Goal: Information Seeking & Learning: Learn about a topic

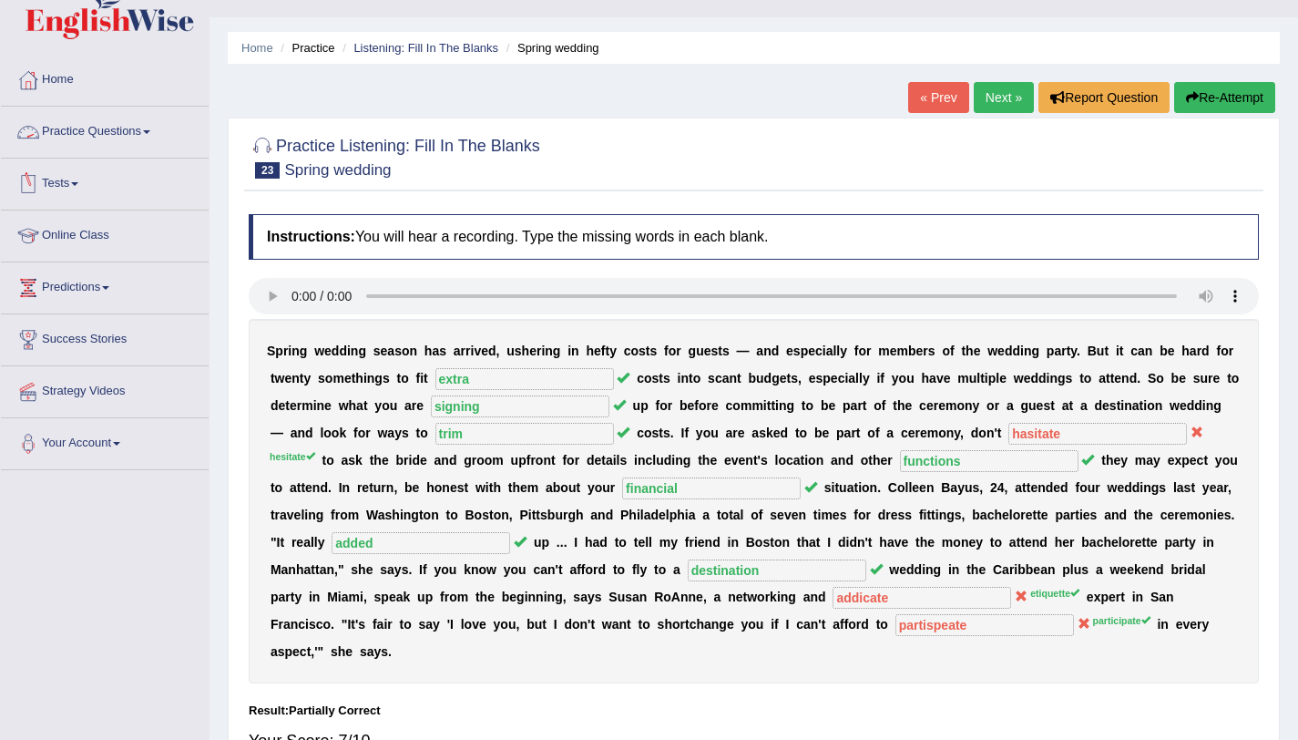
click at [126, 128] on link "Practice Questions" at bounding box center [105, 130] width 208 height 46
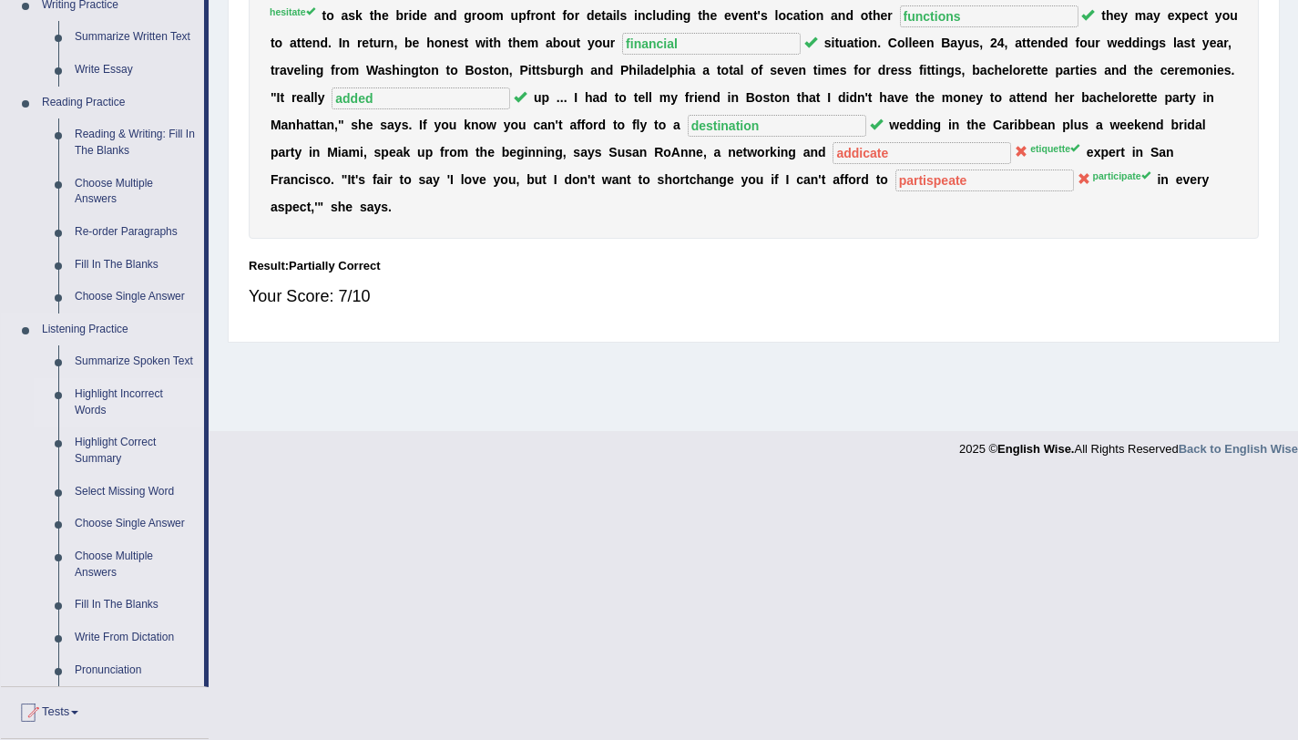
scroll to position [481, 0]
click at [118, 525] on link "Choose Single Answer" at bounding box center [136, 522] width 138 height 33
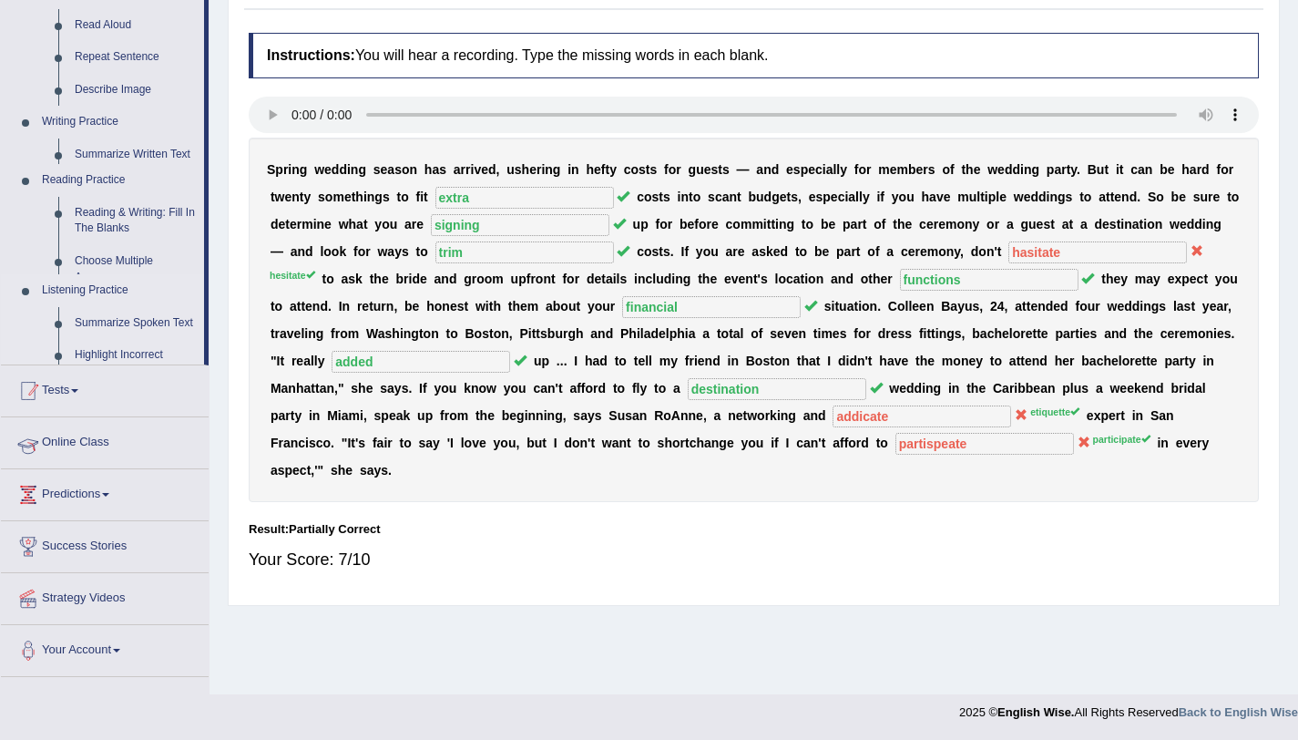
scroll to position [217, 0]
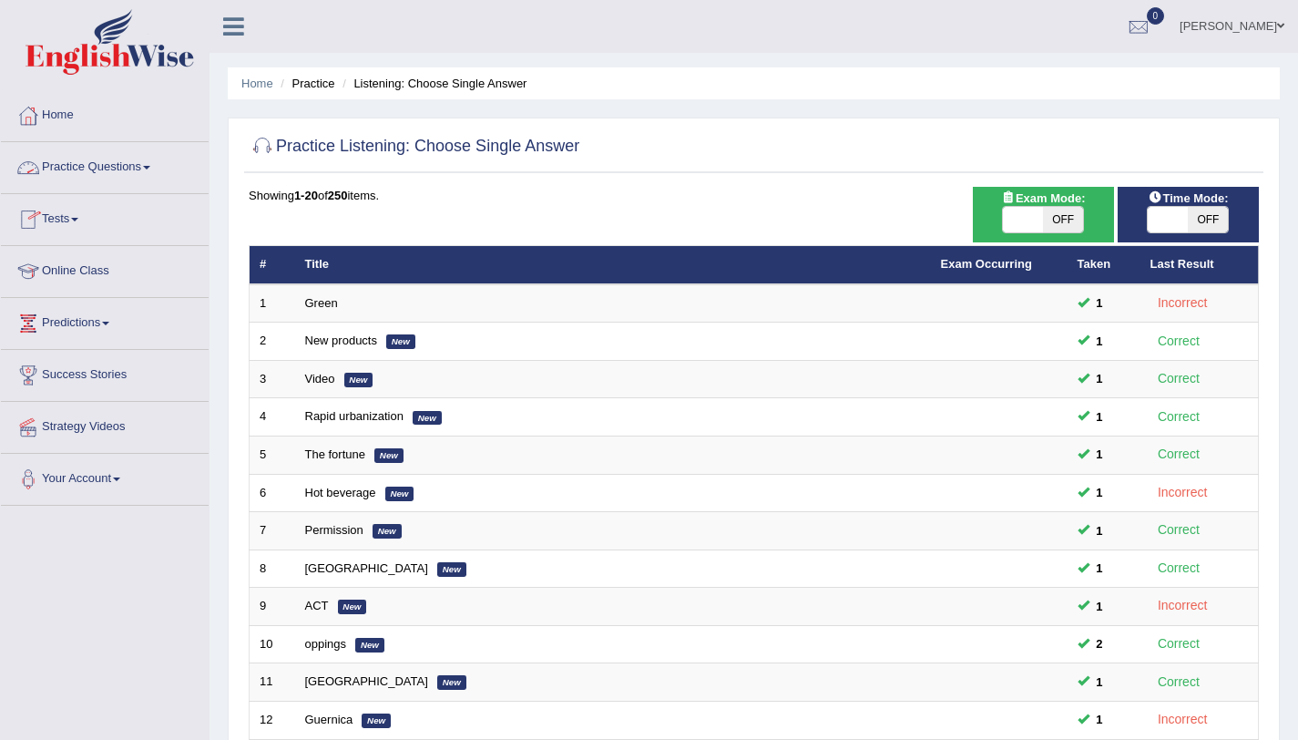
click at [106, 186] on link "Practice Questions" at bounding box center [105, 165] width 208 height 46
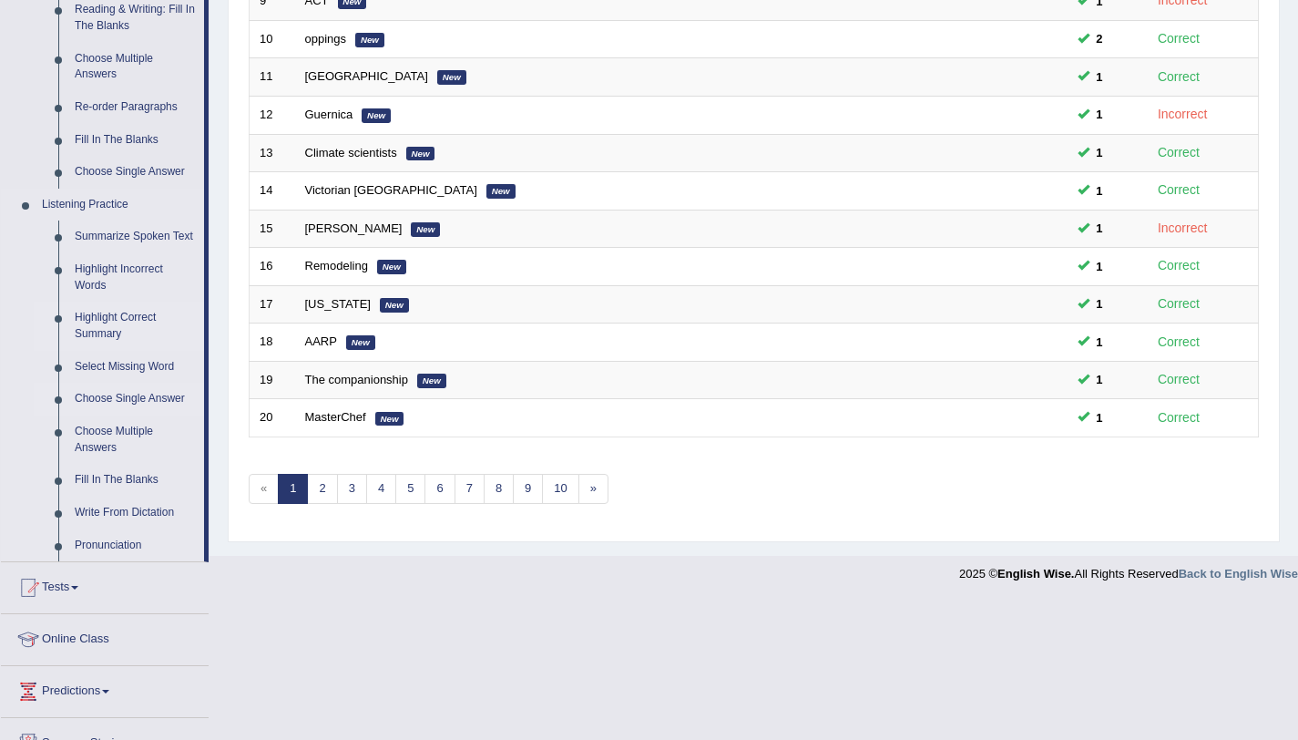
scroll to position [607, 0]
click at [107, 516] on link "Write From Dictation" at bounding box center [136, 511] width 138 height 33
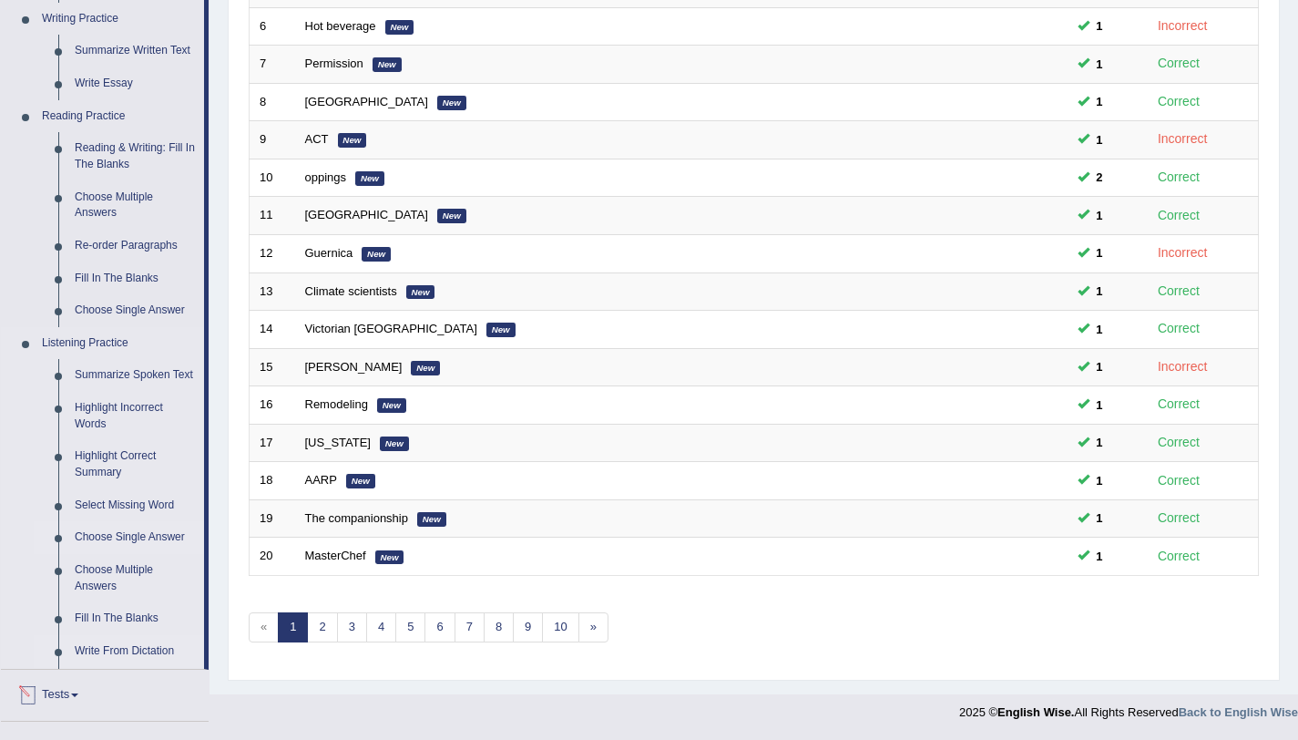
scroll to position [583, 0]
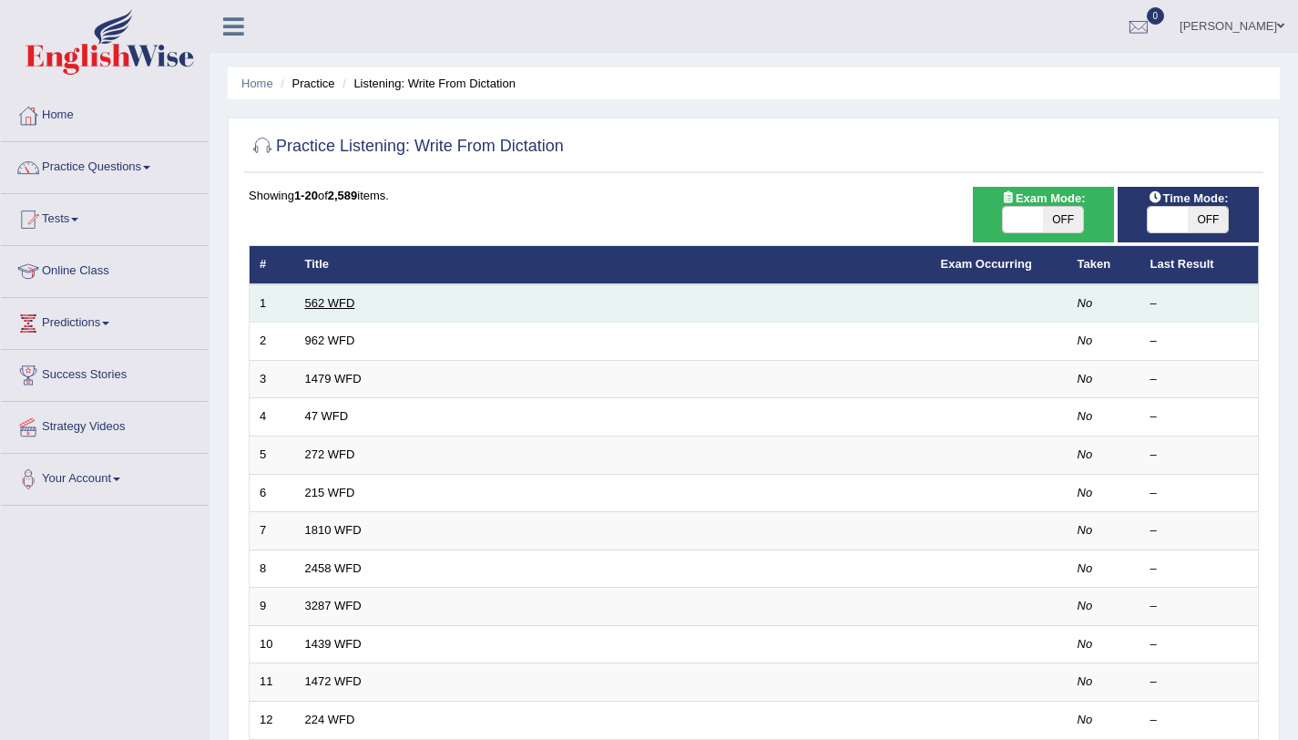
click at [341, 300] on link "562 WFD" at bounding box center [330, 303] width 50 height 14
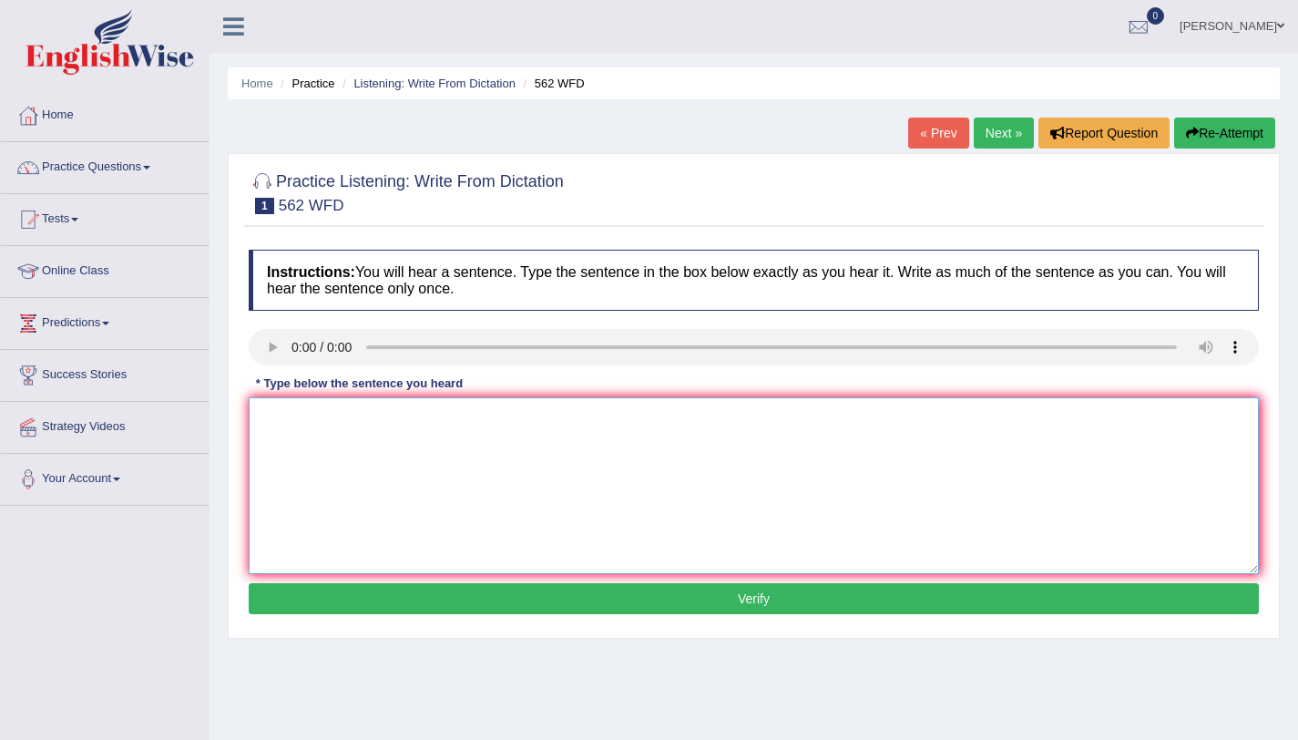
click at [332, 452] on textarea at bounding box center [754, 485] width 1010 height 177
type textarea "the gap between the rich and poor not decrease"
click at [606, 601] on button "Verify" at bounding box center [754, 598] width 1010 height 31
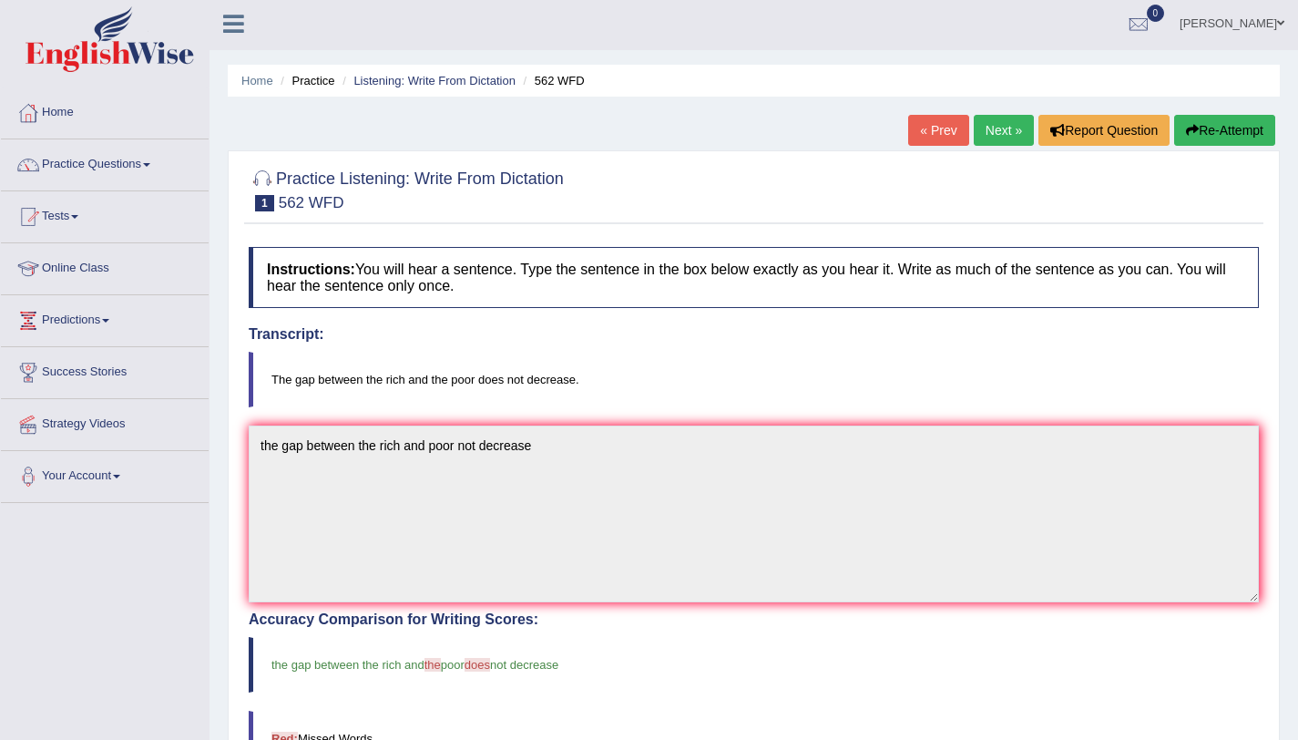
scroll to position [2, 0]
click at [981, 130] on link "Next »" at bounding box center [1004, 131] width 60 height 31
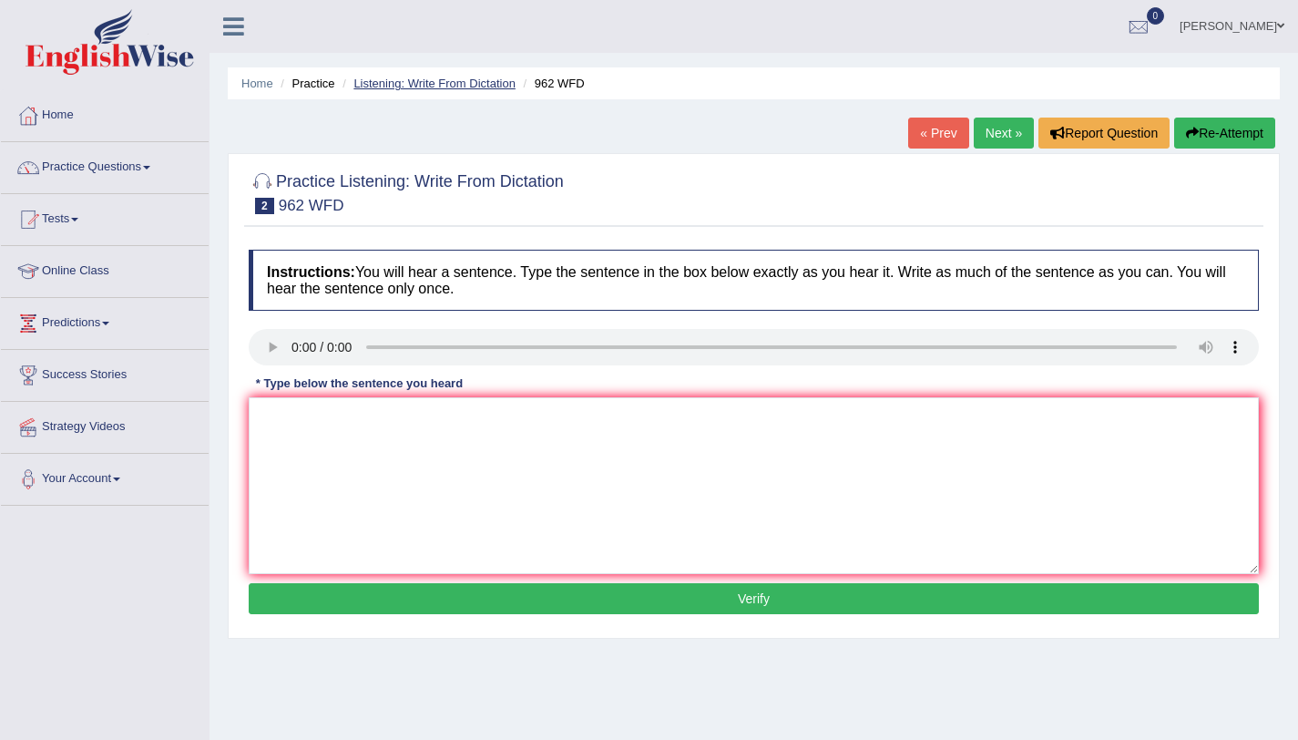
click at [391, 82] on link "Listening: Write From Dictation" at bounding box center [434, 84] width 162 height 14
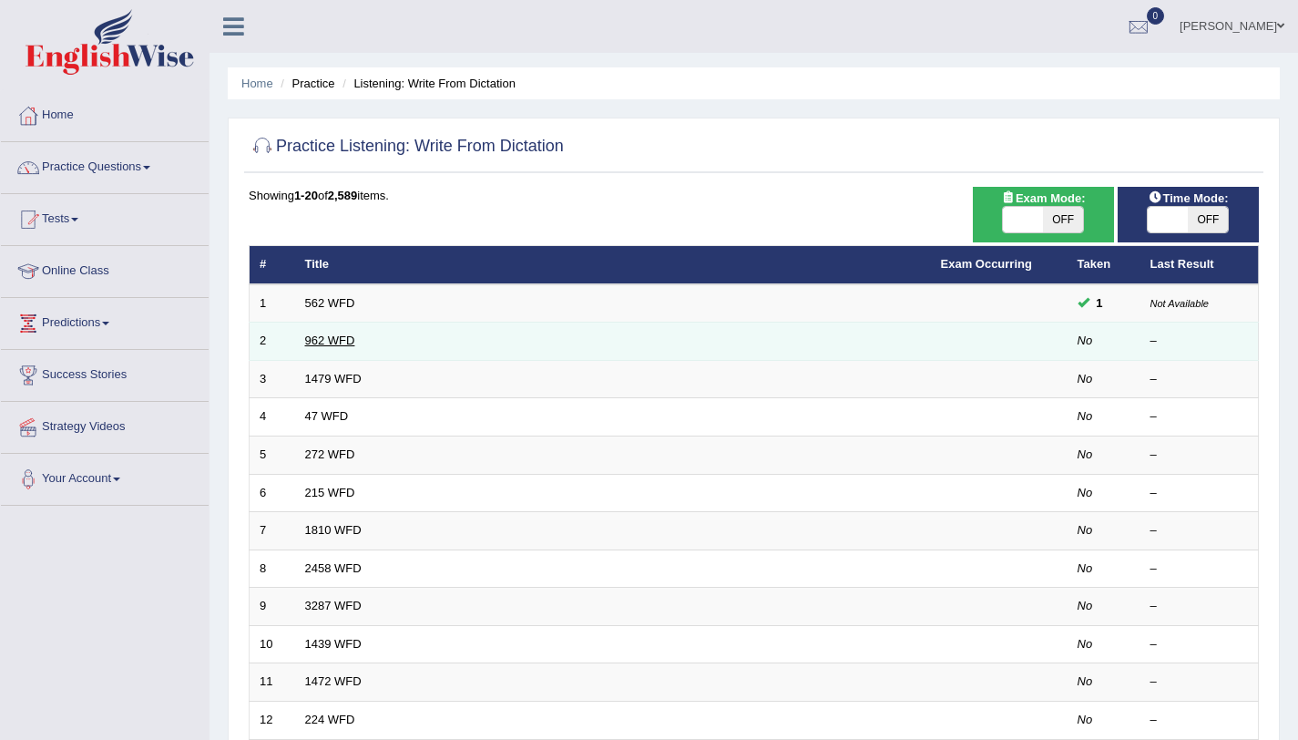
click at [335, 342] on link "962 WFD" at bounding box center [330, 340] width 50 height 14
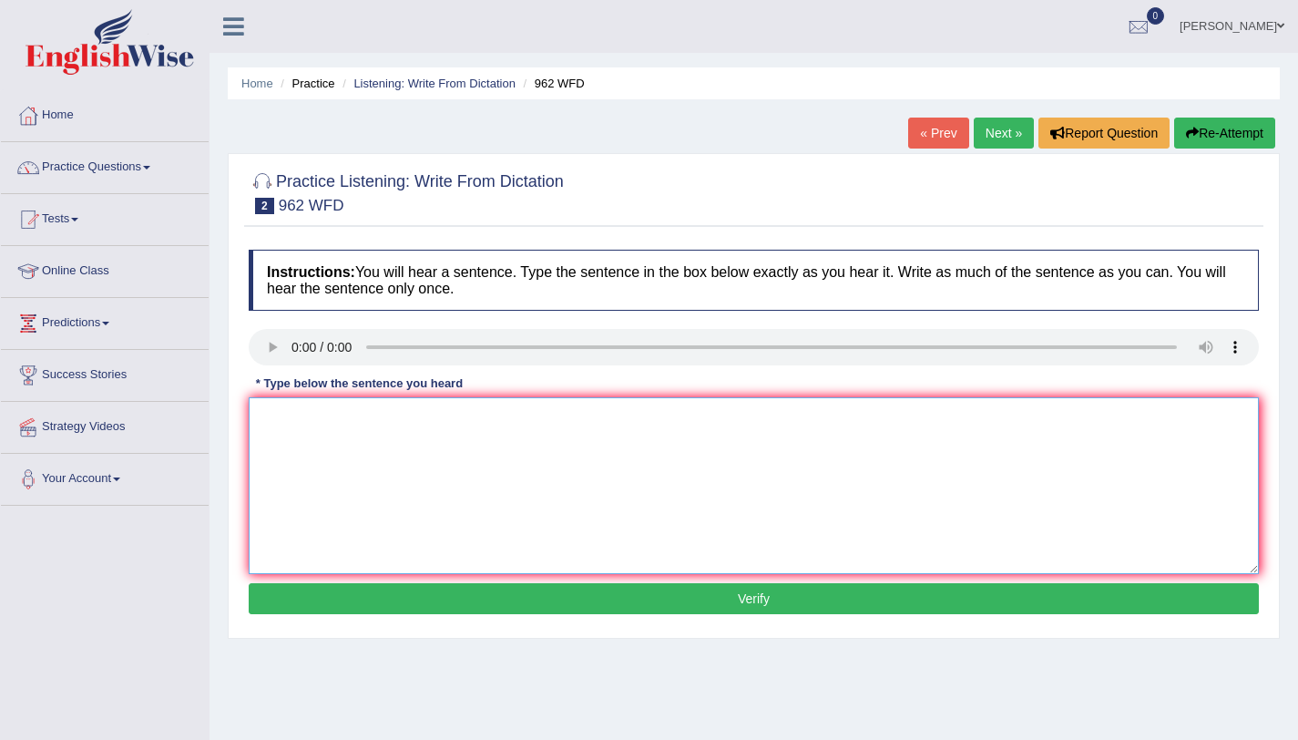
click at [357, 434] on textarea at bounding box center [754, 485] width 1010 height 177
type textarea "if you have any questions regarding exam please raise your hands"
click at [696, 609] on button "Verify" at bounding box center [754, 598] width 1010 height 31
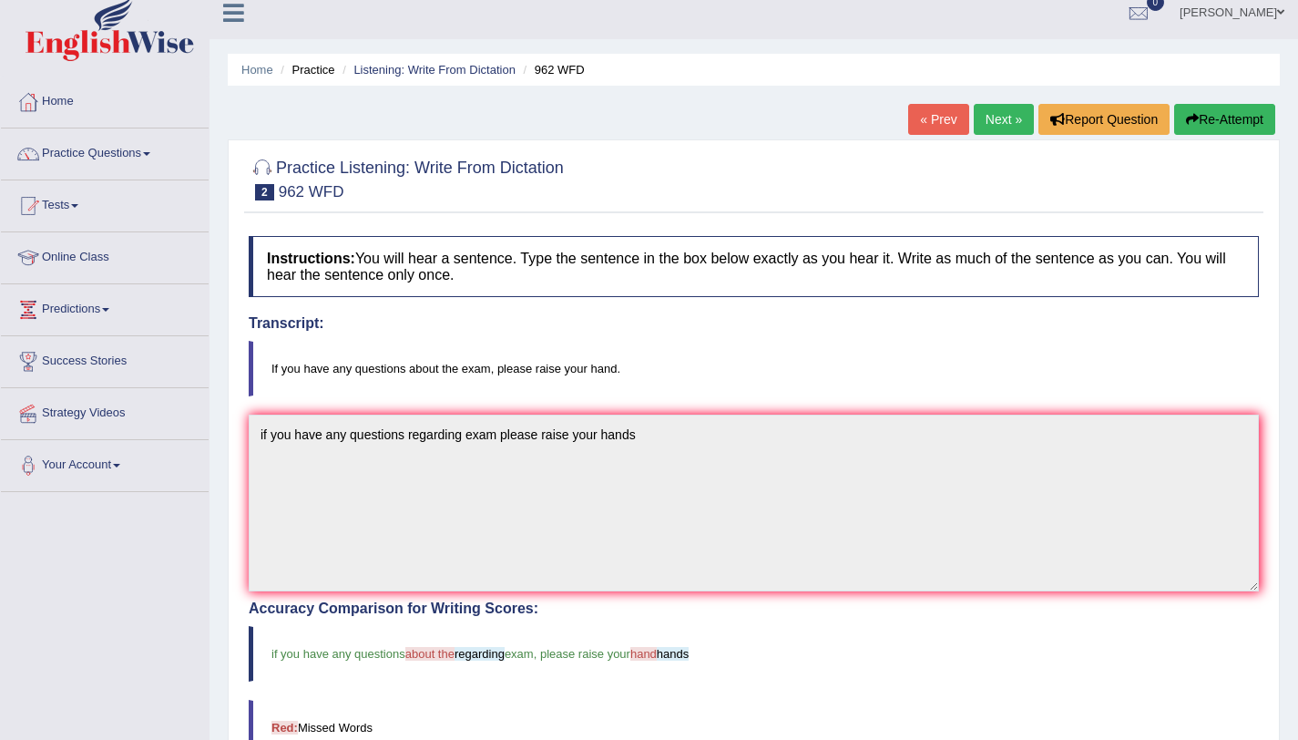
scroll to position [5, 0]
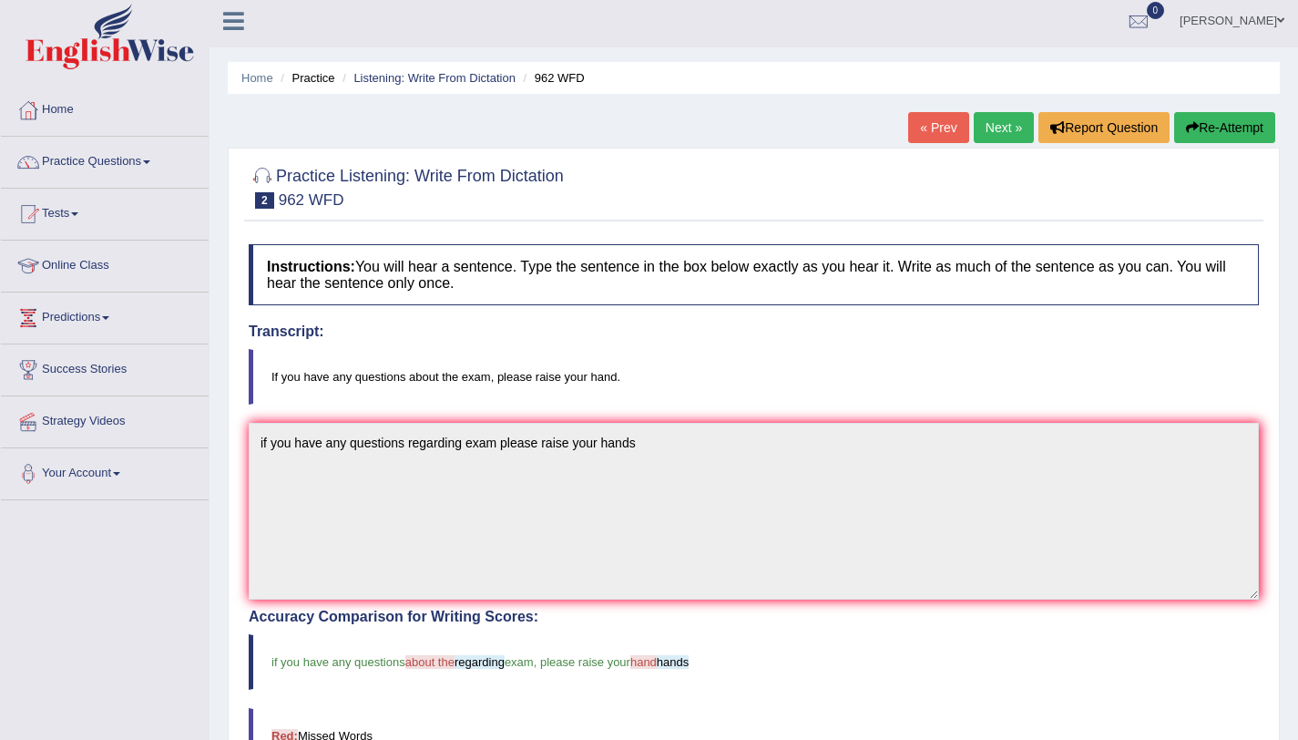
click at [1008, 118] on link "Next »" at bounding box center [1004, 127] width 60 height 31
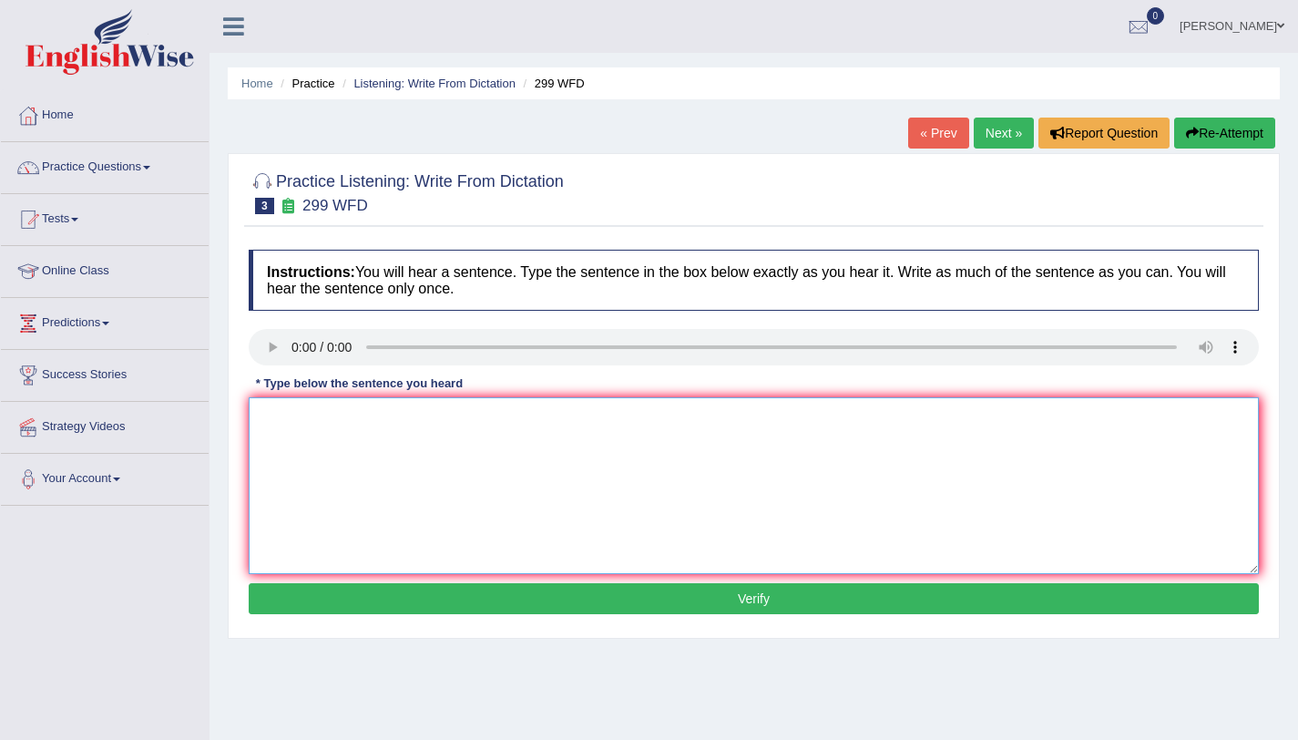
click at [319, 443] on textarea at bounding box center [754, 485] width 1010 height 177
click at [429, 425] on textarea "student representative should voting forms" at bounding box center [754, 485] width 1010 height 177
type textarea "student representative should enter the classes by voting forms"
click at [721, 601] on button "Verify" at bounding box center [754, 598] width 1010 height 31
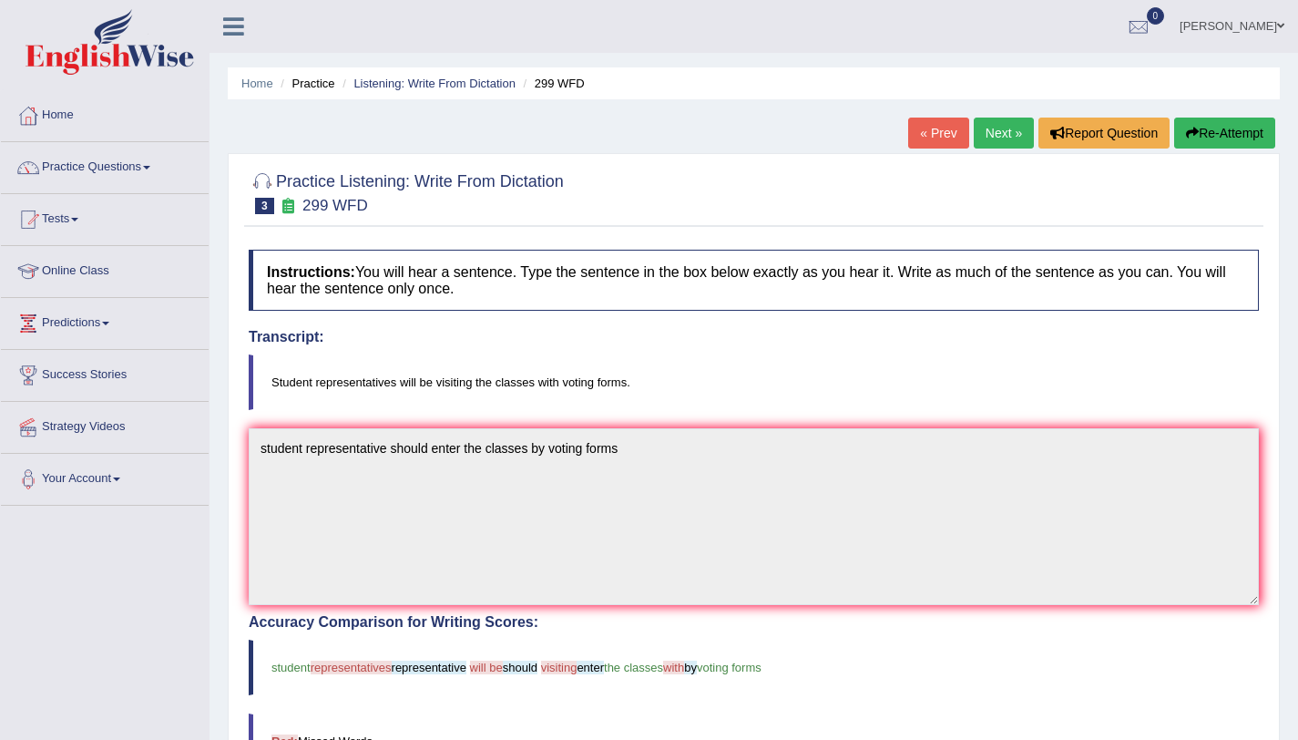
click at [987, 133] on link "Next »" at bounding box center [1004, 133] width 60 height 31
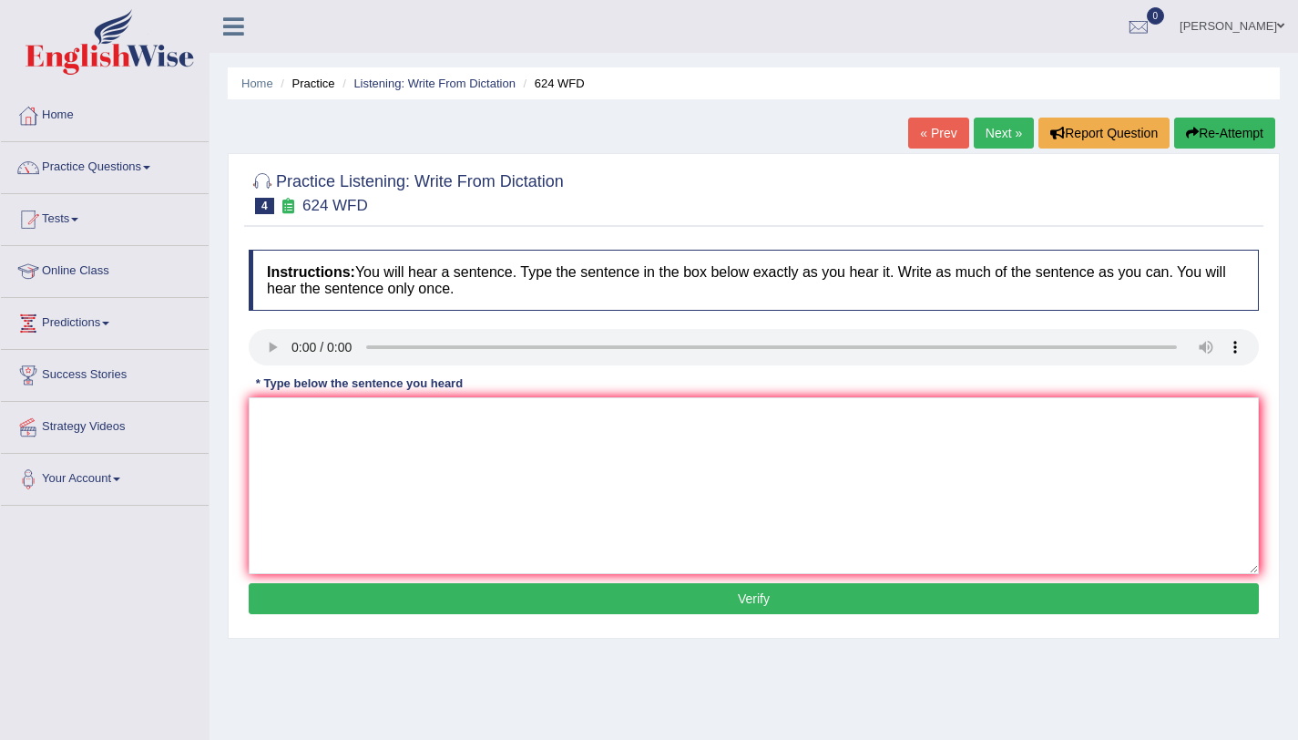
click at [355, 466] on div "Instructions: You will hear a sentence. Type the sentence in the box below exac…" at bounding box center [753, 434] width 1019 height 388
click at [355, 466] on textarea at bounding box center [754, 485] width 1010 height 177
click at [311, 425] on div "Instructions: You will hear a sentence. Type the sentence in the box below exac…" at bounding box center [753, 434] width 1019 height 388
click at [311, 425] on textarea at bounding box center [754, 485] width 1010 height 177
click at [304, 419] on textarea at bounding box center [754, 485] width 1010 height 177
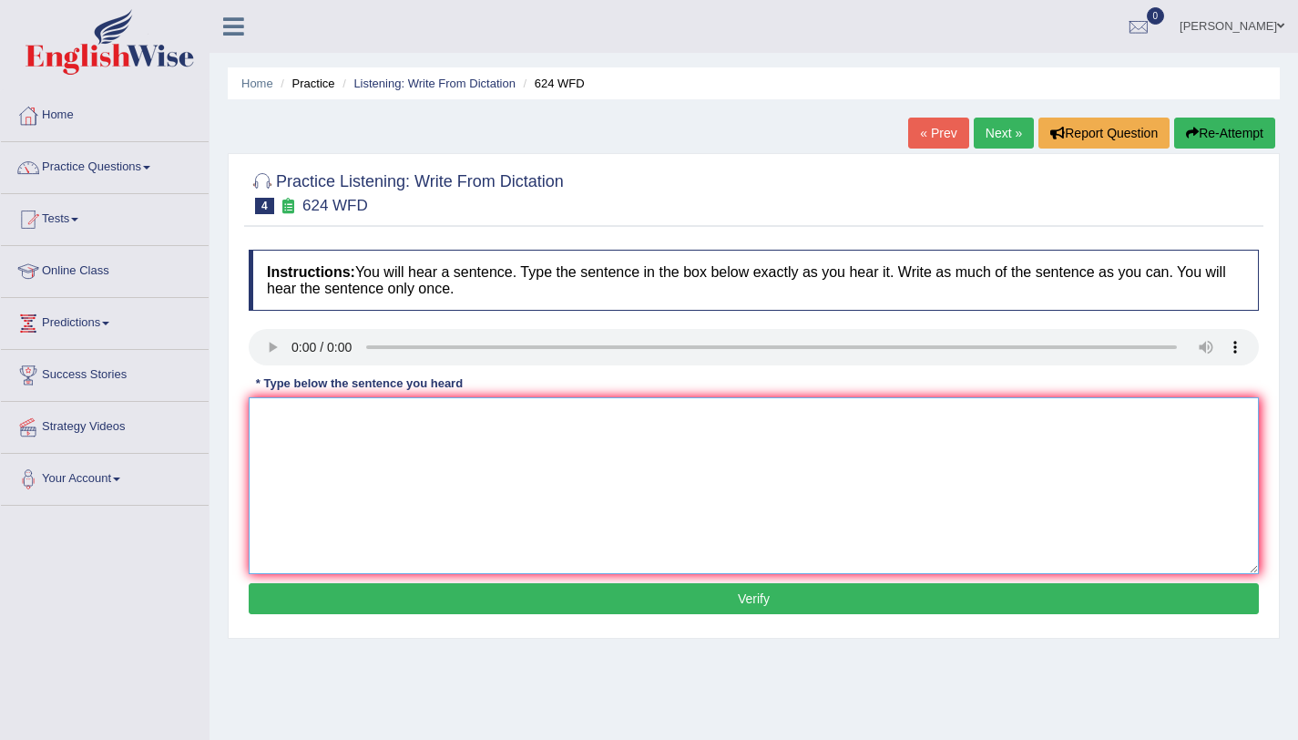
type textarea "a"
click at [414, 423] on textarea "Our cources have improve independint learning skills" at bounding box center [754, 485] width 1010 height 177
type textarea "Our cources have improve independint learning skills"
click at [442, 587] on button "Verify" at bounding box center [754, 598] width 1010 height 31
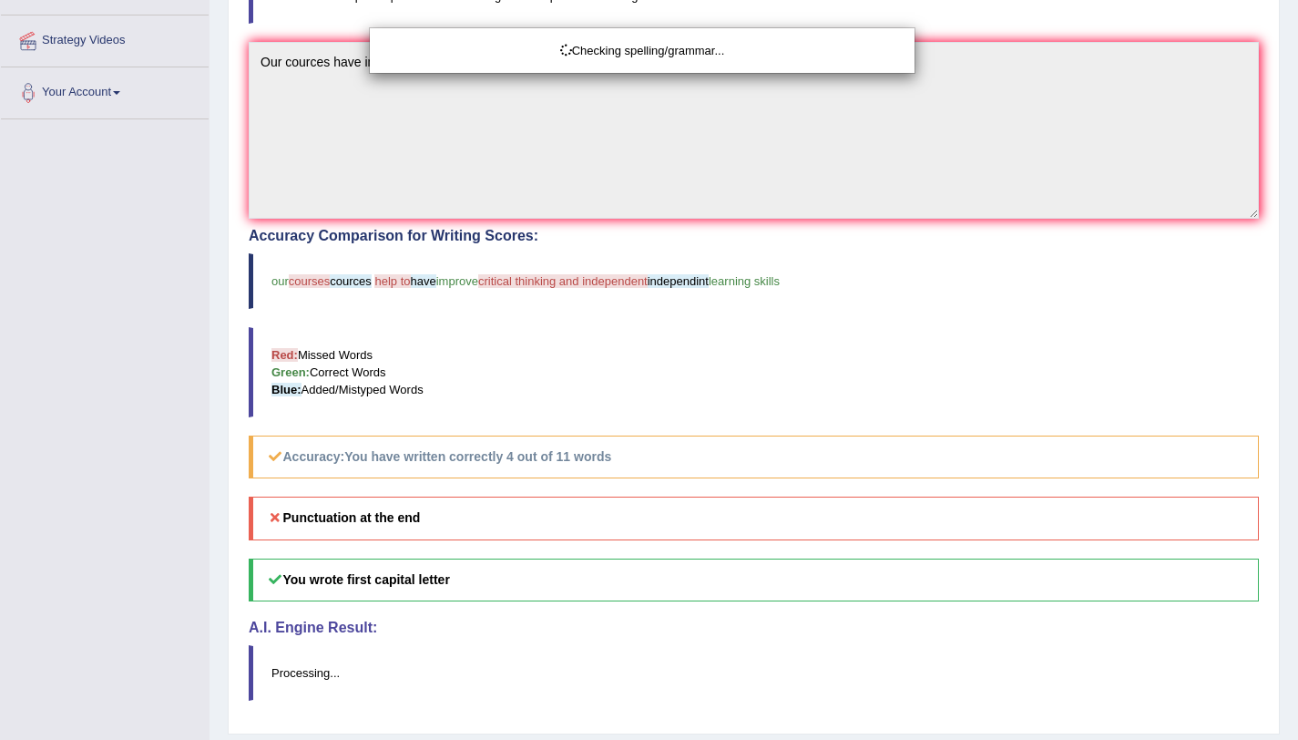
scroll to position [441, 0]
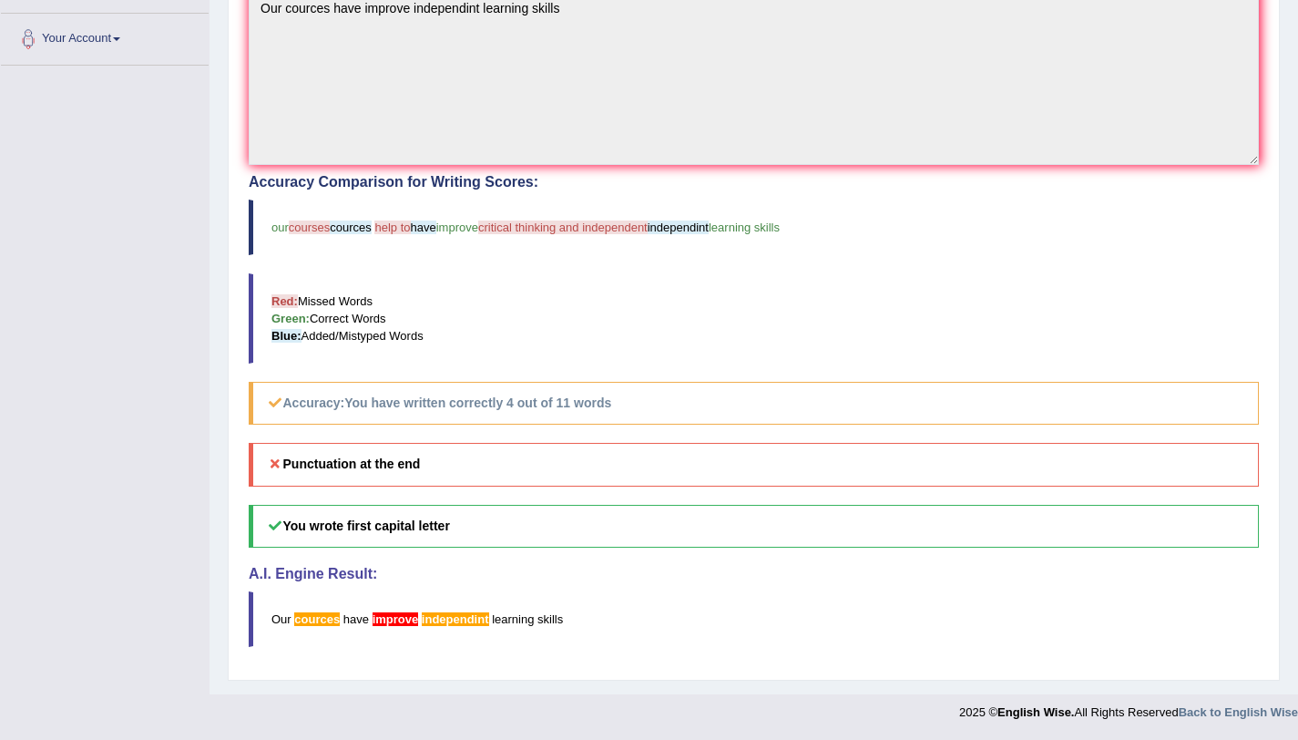
click at [442, 587] on div "Punctuation at the end You wrote first capital letter A.I. Engine Result: Our c…" at bounding box center [754, 544] width 1010 height 203
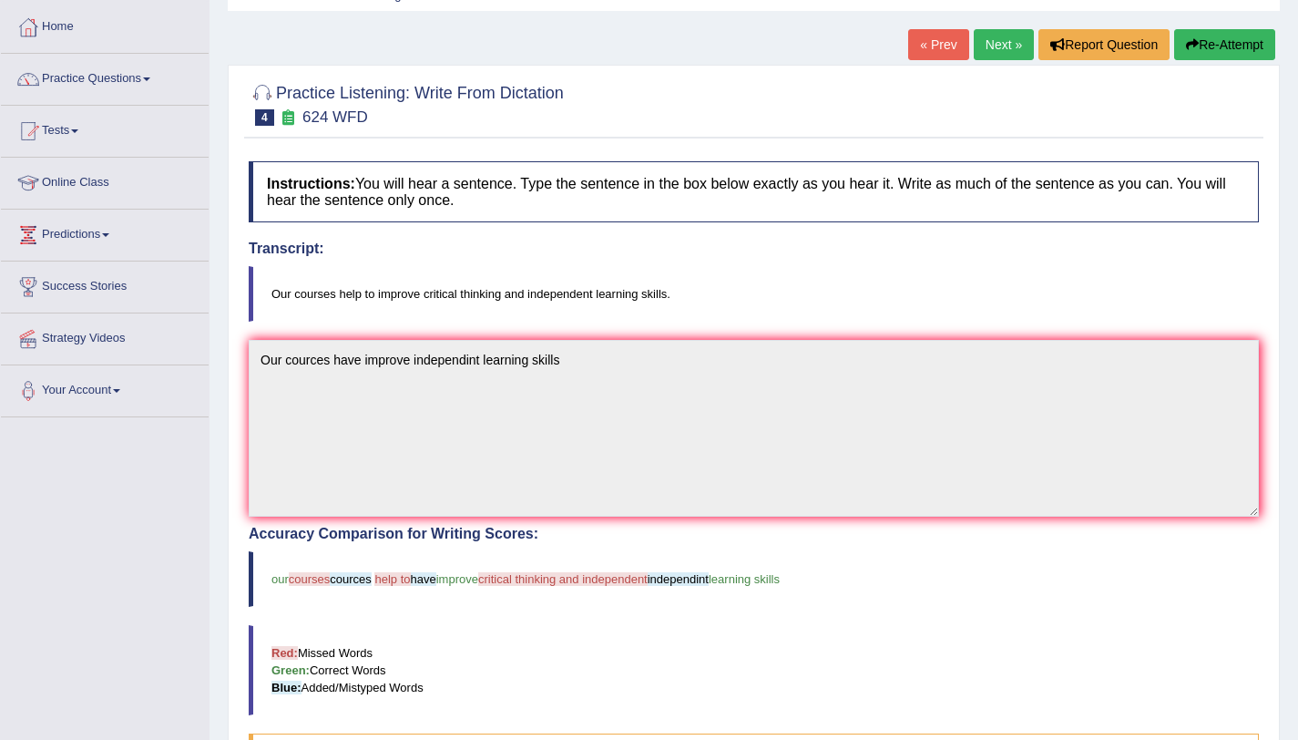
scroll to position [87, 0]
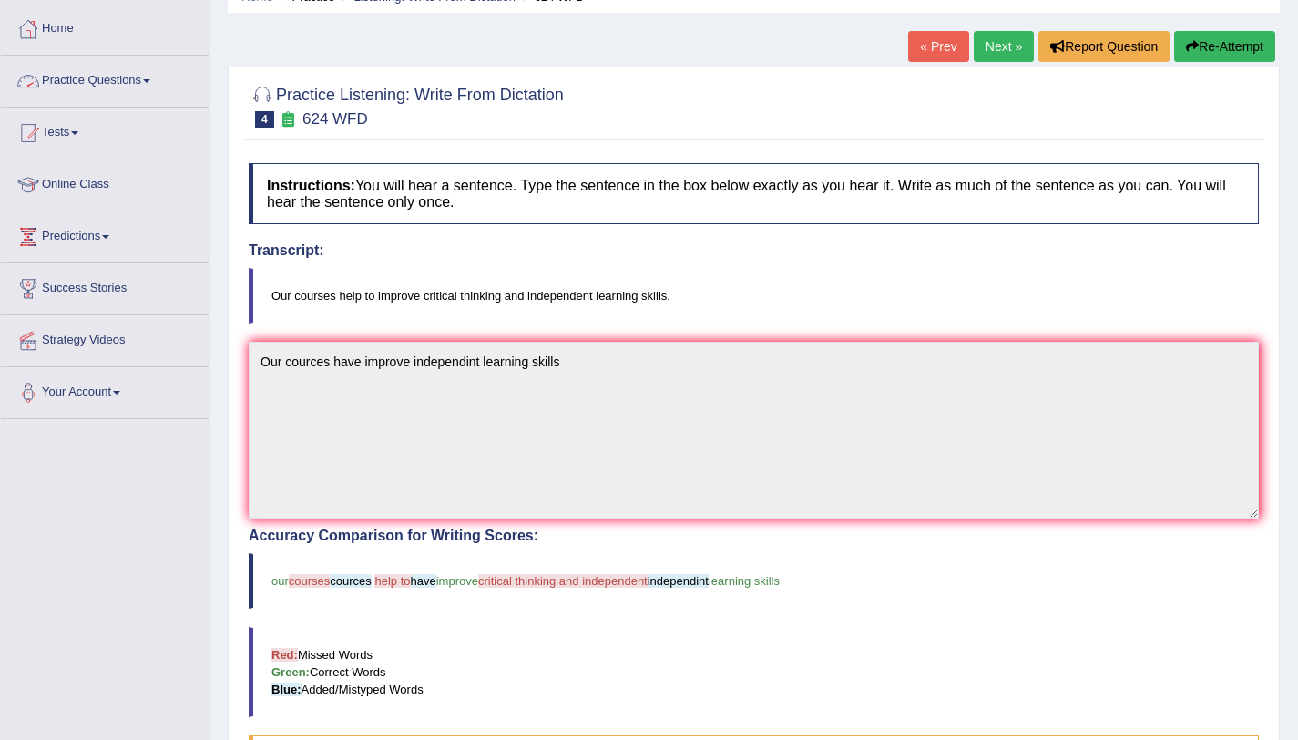
click at [132, 102] on li "Practice Questions Speaking Practice Read Aloud Repeat Sentence Describe Image …" at bounding box center [105, 82] width 208 height 52
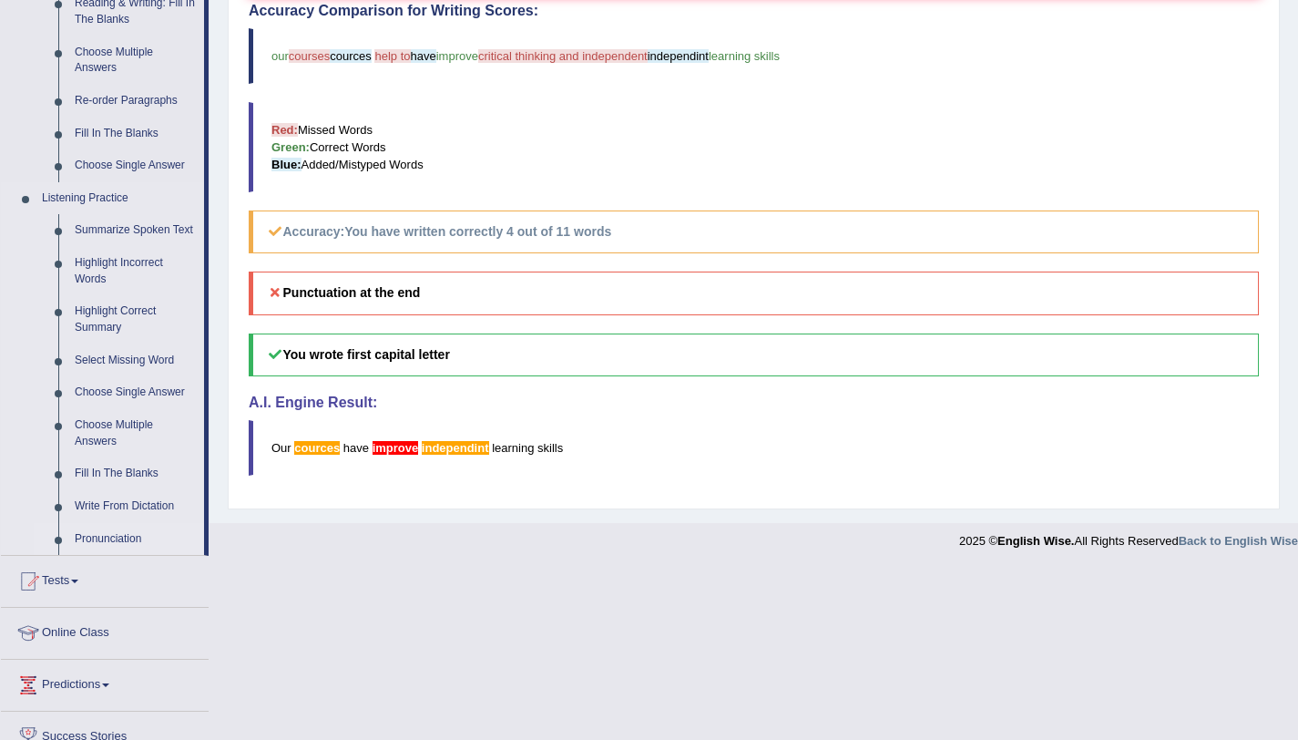
scroll to position [612, 0]
click at [157, 501] on link "Write From Dictation" at bounding box center [136, 505] width 138 height 33
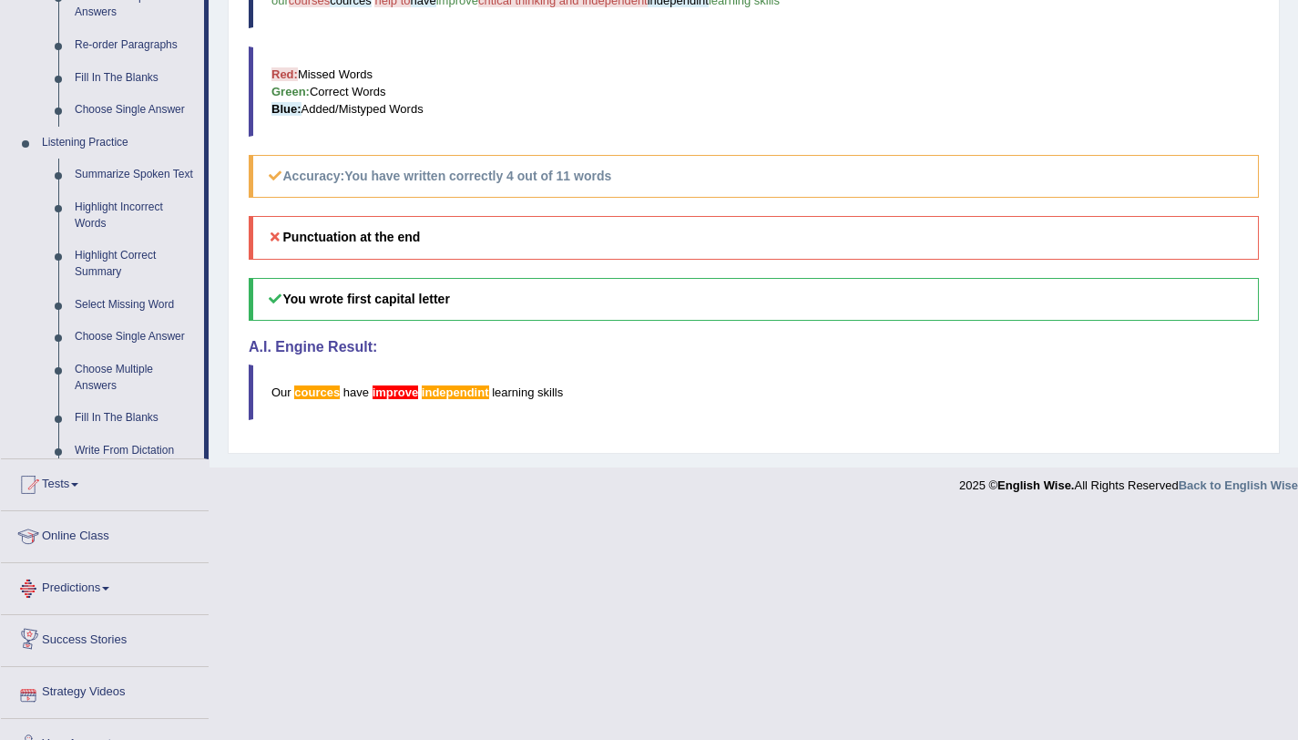
scroll to position [740, 0]
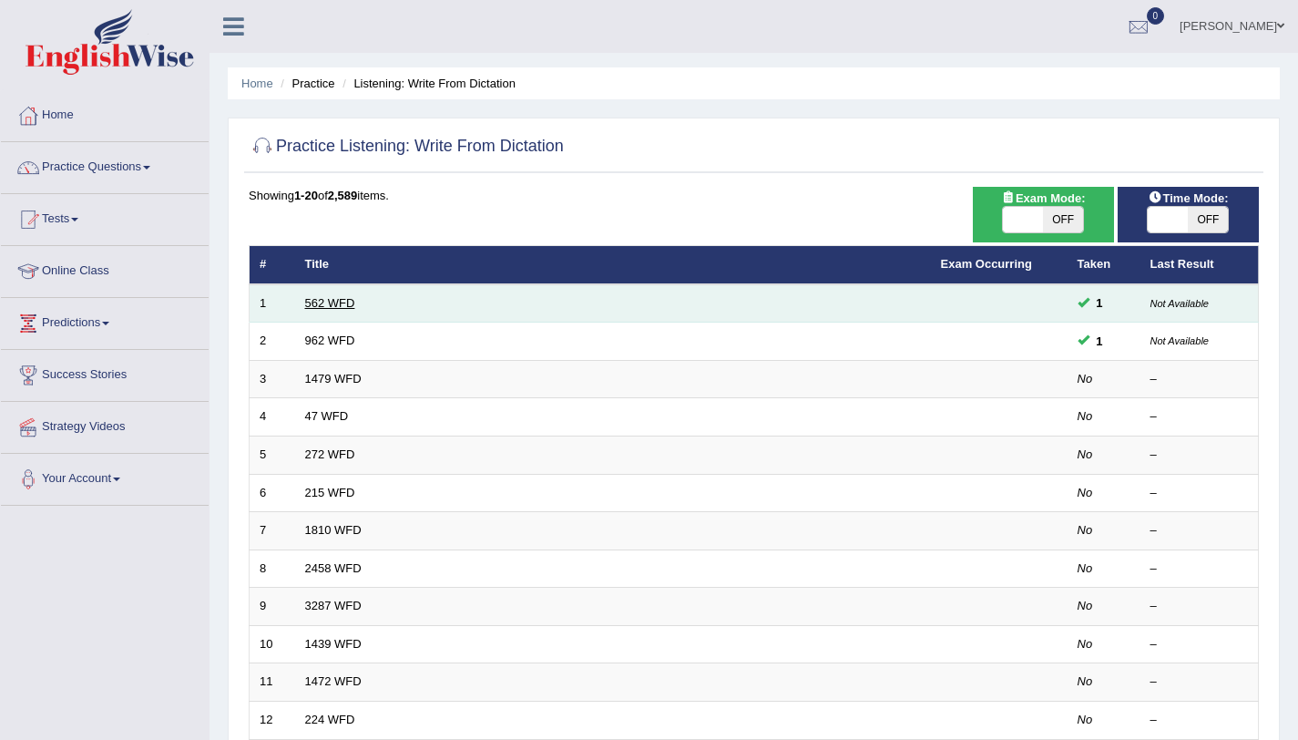
click at [328, 304] on link "562 WFD" at bounding box center [330, 303] width 50 height 14
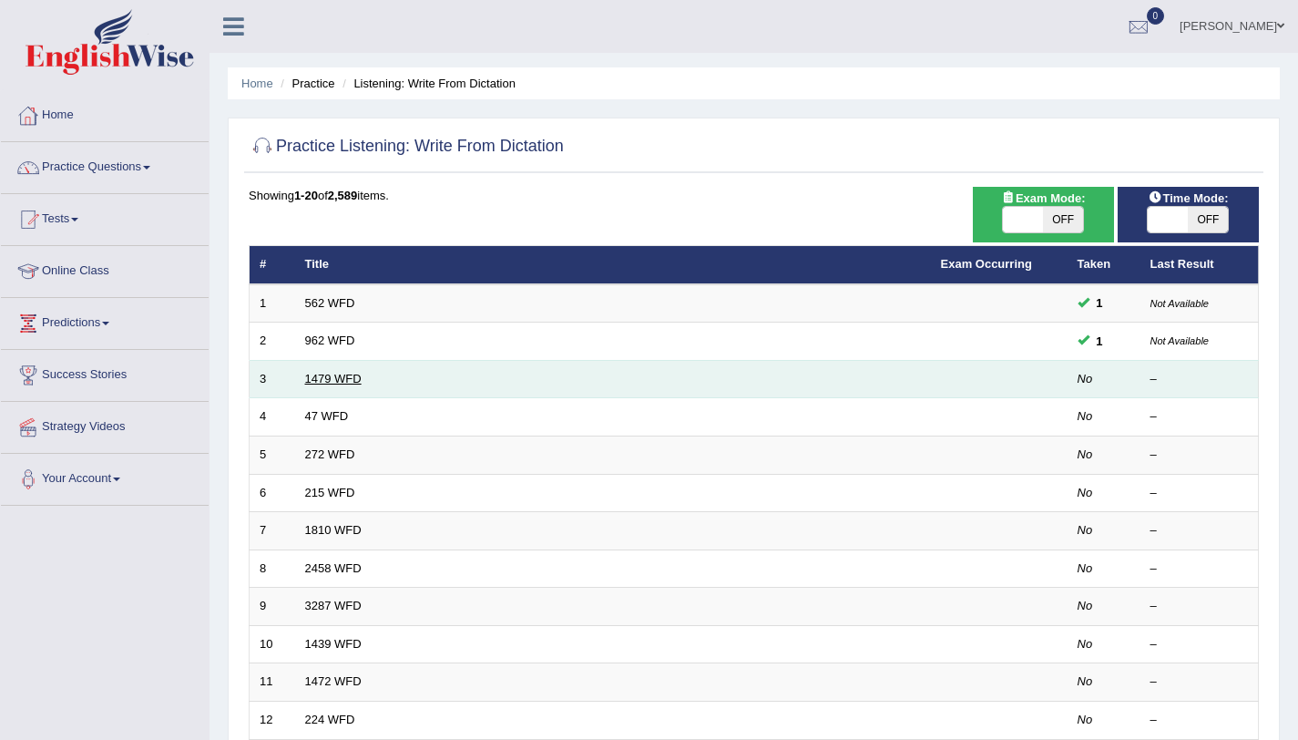
click at [323, 373] on link "1479 WFD" at bounding box center [333, 379] width 56 height 14
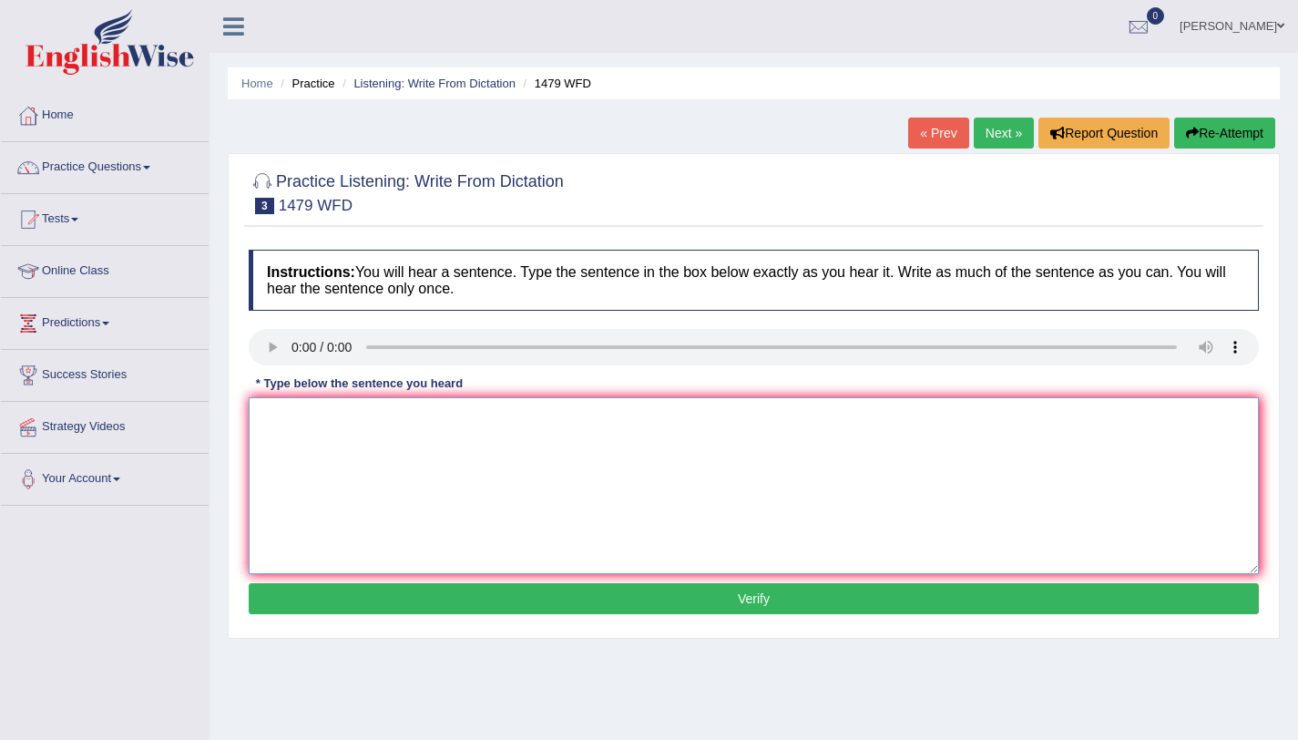
click at [348, 443] on textarea at bounding box center [754, 485] width 1010 height 177
click at [267, 418] on textarea "the teacher required all students to attend the ceramoney in summer vicitation." at bounding box center [754, 485] width 1010 height 177
type textarea "The teacher required all students to attend the ceramoney in summer vicitation."
click at [734, 603] on button "Verify" at bounding box center [754, 598] width 1010 height 31
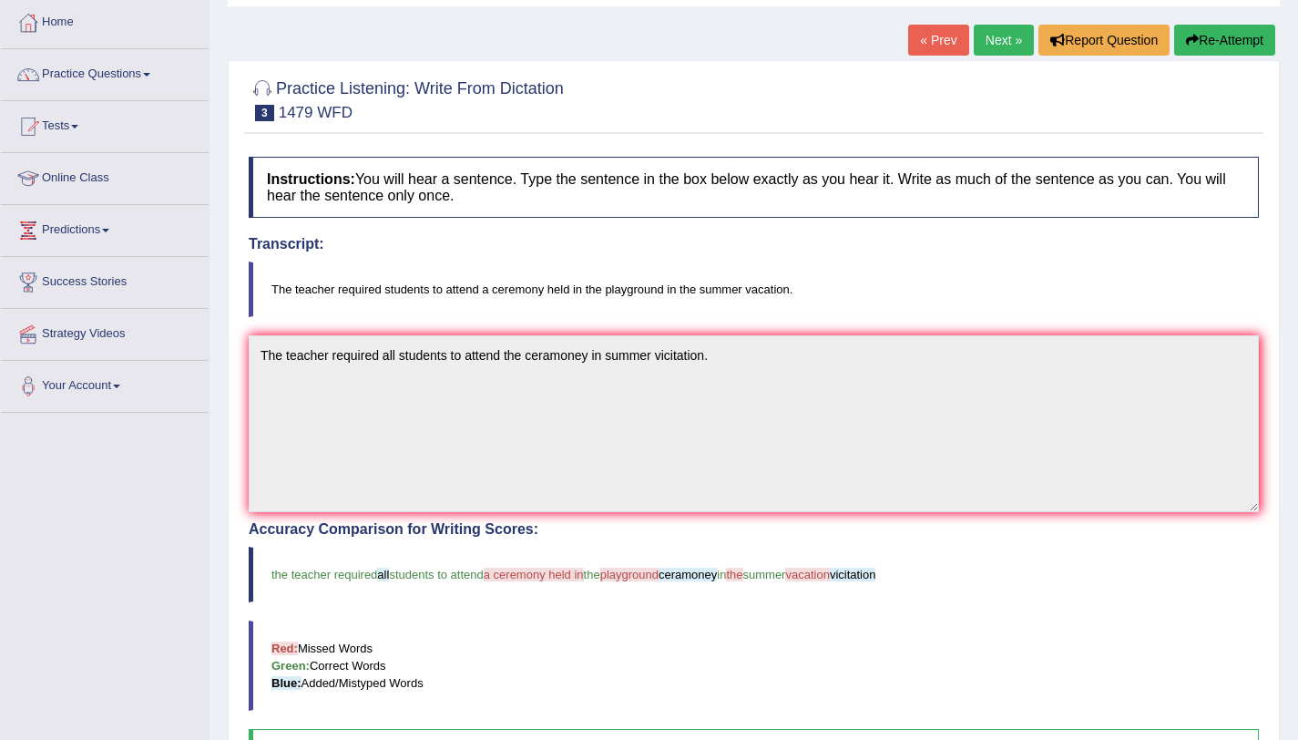
scroll to position [91, 0]
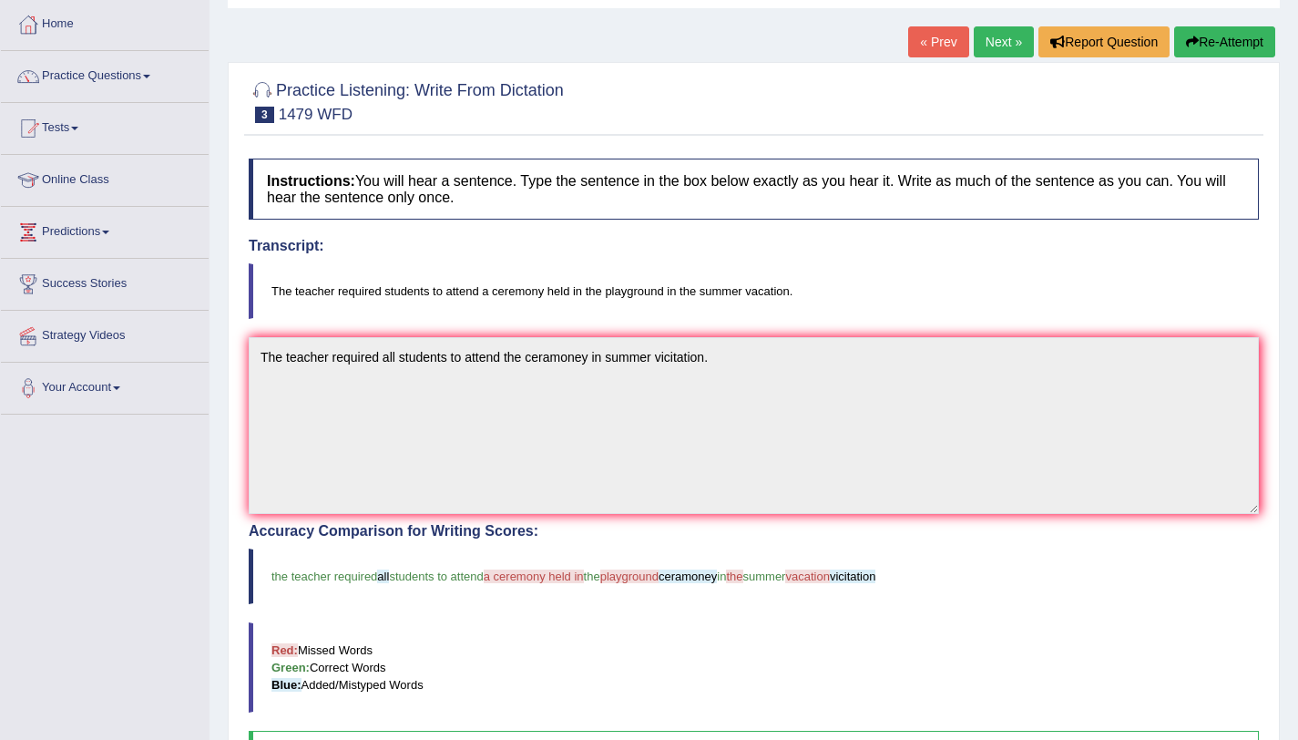
click at [1004, 54] on link "Next »" at bounding box center [1004, 41] width 60 height 31
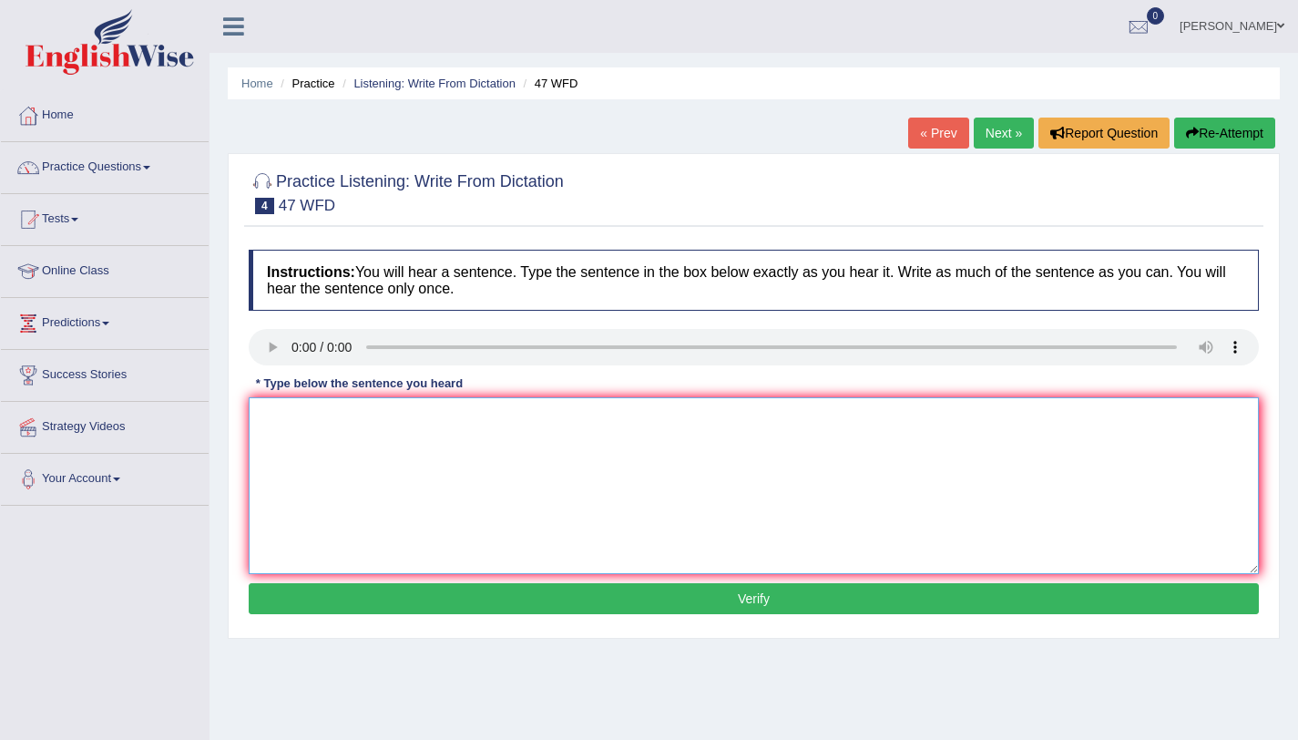
click at [327, 445] on textarea at bounding box center [754, 485] width 1010 height 177
click at [263, 417] on textarea "two drops of the solution is heated in the test tube" at bounding box center [754, 485] width 1010 height 177
type textarea "Two drops of the solution is heated in the test tube"
click at [736, 601] on button "Verify" at bounding box center [754, 598] width 1010 height 31
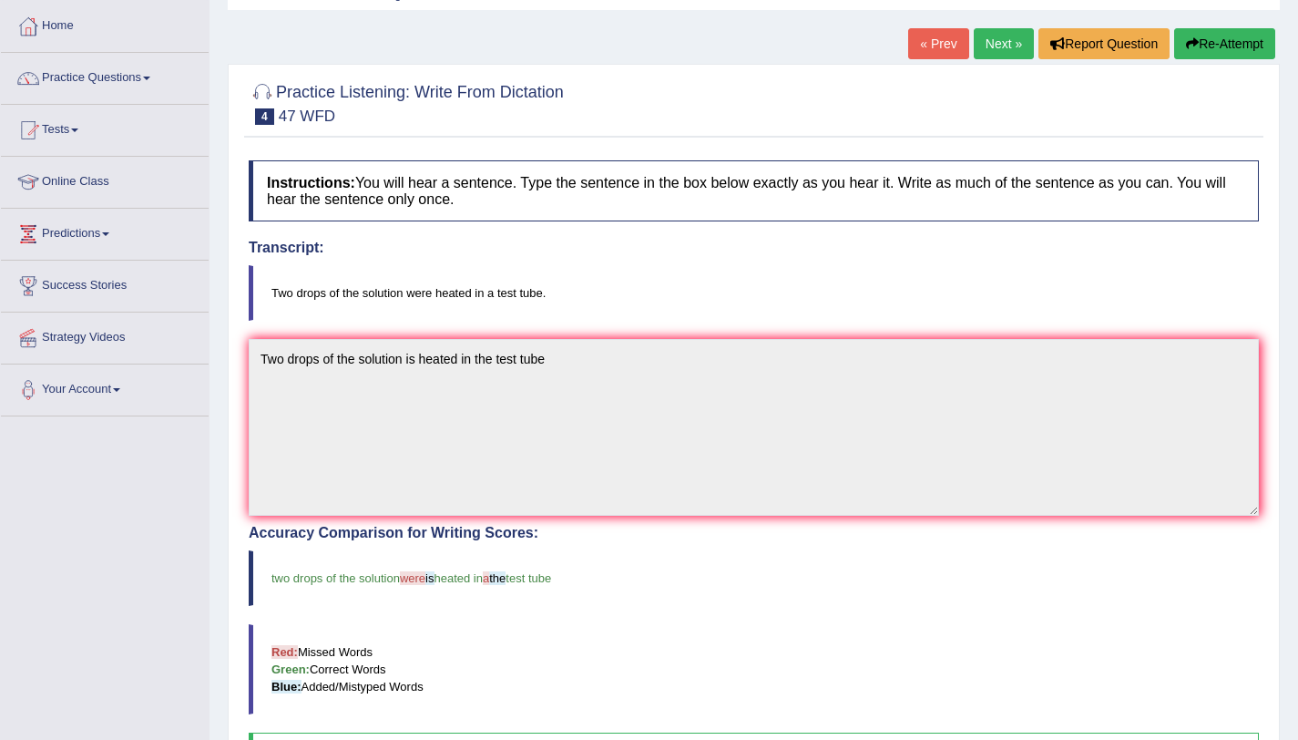
scroll to position [79, 0]
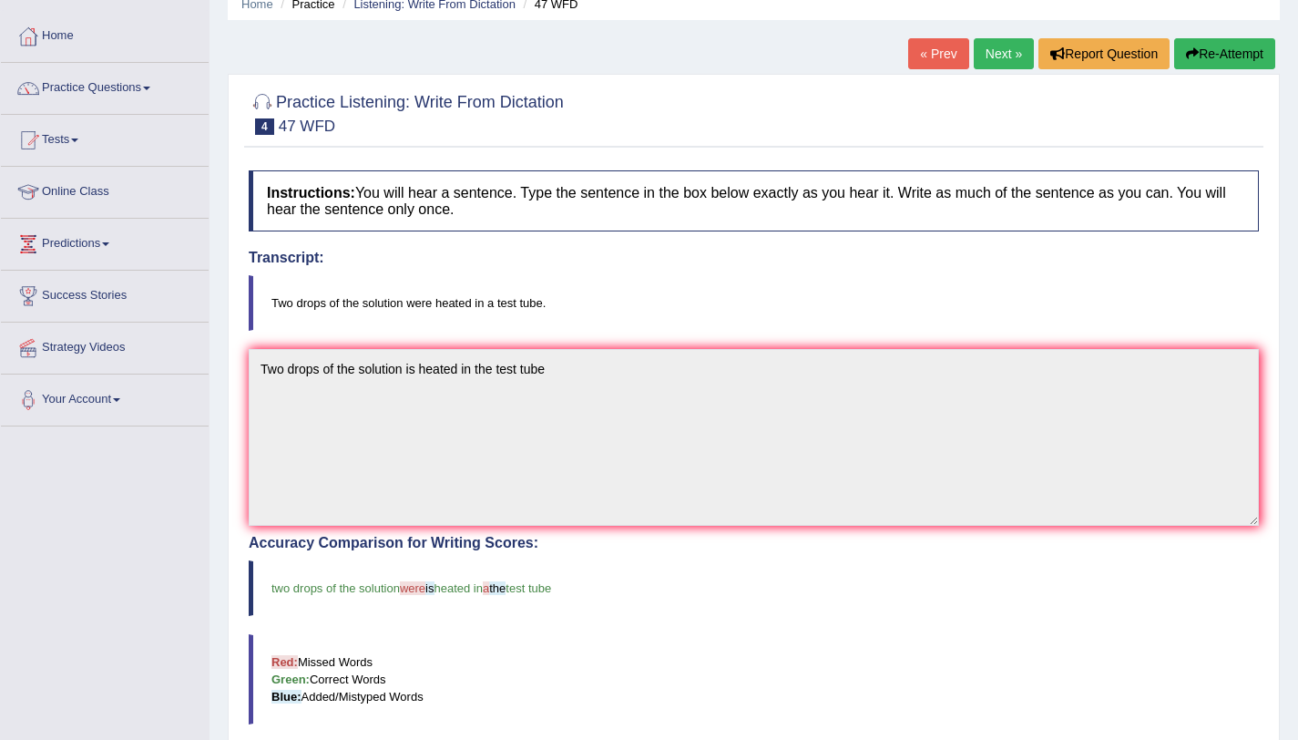
click at [998, 67] on link "Next »" at bounding box center [1004, 53] width 60 height 31
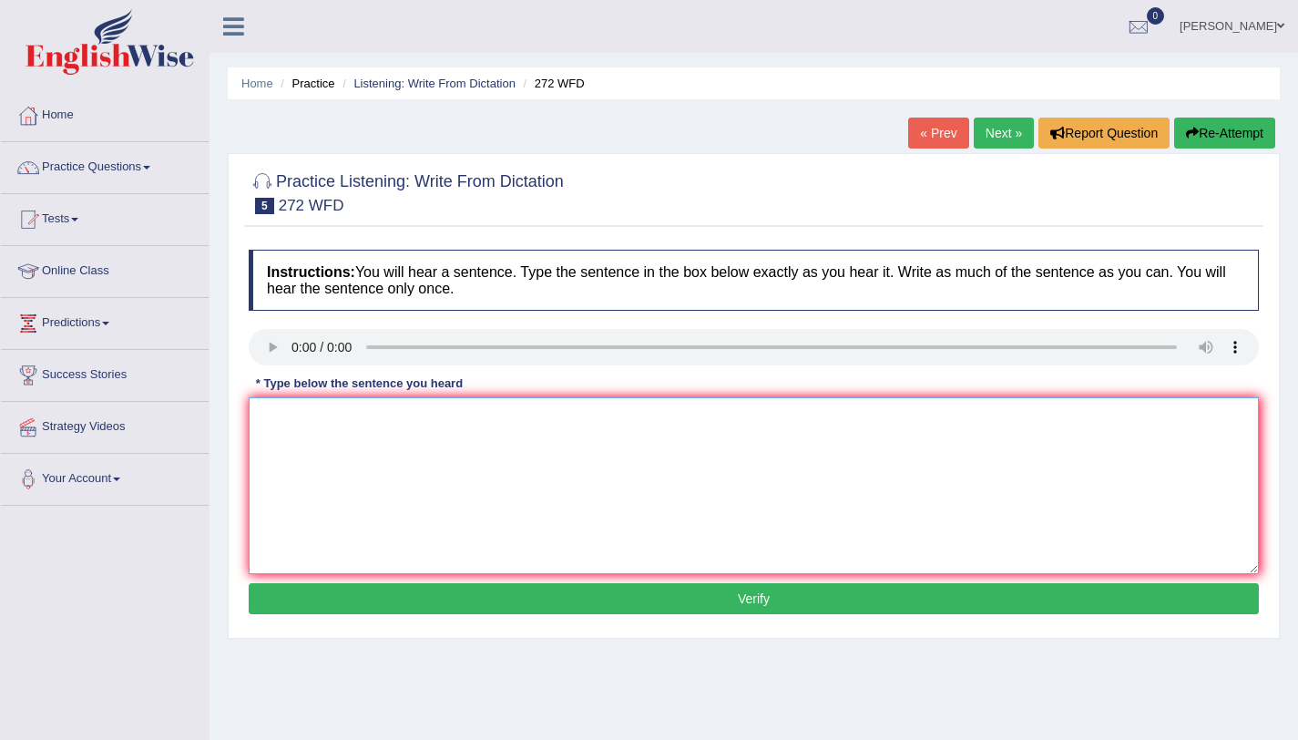
click at [396, 442] on textarea at bounding box center [754, 485] width 1010 height 177
click at [391, 422] on textarea "the development make impact on environment" at bounding box center [754, 485] width 1010 height 177
click at [500, 421] on textarea "the development make negative impact on environment" at bounding box center [754, 485] width 1010 height 177
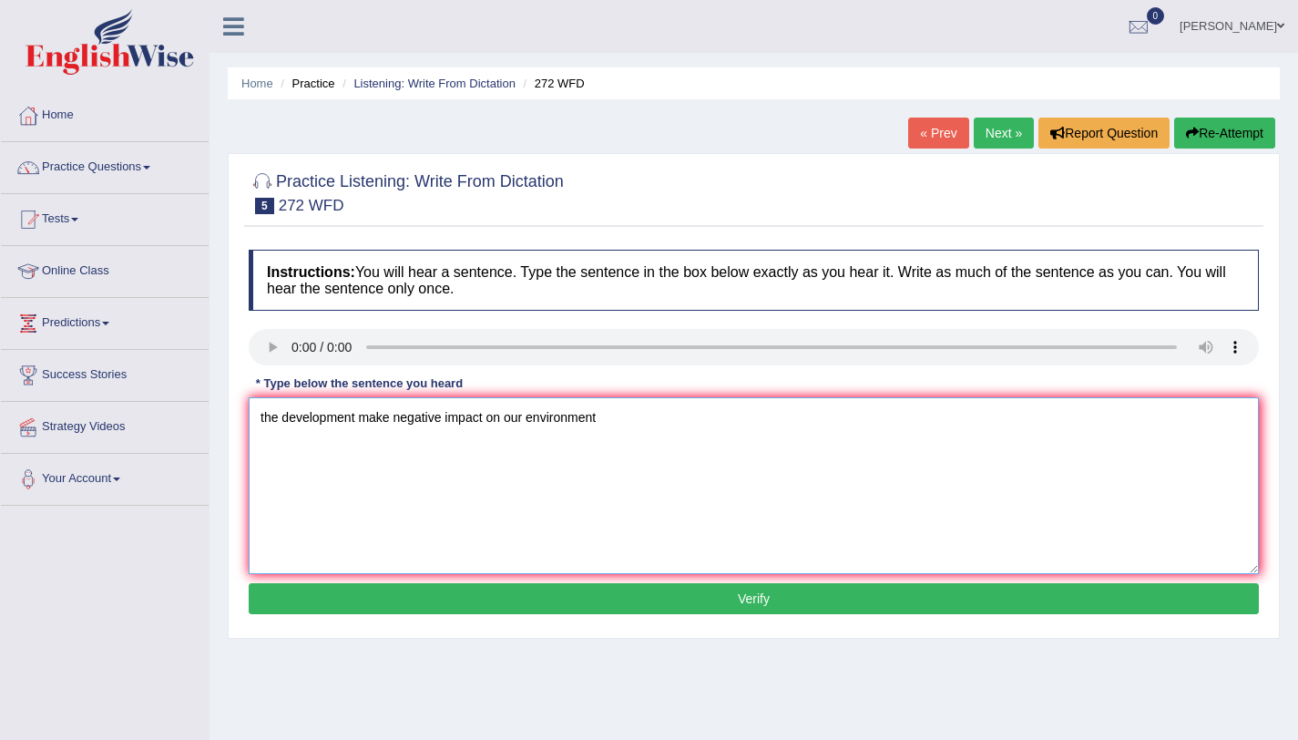
click at [262, 415] on textarea "the development make negative impact on our environment" at bounding box center [754, 485] width 1010 height 177
type textarea "The development make negative impact on our environment"
click at [720, 609] on button "Verify" at bounding box center [754, 598] width 1010 height 31
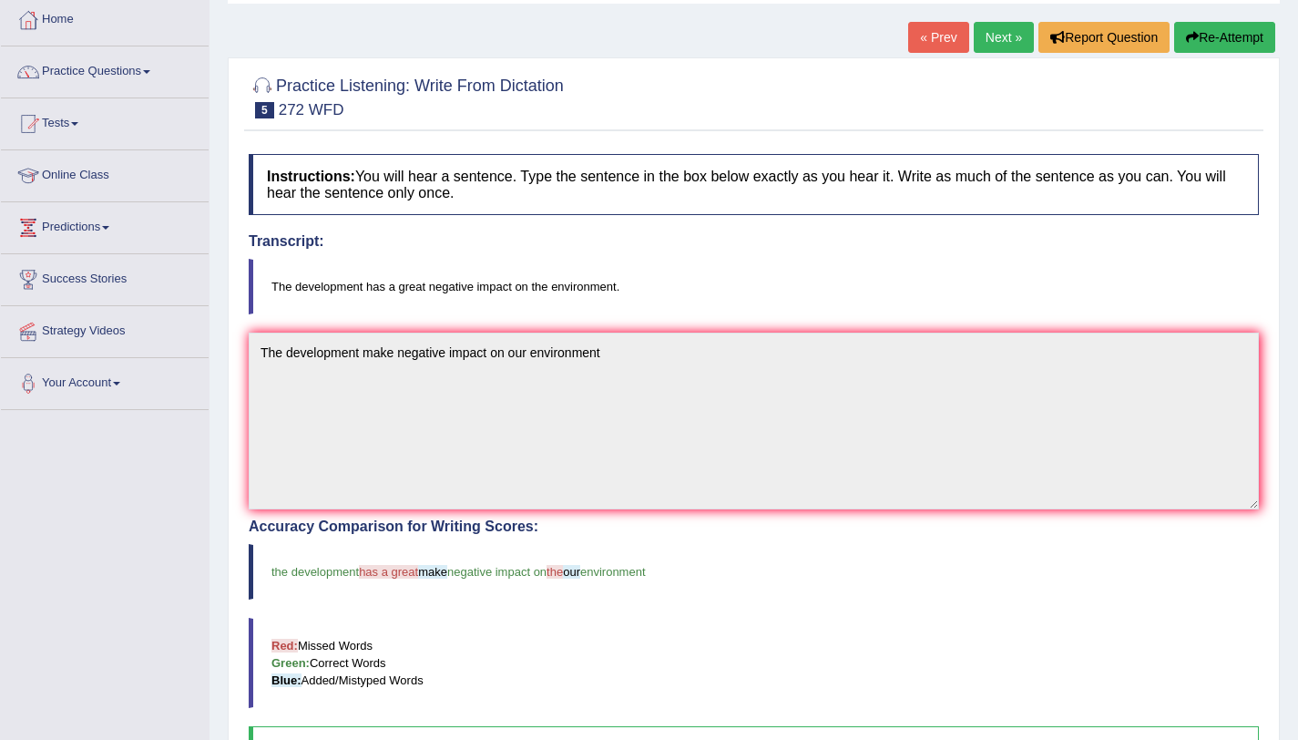
scroll to position [95, 0]
click at [1007, 43] on link "Next »" at bounding box center [1004, 38] width 60 height 31
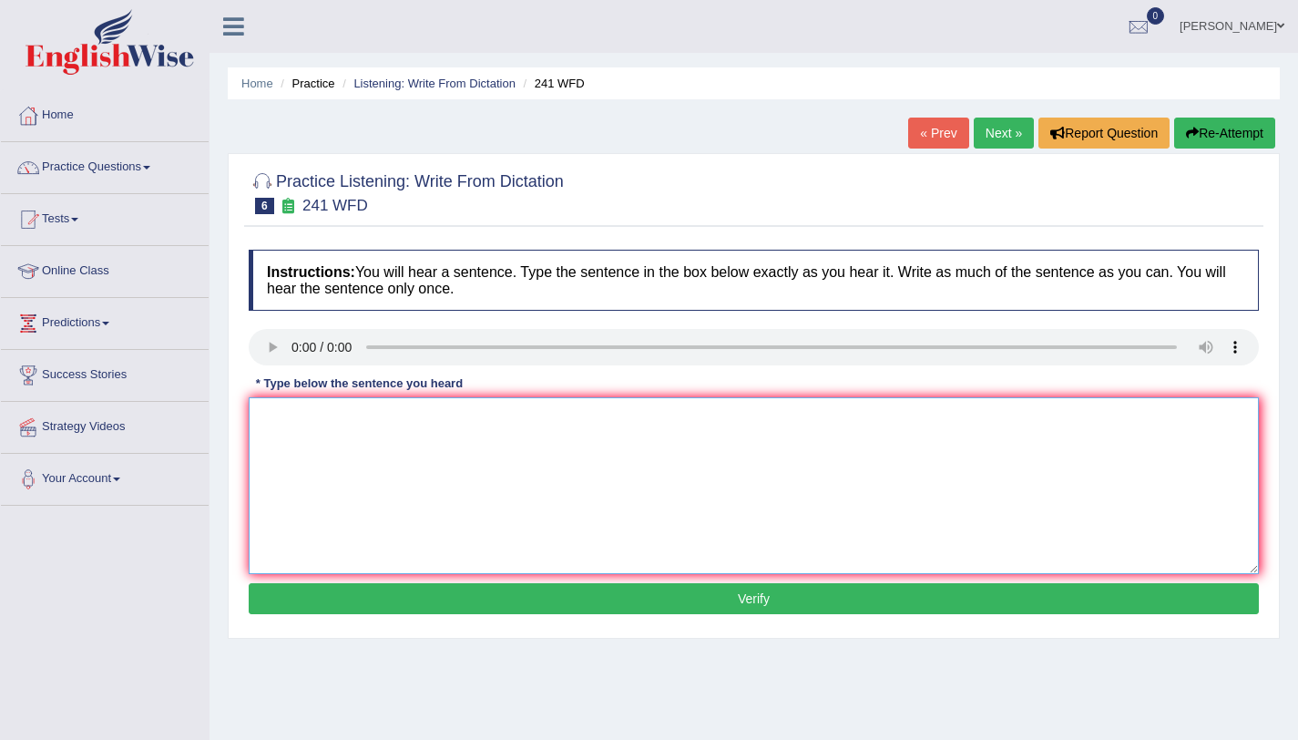
click at [352, 418] on textarea at bounding box center [754, 485] width 1010 height 177
click at [405, 419] on textarea "Please check the information on internet for opning time." at bounding box center [754, 485] width 1010 height 177
type textarea "Please check the information on internet for opning time."
click at [688, 590] on button "Verify" at bounding box center [754, 598] width 1010 height 31
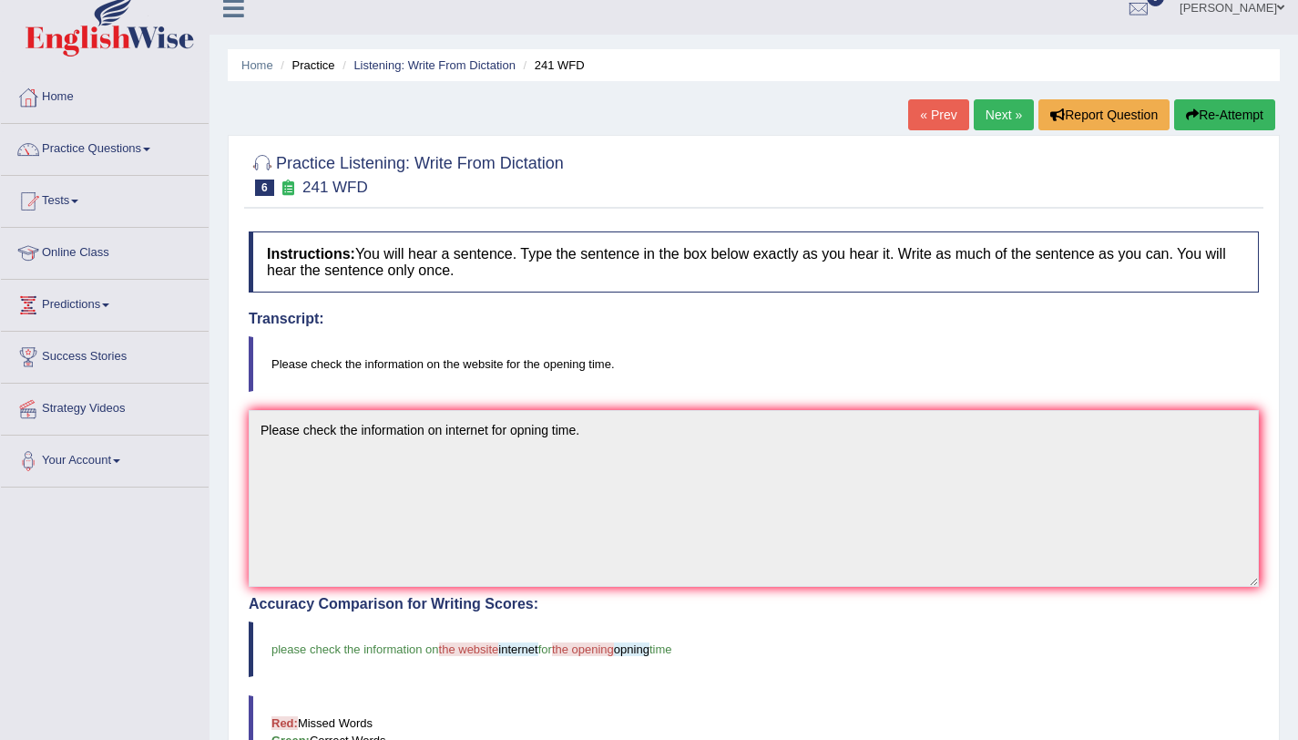
scroll to position [3, 0]
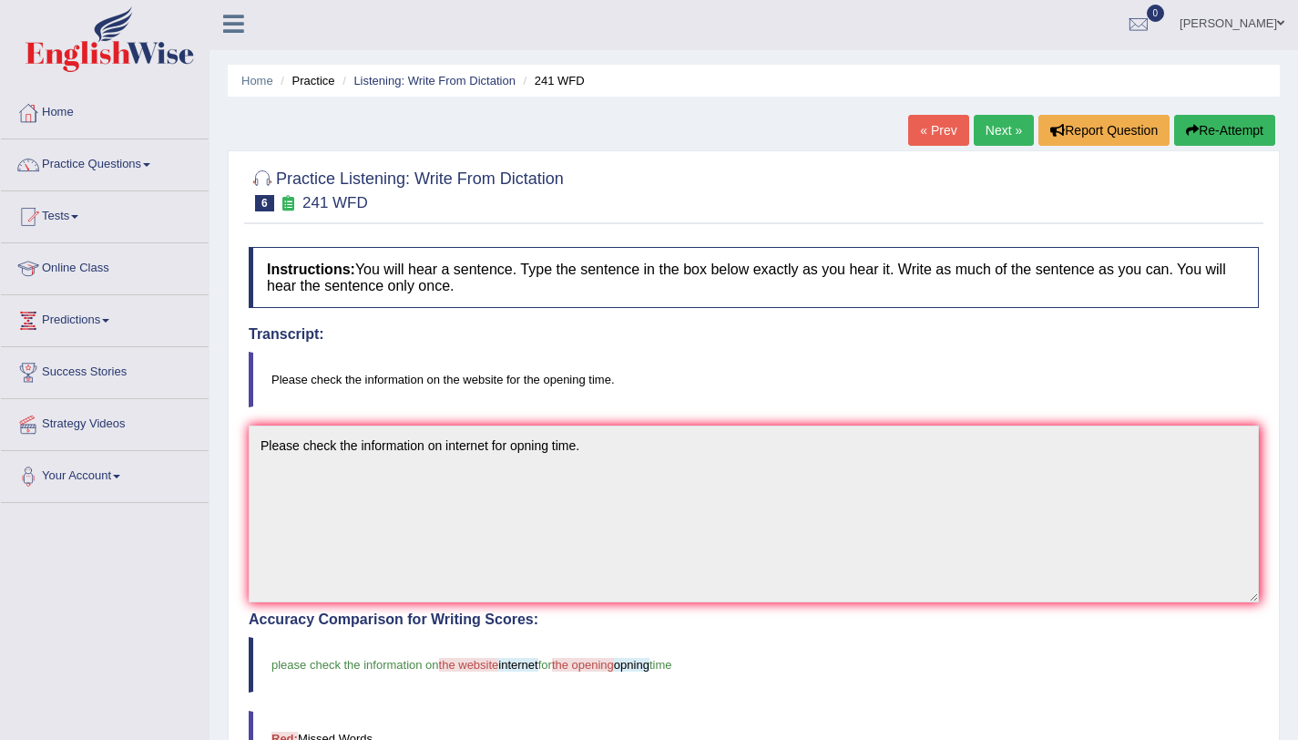
click at [991, 128] on link "Next »" at bounding box center [1004, 130] width 60 height 31
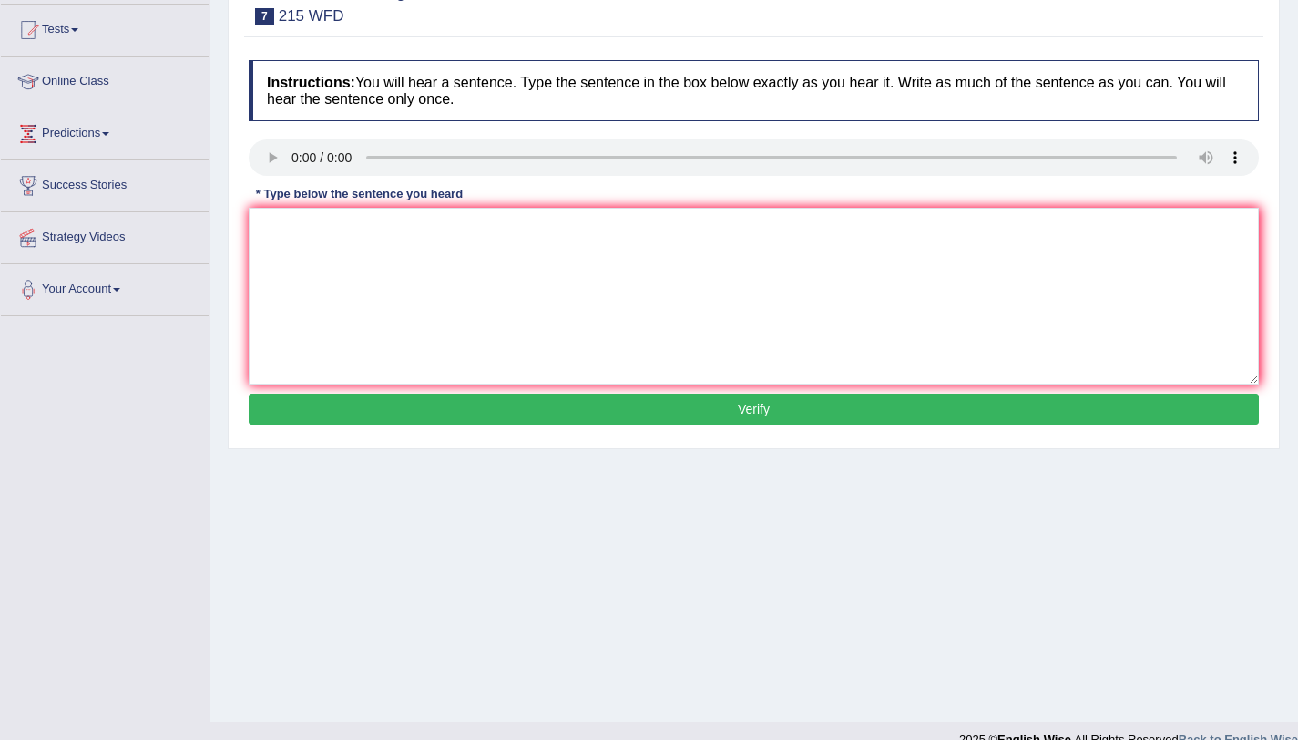
scroll to position [202, 0]
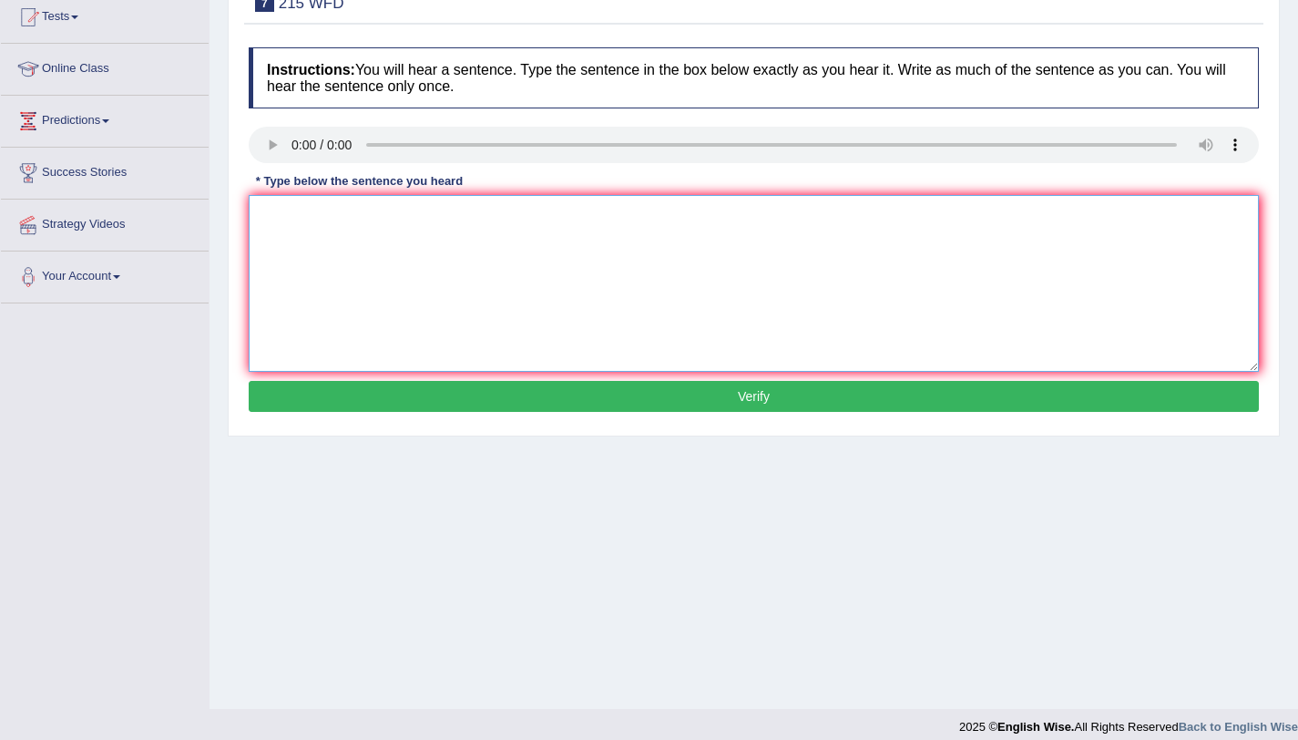
click at [330, 272] on textarea at bounding box center [754, 283] width 1010 height 177
type textarea "Science is found everywhere in socity today."
click at [721, 394] on button "Verify" at bounding box center [754, 396] width 1010 height 31
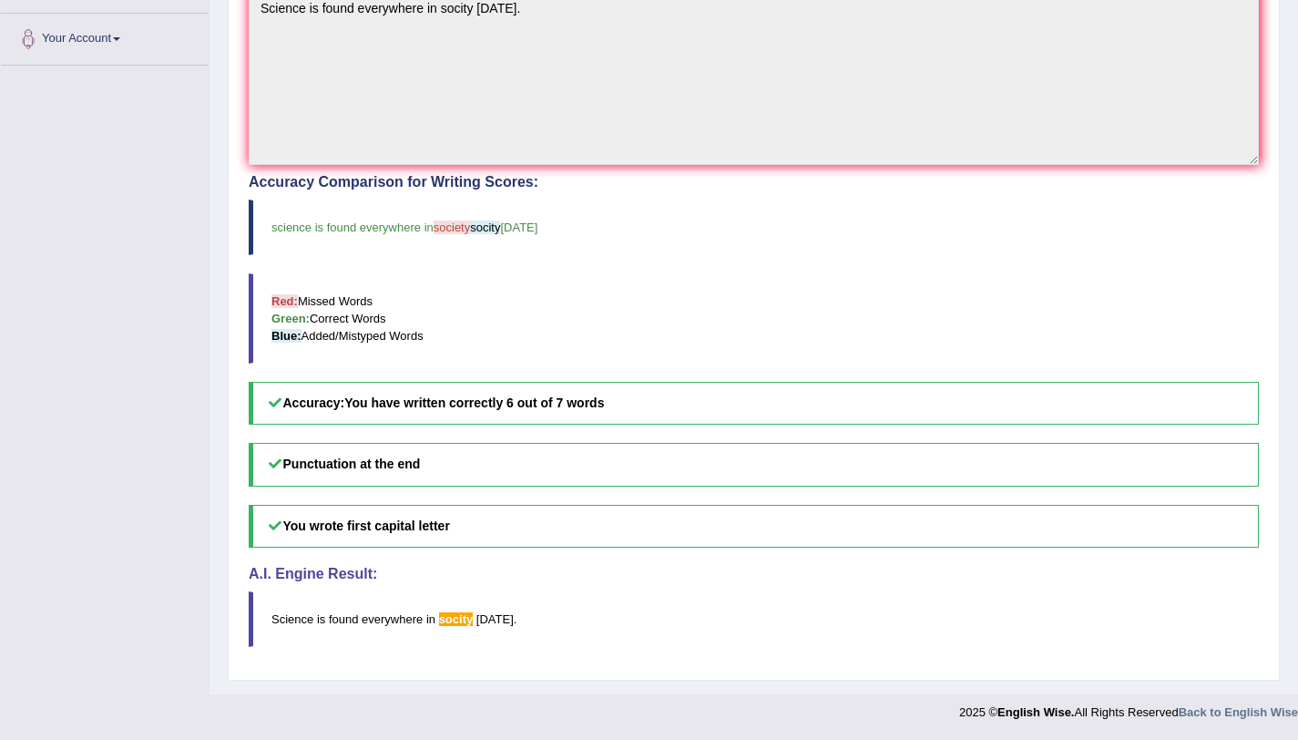
scroll to position [0, 0]
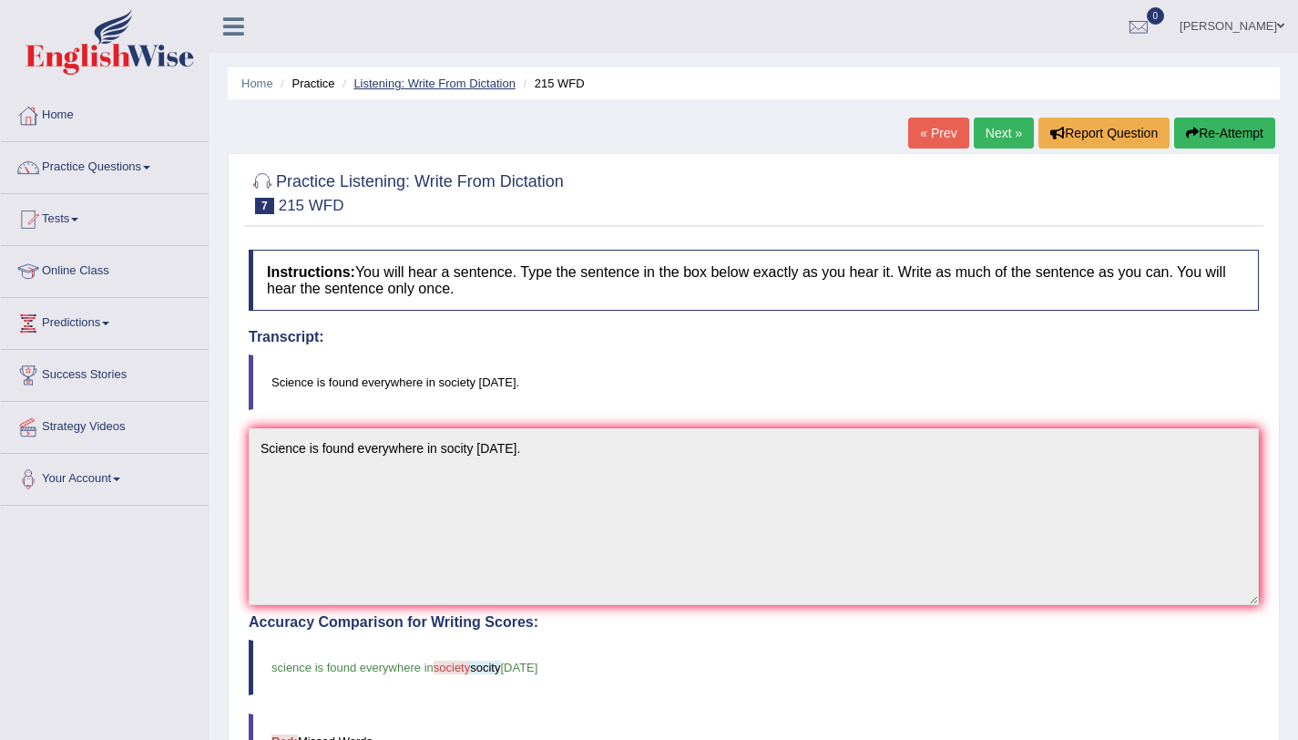
click at [473, 78] on link "Listening: Write From Dictation" at bounding box center [434, 84] width 162 height 14
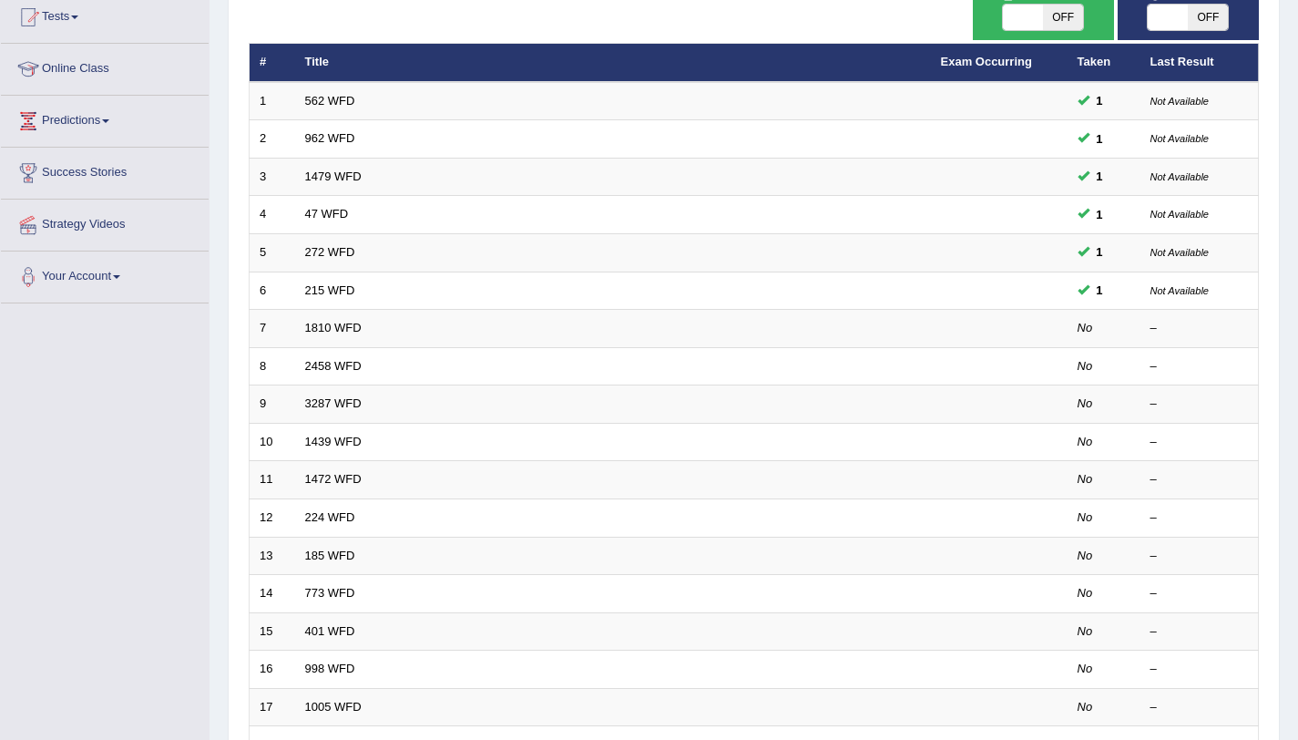
scroll to position [203, 0]
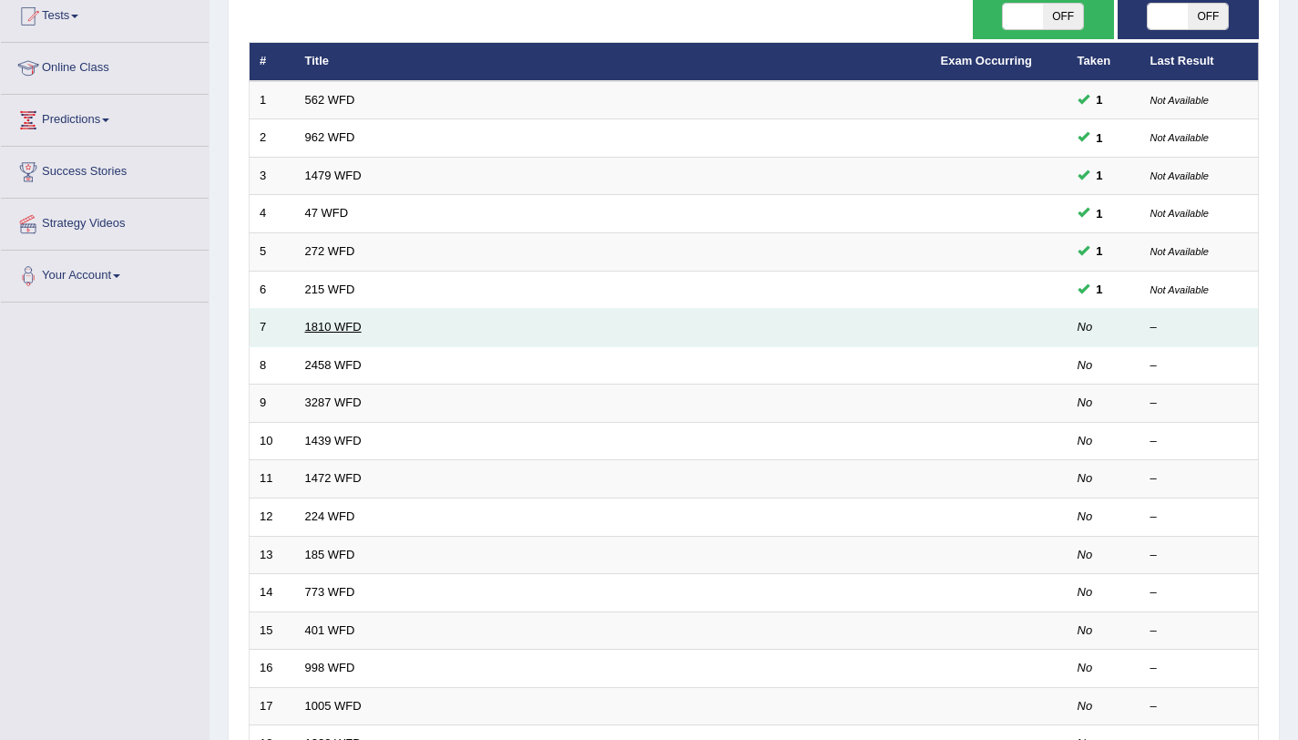
click at [345, 330] on link "1810 WFD" at bounding box center [333, 327] width 56 height 14
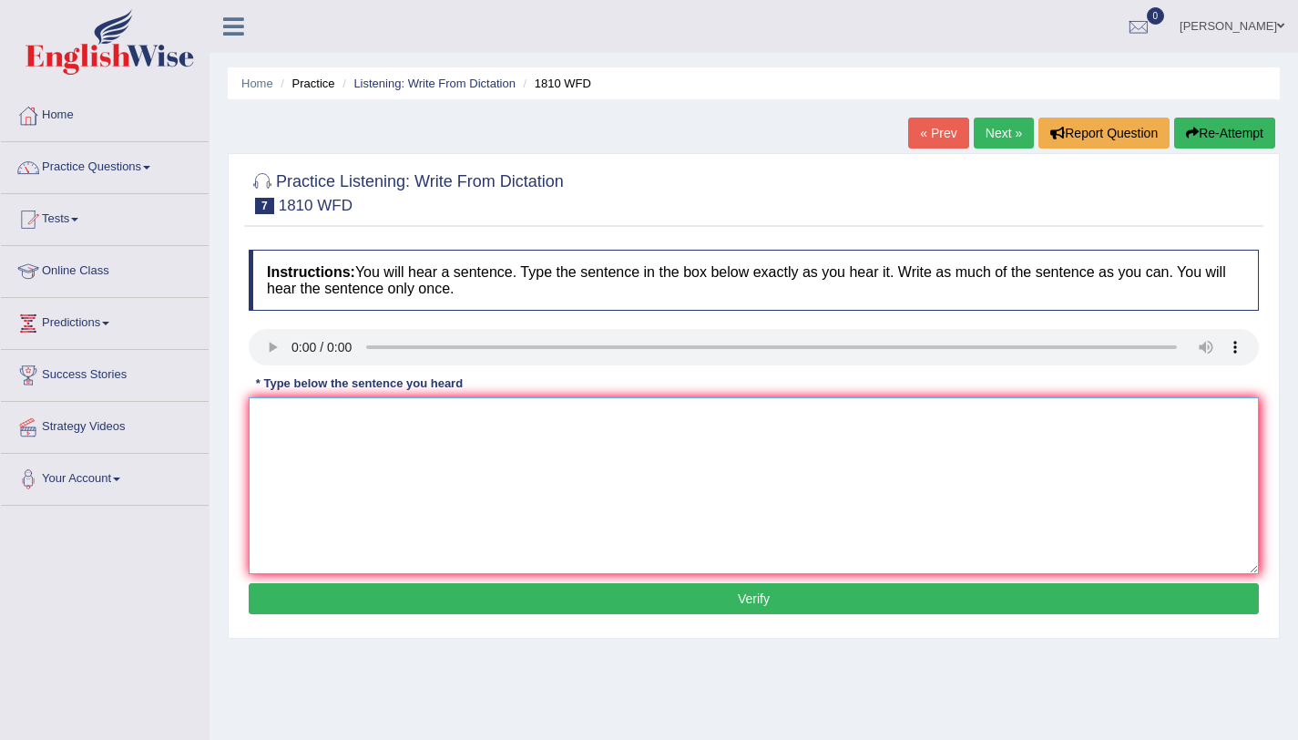
click at [346, 447] on textarea at bounding box center [754, 485] width 1010 height 177
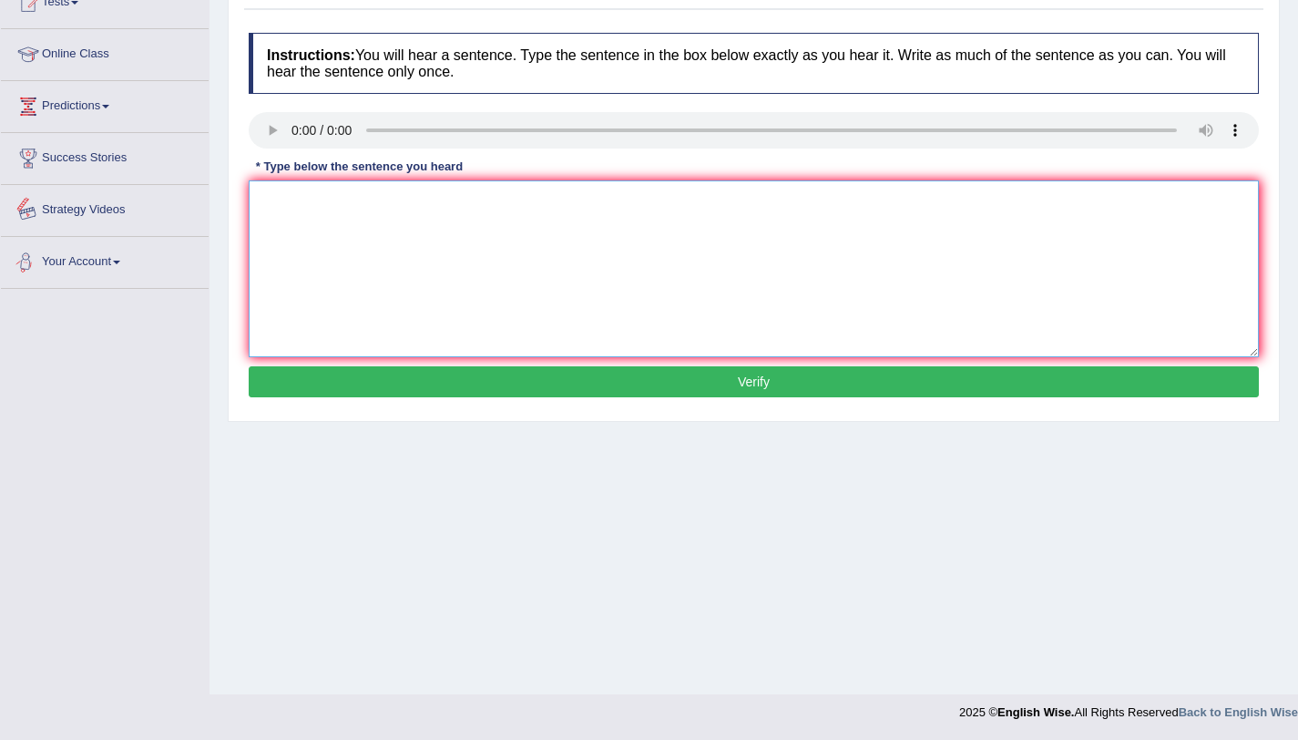
click at [378, 226] on textarea at bounding box center [754, 268] width 1010 height 177
type textarea "y"
click at [328, 200] on textarea "You can barowwer 8 book in library at a time." at bounding box center [754, 268] width 1010 height 177
click at [405, 204] on textarea "You can borawoer 8 book in library at a time." at bounding box center [754, 268] width 1010 height 177
type textarea "You can borawoer 8 books in library at a time."
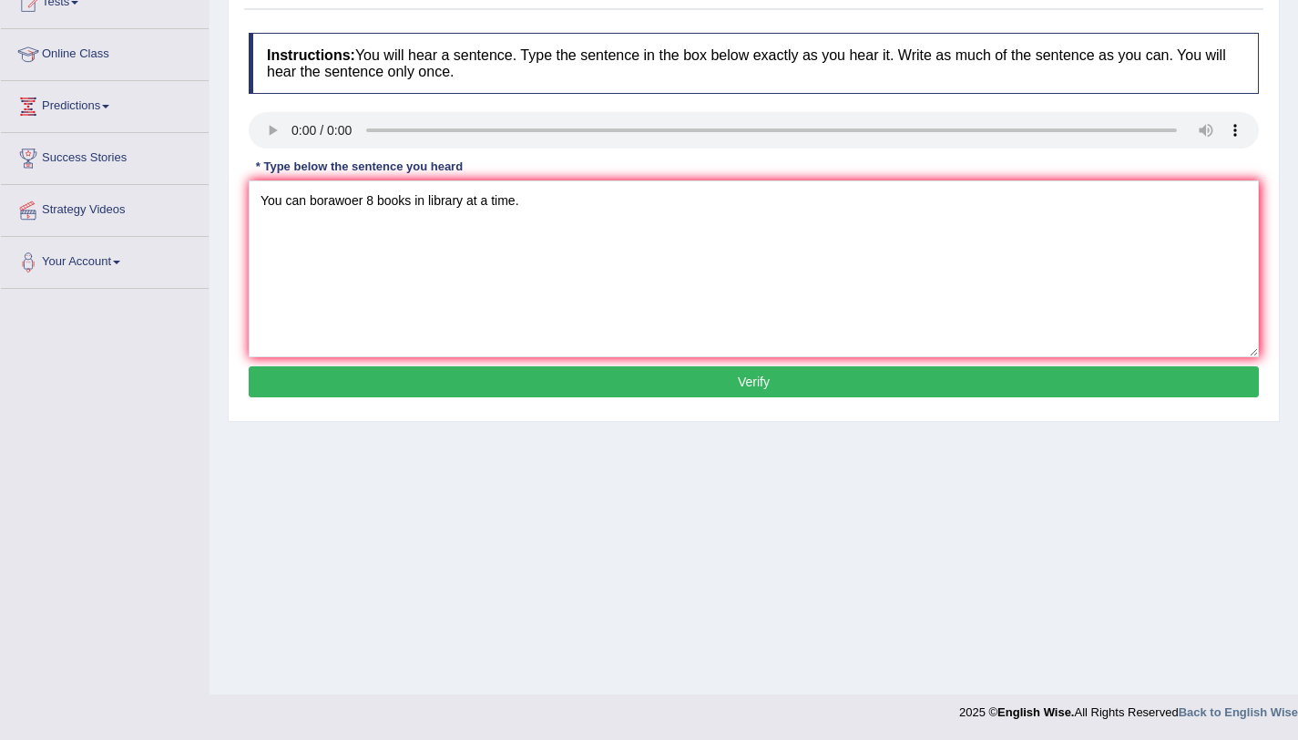
click at [678, 391] on button "Verify" at bounding box center [754, 381] width 1010 height 31
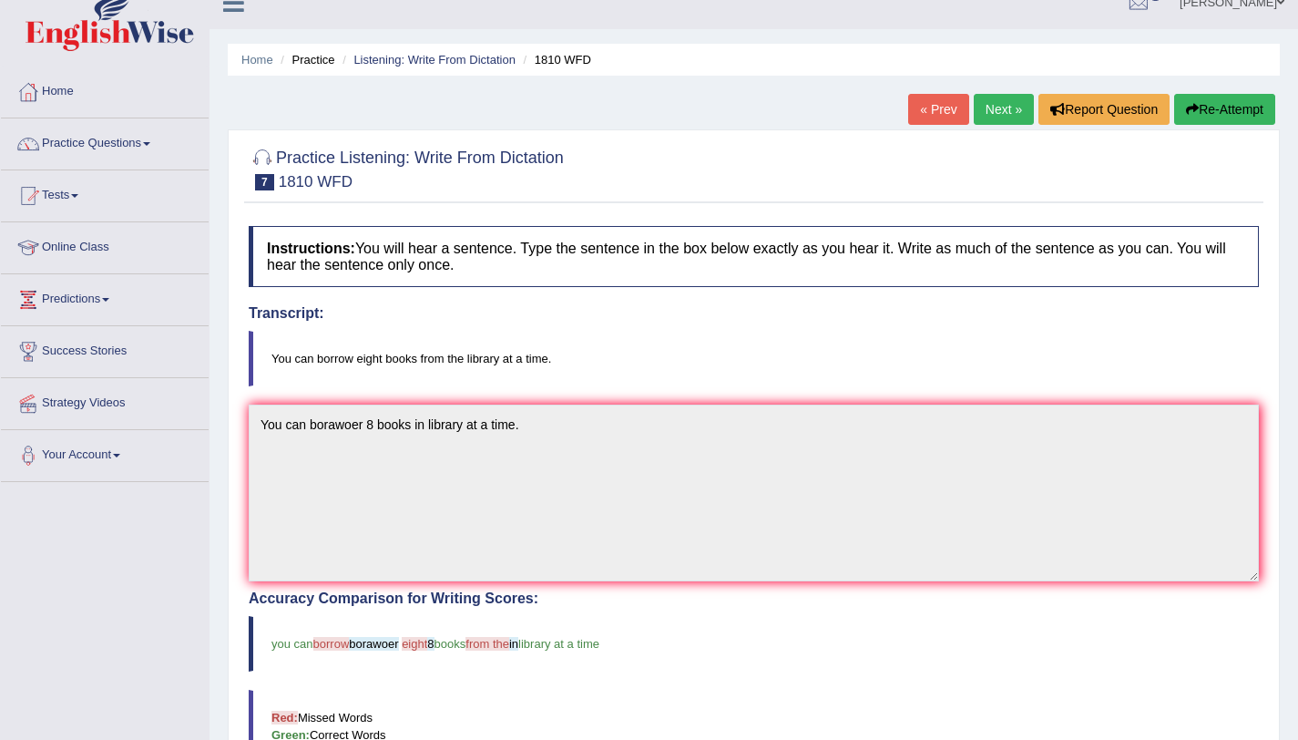
scroll to position [15, 0]
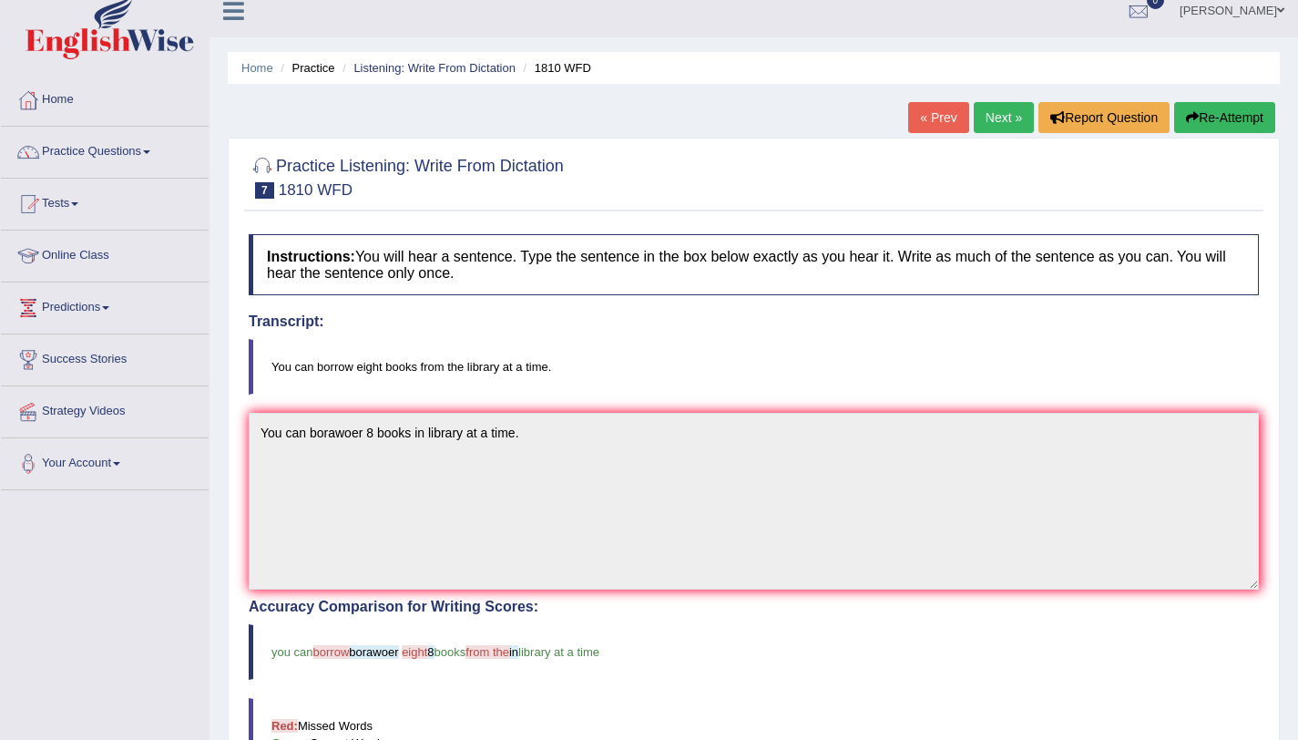
click at [1000, 111] on link "Next »" at bounding box center [1004, 117] width 60 height 31
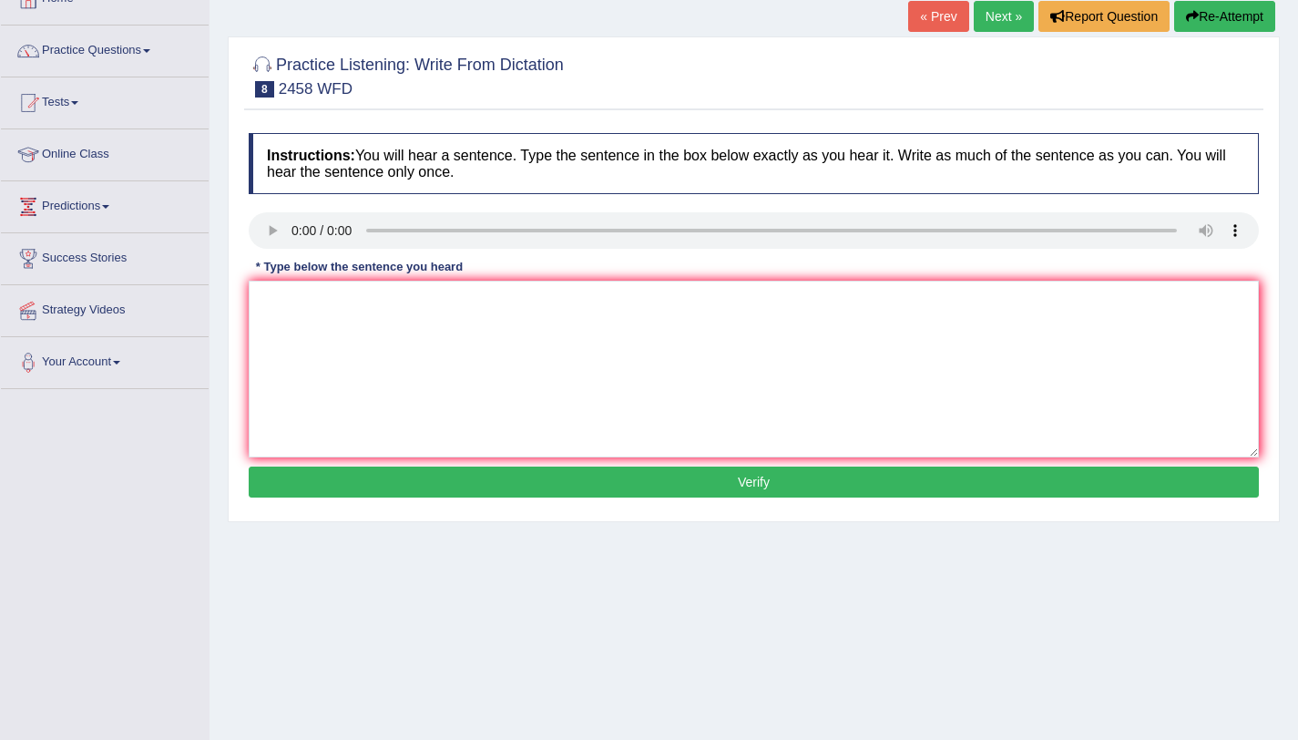
scroll to position [118, 0]
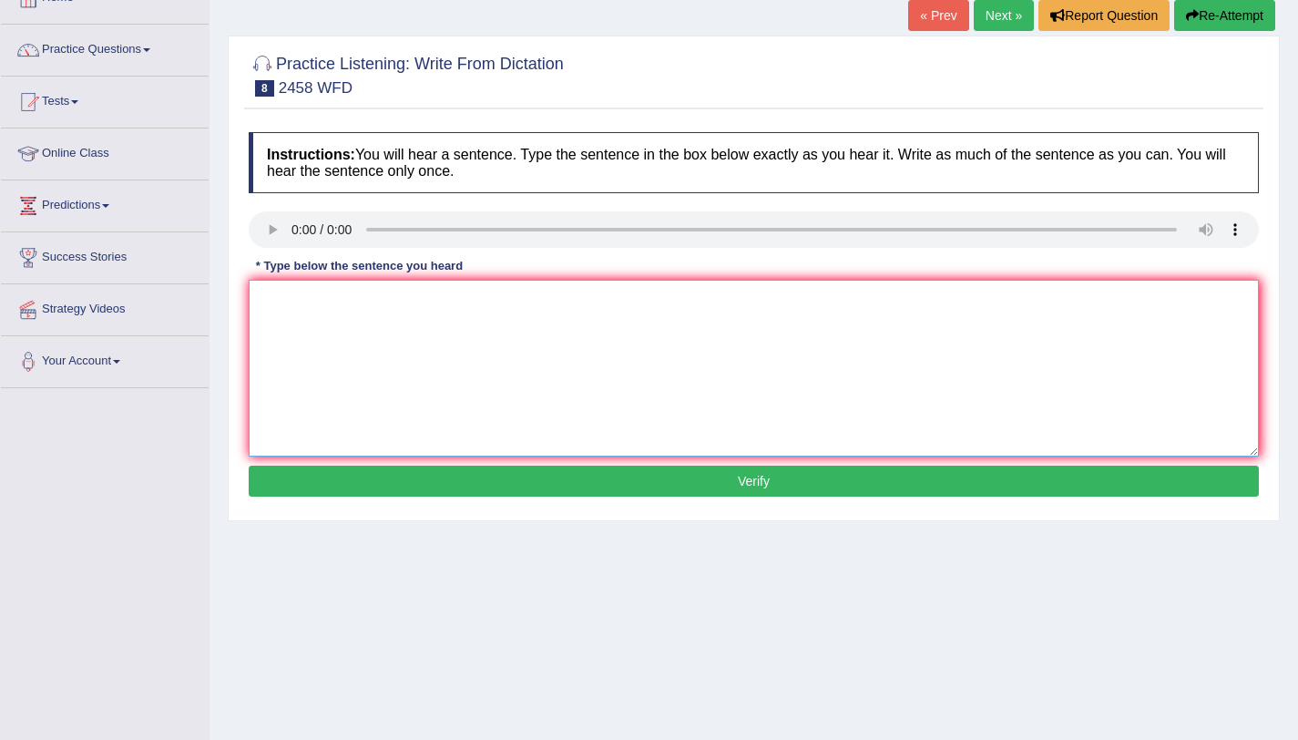
click at [329, 331] on textarea at bounding box center [754, 368] width 1010 height 177
click at [270, 300] on textarea "cources on nutretion is ganing popularity every year." at bounding box center [754, 368] width 1010 height 177
click at [409, 302] on textarea "Cources on nutretion is ganing popularity every year." at bounding box center [754, 368] width 1010 height 177
type textarea "Cources on nutretion is gaining popularity every year."
click at [626, 476] on button "Verify" at bounding box center [754, 481] width 1010 height 31
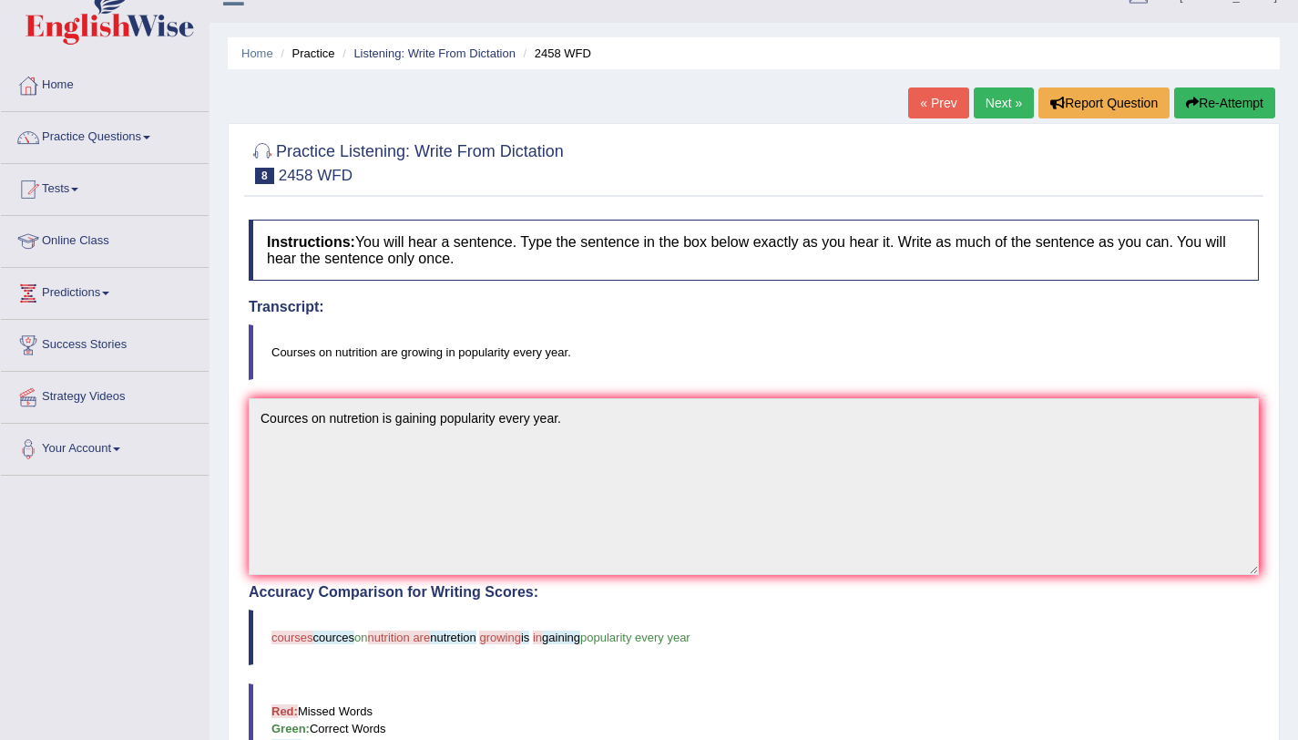
scroll to position [0, 0]
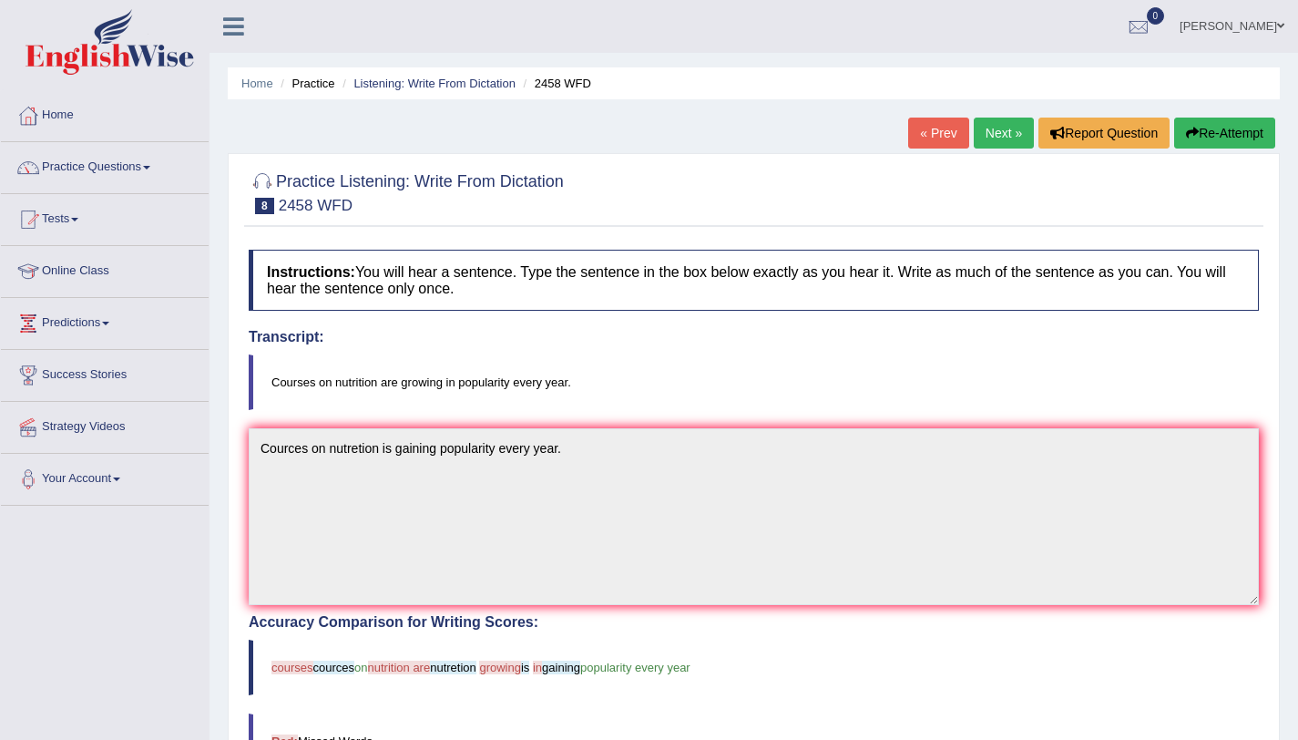
click at [992, 134] on link "Next »" at bounding box center [1004, 133] width 60 height 31
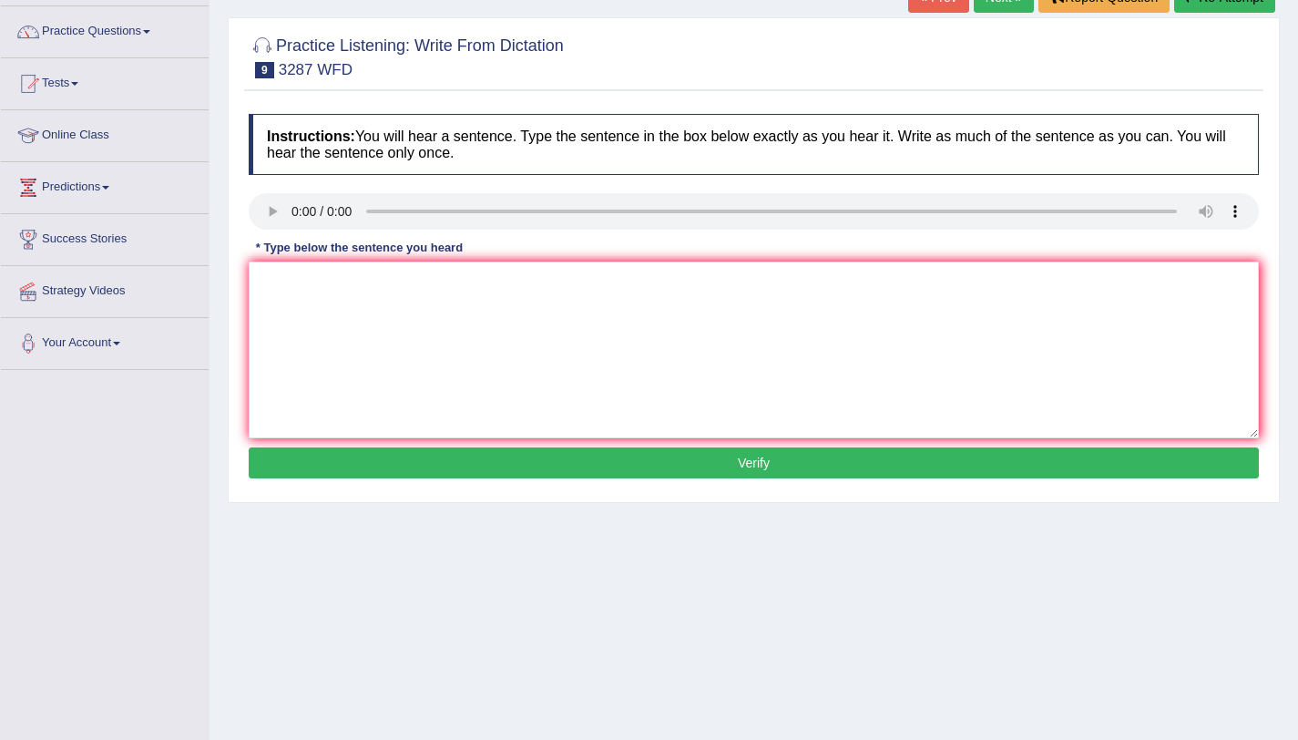
scroll to position [142, 0]
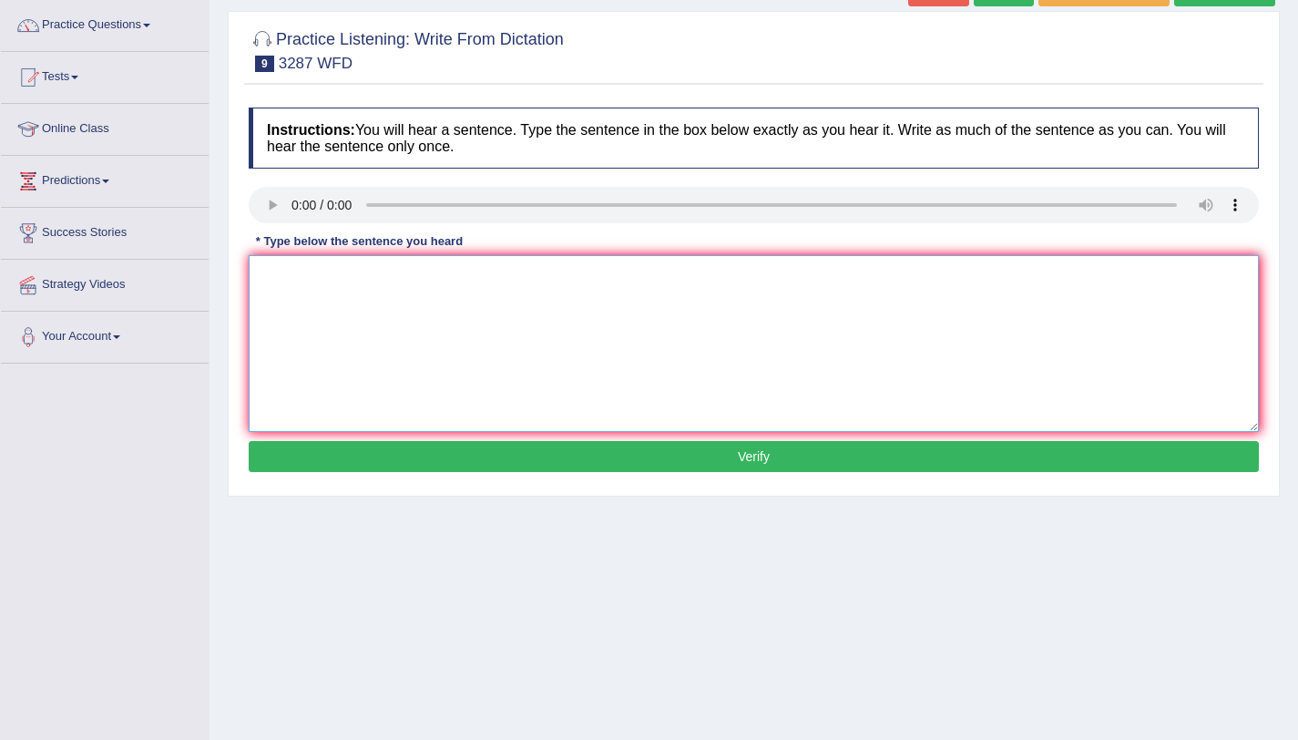
click at [337, 292] on textarea at bounding box center [754, 343] width 1010 height 177
click at [360, 300] on textarea "A new" at bounding box center [754, 343] width 1010 height 177
click at [324, 285] on textarea "A new" at bounding box center [754, 343] width 1010 height 177
click at [399, 265] on textarea "A new artical" at bounding box center [754, 343] width 1010 height 177
type textarea "A new artical is publish"
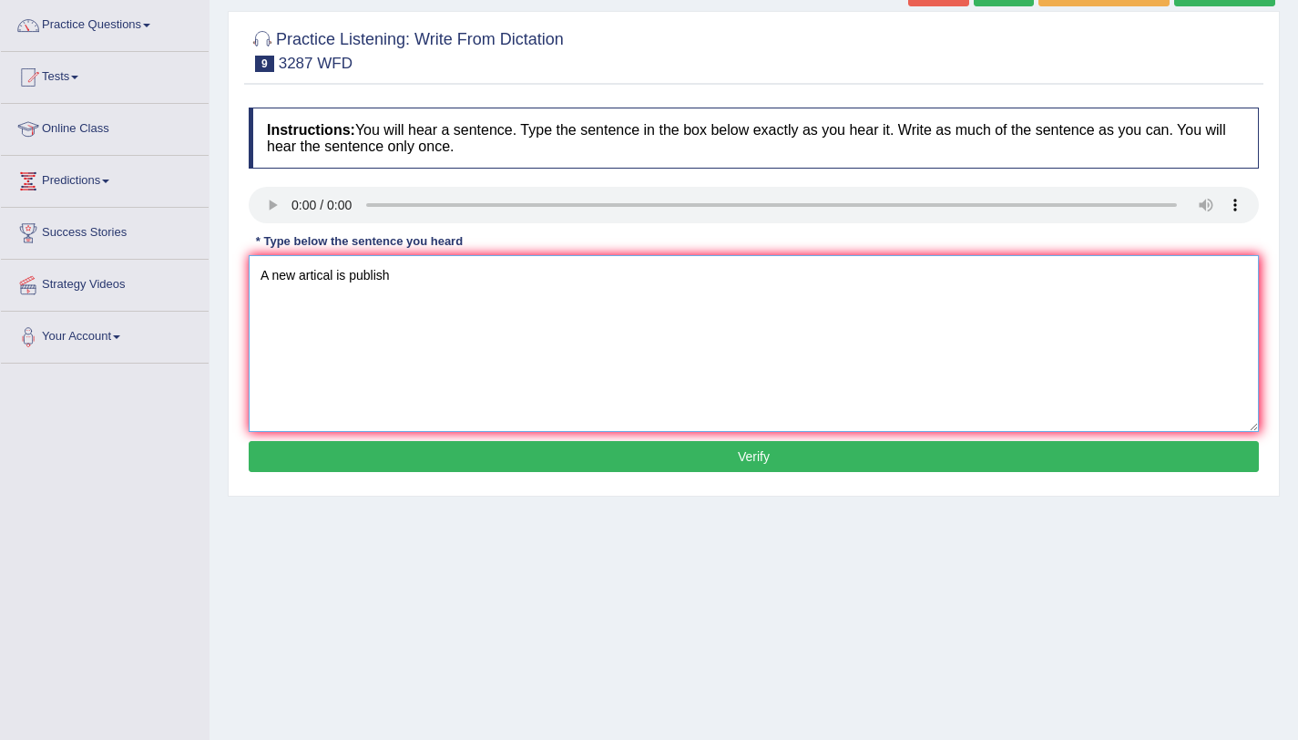
click at [412, 286] on textarea "A new artical is publish" at bounding box center [754, 343] width 1010 height 177
click at [395, 290] on textarea "A new artical is publish in publish last week." at bounding box center [754, 343] width 1010 height 177
type textarea "A new artical is publish for publish last week."
click at [762, 466] on button "Verify" at bounding box center [754, 456] width 1010 height 31
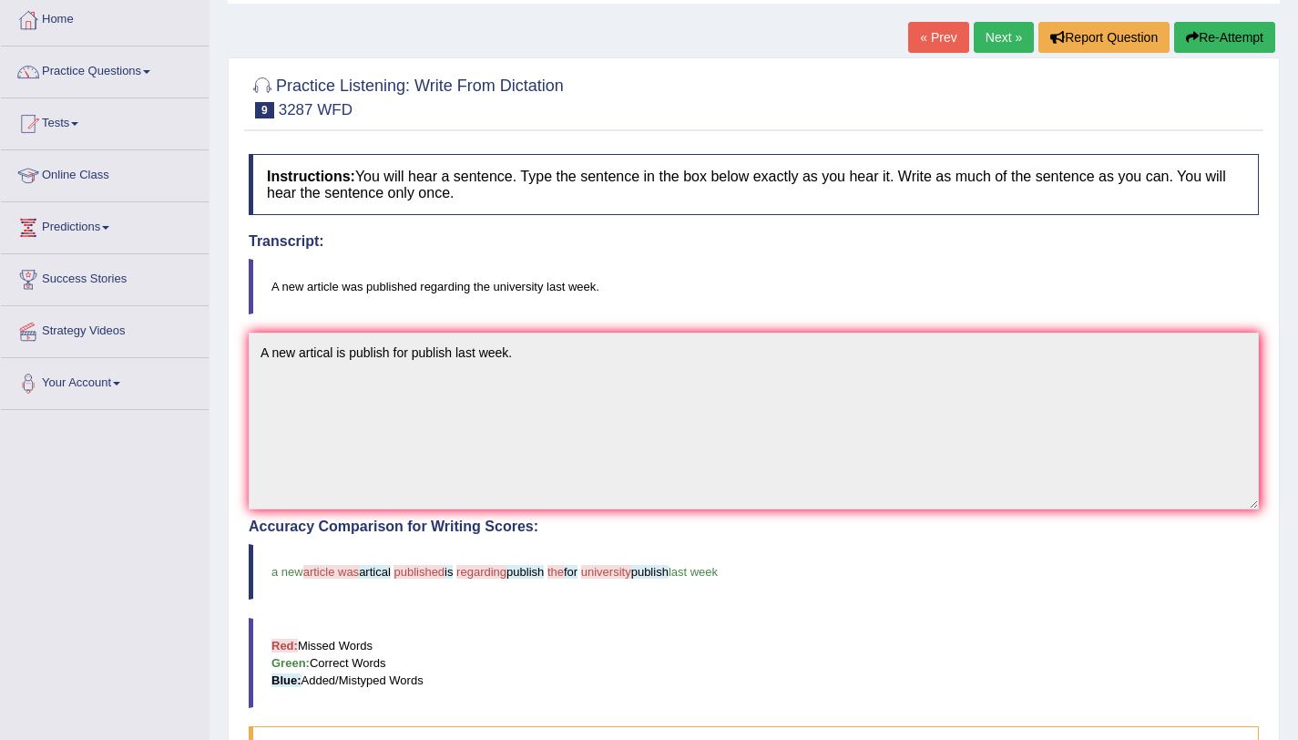
scroll to position [93, 0]
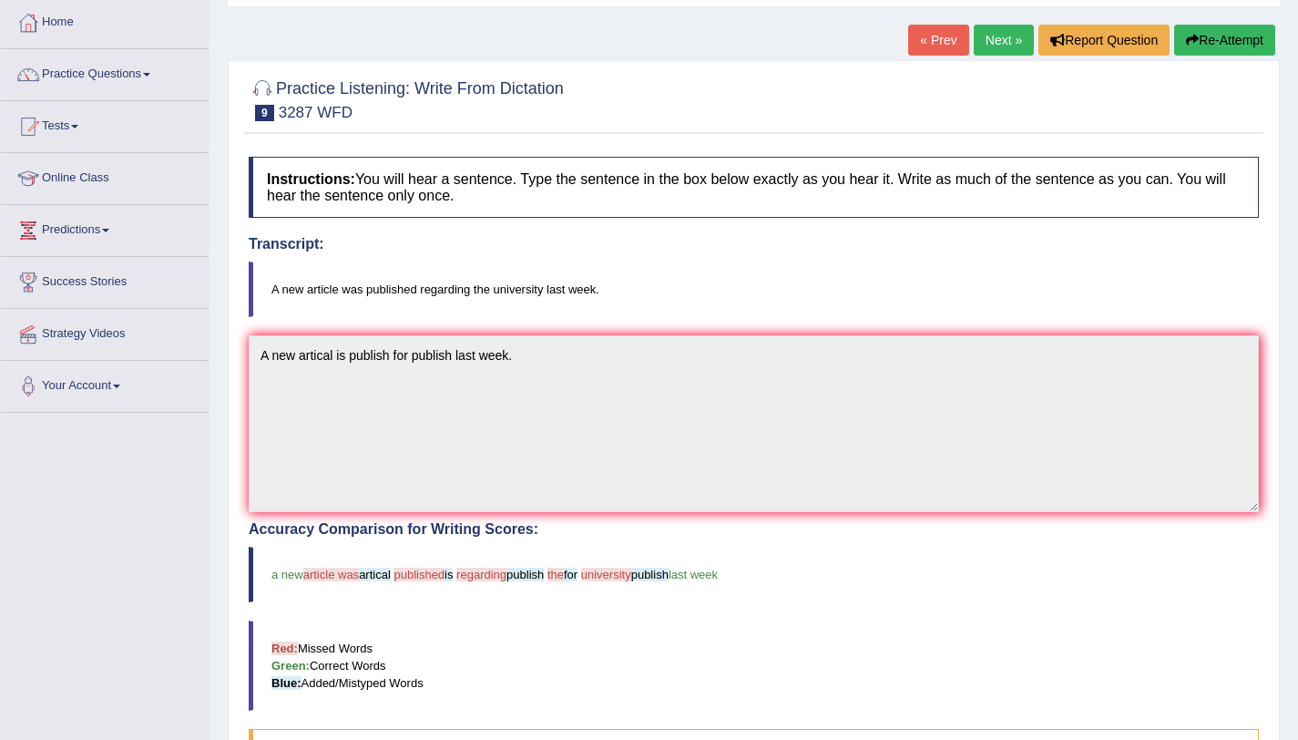
click at [981, 31] on link "Next »" at bounding box center [1004, 40] width 60 height 31
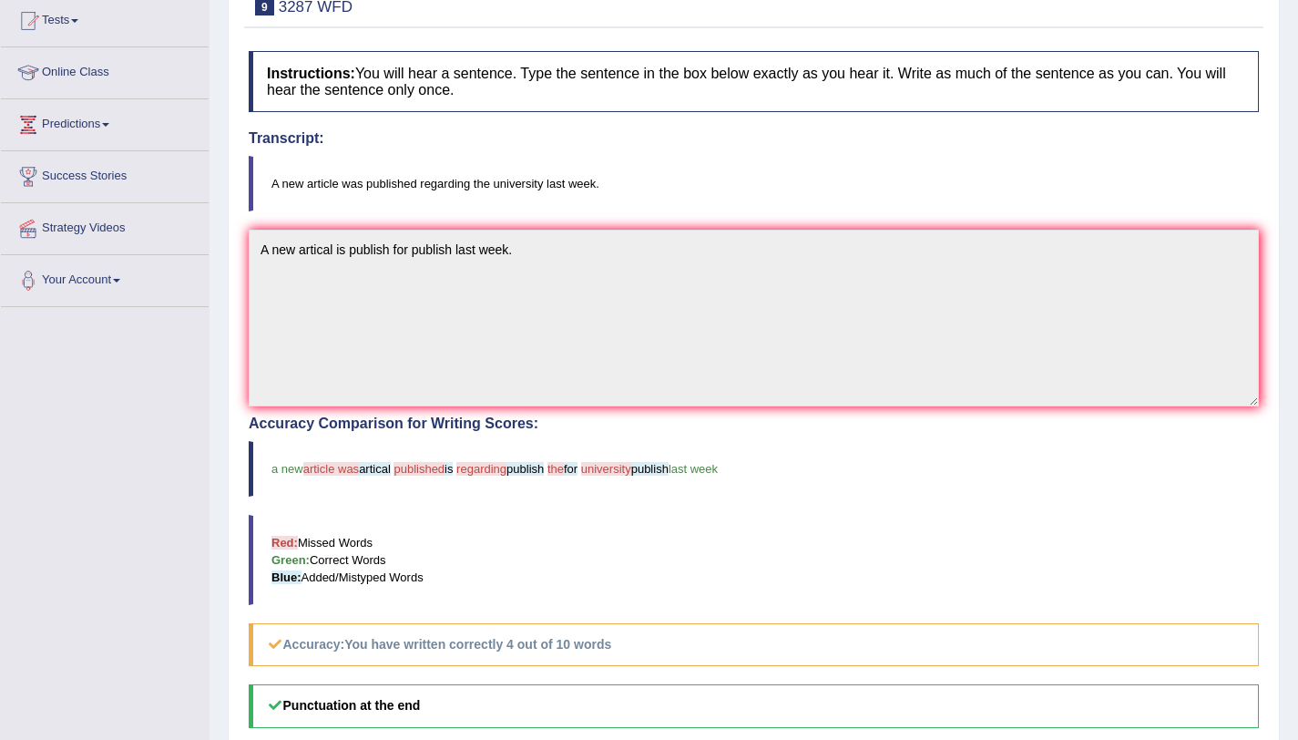
scroll to position [212, 0]
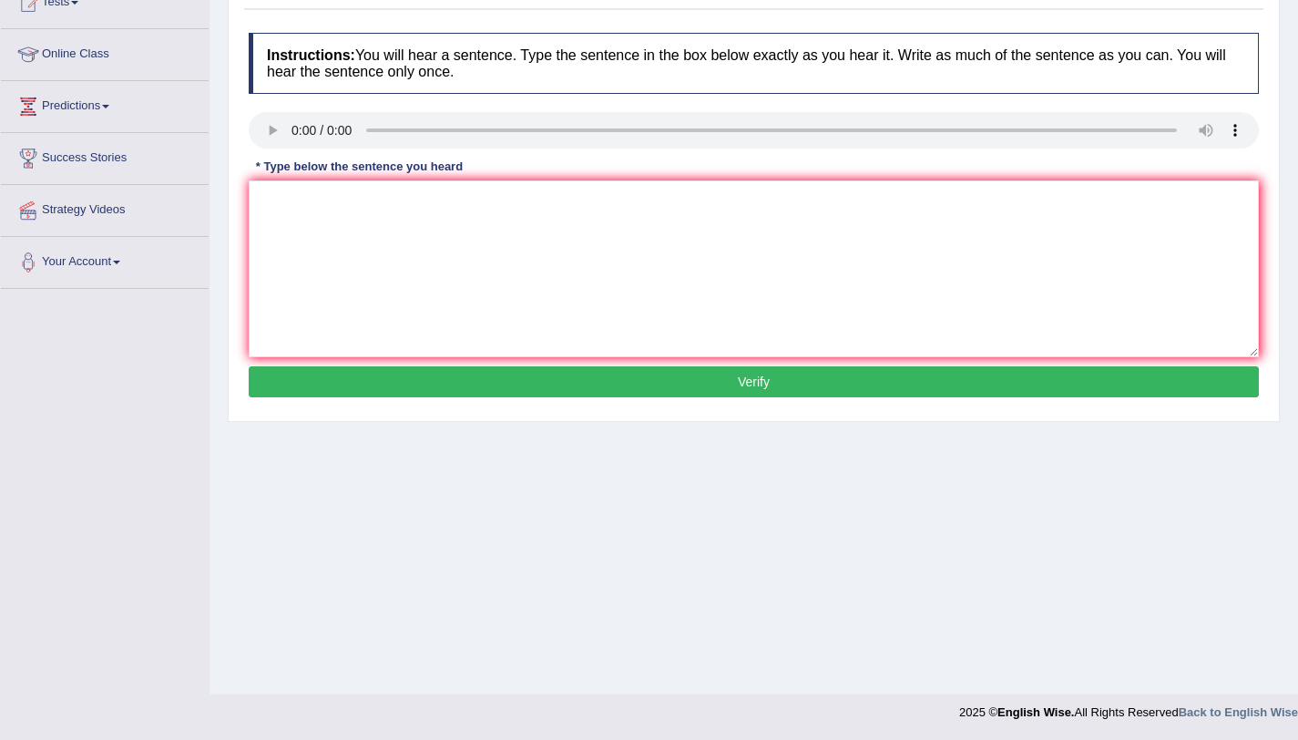
click at [354, 254] on div "Instructions: You will hear a sentence. Type the sentence in the box below exac…" at bounding box center [753, 218] width 1019 height 388
click at [354, 254] on textarea at bounding box center [754, 268] width 1010 height 177
click at [309, 221] on textarea at bounding box center [754, 268] width 1010 height 177
click at [297, 204] on textarea "the friction book is just pass the counter." at bounding box center [754, 268] width 1010 height 177
click at [288, 204] on textarea "the fiction book is just pass the counter." at bounding box center [754, 268] width 1010 height 177
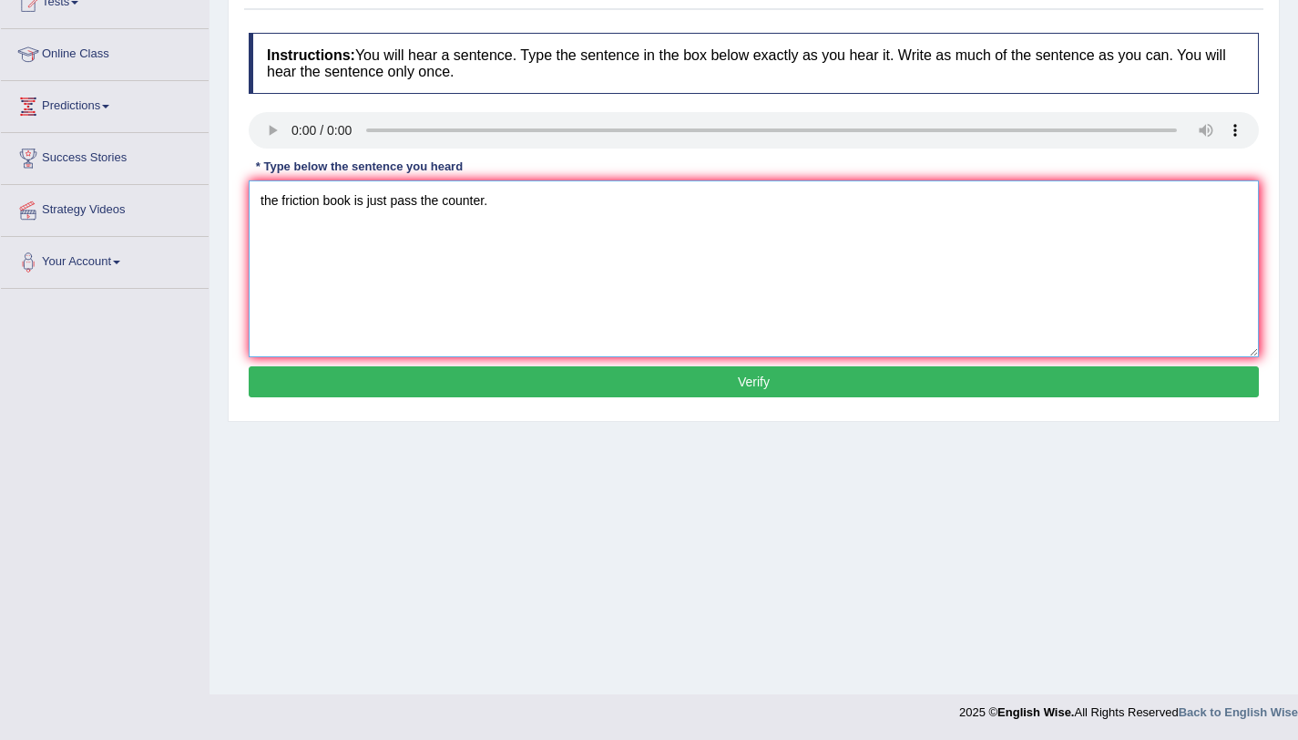
click at [265, 203] on textarea "the friction book is just pass the counter." at bounding box center [754, 268] width 1010 height 177
type textarea "The friction book is just pass the counter."
click at [579, 385] on button "Verify" at bounding box center [754, 381] width 1010 height 31
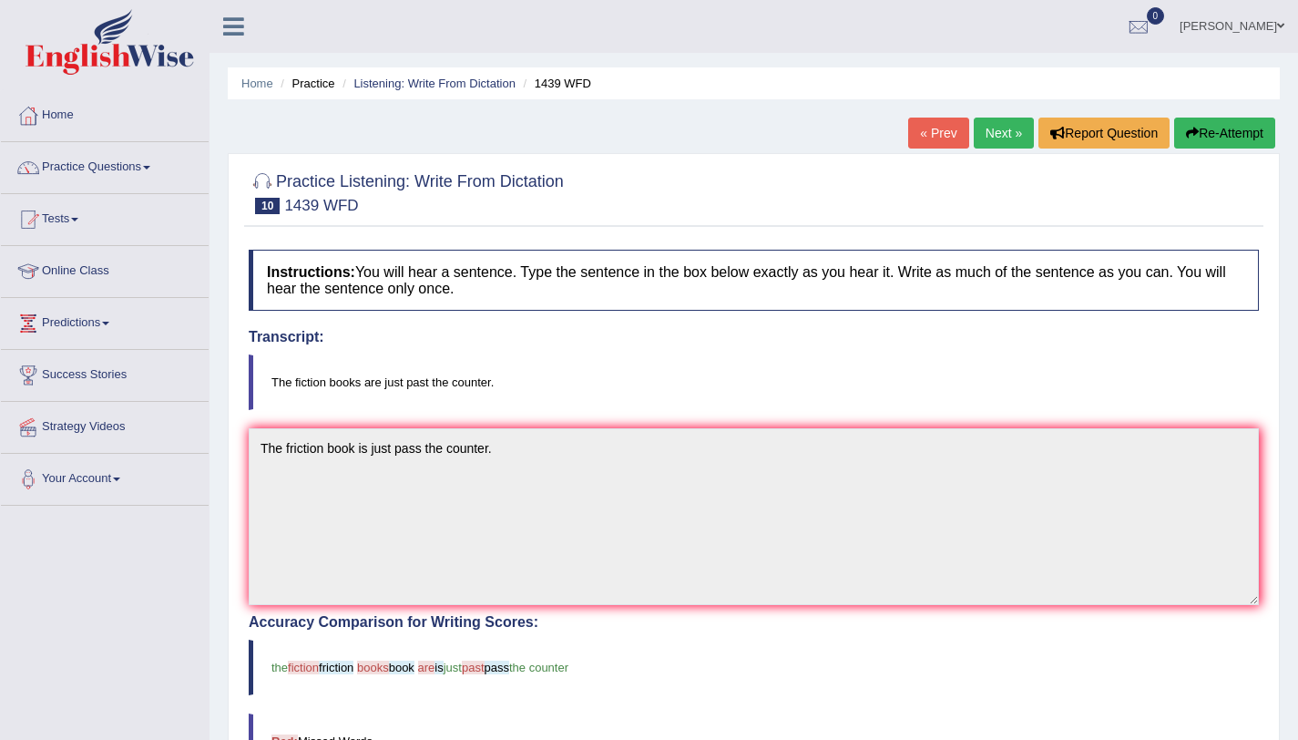
click at [998, 128] on link "Next »" at bounding box center [1004, 133] width 60 height 31
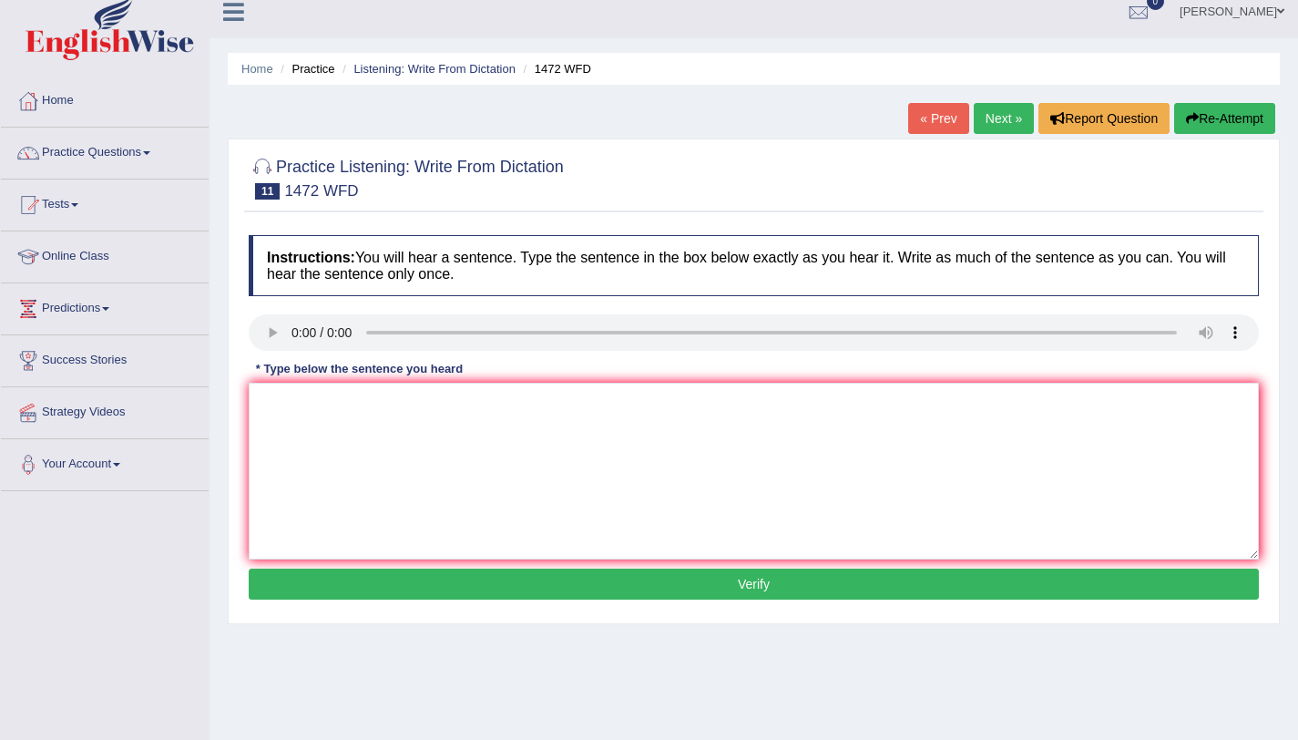
scroll to position [15, 0]
click at [315, 397] on textarea at bounding box center [754, 471] width 1010 height 177
click at [380, 402] on textarea "The local goverment has a plane for infrastructure" at bounding box center [754, 471] width 1010 height 177
click at [405, 402] on textarea "The local goverment has a plane for infrastructure" at bounding box center [754, 471] width 1010 height 177
click at [595, 408] on textarea "The local goverment has a plane for infrastructure" at bounding box center [754, 471] width 1010 height 177
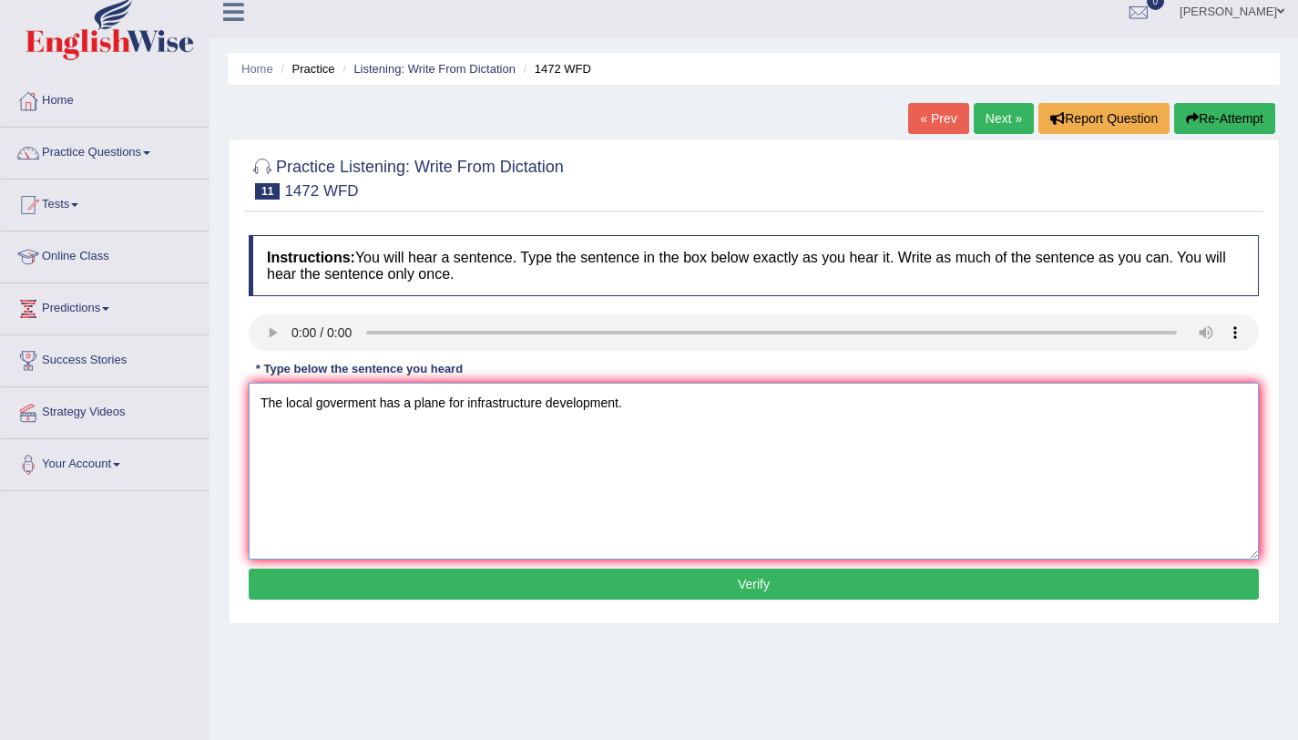
click at [414, 404] on textarea "The local goverment has a plane for infrastructure development." at bounding box center [754, 471] width 1010 height 177
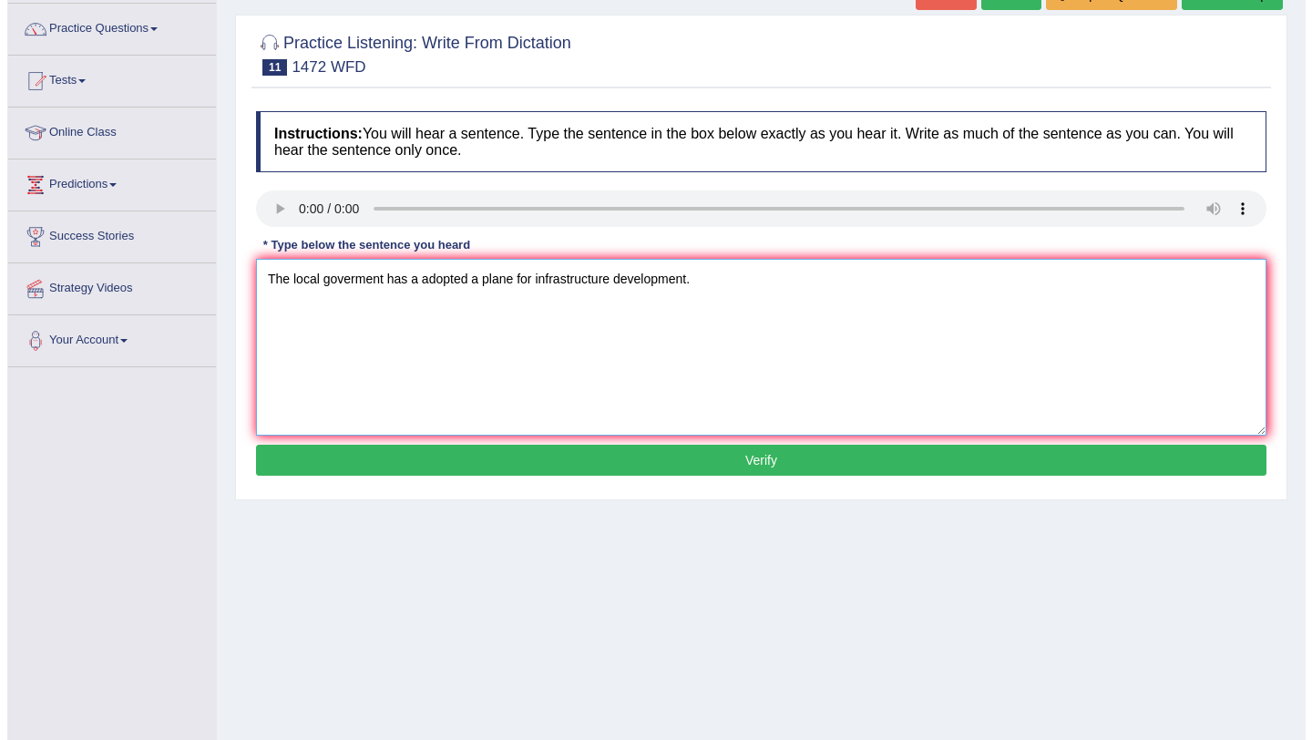
scroll to position [139, 0]
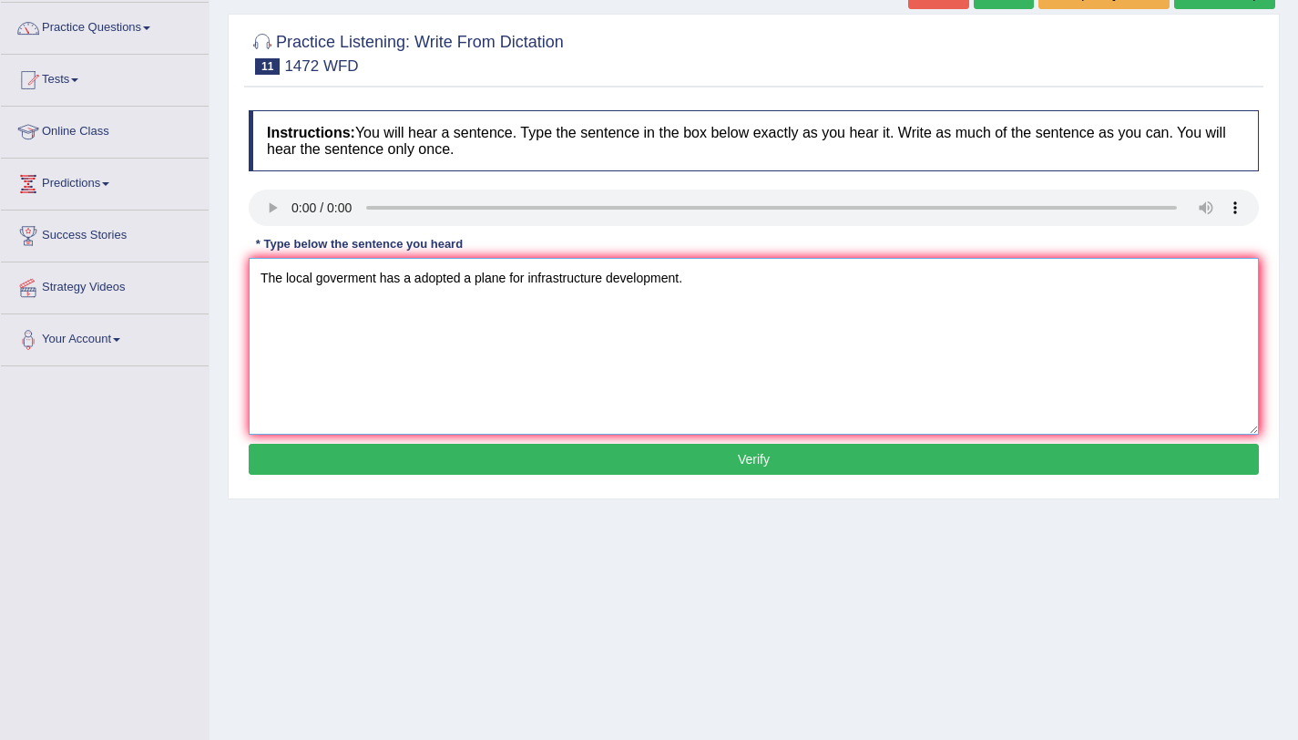
type textarea "The local goverment has a adopted a plane for infrastructure development."
click at [711, 453] on button "Verify" at bounding box center [754, 459] width 1010 height 31
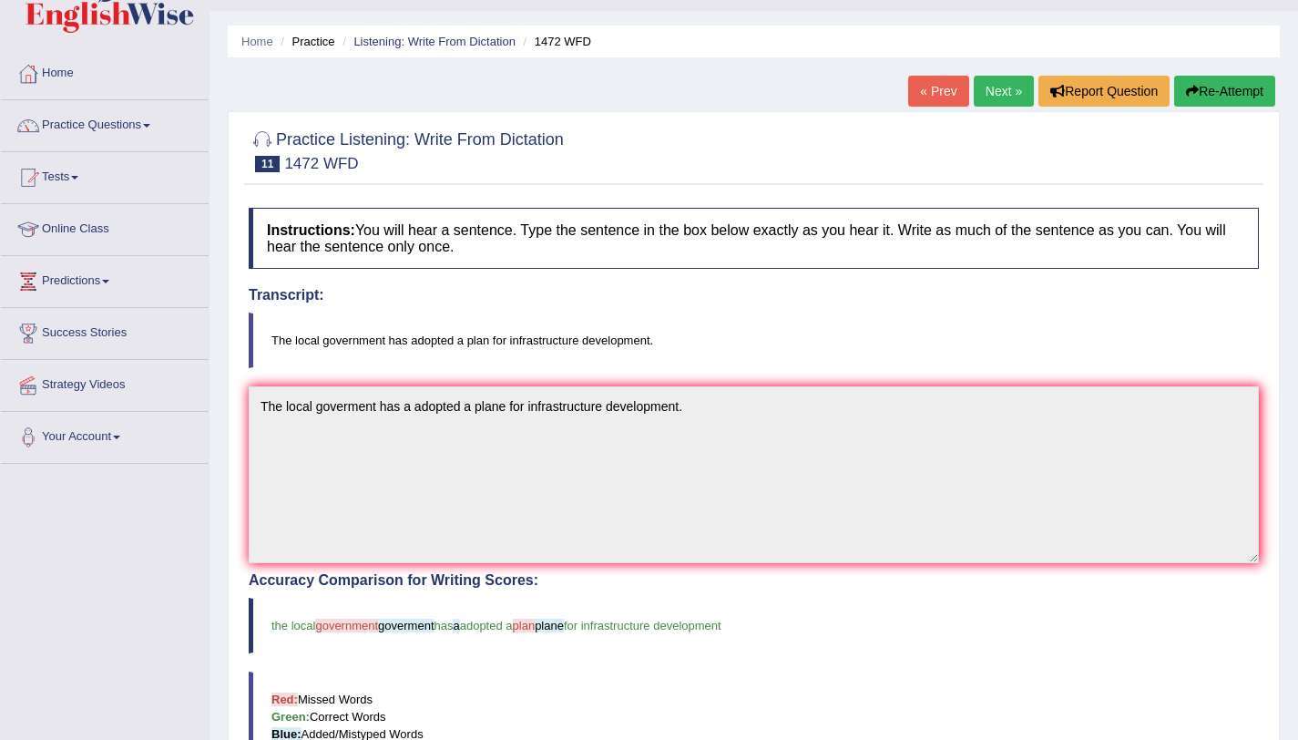
scroll to position [41, 0]
click at [989, 95] on link "Next »" at bounding box center [1004, 92] width 60 height 31
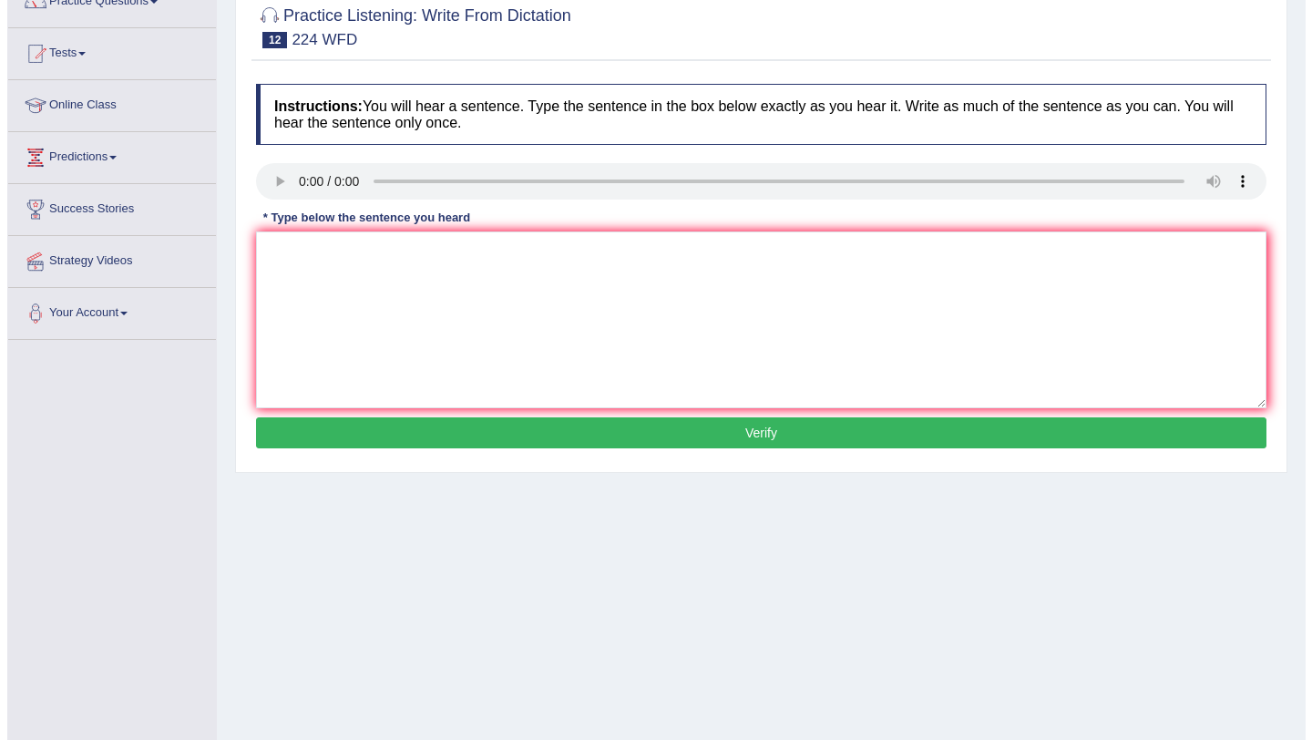
scroll to position [168, 0]
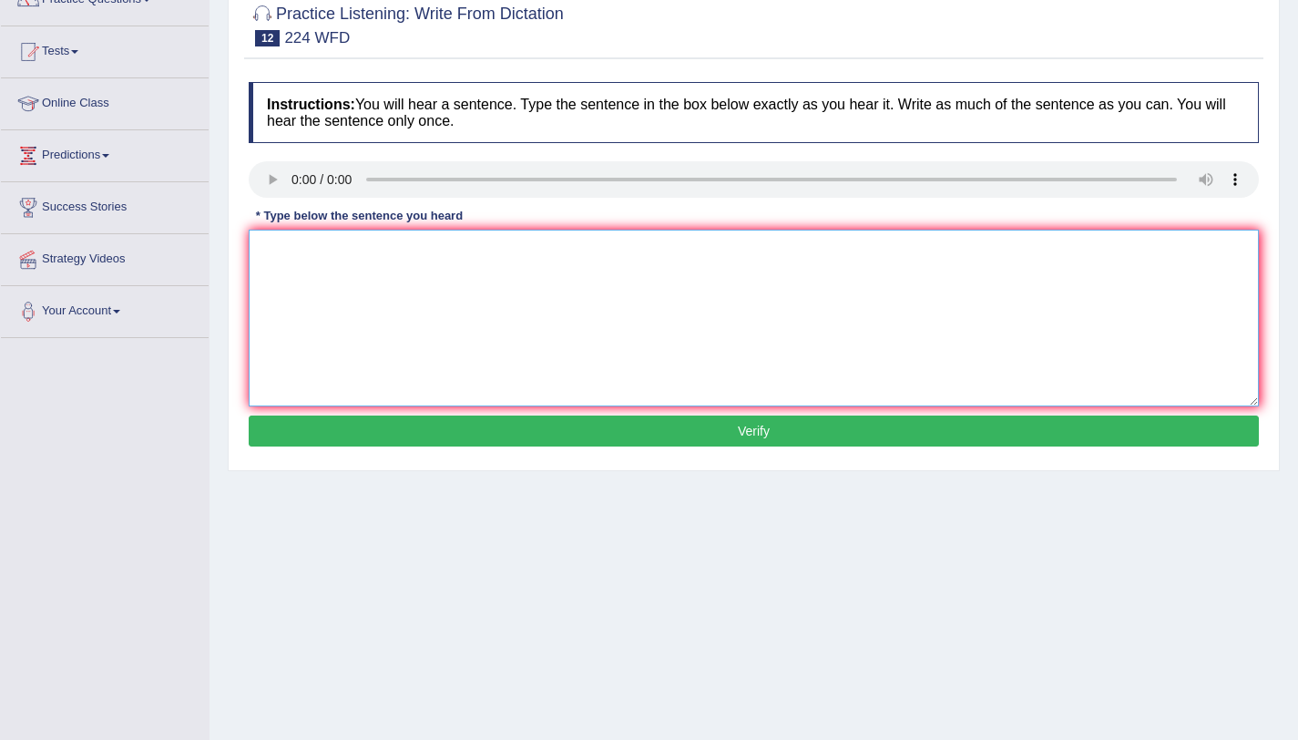
click at [302, 281] on textarea at bounding box center [754, 318] width 1010 height 177
click at [371, 256] on textarea "In the winter it is geeting harsh but it wont be an issue." at bounding box center [754, 318] width 1010 height 177
click at [485, 252] on textarea "In the winter it is getting harsh but it wont be an issue." at bounding box center [754, 318] width 1010 height 177
type textarea "In the winter it is getting harsh but it won't be an issue."
click at [691, 427] on button "Verify" at bounding box center [754, 430] width 1010 height 31
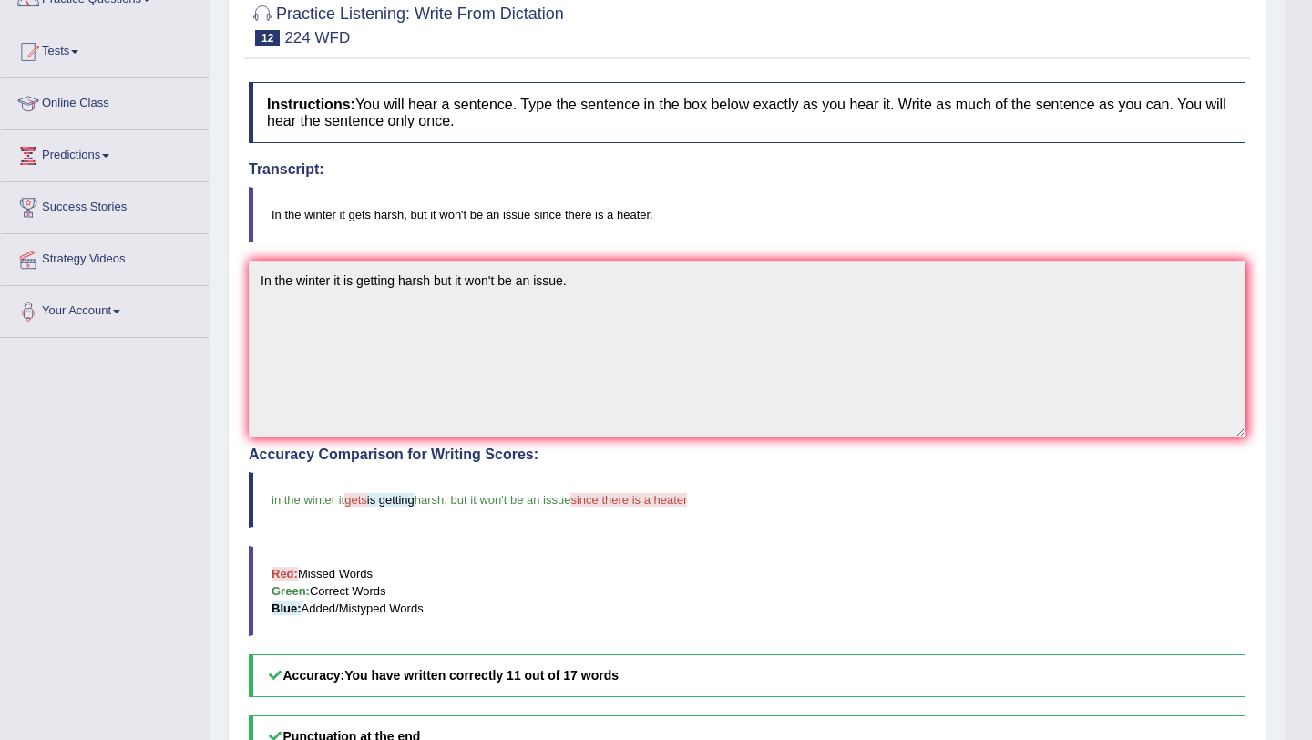
click at [0, 0] on div "Checking spelling/grammar..." at bounding box center [0, 0] width 0 height 0
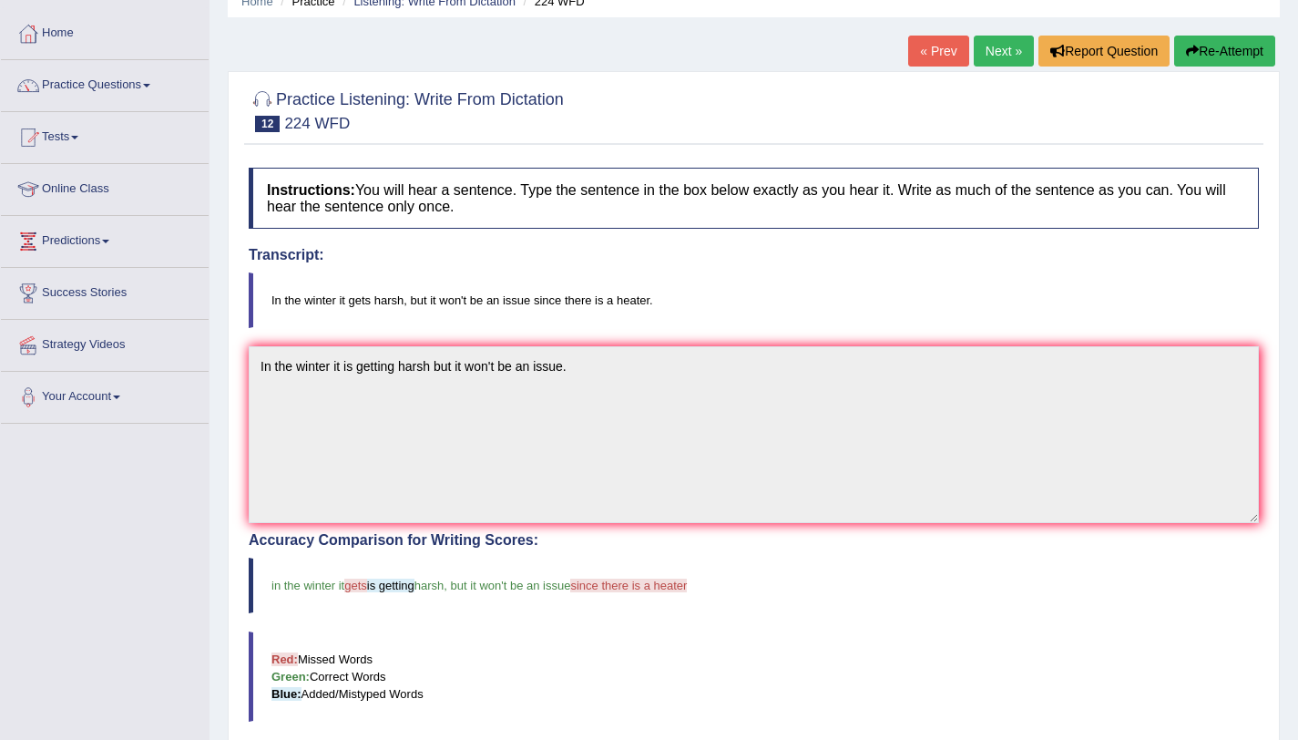
scroll to position [81, 0]
click at [983, 66] on link "Next »" at bounding box center [1004, 51] width 60 height 31
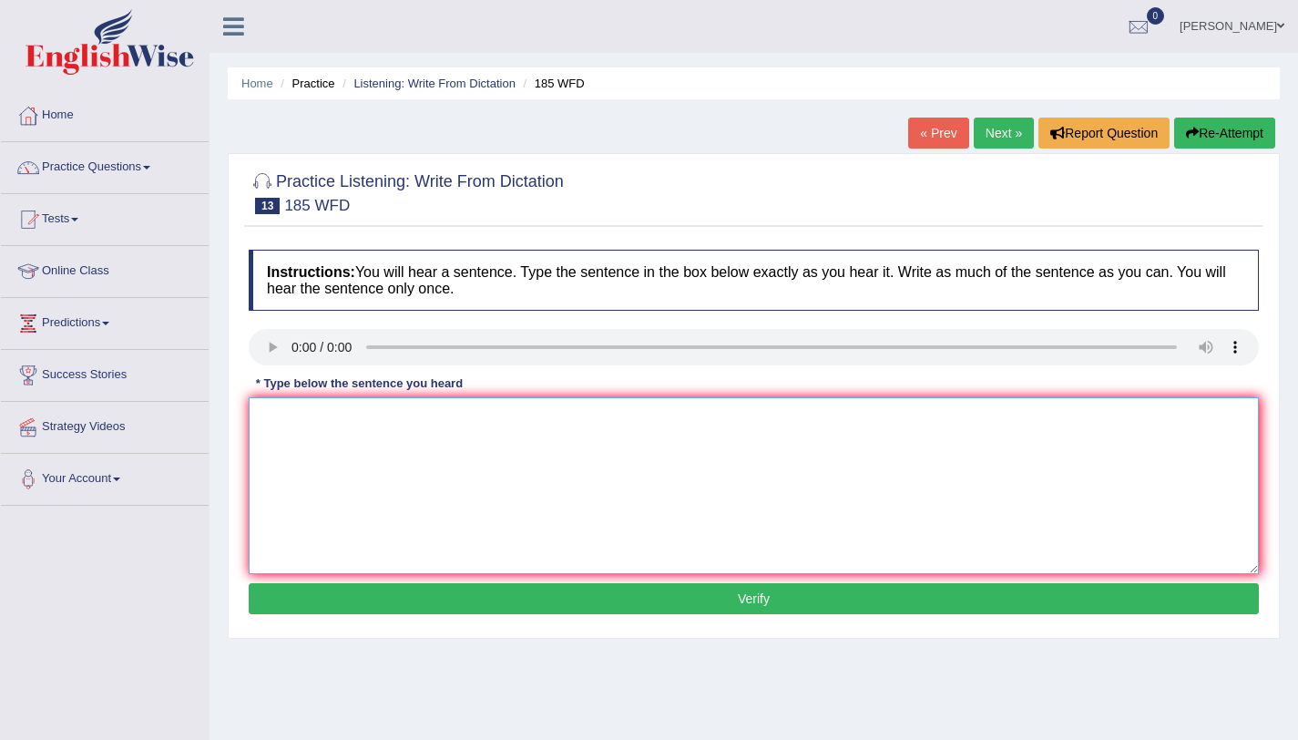
click at [306, 417] on textarea at bounding box center [754, 485] width 1010 height 177
click at [267, 422] on textarea "reacercher says many students are stressed due to accadamic result." at bounding box center [754, 485] width 1010 height 177
drag, startPoint x: 329, startPoint y: 419, endPoint x: 280, endPoint y: 417, distance: 49.2
click at [280, 417] on textarea "Reacercher says many students are stressed due to accadamic result." at bounding box center [754, 485] width 1010 height 177
click at [651, 421] on textarea "[PERSON_NAME] says many students are stressed due to accadamic result." at bounding box center [754, 485] width 1010 height 177
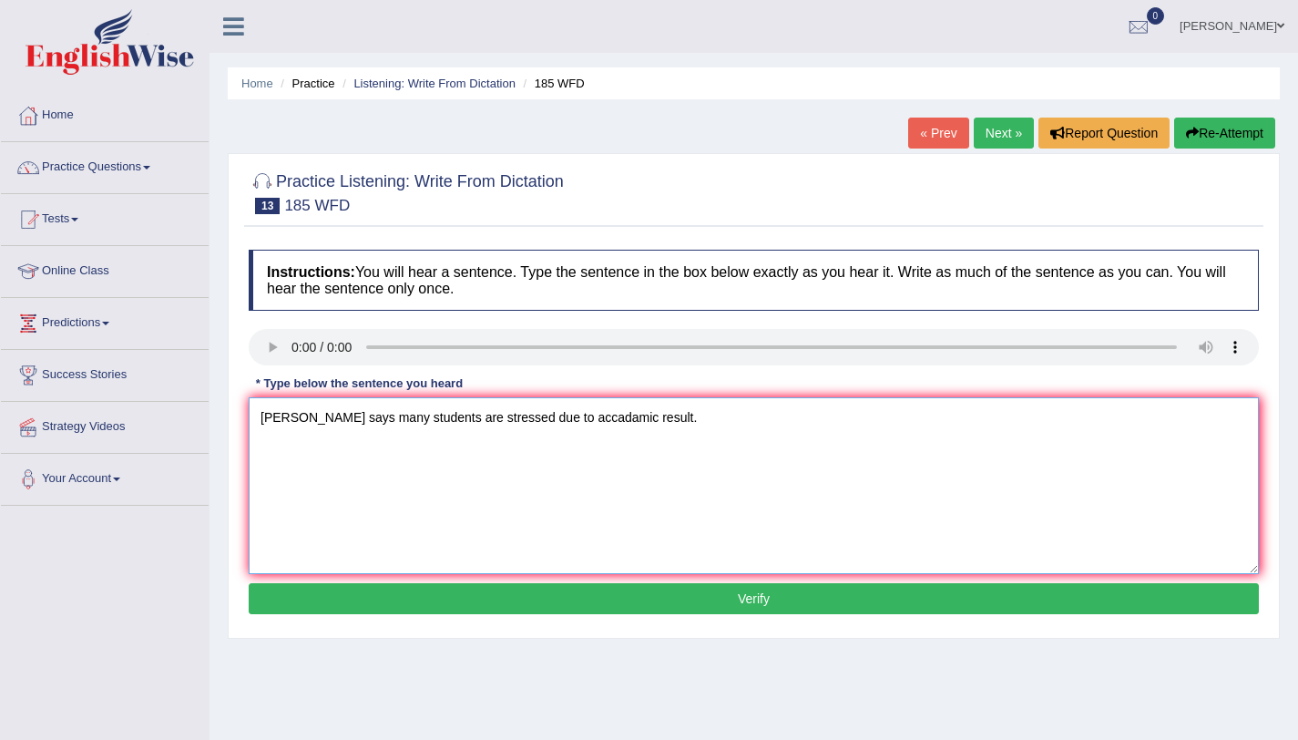
type textarea "[PERSON_NAME] says many students are stressed due to accadamic result."
click at [663, 593] on button "Verify" at bounding box center [754, 598] width 1010 height 31
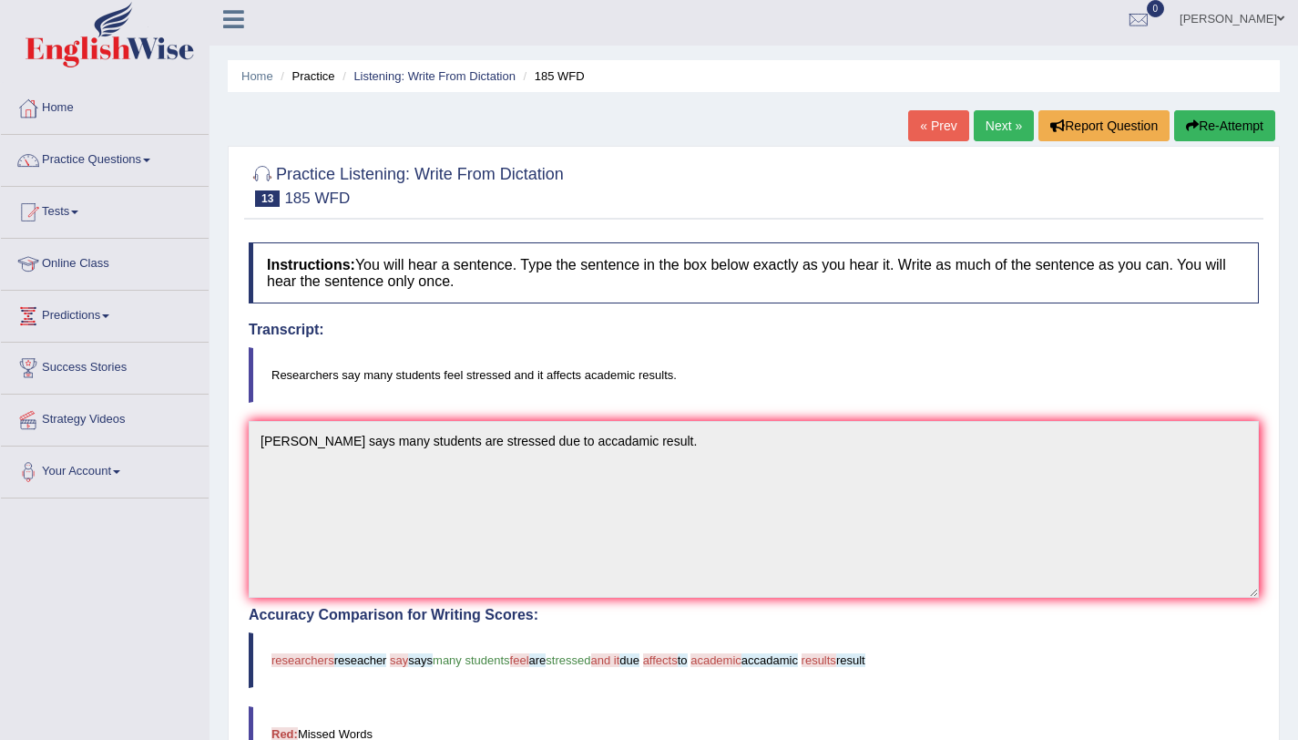
scroll to position [3, 0]
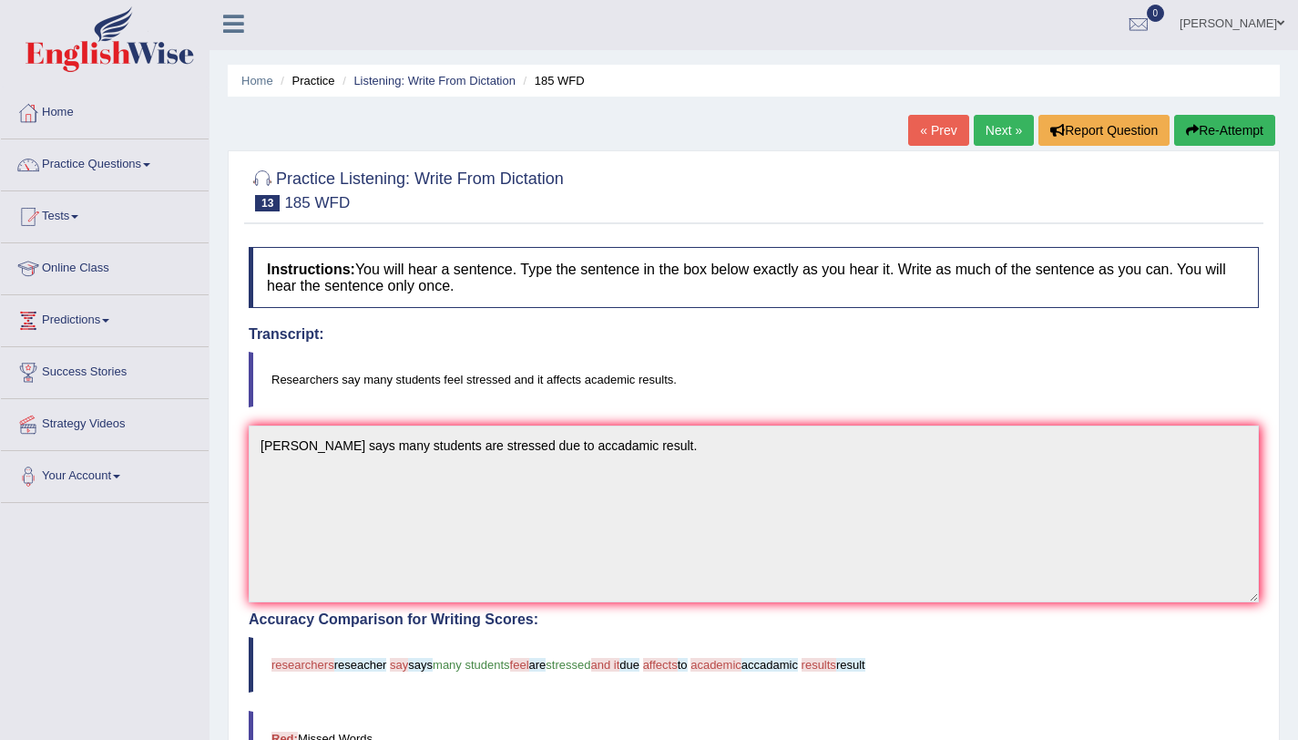
click at [1007, 142] on link "Next »" at bounding box center [1004, 130] width 60 height 31
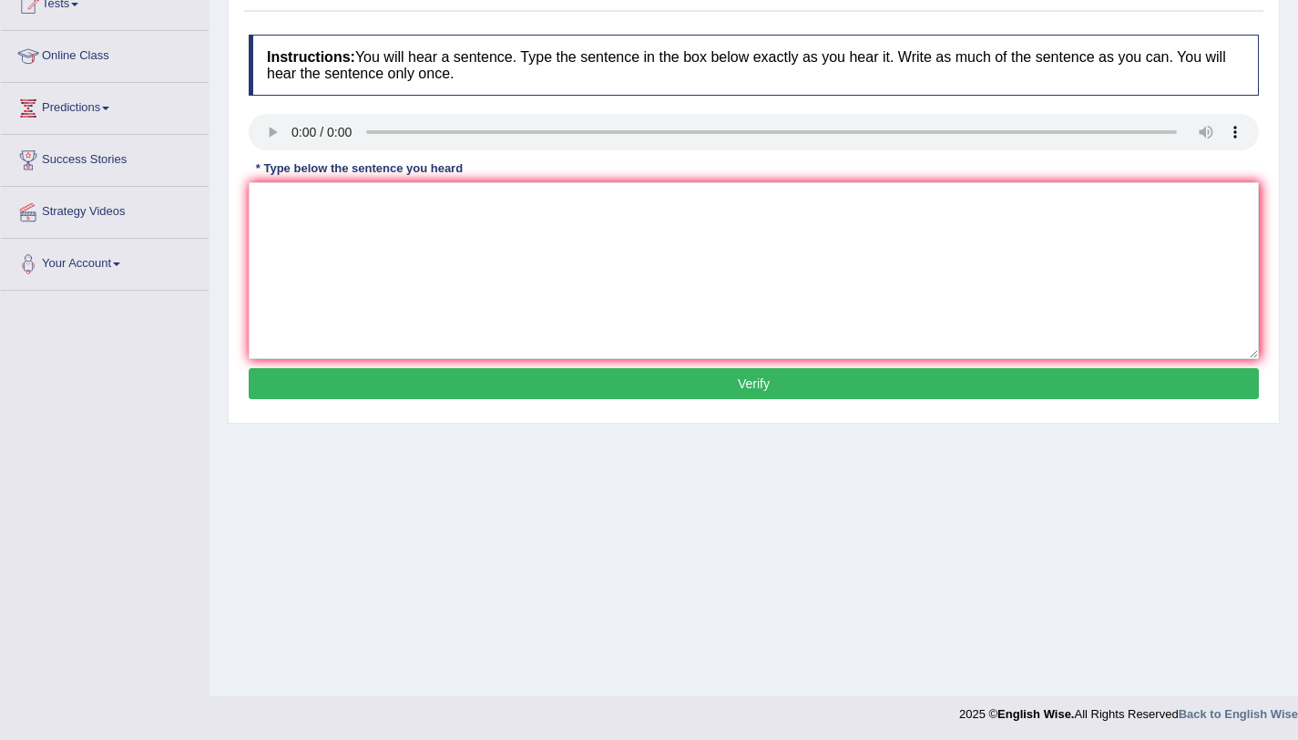
scroll to position [217, 0]
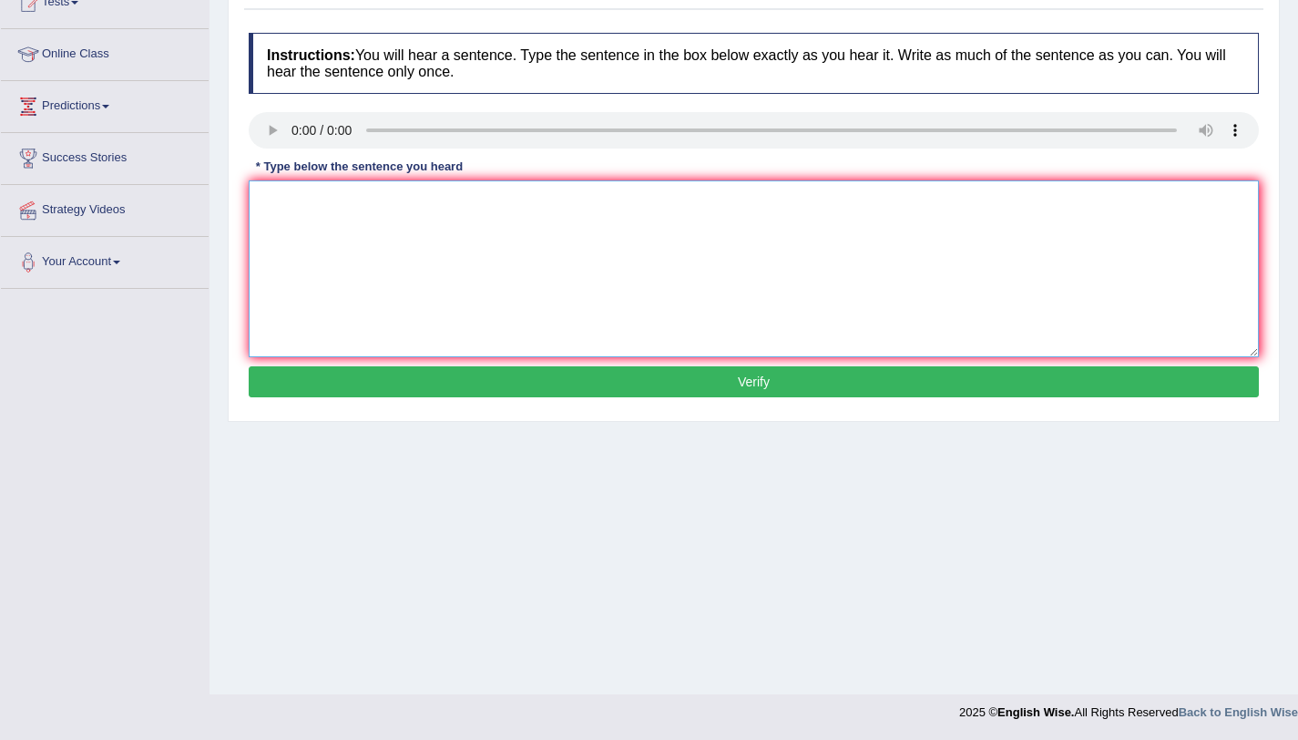
click at [321, 225] on textarea at bounding box center [754, 268] width 1010 height 177
click at [373, 194] on div "Instructions: You will hear a sentence. Type the sentence in the box below exac…" at bounding box center [753, 218] width 1019 height 388
click at [373, 194] on textarea "greavety is" at bounding box center [754, 268] width 1010 height 177
click at [373, 199] on div "Instructions: You will hear a sentence. Type the sentence in the box below exac…" at bounding box center [753, 218] width 1019 height 388
click at [390, 191] on textarea "greavety is" at bounding box center [754, 268] width 1010 height 177
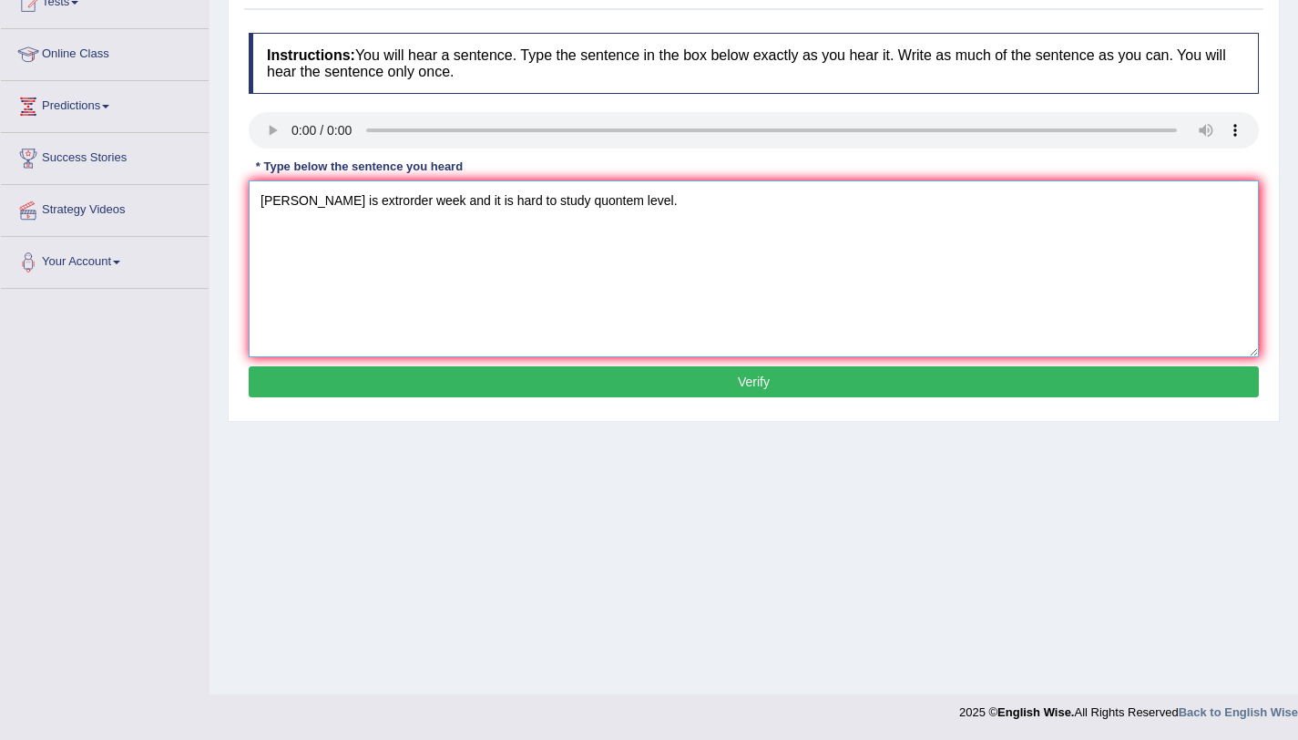
click at [299, 203] on textarea "greavety is extrorder week and it is hard to study quontem level." at bounding box center [754, 268] width 1010 height 177
click at [269, 197] on textarea "greavity is extrorder week and it is hard to study quontem level." at bounding box center [754, 268] width 1010 height 177
click at [624, 203] on textarea "Greavity is extrorder week and it is hard to study quontem level." at bounding box center [754, 268] width 1010 height 177
click at [435, 205] on textarea "Greavity is extrorder week and it is hard to study quontem level." at bounding box center [754, 268] width 1010 height 177
type textarea "Greavity is extrorder week and nearly imposible to study in quontem level."
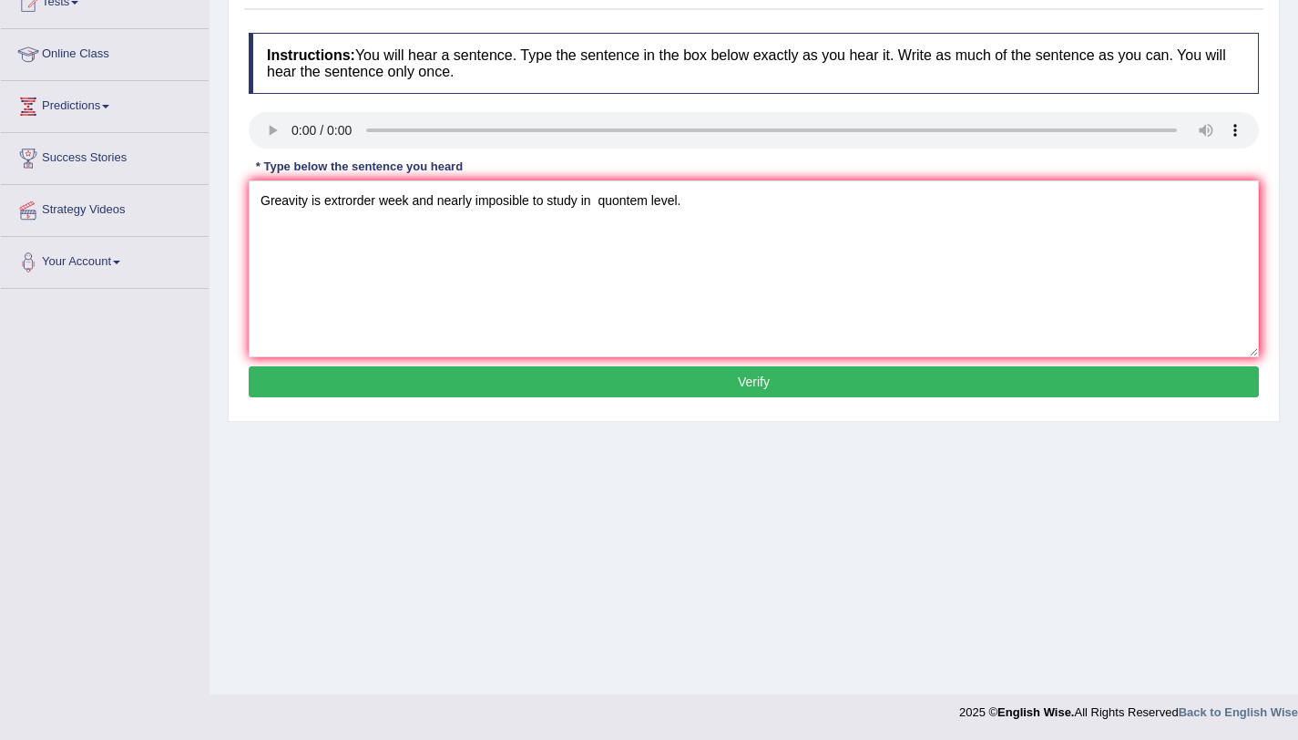
click at [719, 394] on button "Verify" at bounding box center [754, 381] width 1010 height 31
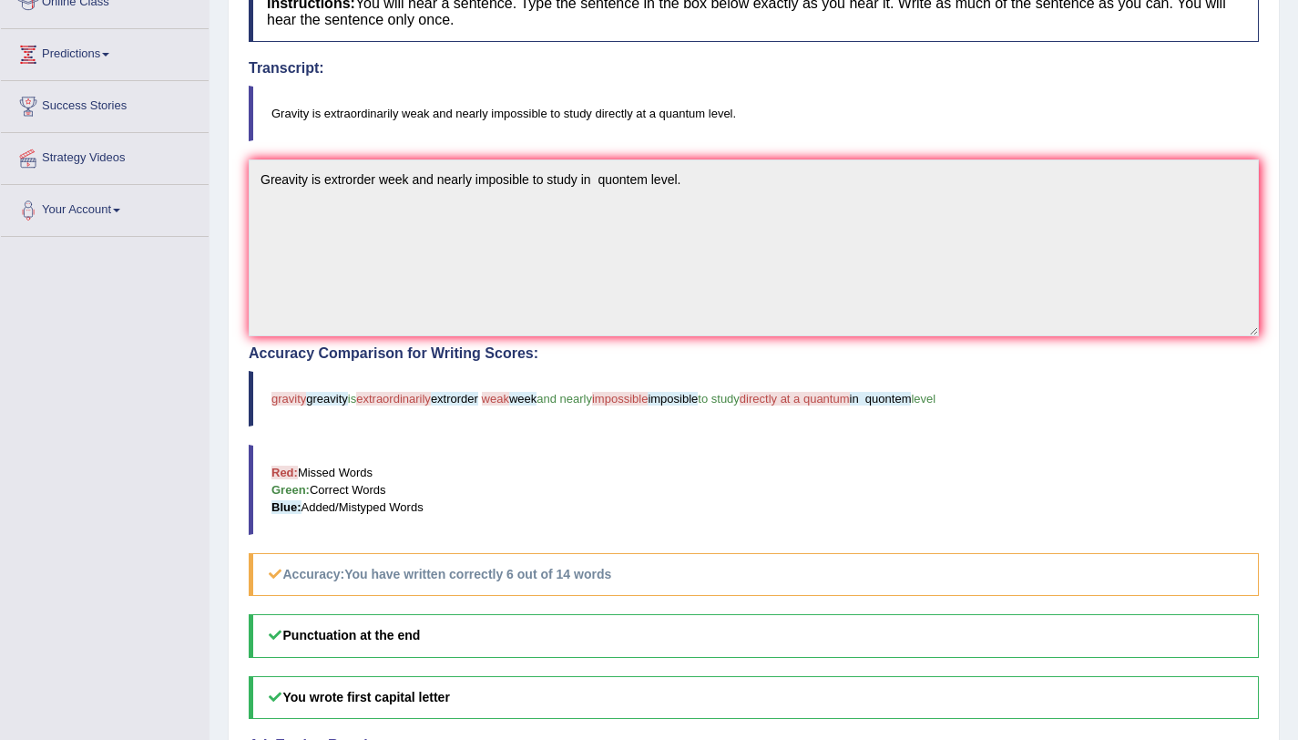
scroll to position [0, 0]
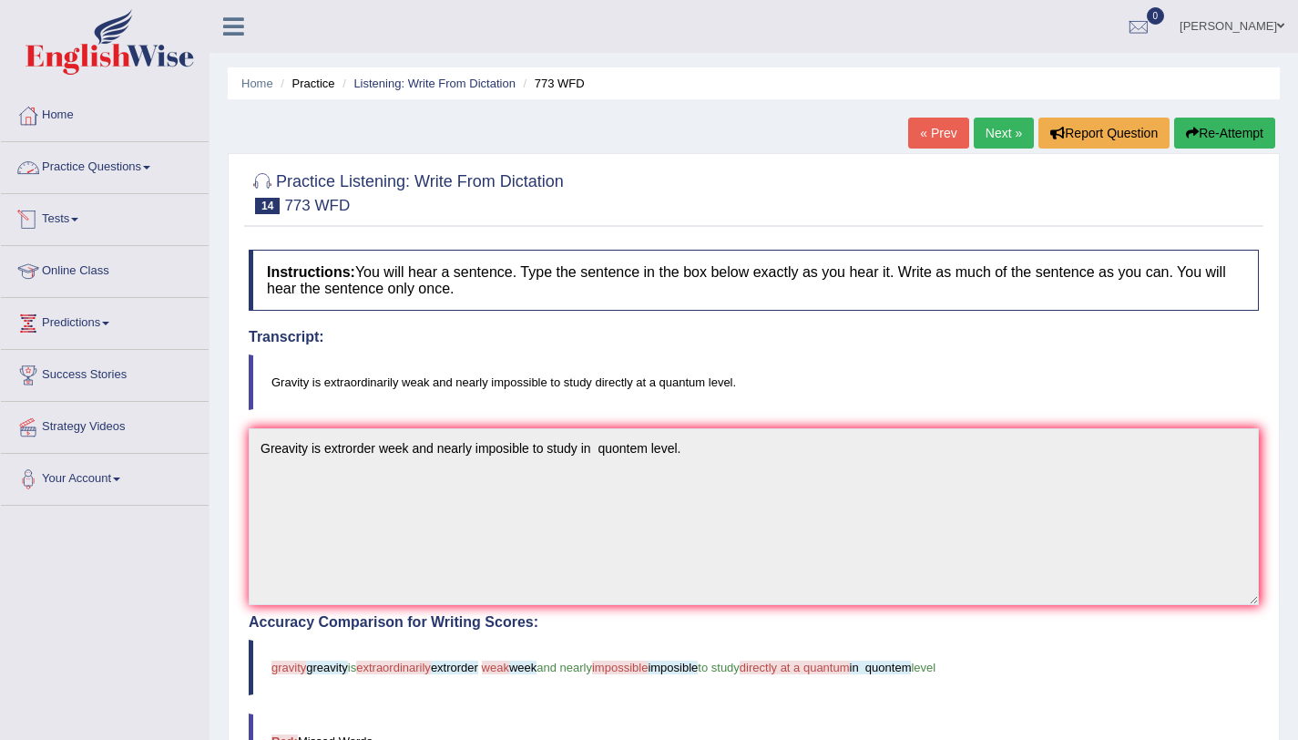
click at [110, 172] on link "Practice Questions" at bounding box center [105, 165] width 208 height 46
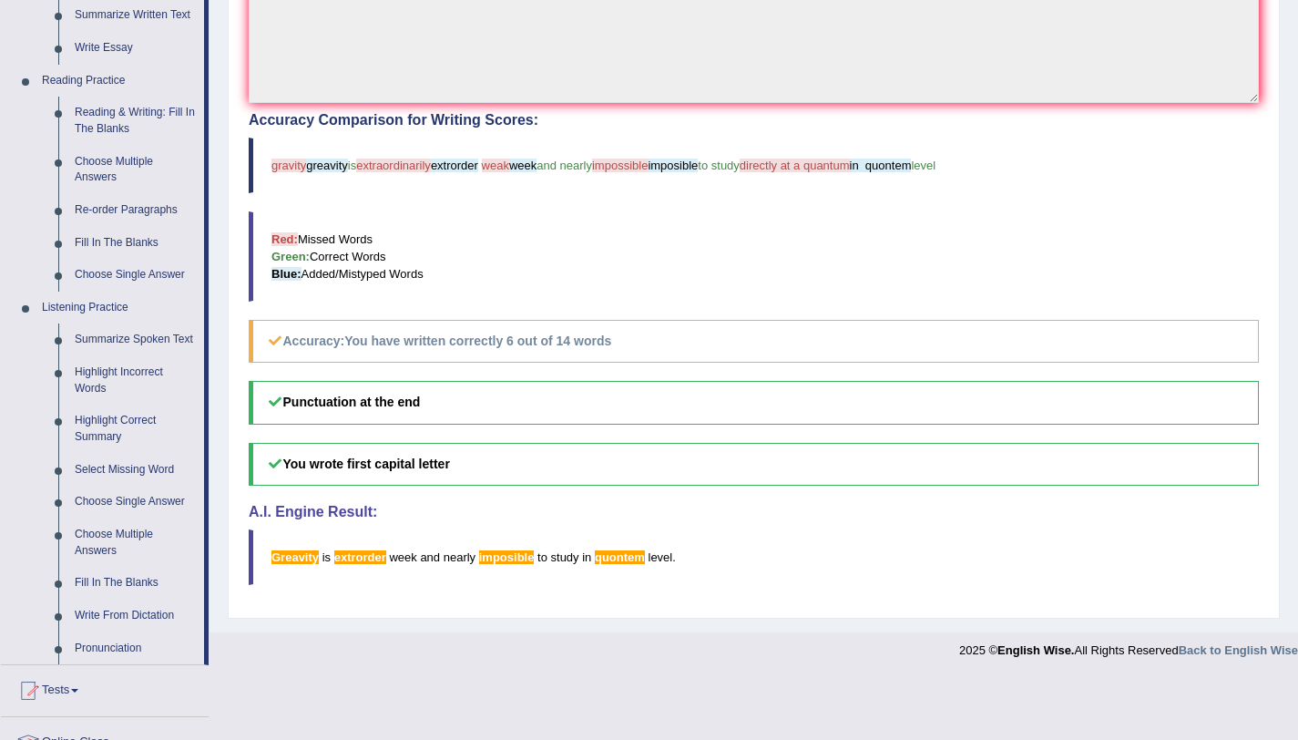
scroll to position [504, 0]
click at [90, 473] on link "Select Missing Word" at bounding box center [136, 468] width 138 height 33
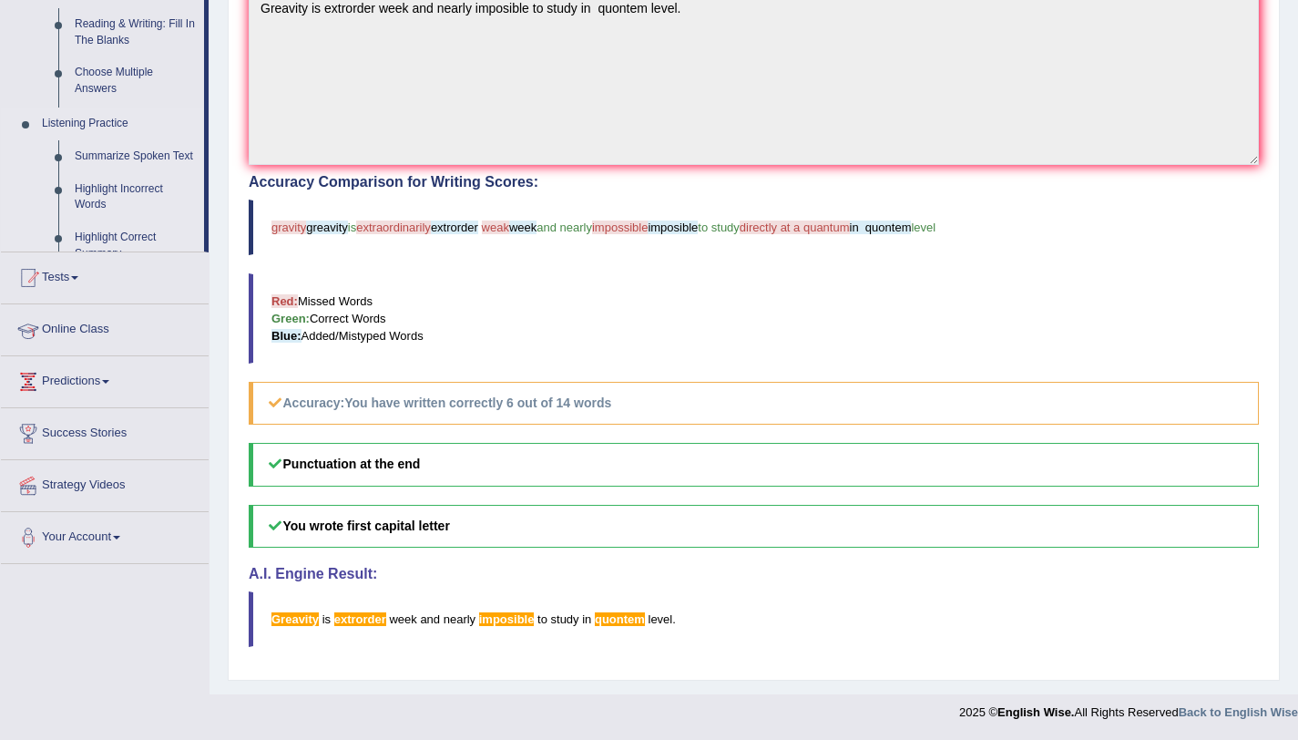
scroll to position [227, 0]
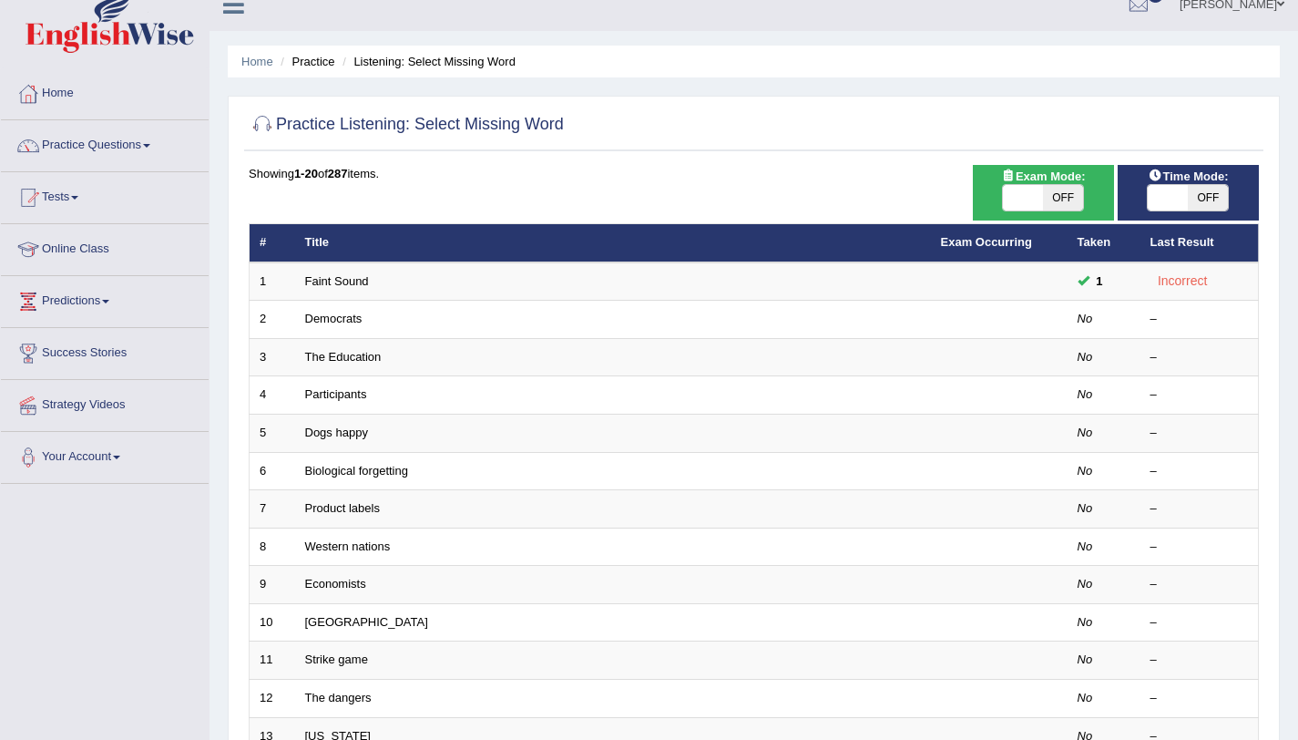
scroll to position [23, 0]
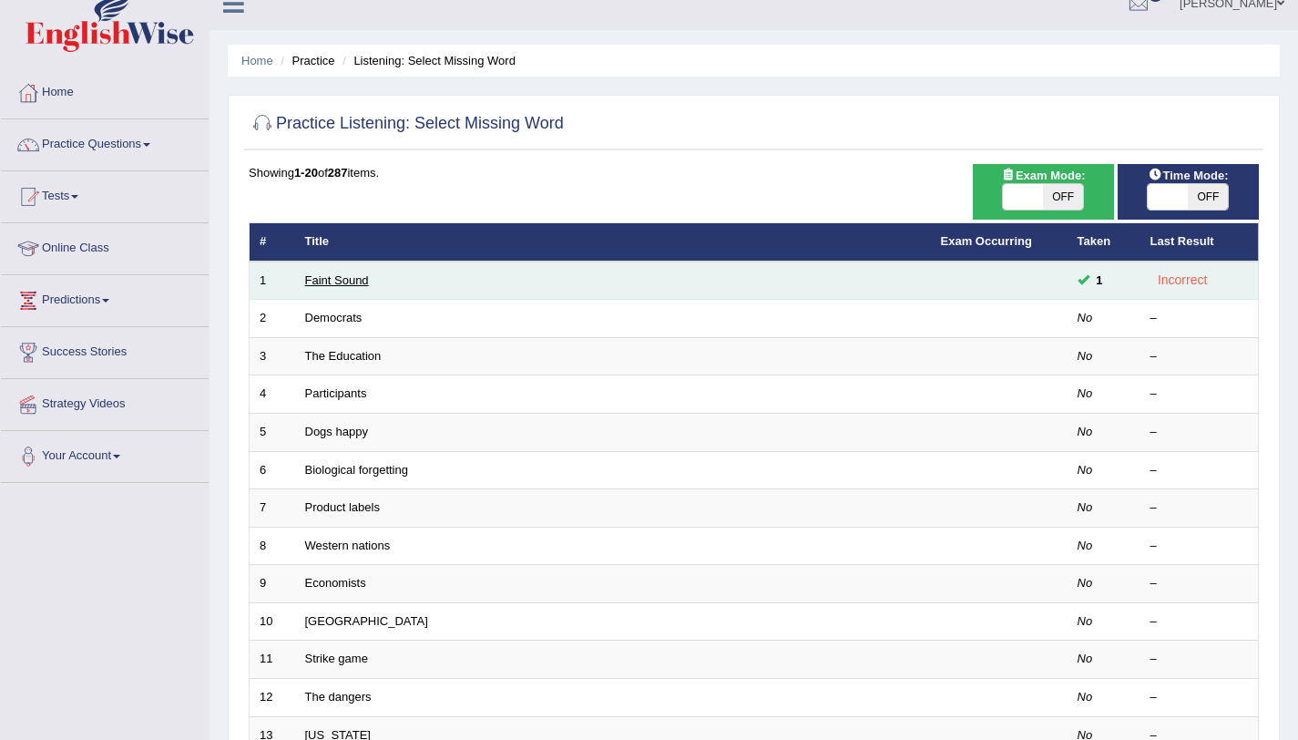
click at [343, 284] on link "Faint Sound" at bounding box center [337, 280] width 64 height 14
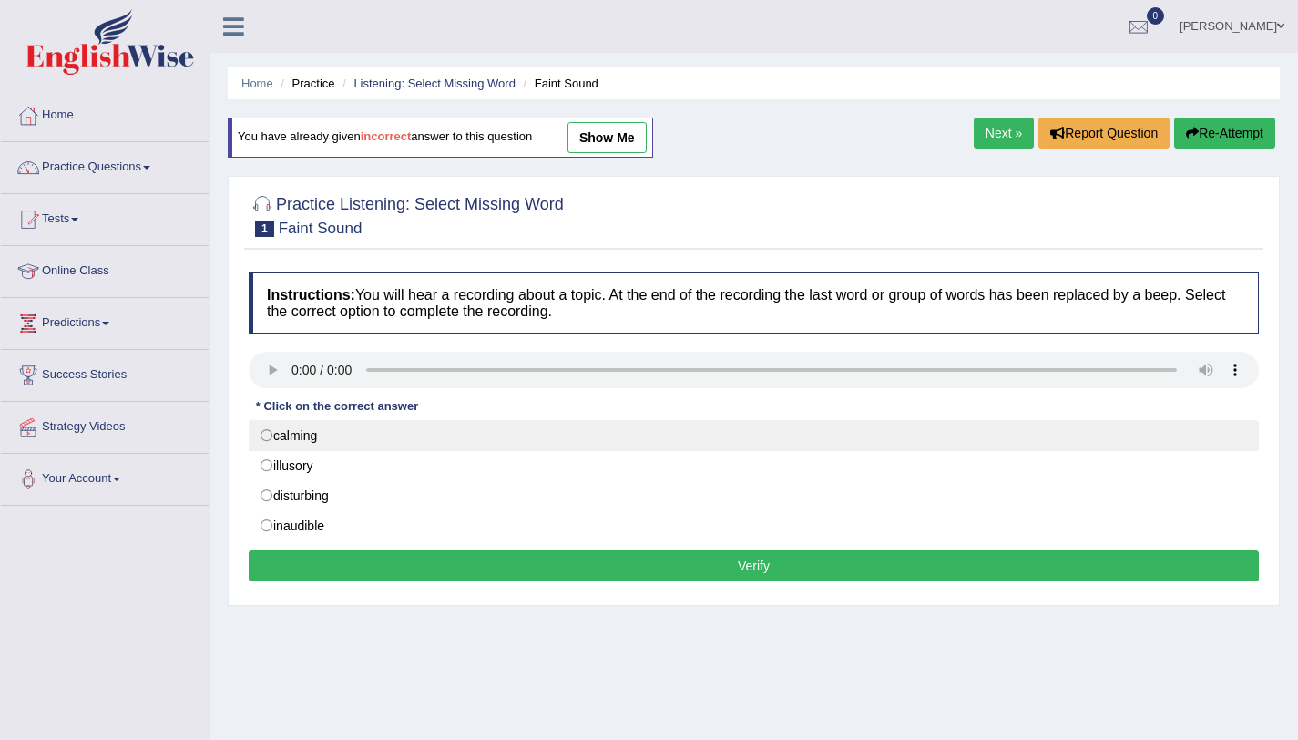
click at [291, 439] on label "calming" at bounding box center [754, 435] width 1010 height 31
radio input "true"
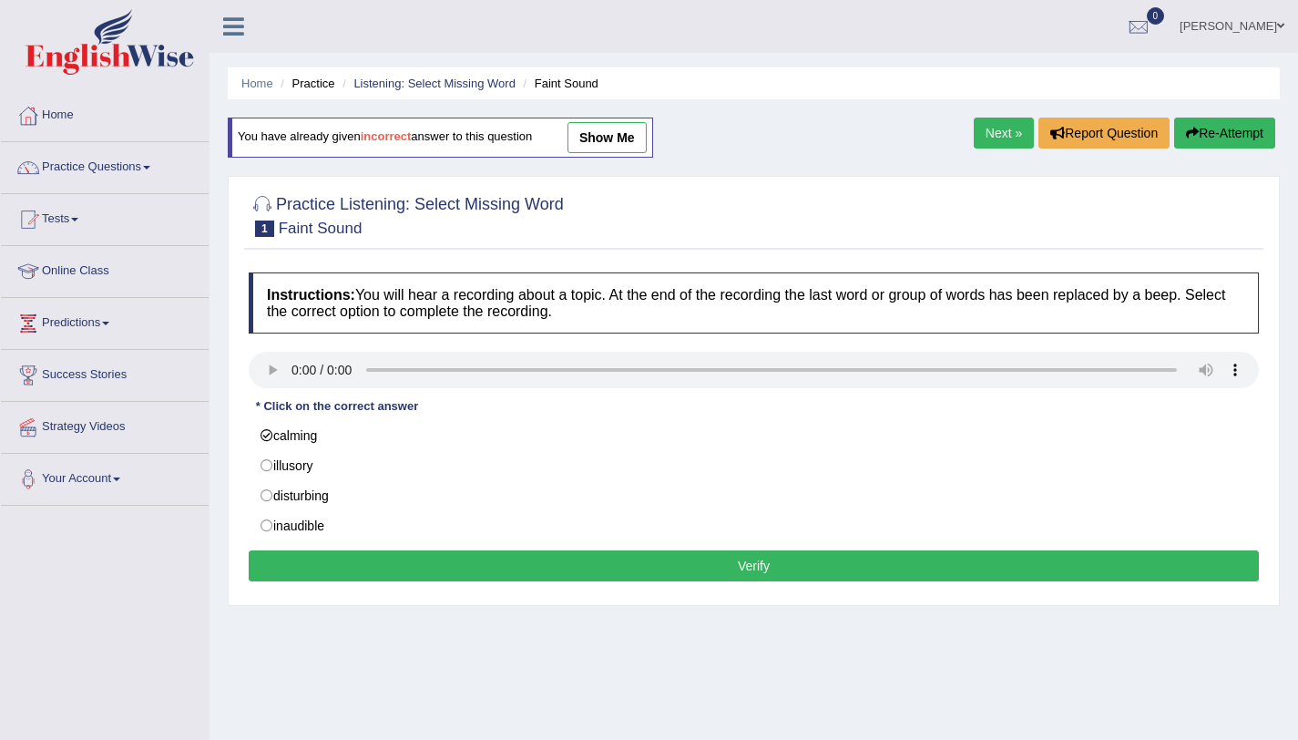
click at [747, 566] on button "Verify" at bounding box center [754, 565] width 1010 height 31
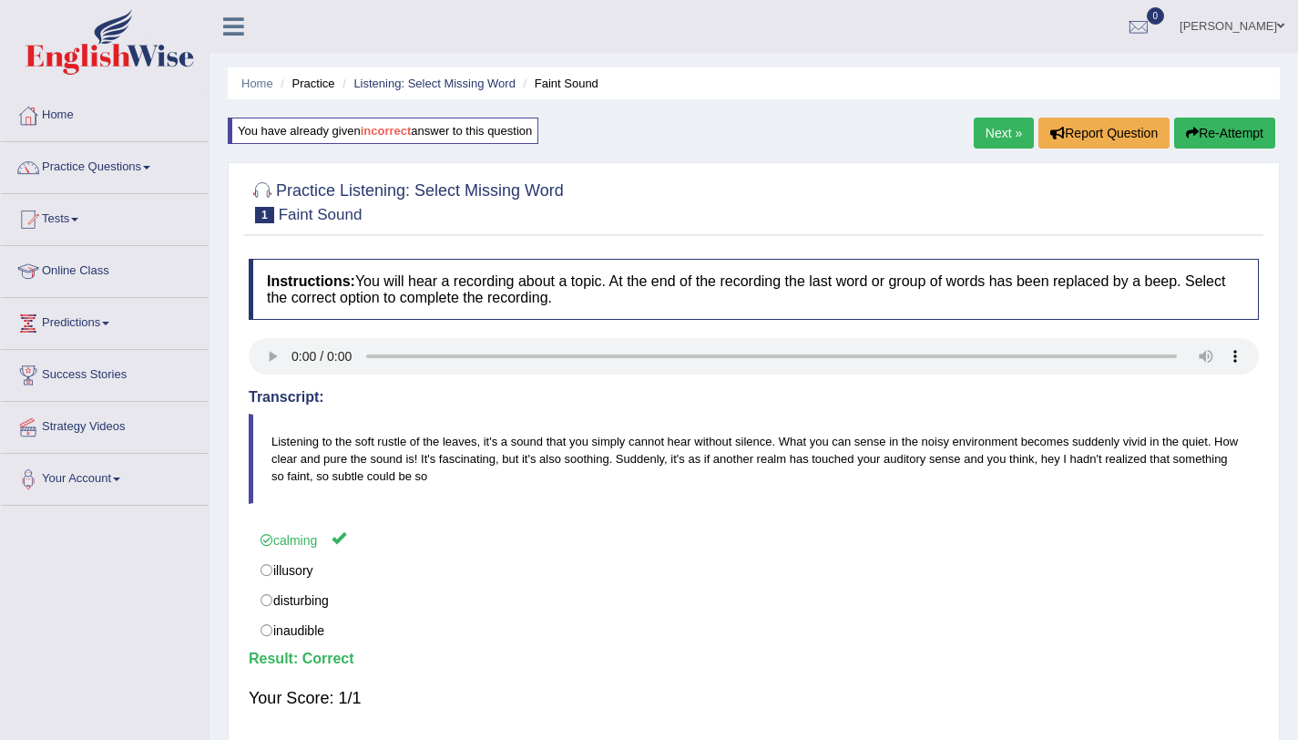
click at [1008, 135] on link "Next »" at bounding box center [1004, 133] width 60 height 31
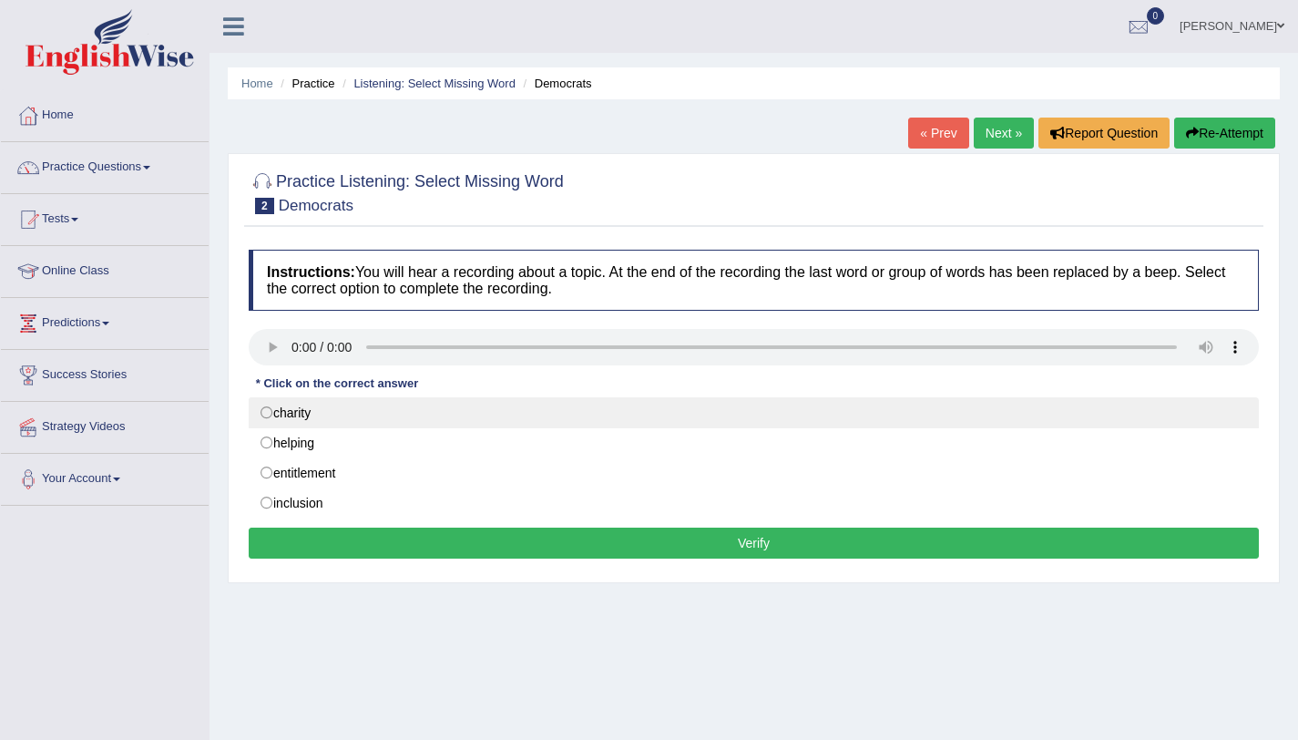
click at [291, 418] on label "charity" at bounding box center [754, 412] width 1010 height 31
radio input "true"
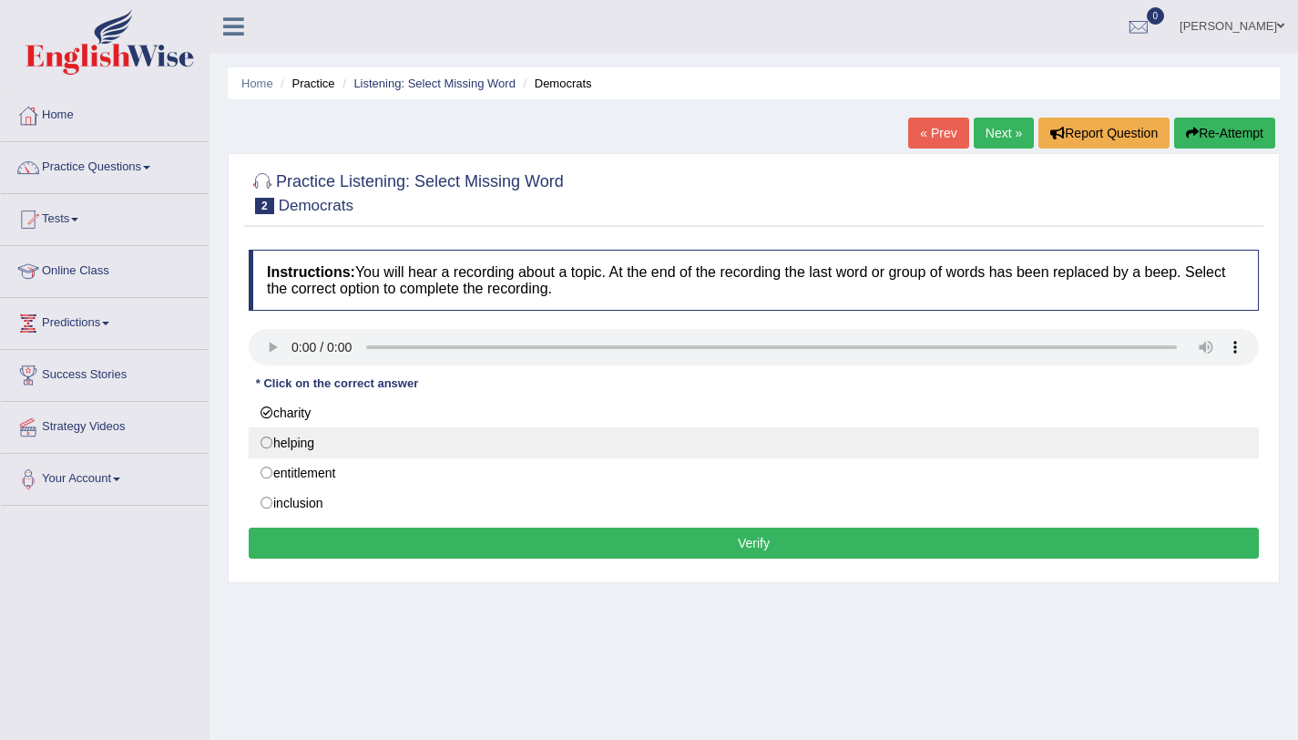
click at [296, 446] on label "helping" at bounding box center [754, 442] width 1010 height 31
radio input "true"
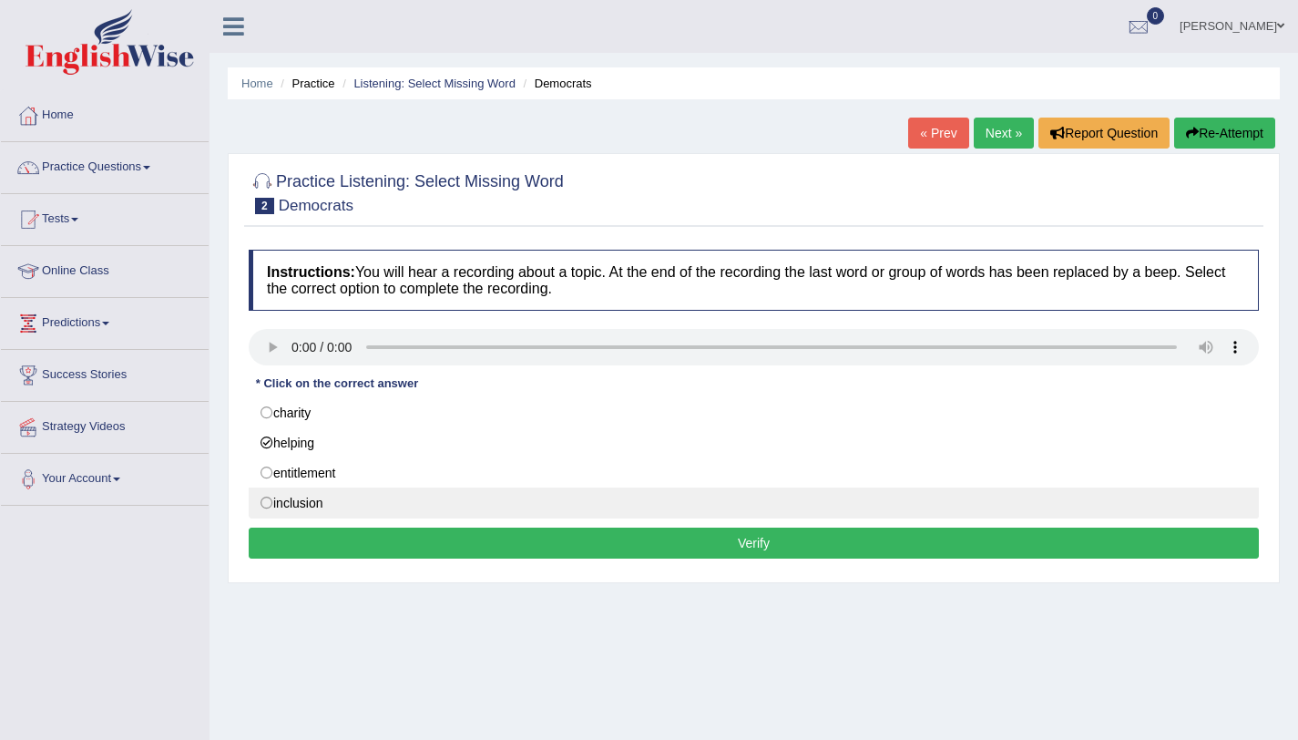
click at [311, 508] on label "inclusion" at bounding box center [754, 502] width 1010 height 31
radio input "true"
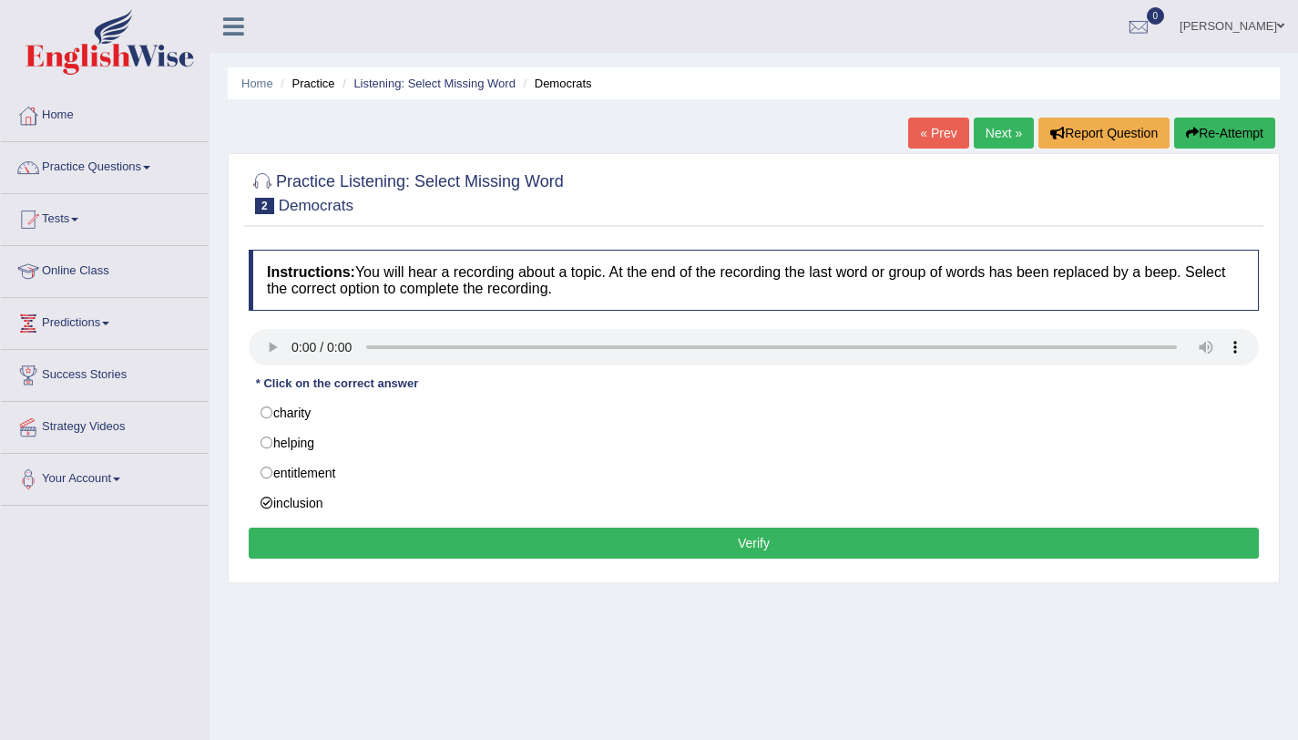
click at [217, 534] on div "Home Practice Listening: Select Missing Word Democrats « Prev Next » Report Que…" at bounding box center [754, 455] width 1089 height 911
click at [857, 545] on button "Verify" at bounding box center [754, 542] width 1010 height 31
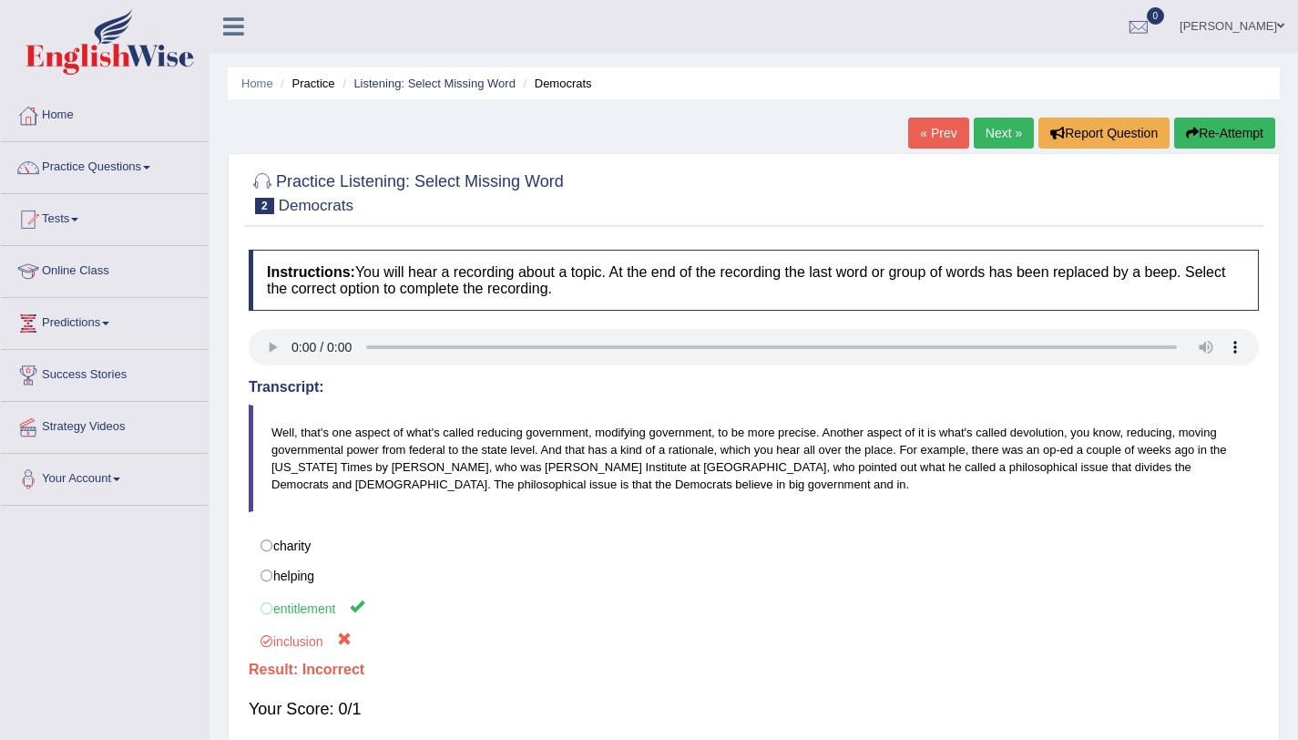
click at [1000, 144] on link "Next »" at bounding box center [1004, 133] width 60 height 31
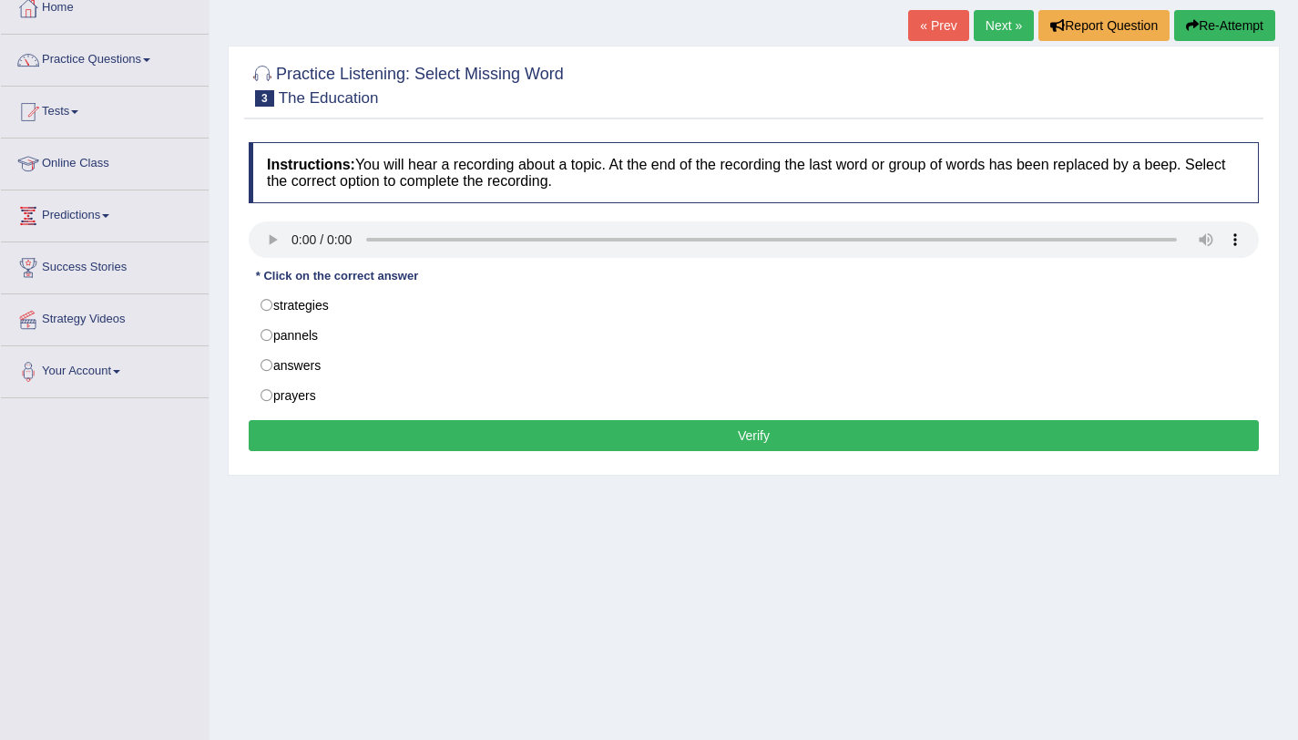
scroll to position [110, 0]
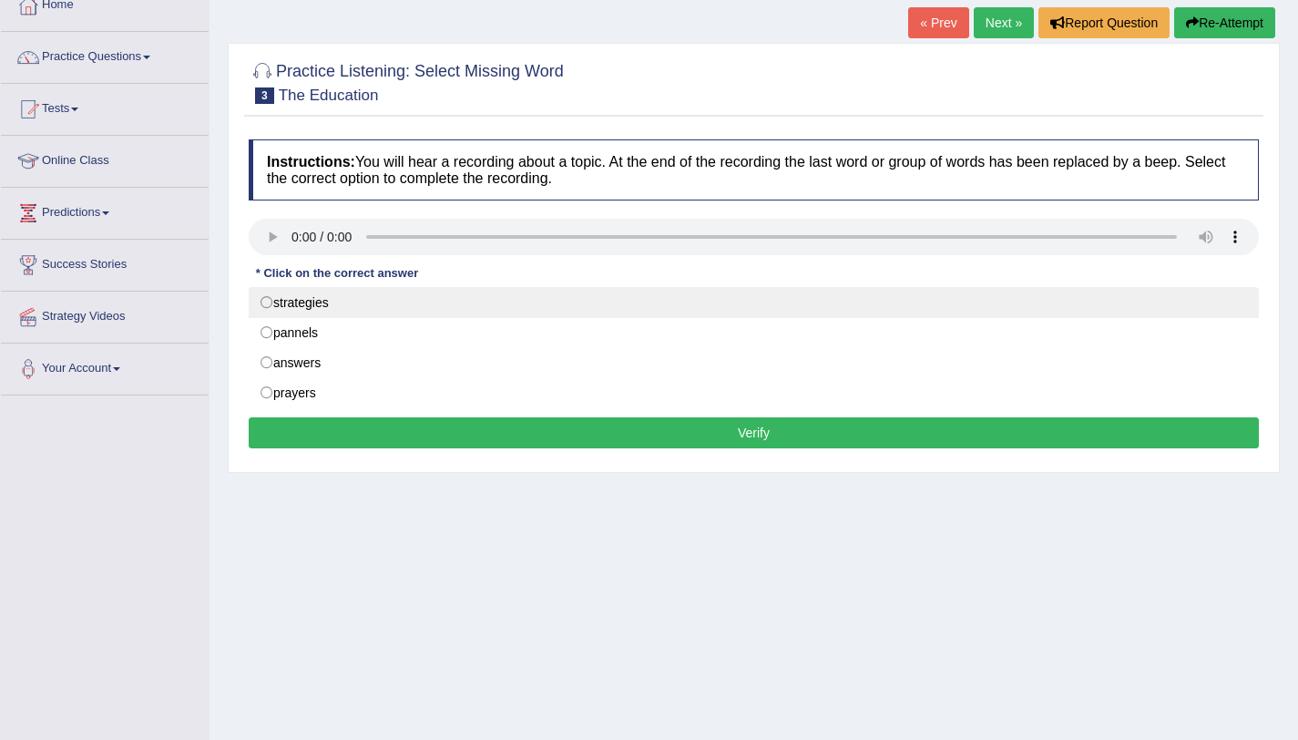
click at [314, 304] on label "strategies" at bounding box center [754, 302] width 1010 height 31
radio input "true"
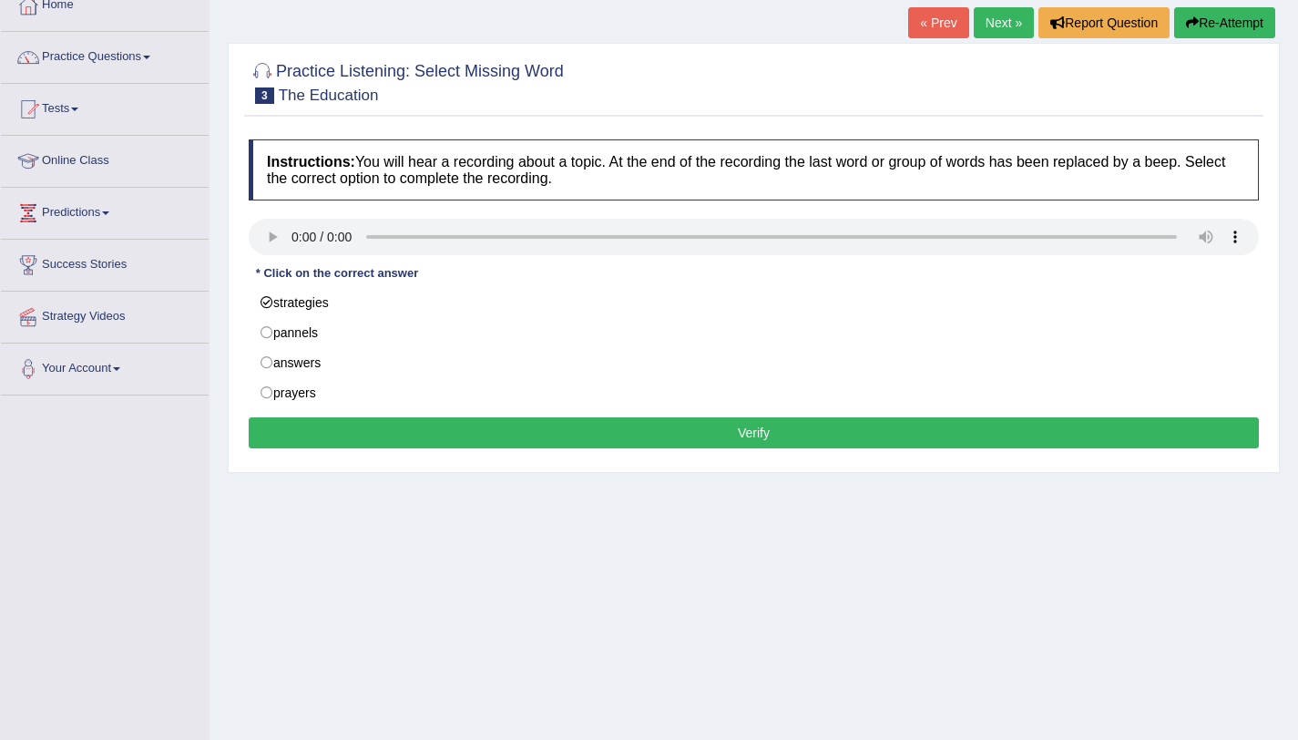
click at [713, 429] on button "Verify" at bounding box center [754, 432] width 1010 height 31
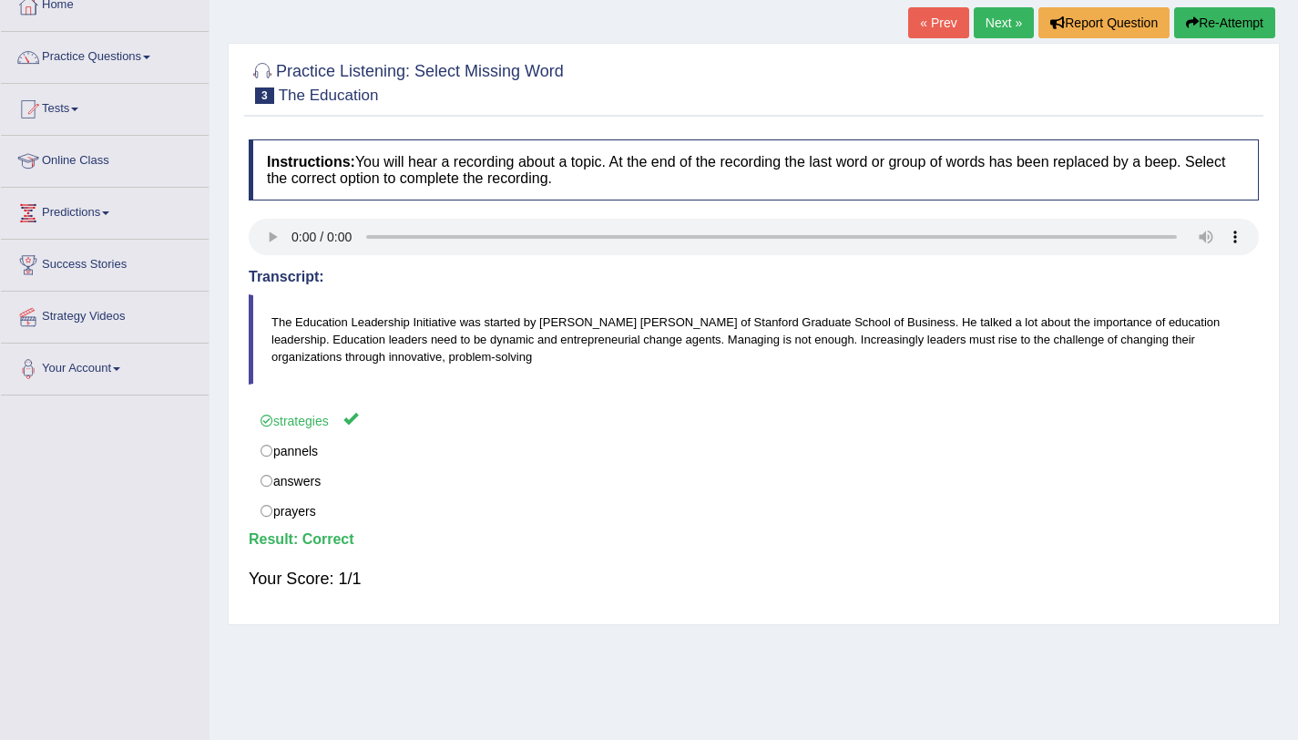
click at [997, 30] on link "Next »" at bounding box center [1004, 22] width 60 height 31
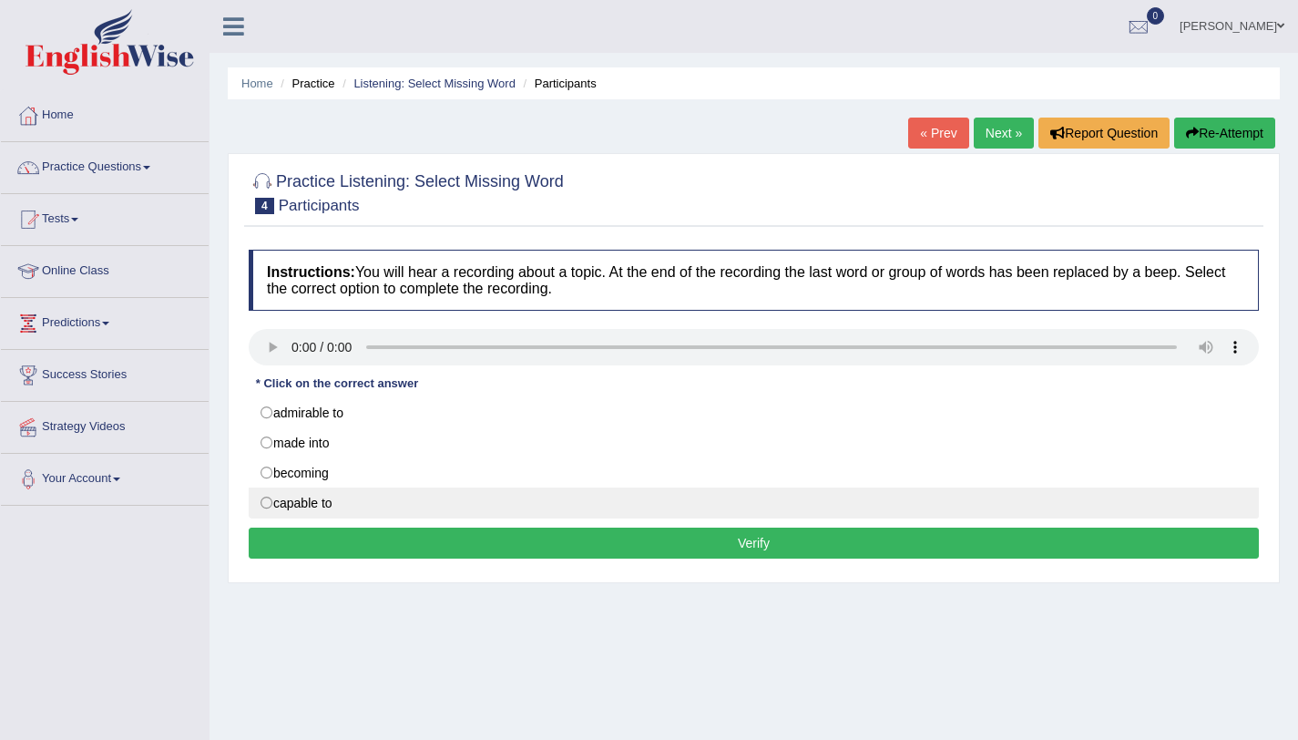
click at [336, 499] on label "capable to" at bounding box center [754, 502] width 1010 height 31
radio input "true"
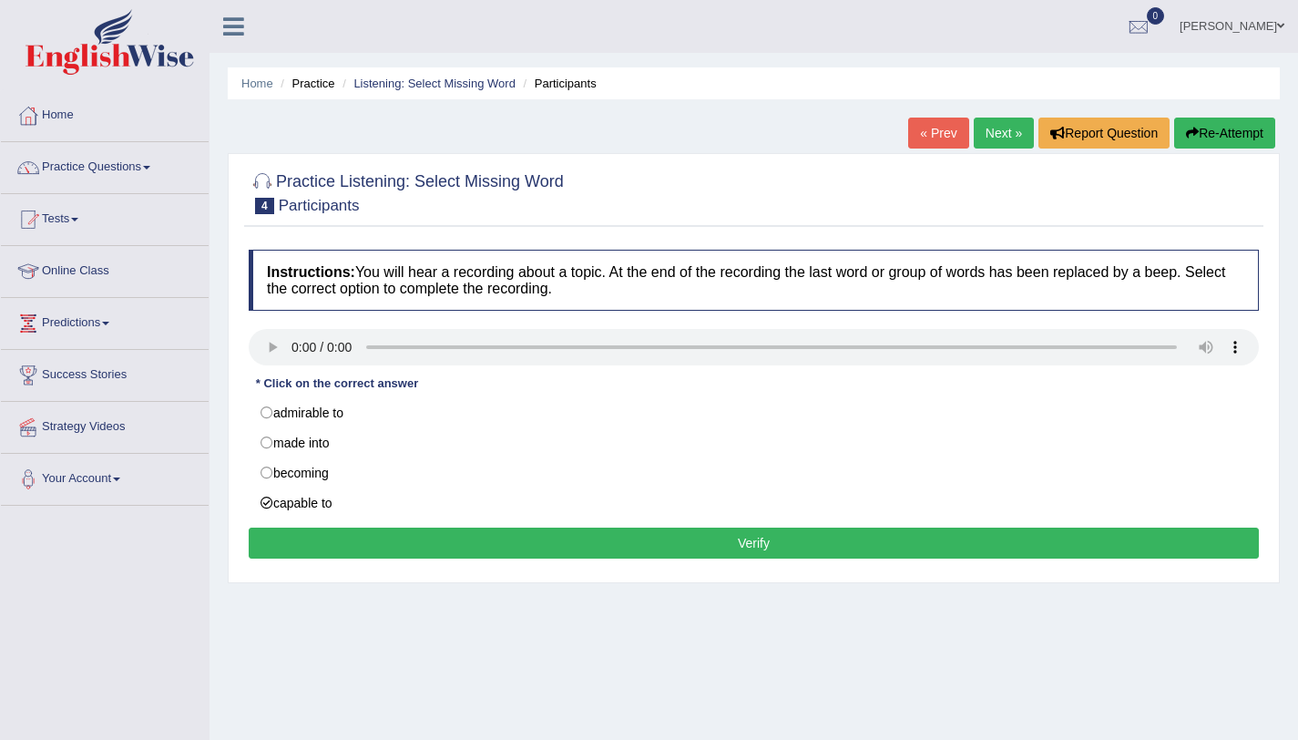
click at [759, 545] on button "Verify" at bounding box center [754, 542] width 1010 height 31
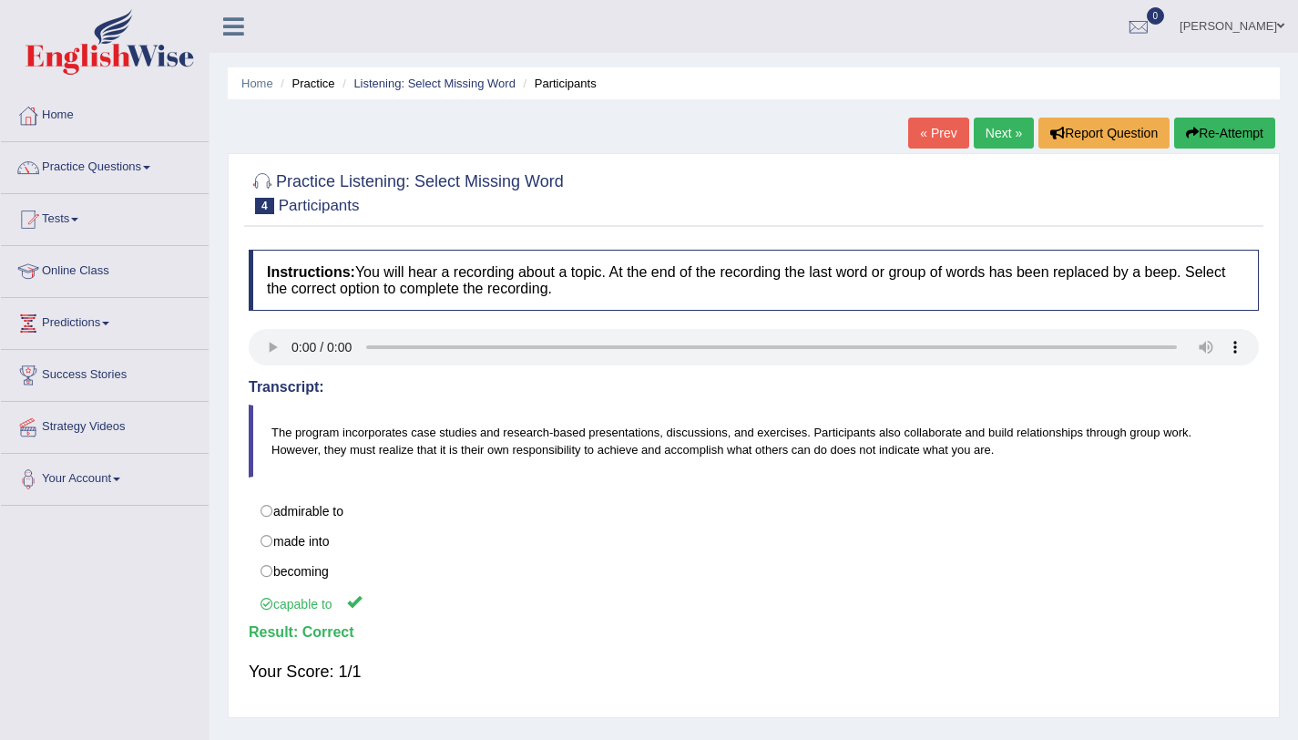
click at [996, 141] on link "Next »" at bounding box center [1004, 133] width 60 height 31
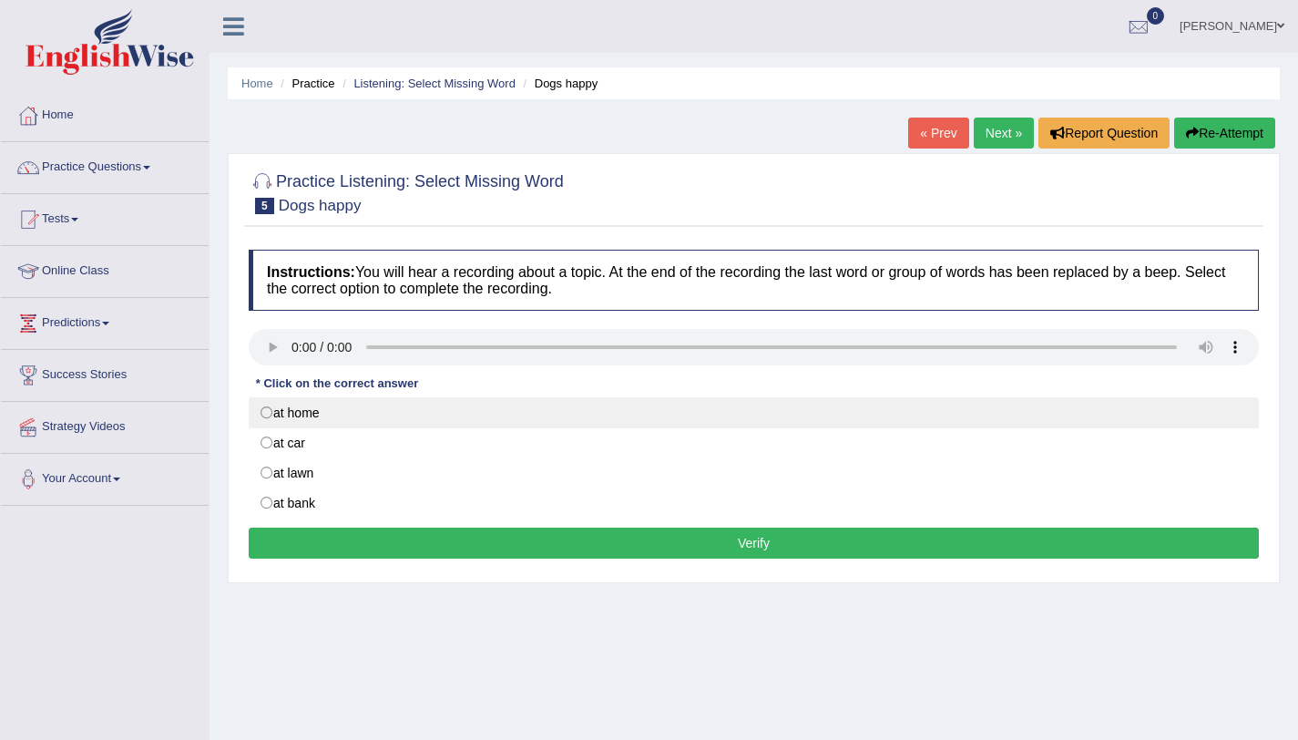
click at [288, 421] on label "at home" at bounding box center [754, 412] width 1010 height 31
radio input "true"
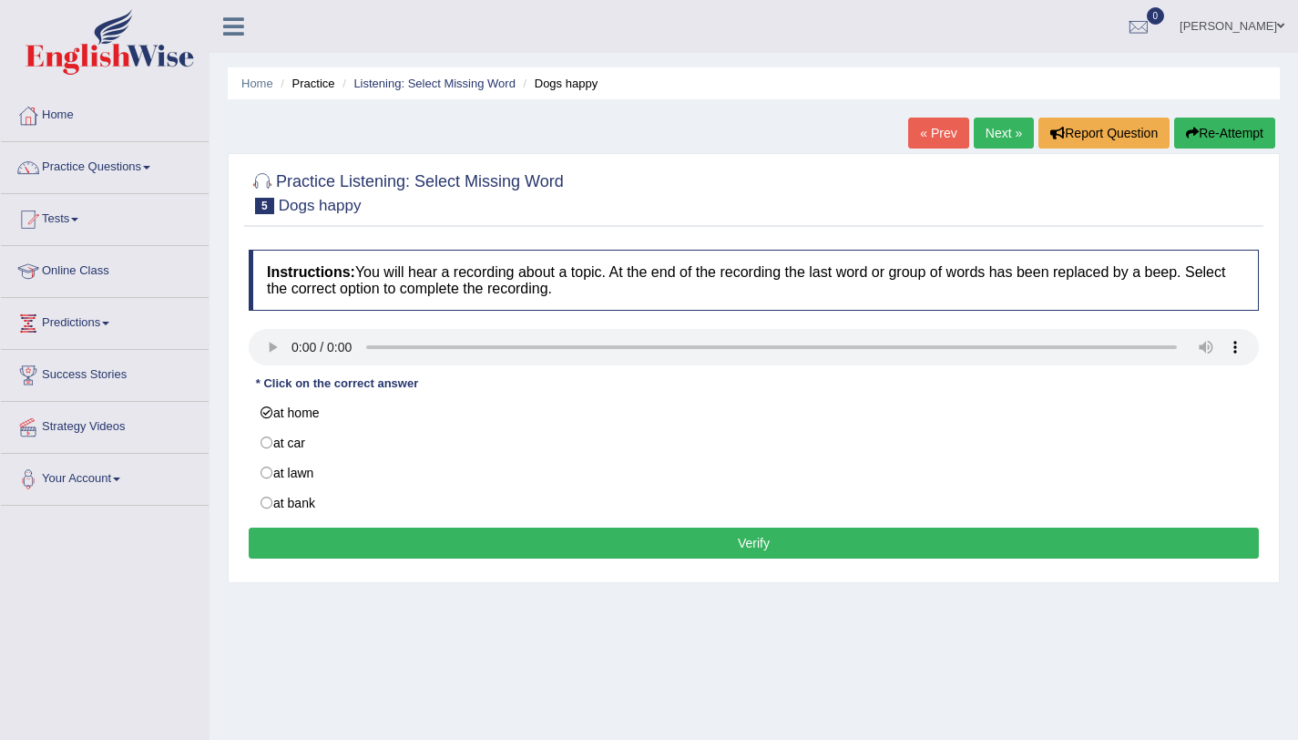
click at [768, 545] on button "Verify" at bounding box center [754, 542] width 1010 height 31
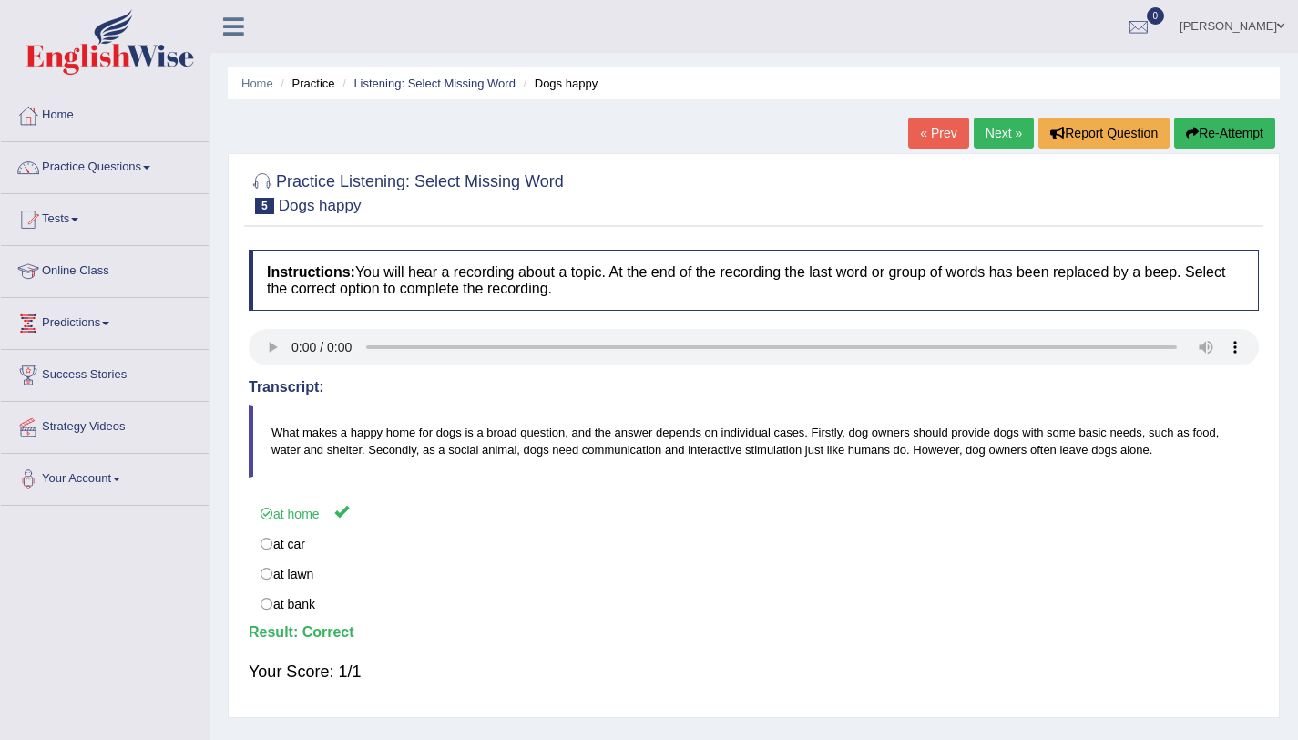
click at [1008, 131] on link "Next »" at bounding box center [1004, 133] width 60 height 31
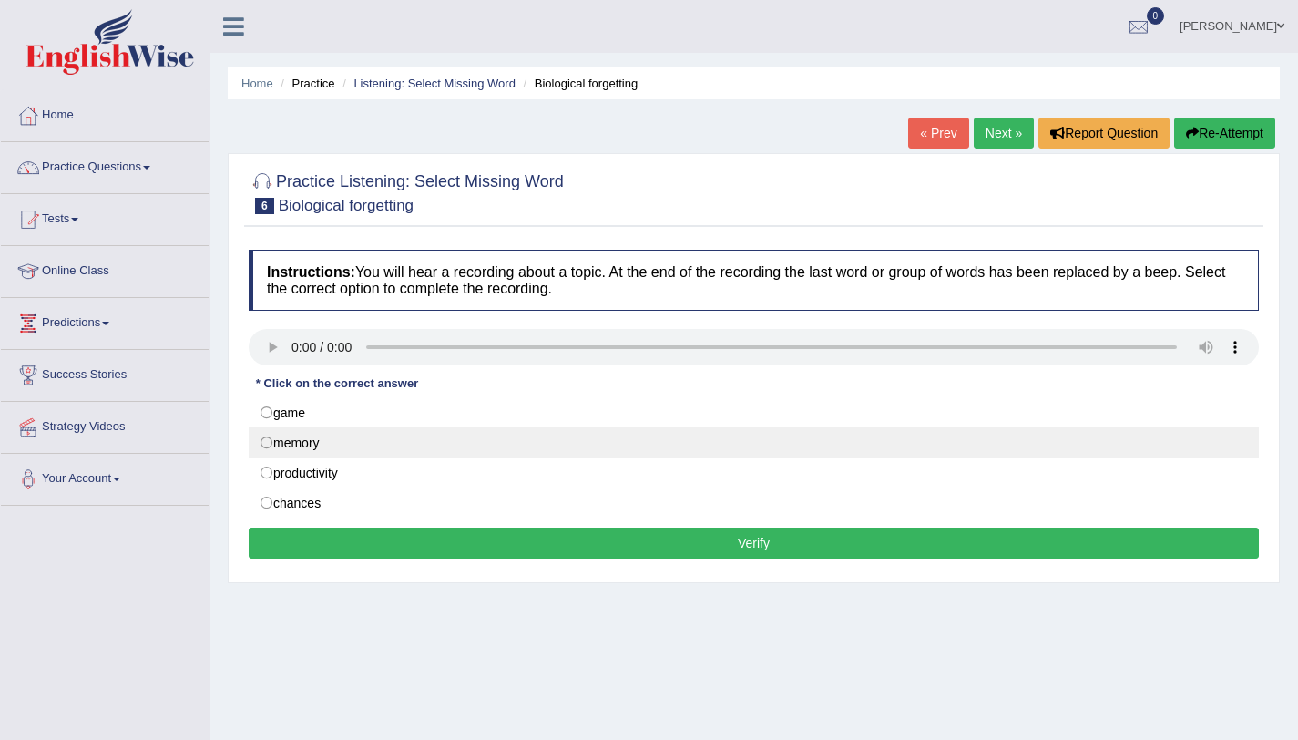
click at [320, 451] on label "memory" at bounding box center [754, 442] width 1010 height 31
radio input "true"
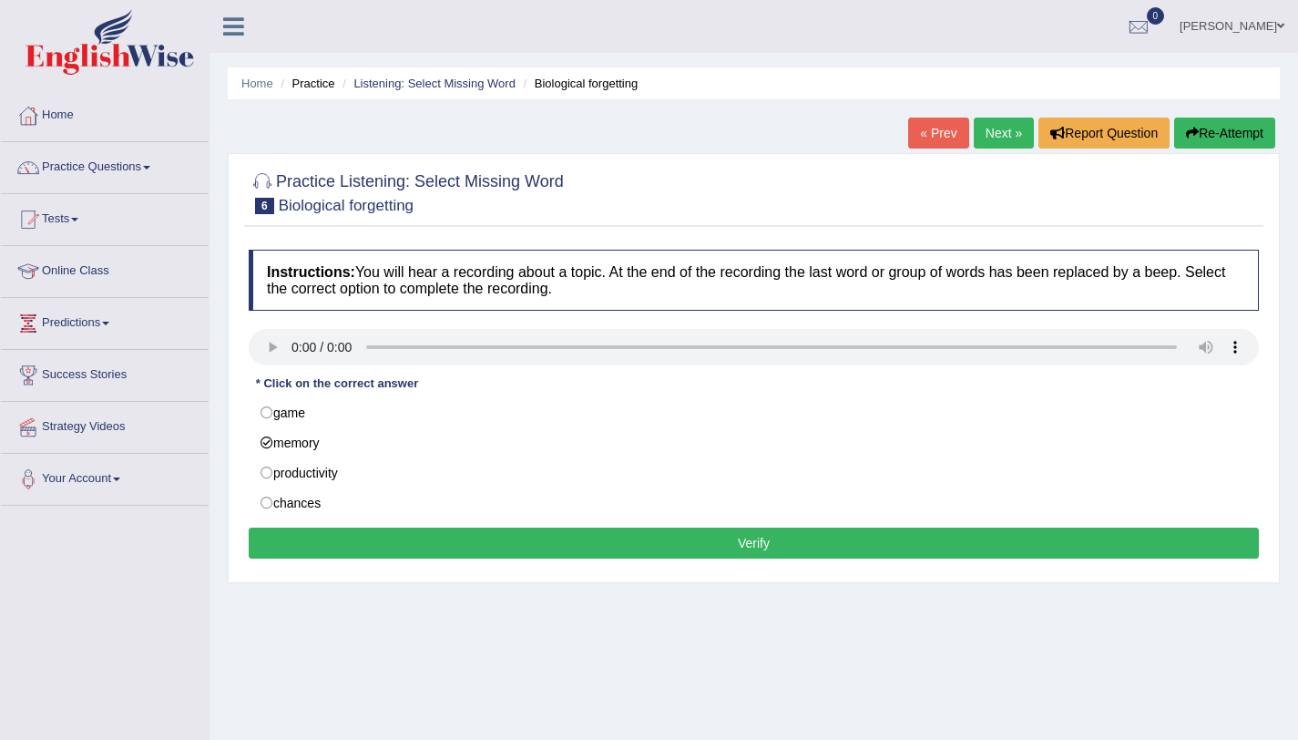
click at [810, 548] on button "Verify" at bounding box center [754, 542] width 1010 height 31
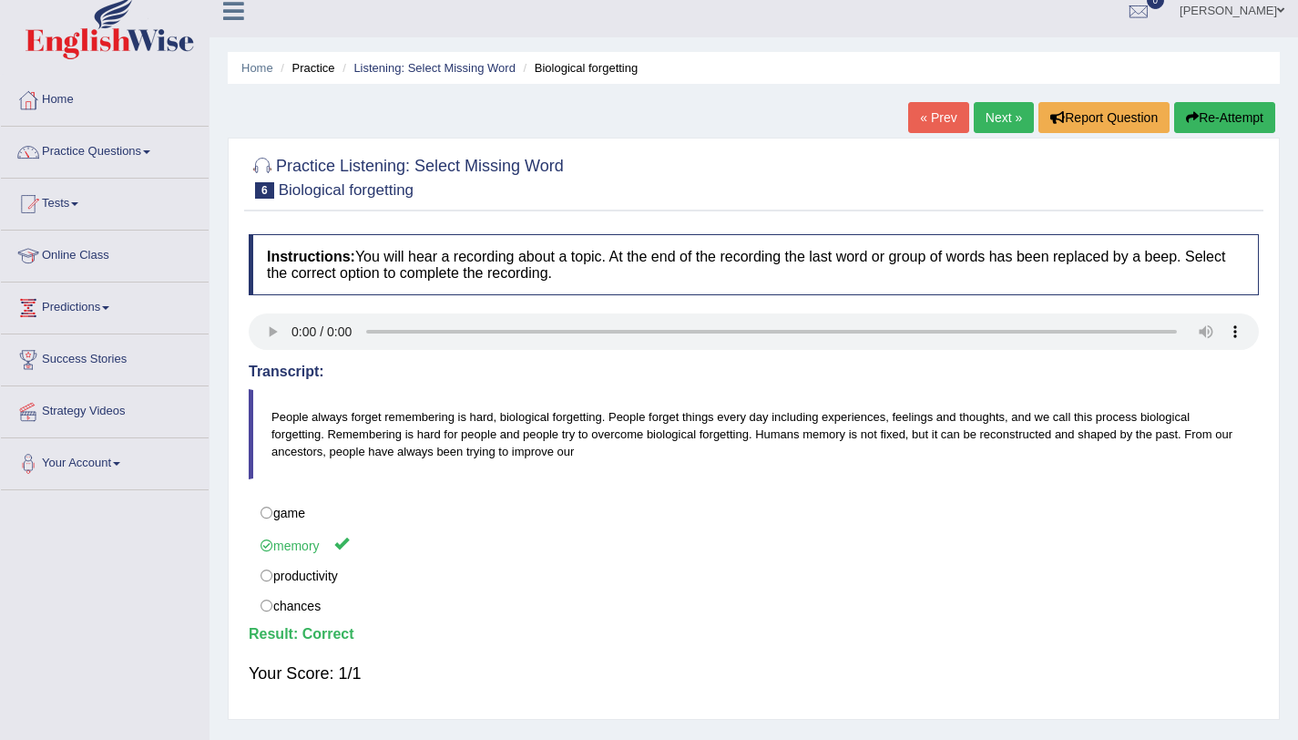
scroll to position [17, 0]
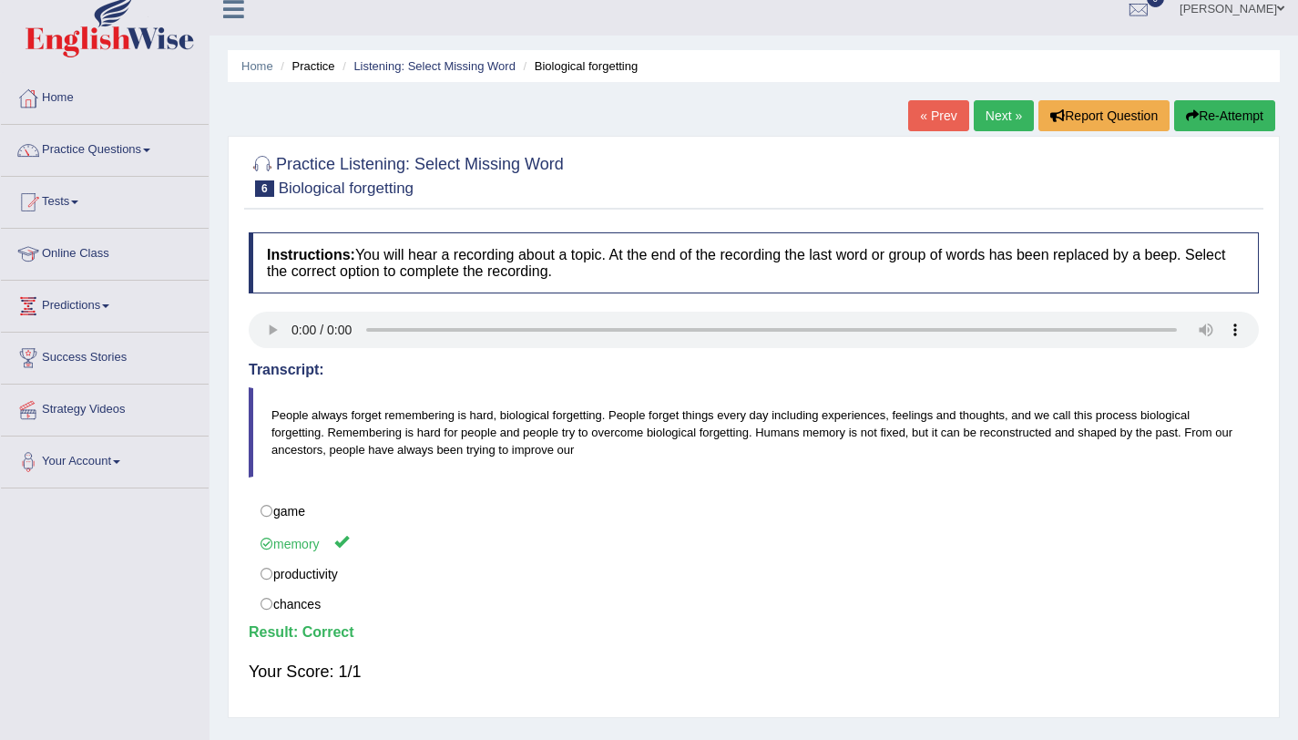
click at [991, 119] on link "Next »" at bounding box center [1004, 115] width 60 height 31
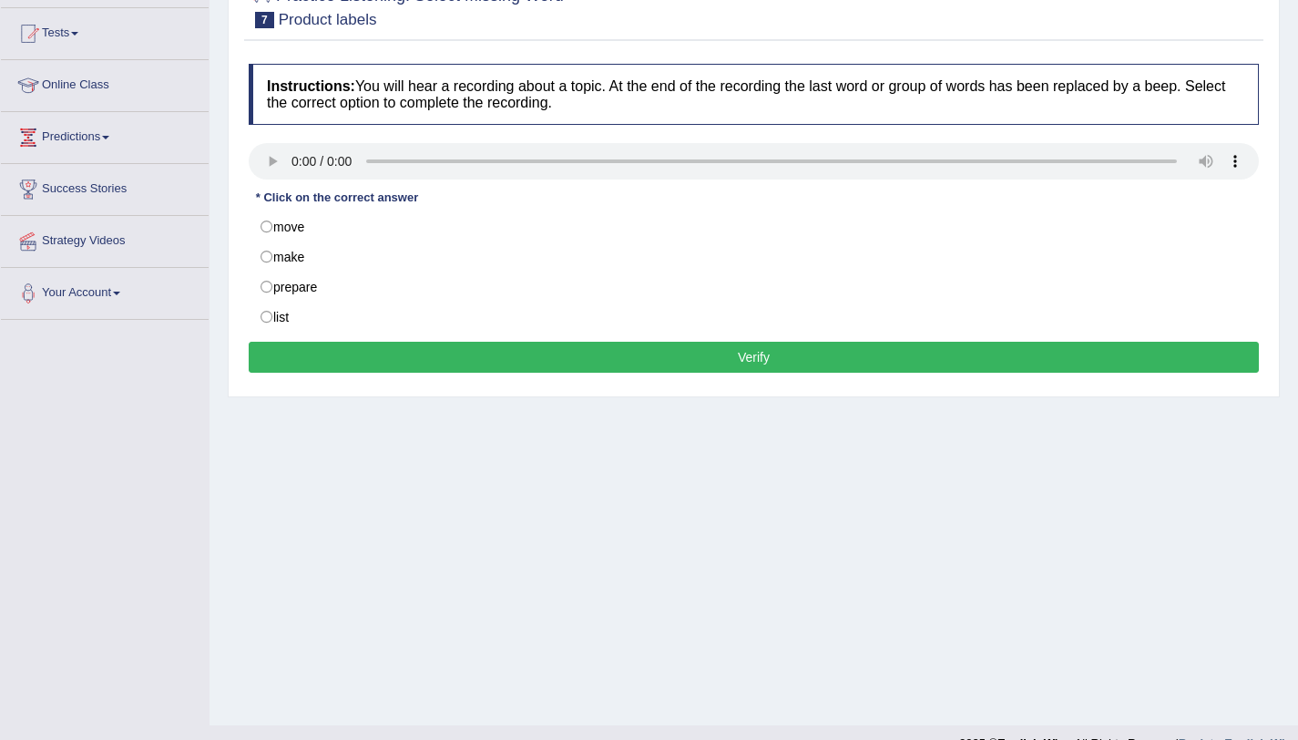
scroll to position [190, 0]
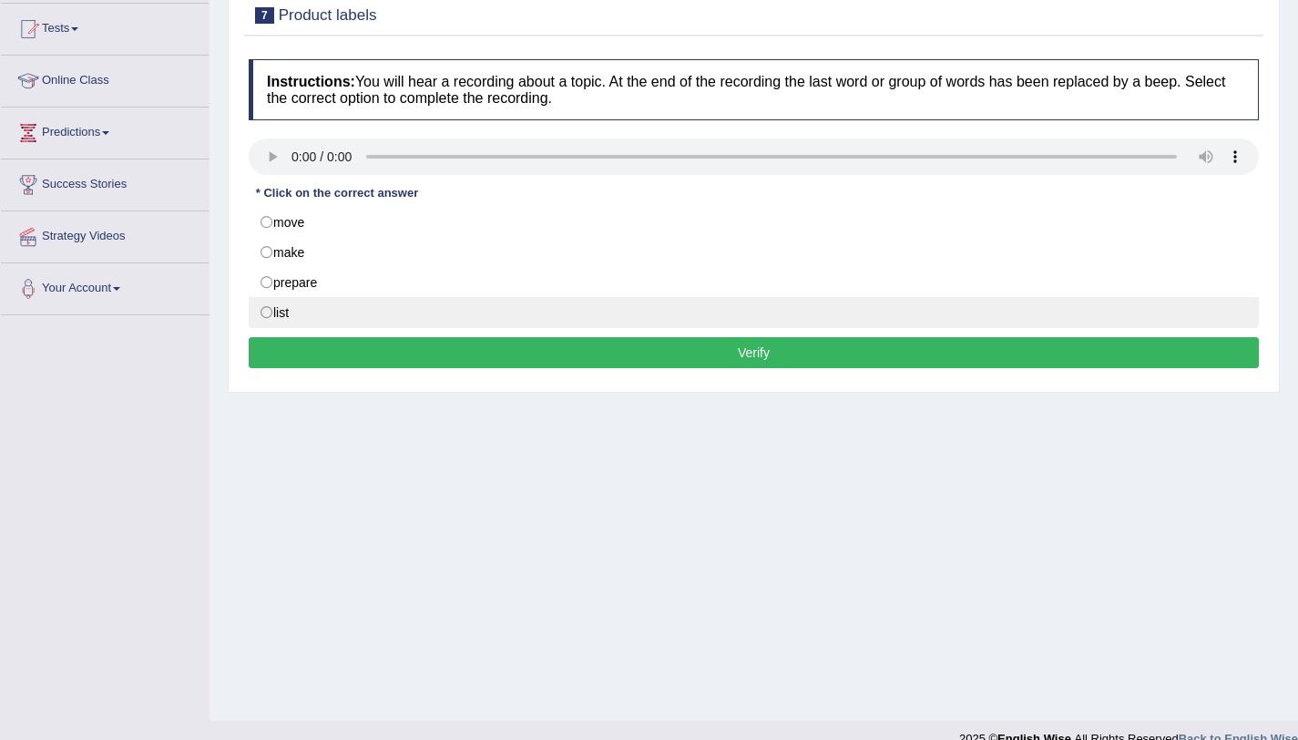
click at [317, 315] on label "list" at bounding box center [754, 312] width 1010 height 31
radio input "true"
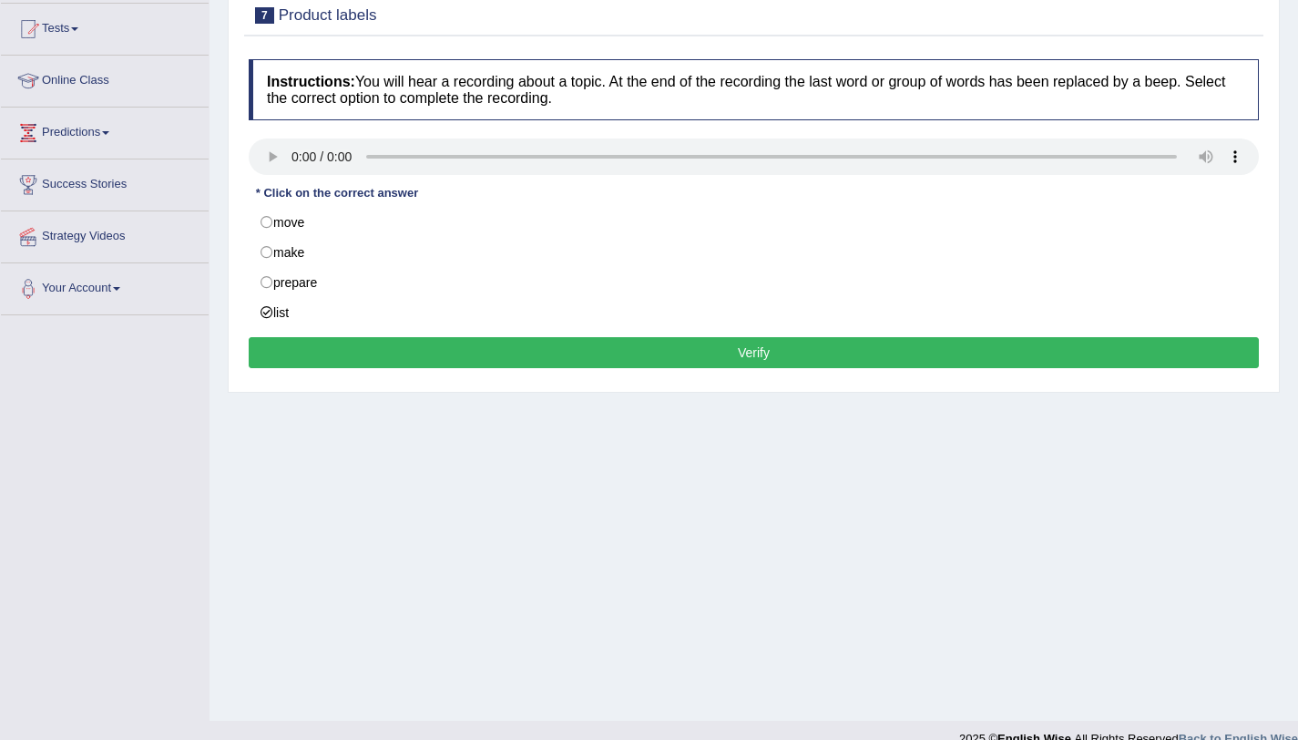
click at [685, 349] on button "Verify" at bounding box center [754, 352] width 1010 height 31
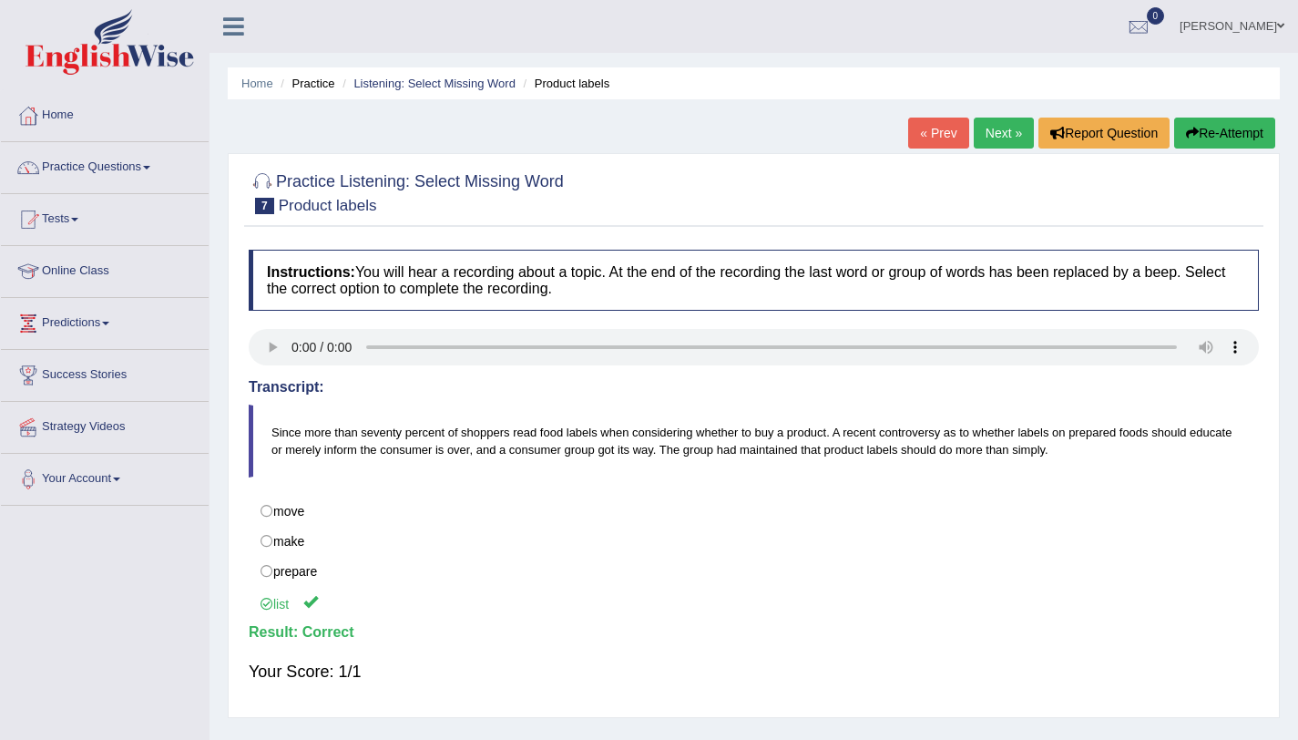
scroll to position [1, 0]
click at [1008, 134] on link "Next »" at bounding box center [1004, 132] width 60 height 31
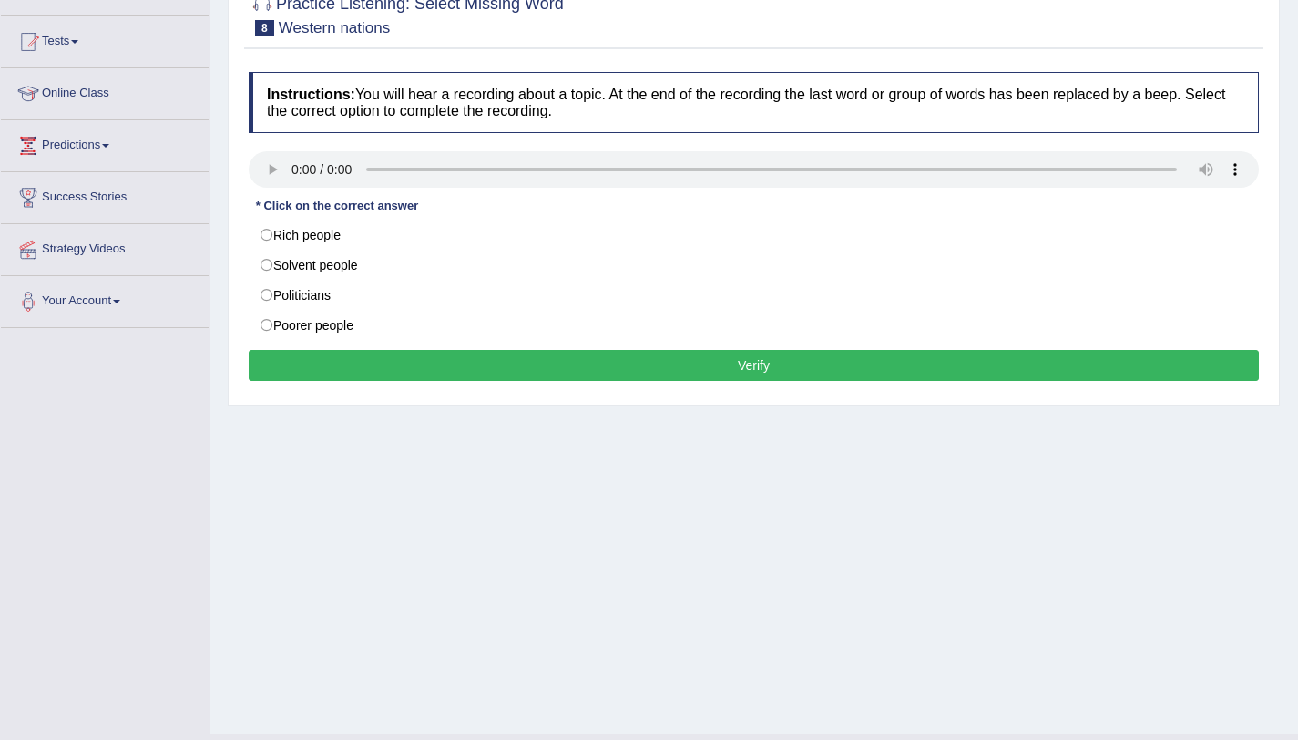
scroll to position [179, 0]
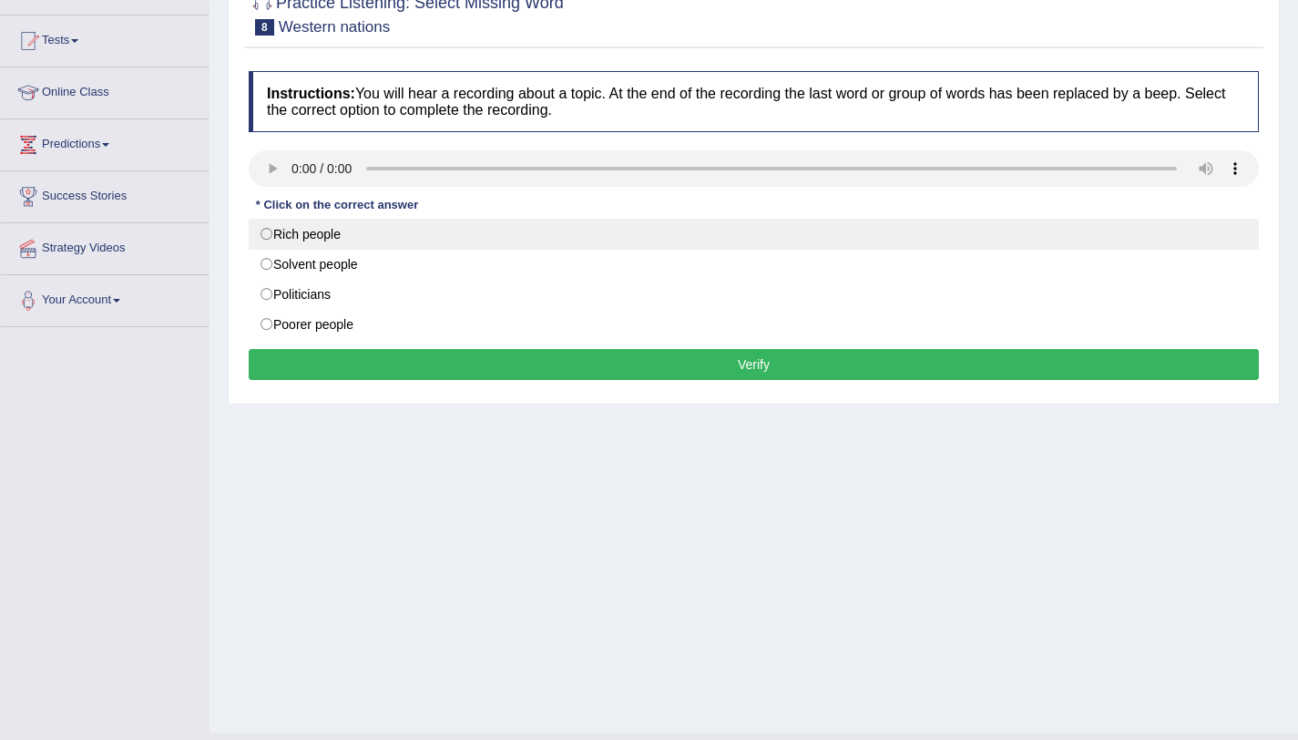
click at [295, 240] on label "Rich people" at bounding box center [754, 234] width 1010 height 31
radio input "true"
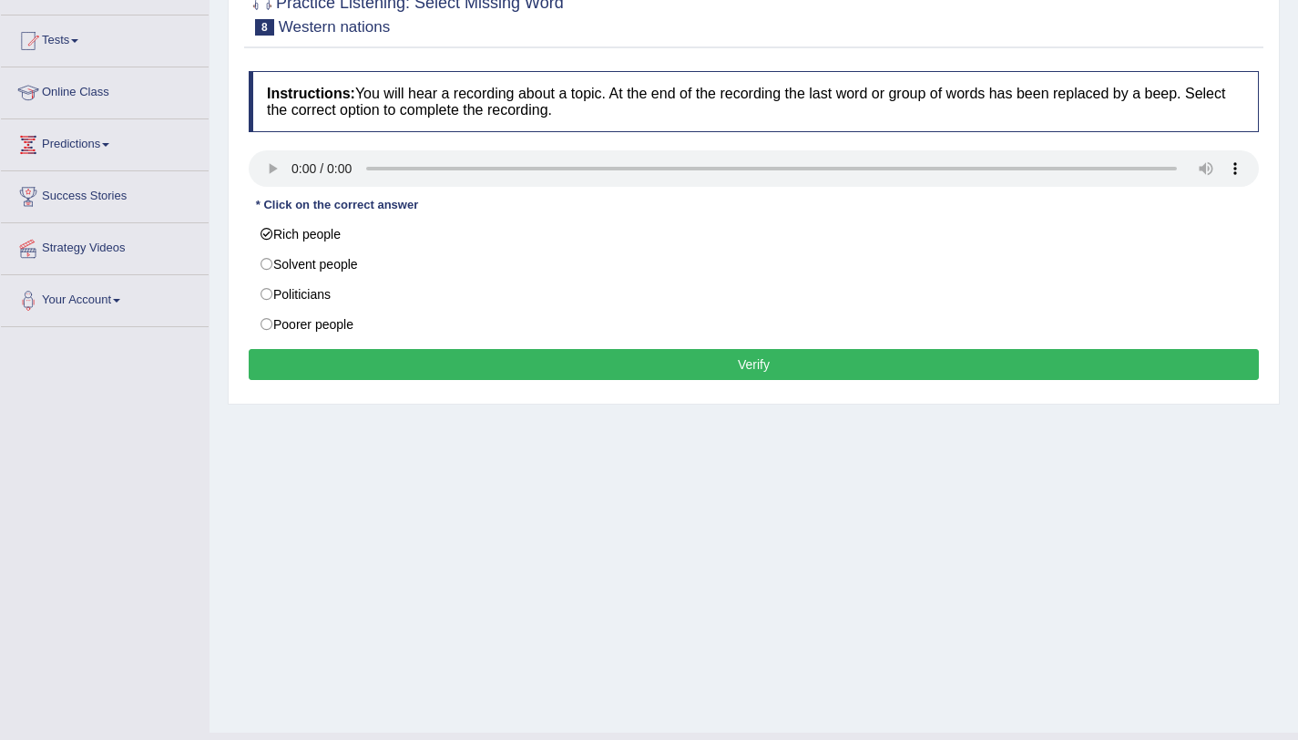
click at [785, 378] on button "Verify" at bounding box center [754, 364] width 1010 height 31
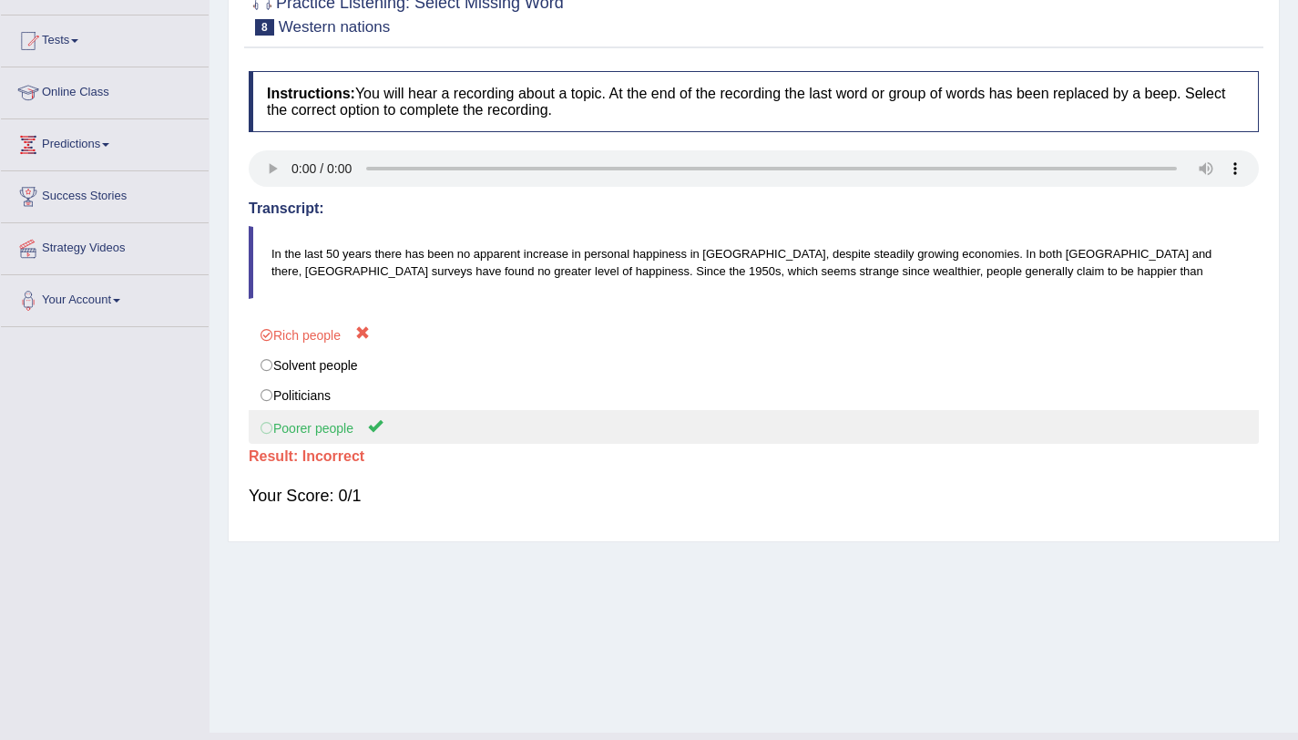
click at [348, 440] on label "Poorer people" at bounding box center [754, 427] width 1010 height 34
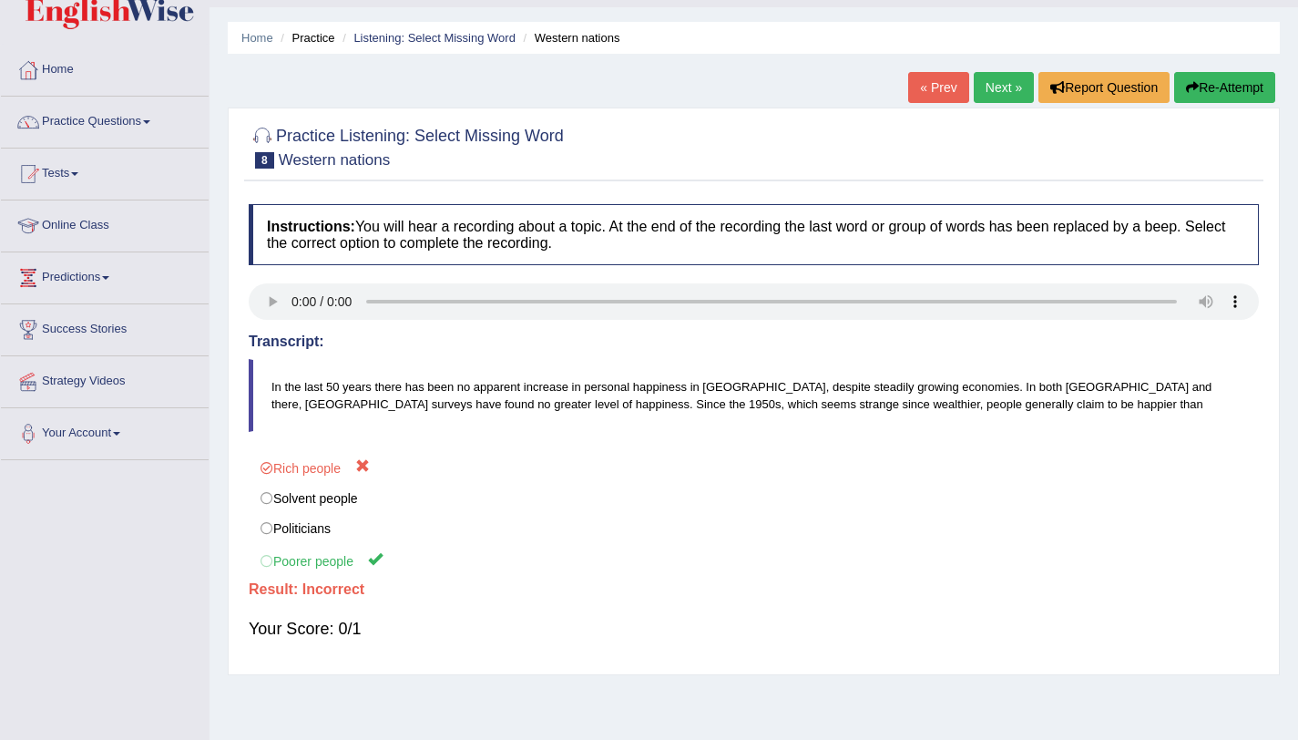
scroll to position [37, 0]
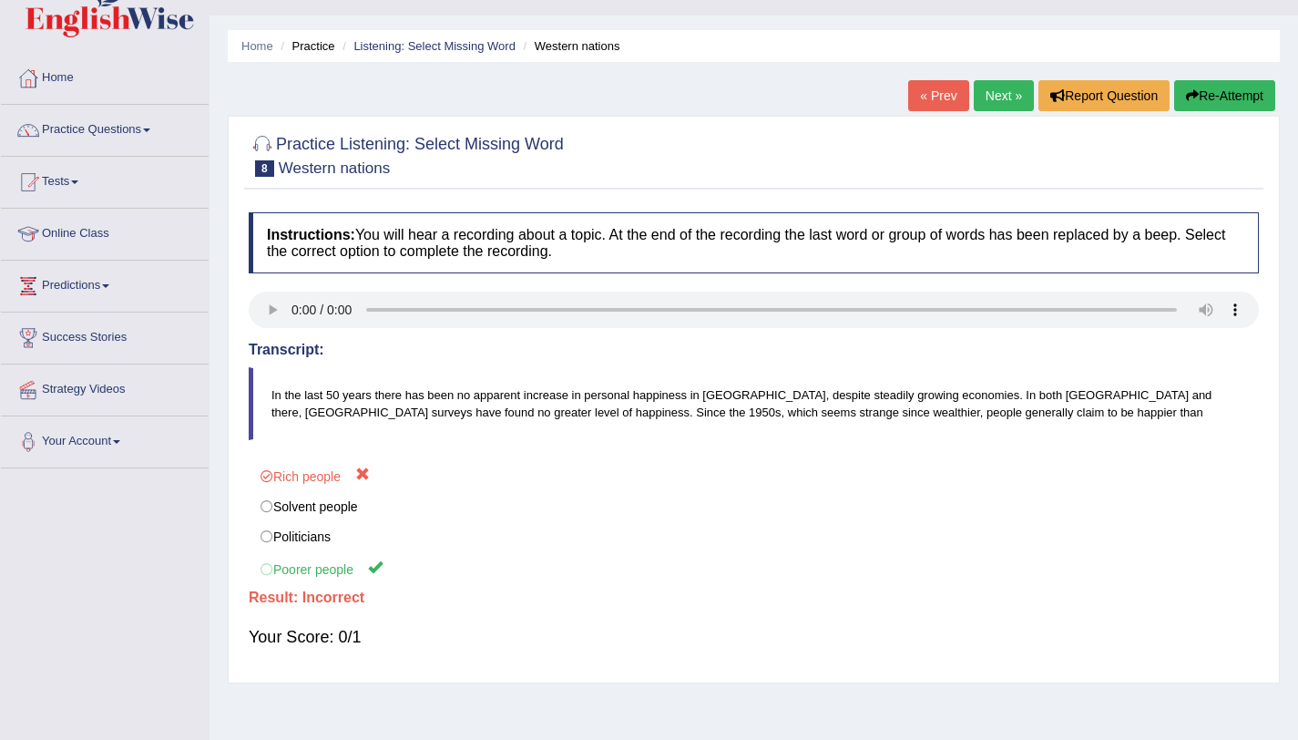
click at [997, 103] on link "Next »" at bounding box center [1004, 95] width 60 height 31
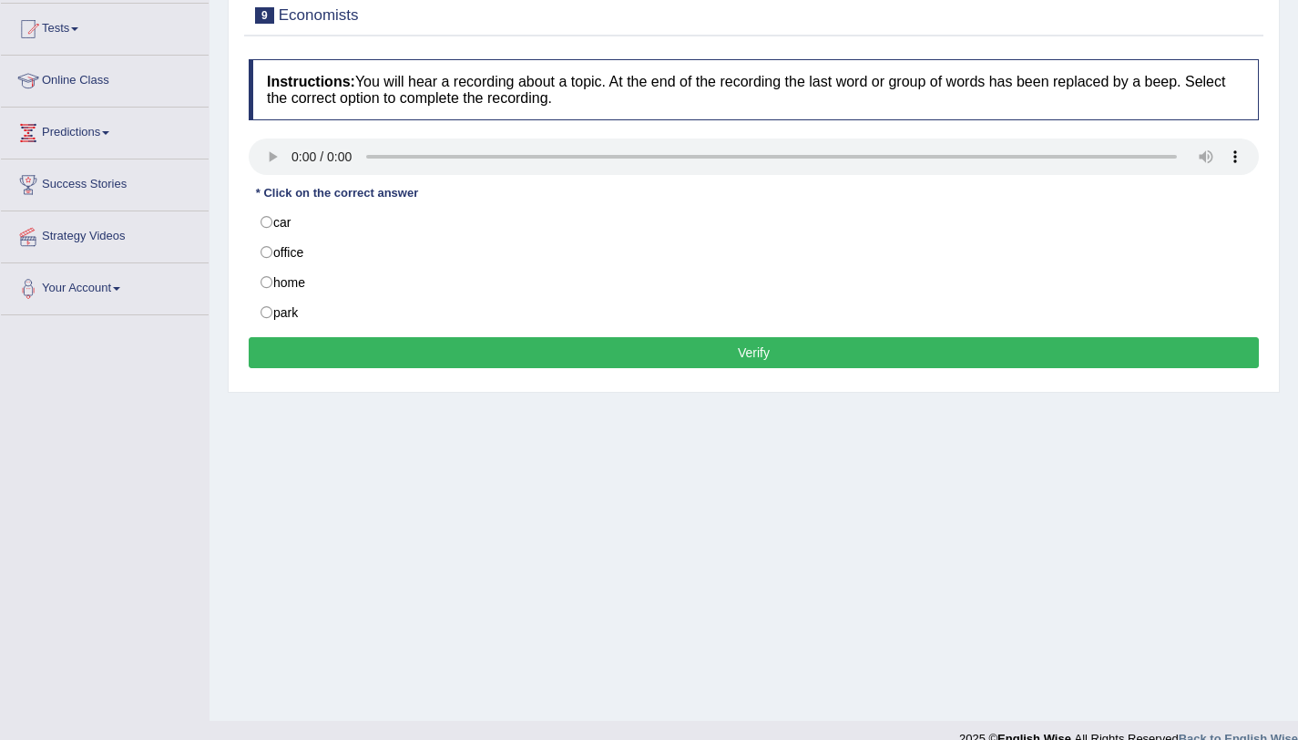
scroll to position [217, 0]
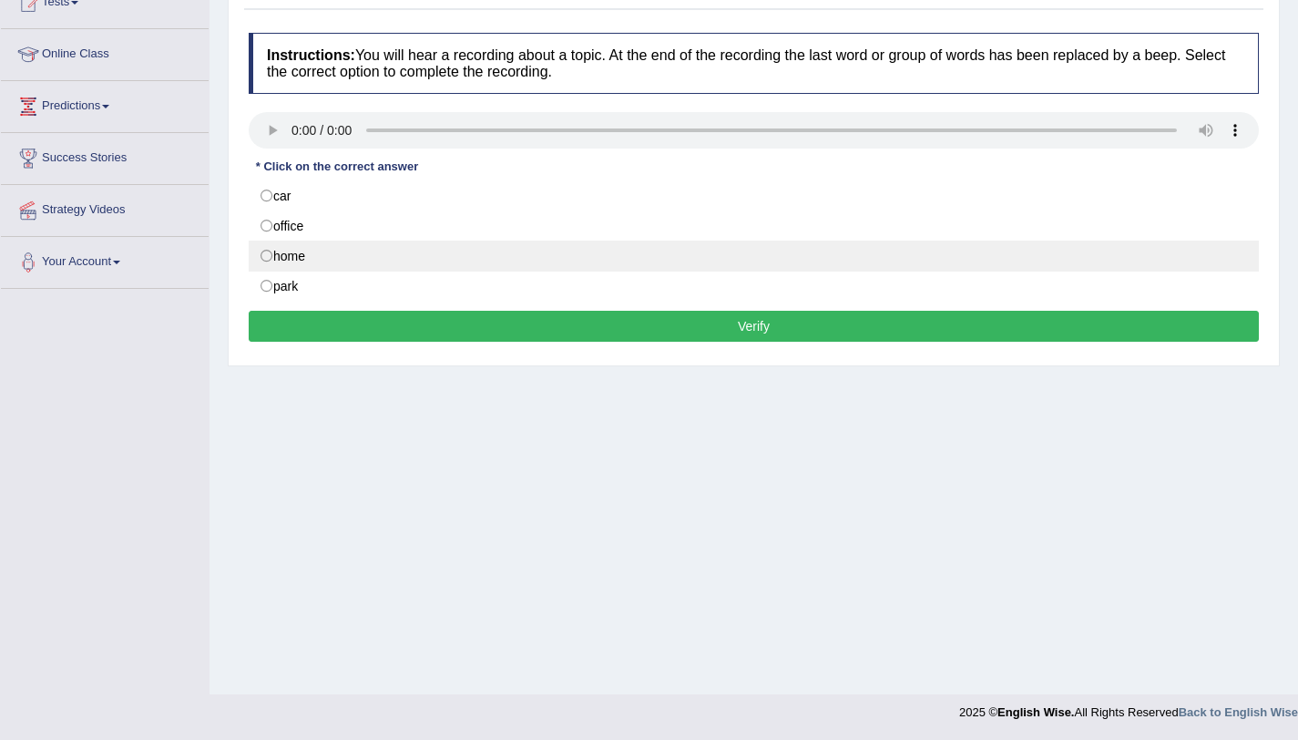
click at [345, 253] on label "home" at bounding box center [754, 255] width 1010 height 31
radio input "true"
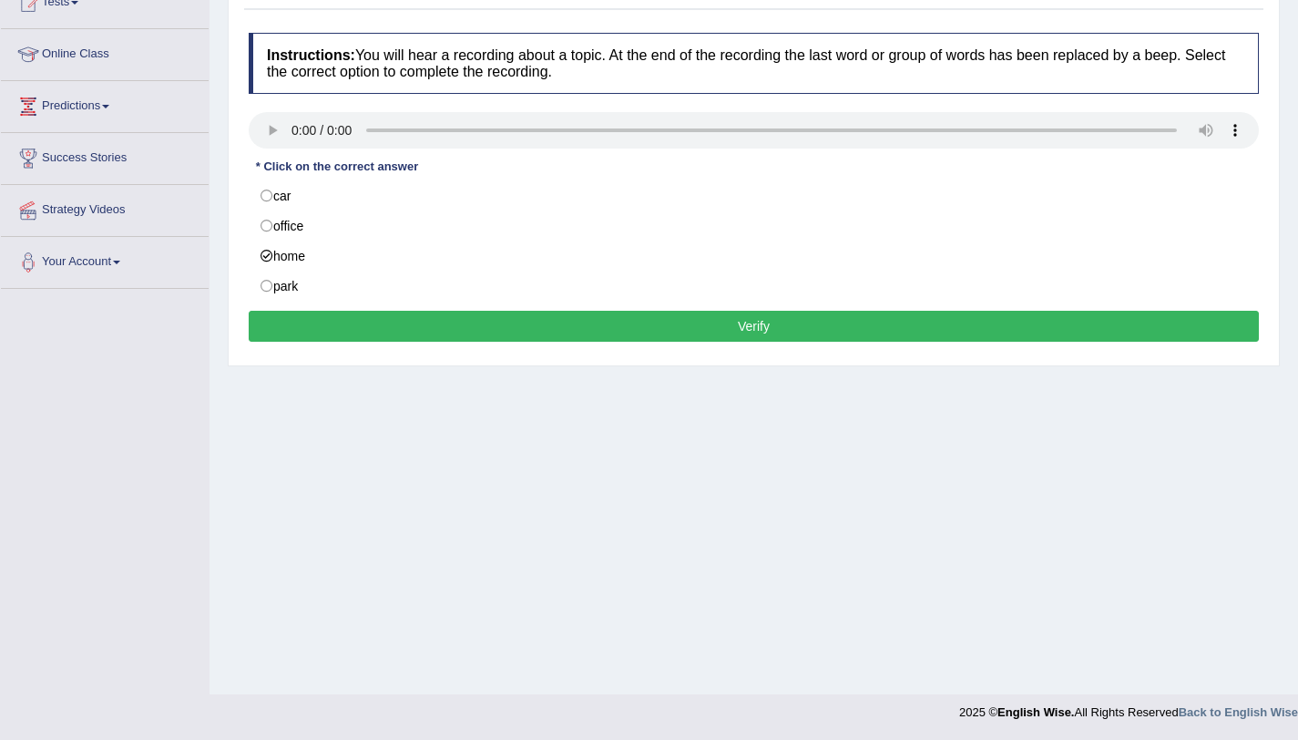
click at [792, 342] on button "Verify" at bounding box center [754, 326] width 1010 height 31
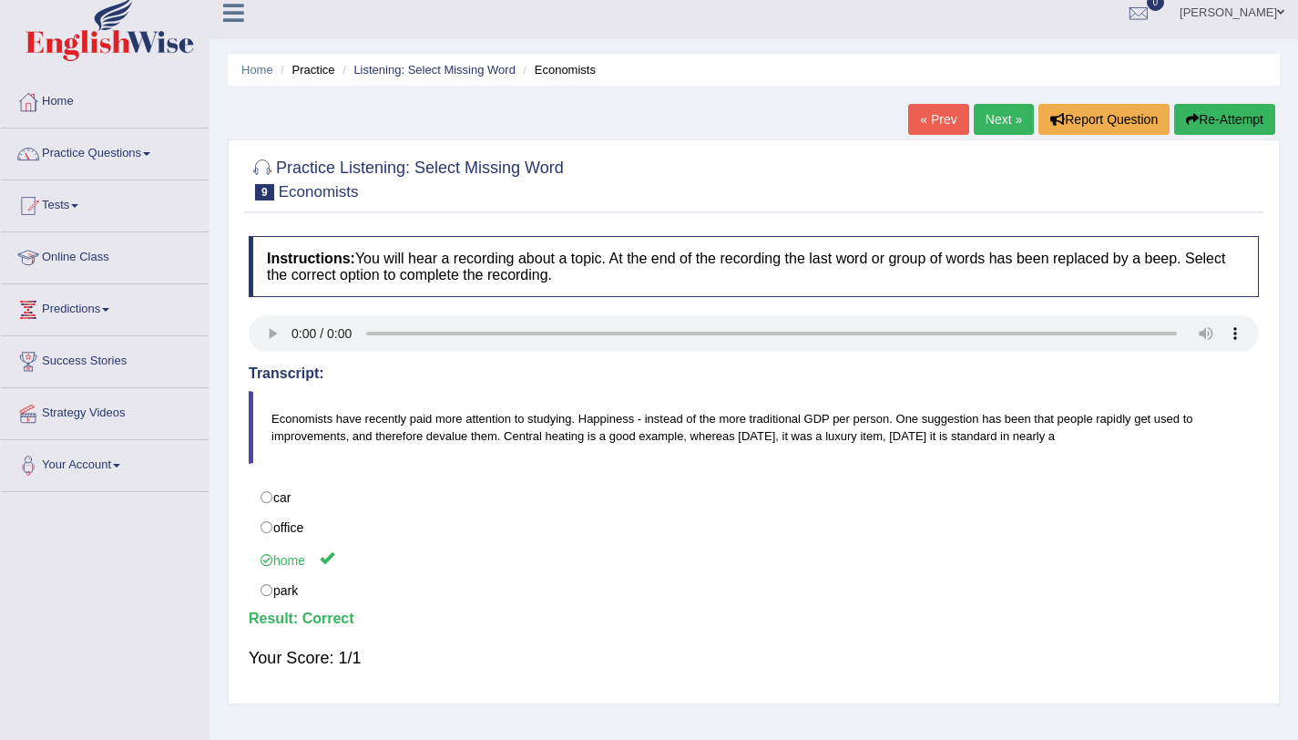
scroll to position [0, 0]
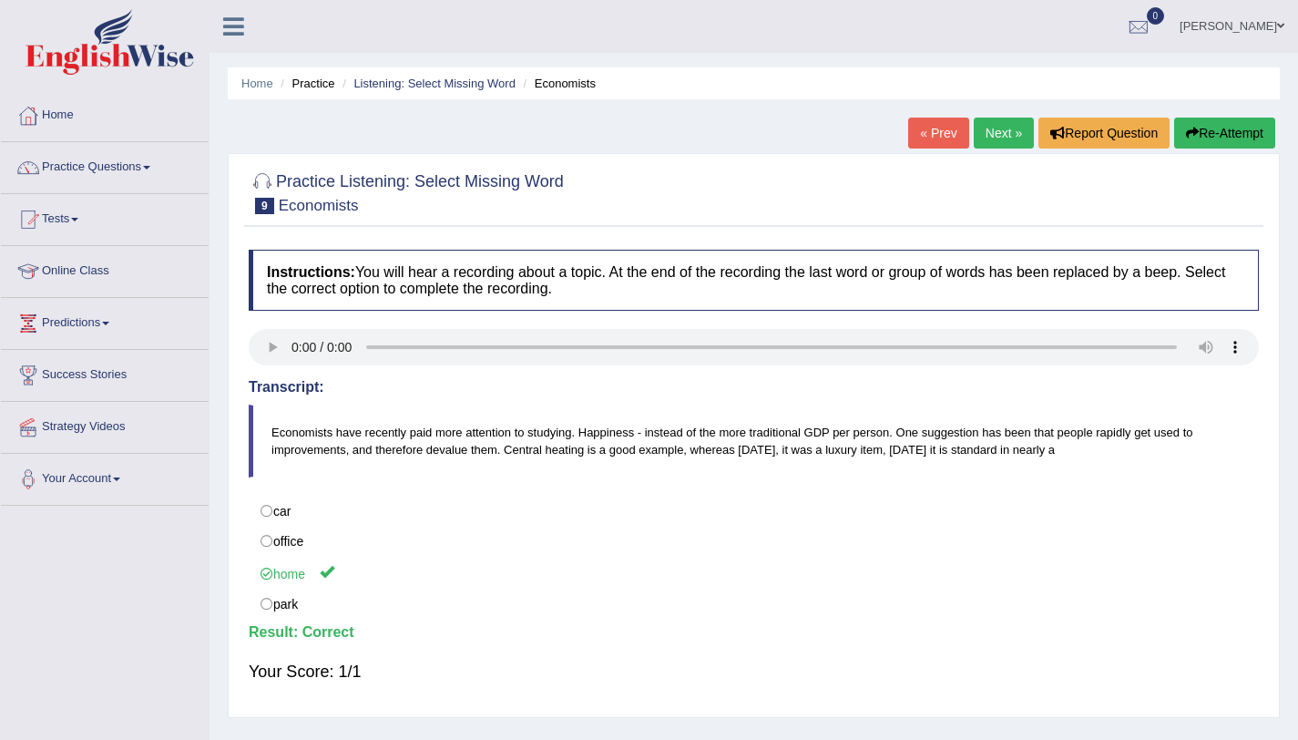
click at [999, 130] on link "Next »" at bounding box center [1004, 133] width 60 height 31
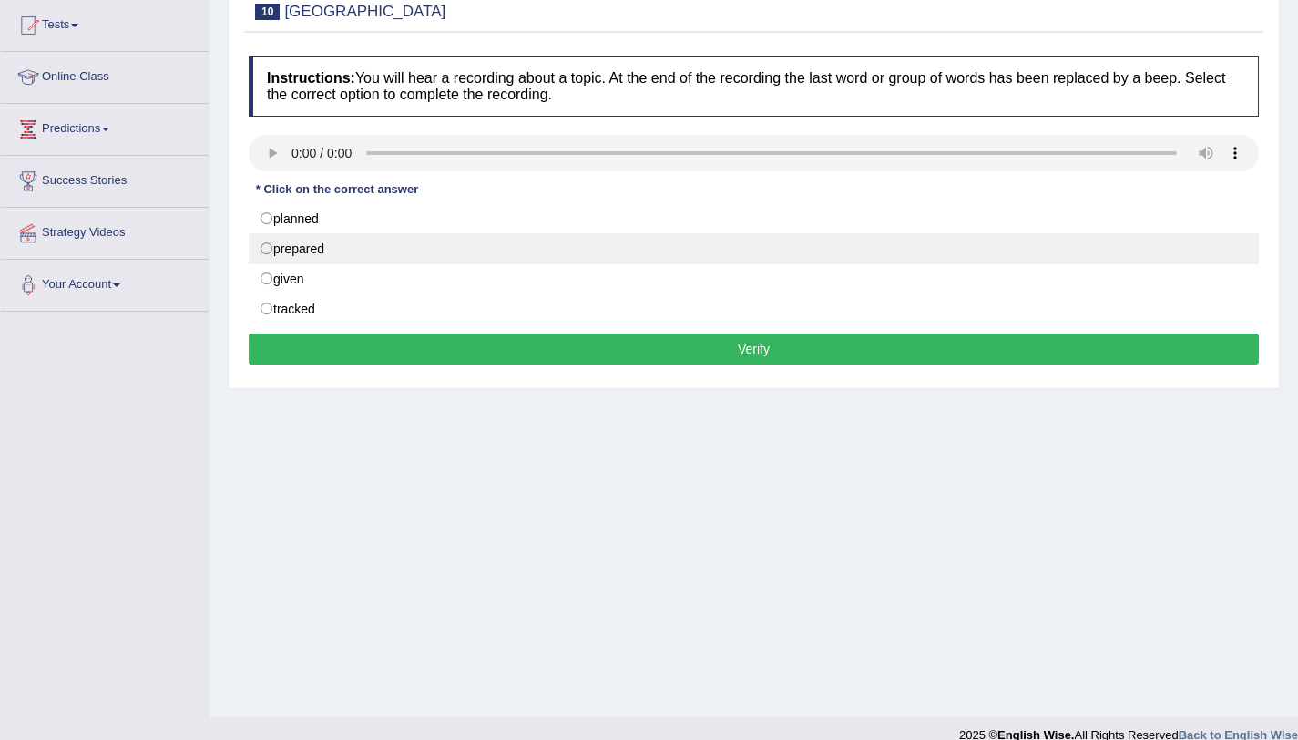
scroll to position [195, 0]
click at [321, 261] on label "prepared" at bounding box center [754, 247] width 1010 height 31
radio input "true"
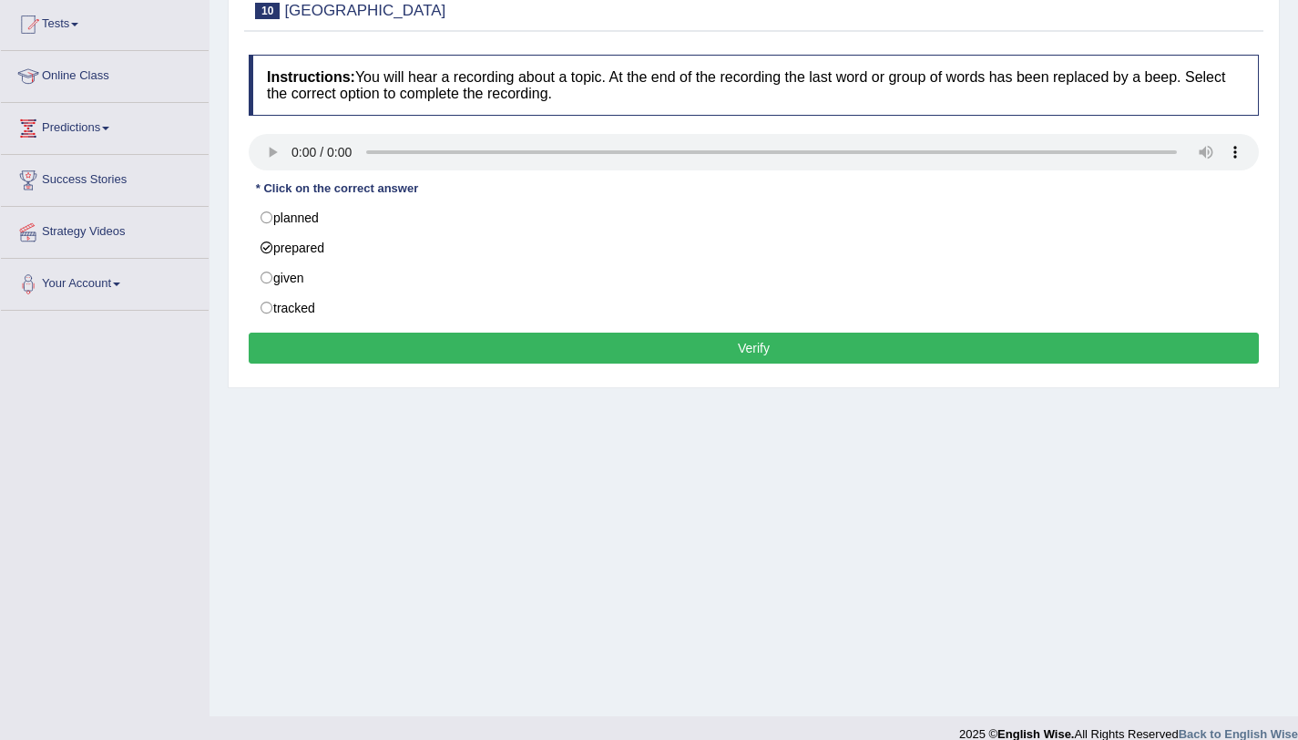
click at [778, 354] on button "Verify" at bounding box center [754, 348] width 1010 height 31
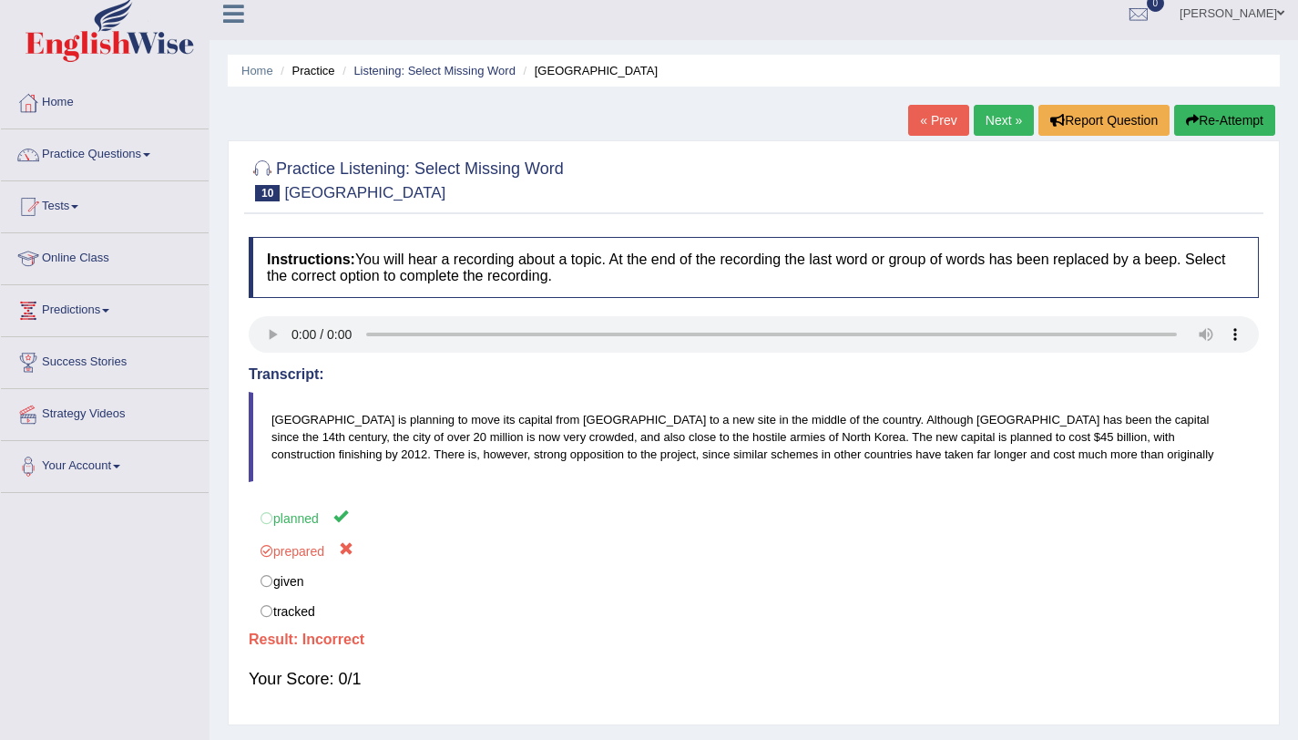
scroll to position [10, 0]
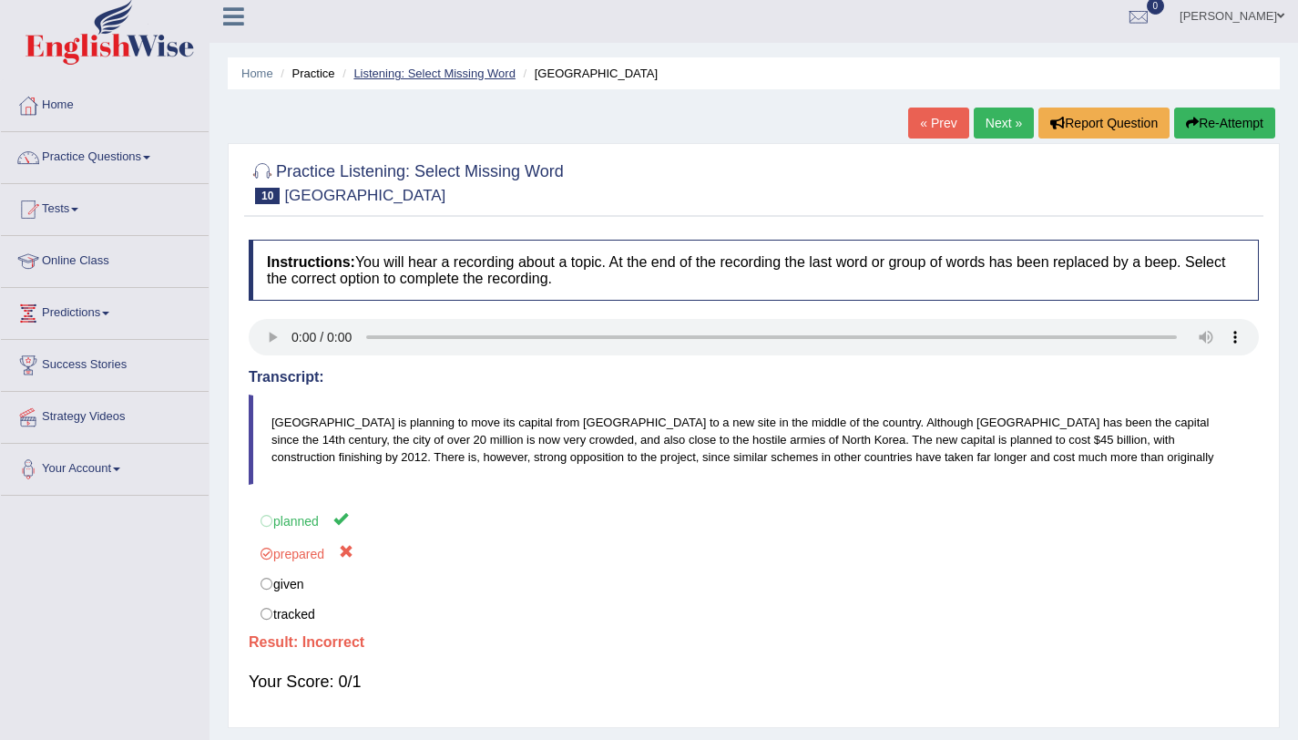
click at [445, 69] on link "Listening: Select Missing Word" at bounding box center [434, 74] width 162 height 14
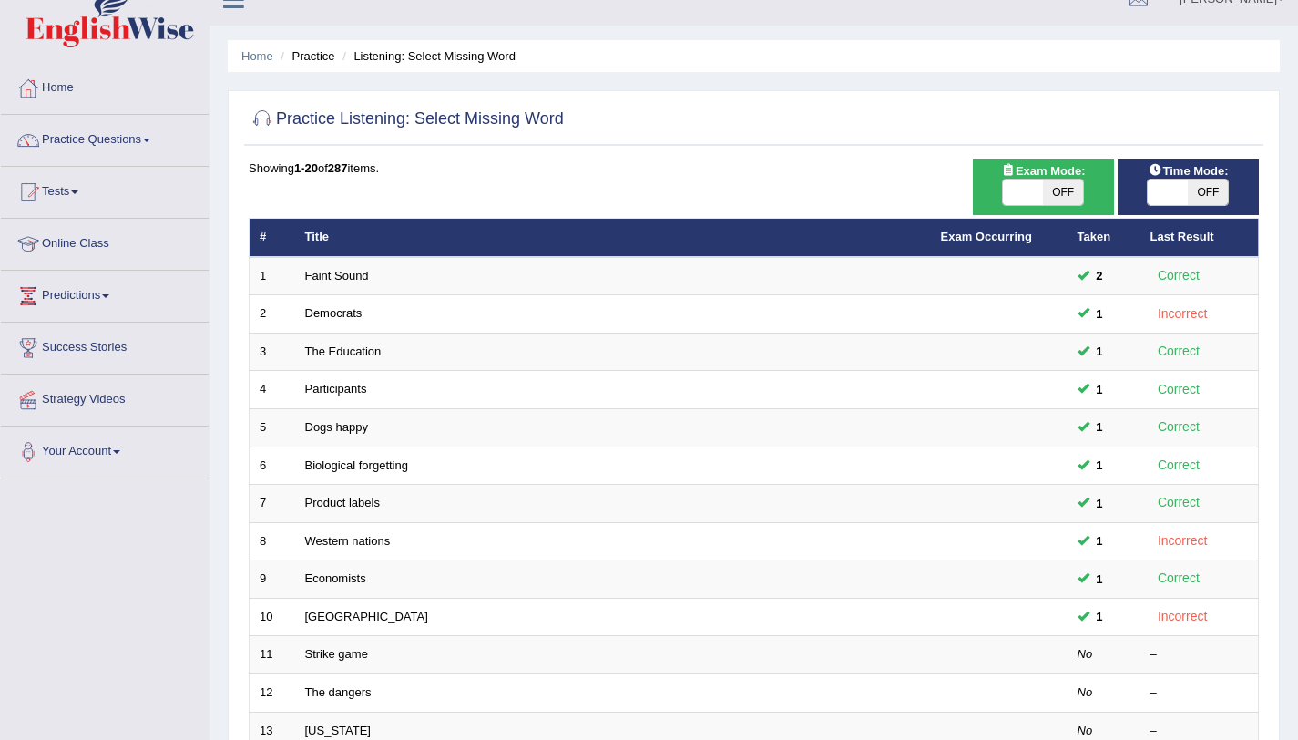
scroll to position [28, 0]
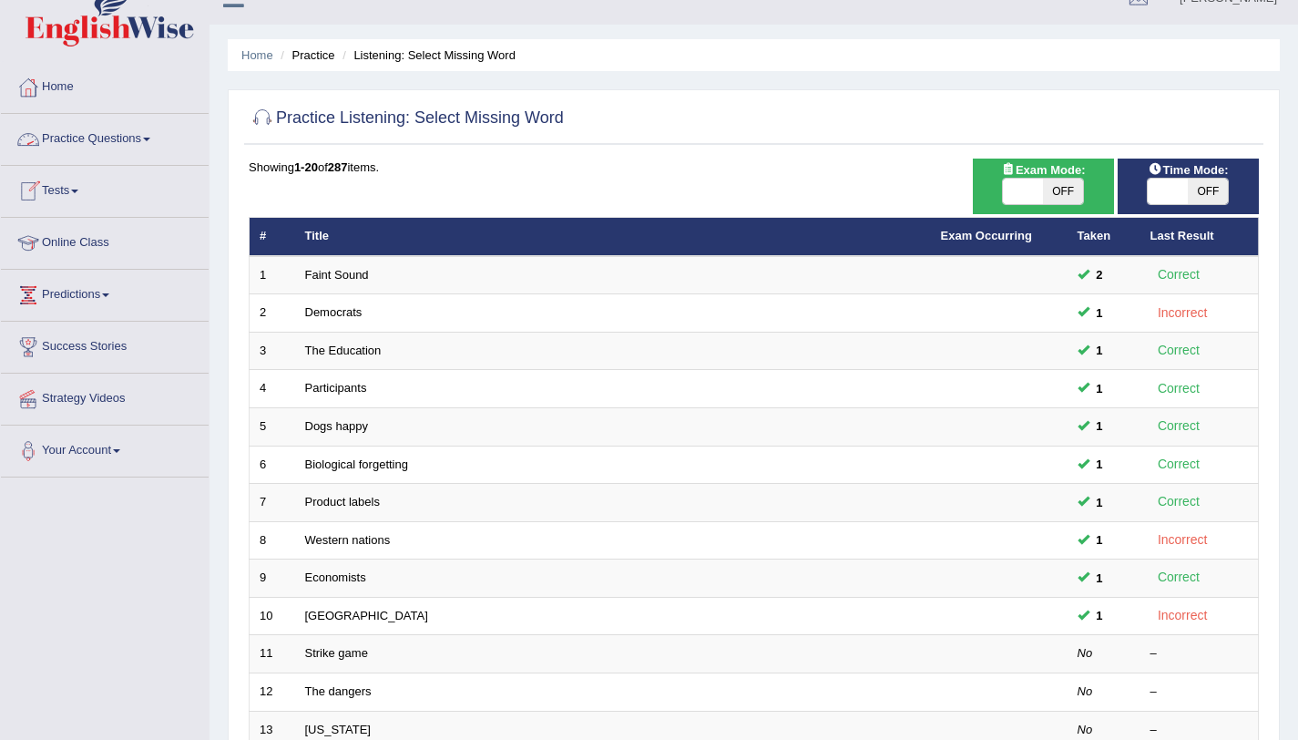
click at [148, 144] on link "Practice Questions" at bounding box center [105, 137] width 208 height 46
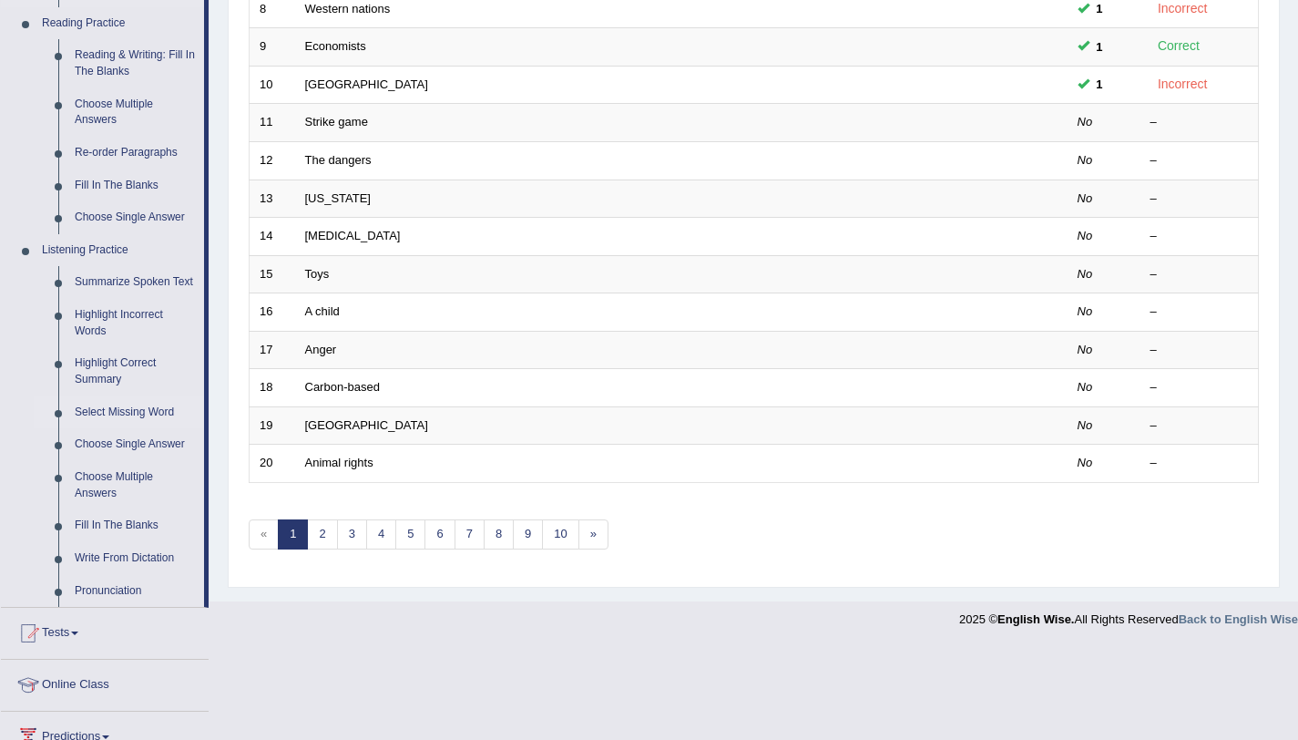
scroll to position [560, 0]
click at [88, 323] on link "Highlight Incorrect Words" at bounding box center [136, 322] width 138 height 48
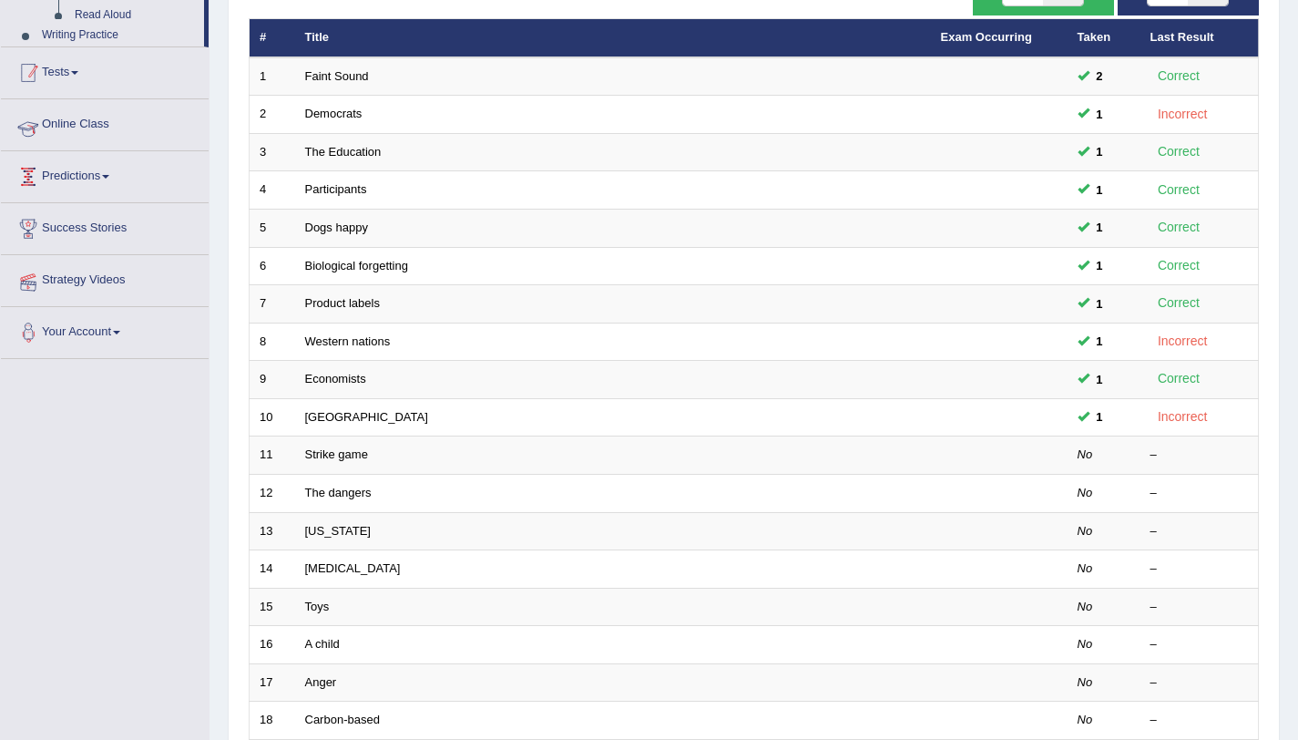
scroll to position [219, 0]
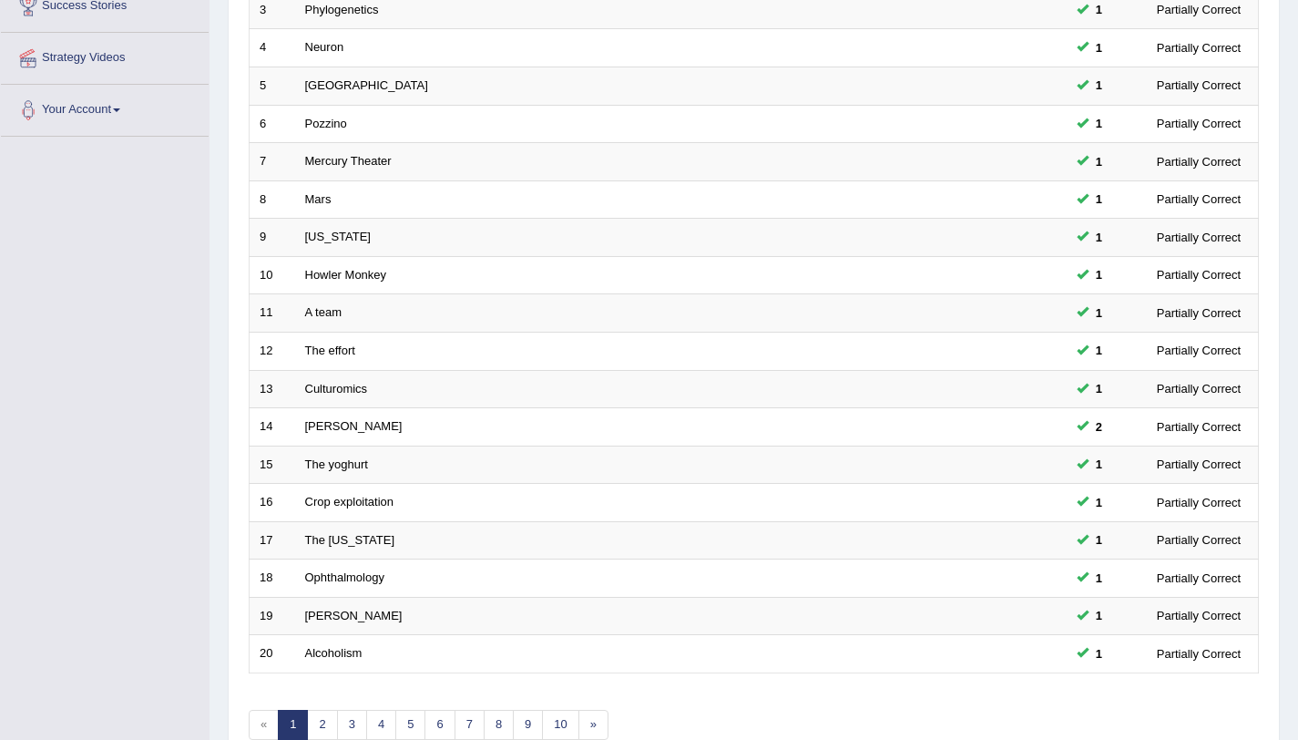
scroll to position [466, 0]
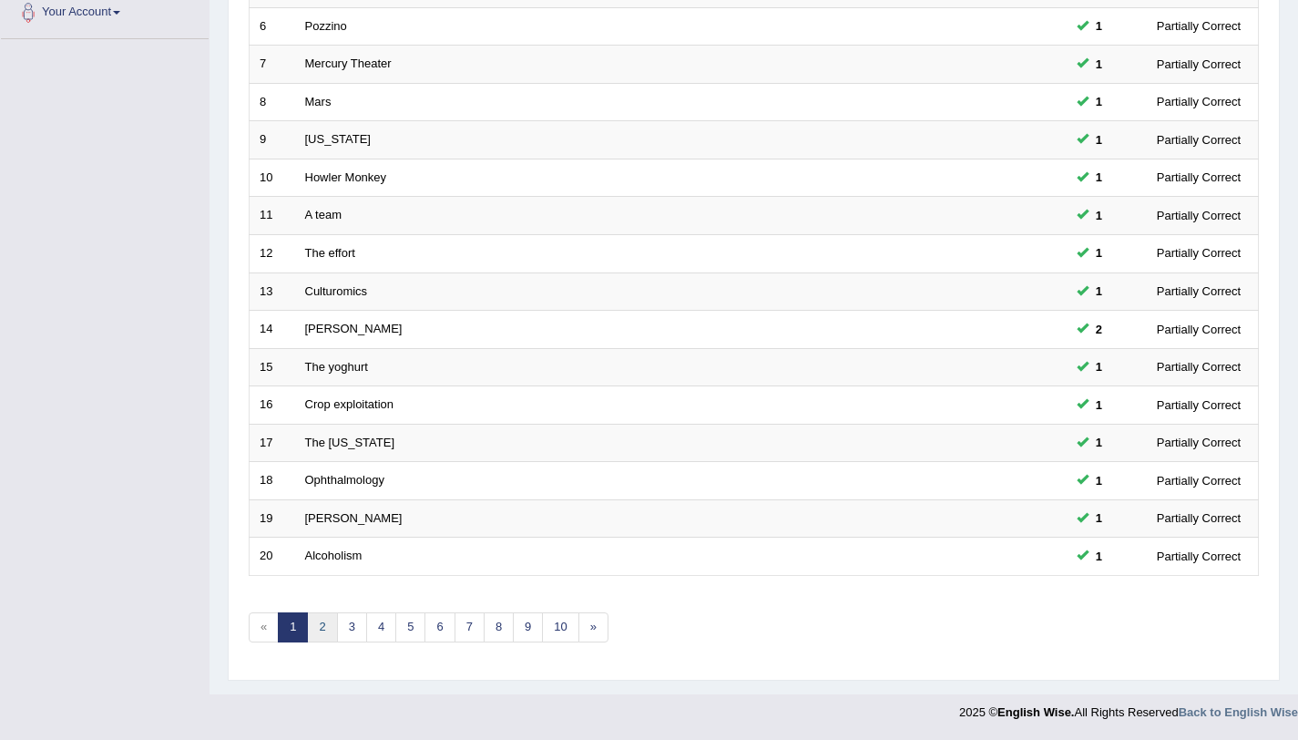
click at [335, 630] on link "2" at bounding box center [322, 627] width 30 height 30
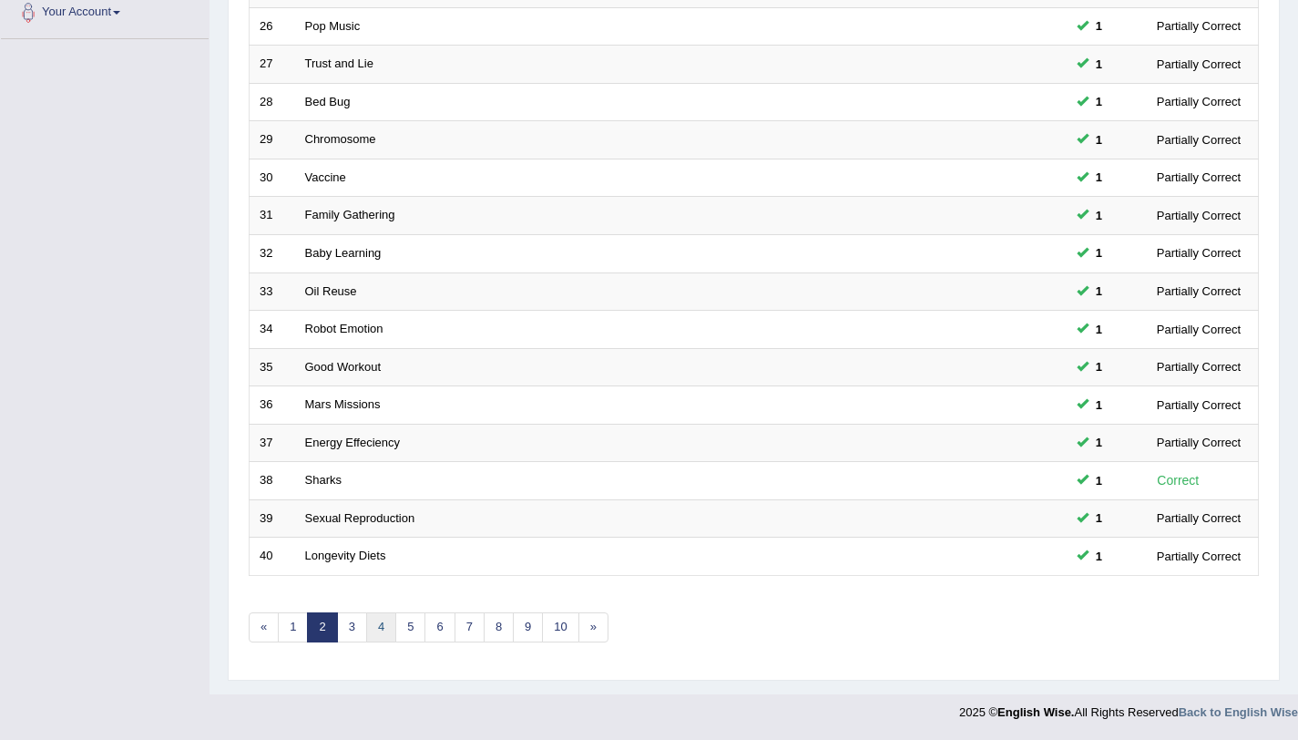
click at [373, 629] on link "4" at bounding box center [381, 627] width 30 height 30
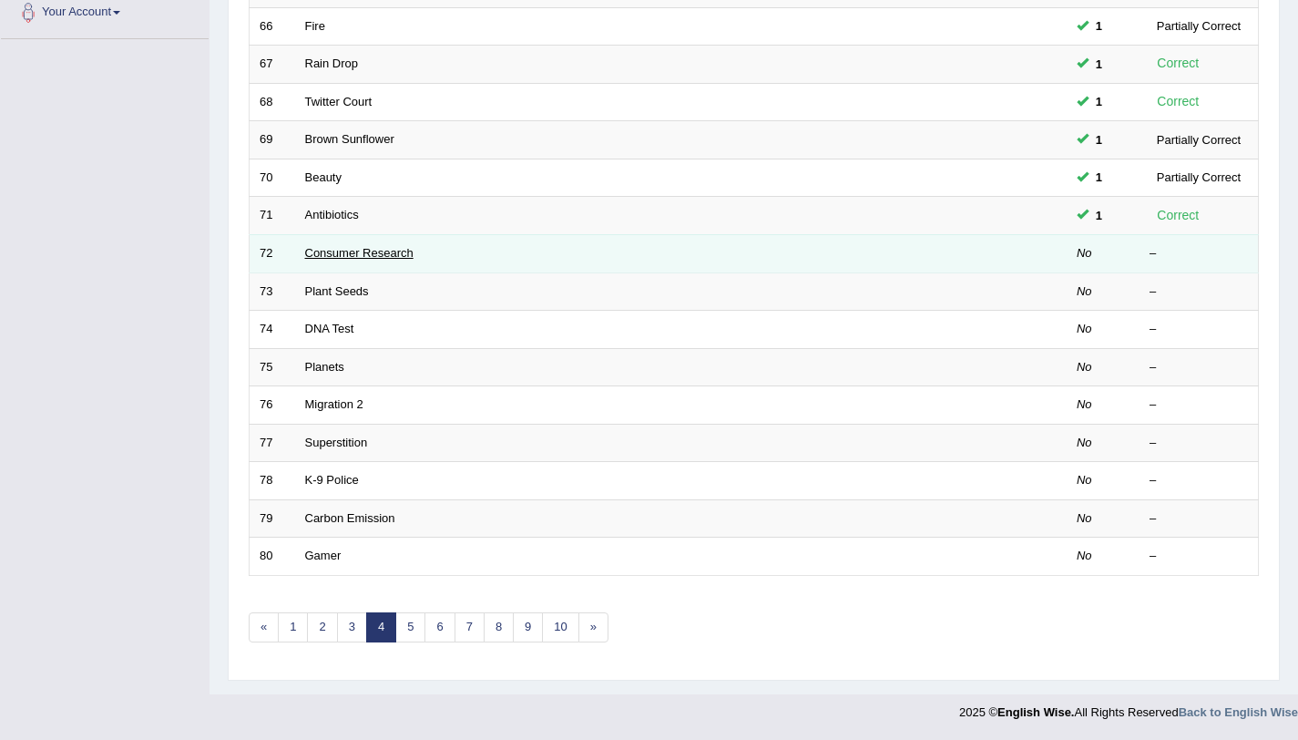
click at [341, 259] on link "Consumer Research" at bounding box center [359, 253] width 108 height 14
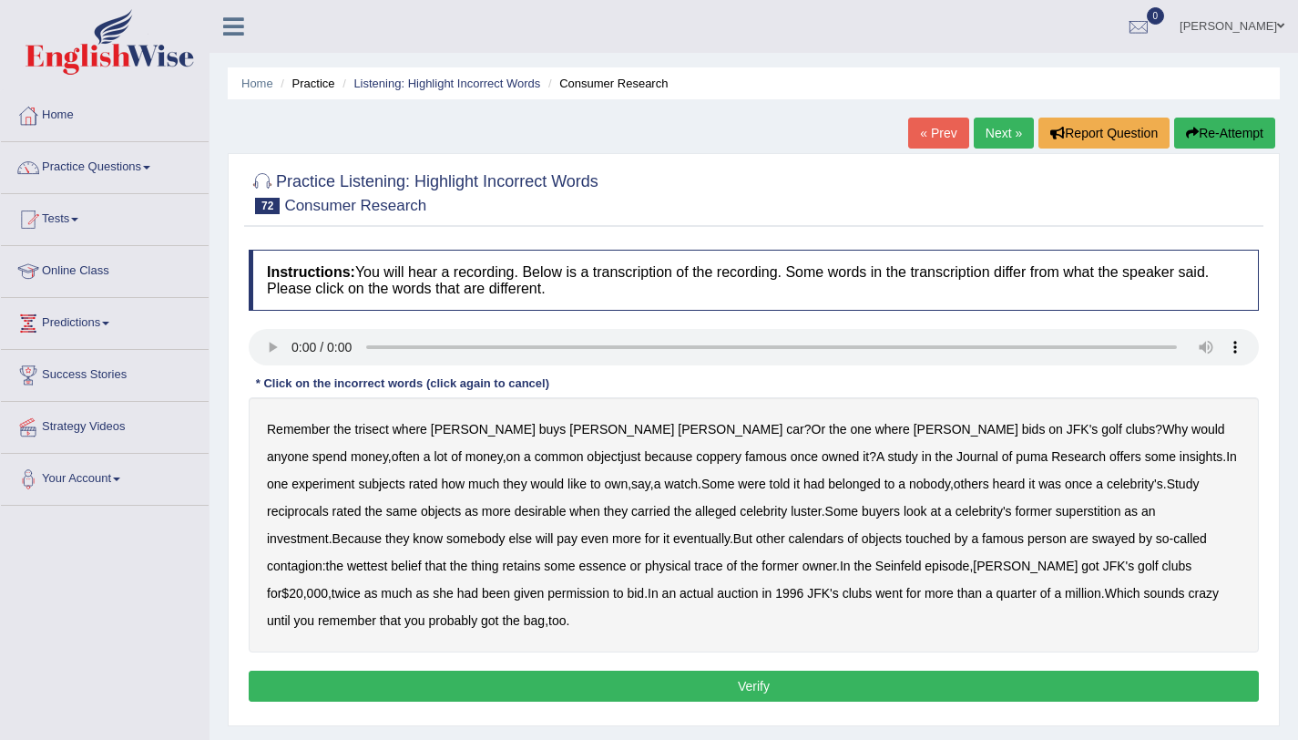
click at [372, 431] on b "trisect" at bounding box center [372, 429] width 34 height 15
click at [696, 463] on b "coppery" at bounding box center [719, 456] width 46 height 15
click at [1056, 512] on b "superstition" at bounding box center [1089, 511] width 66 height 15
click at [789, 544] on b "calendars" at bounding box center [817, 538] width 56 height 15
click at [322, 558] on b "contagion" at bounding box center [295, 565] width 56 height 15
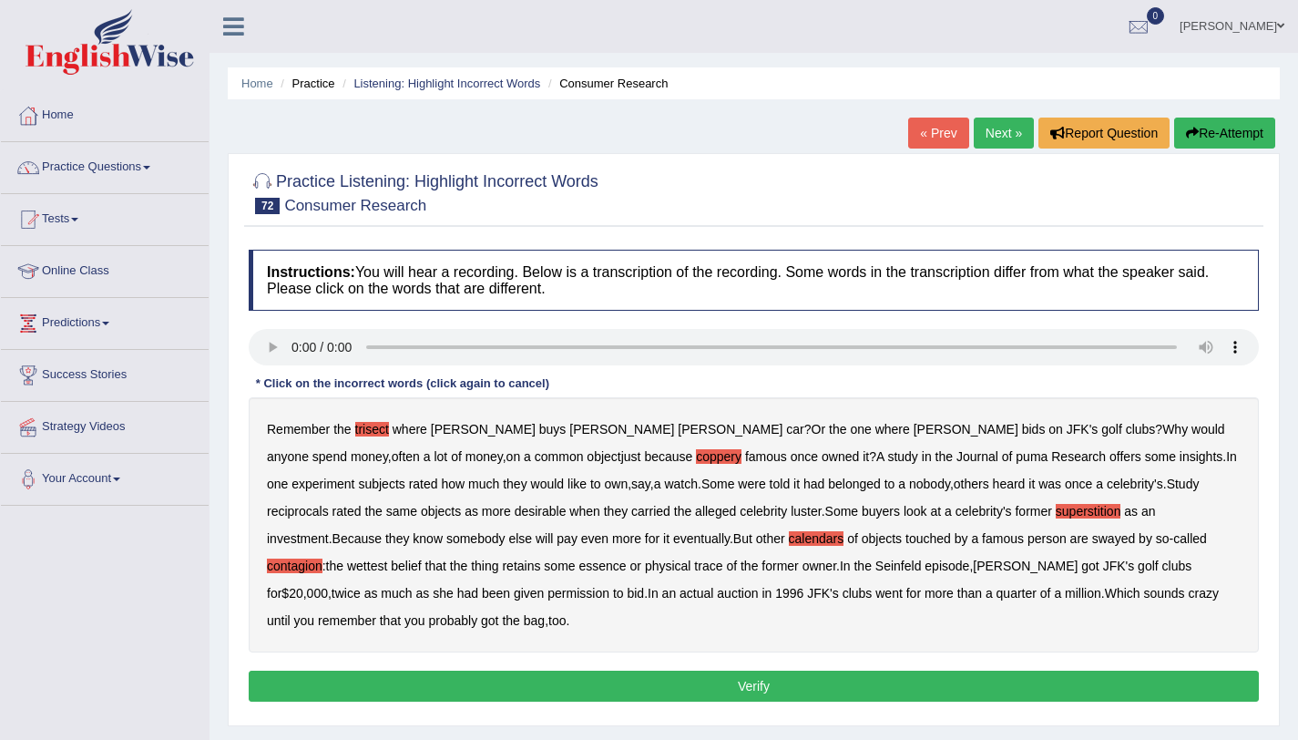
click at [322, 558] on b "contagion" at bounding box center [295, 565] width 56 height 15
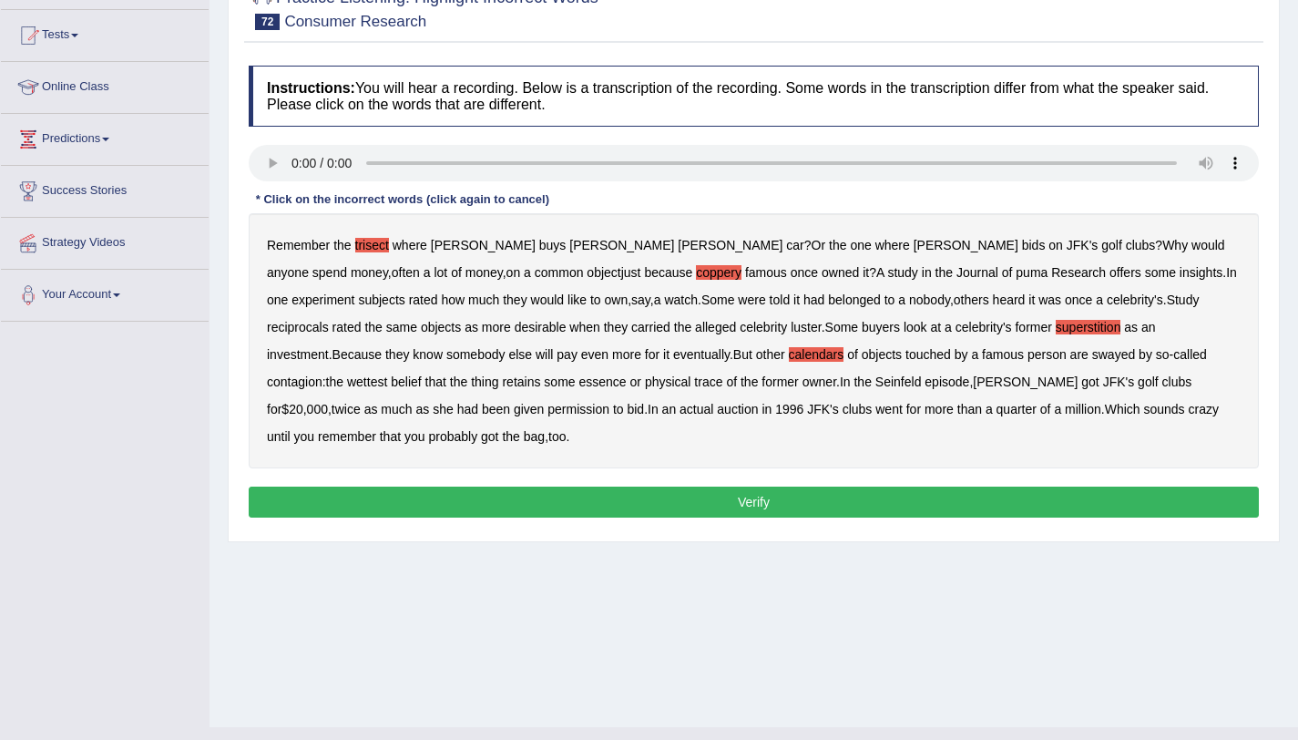
scroll to position [217, 0]
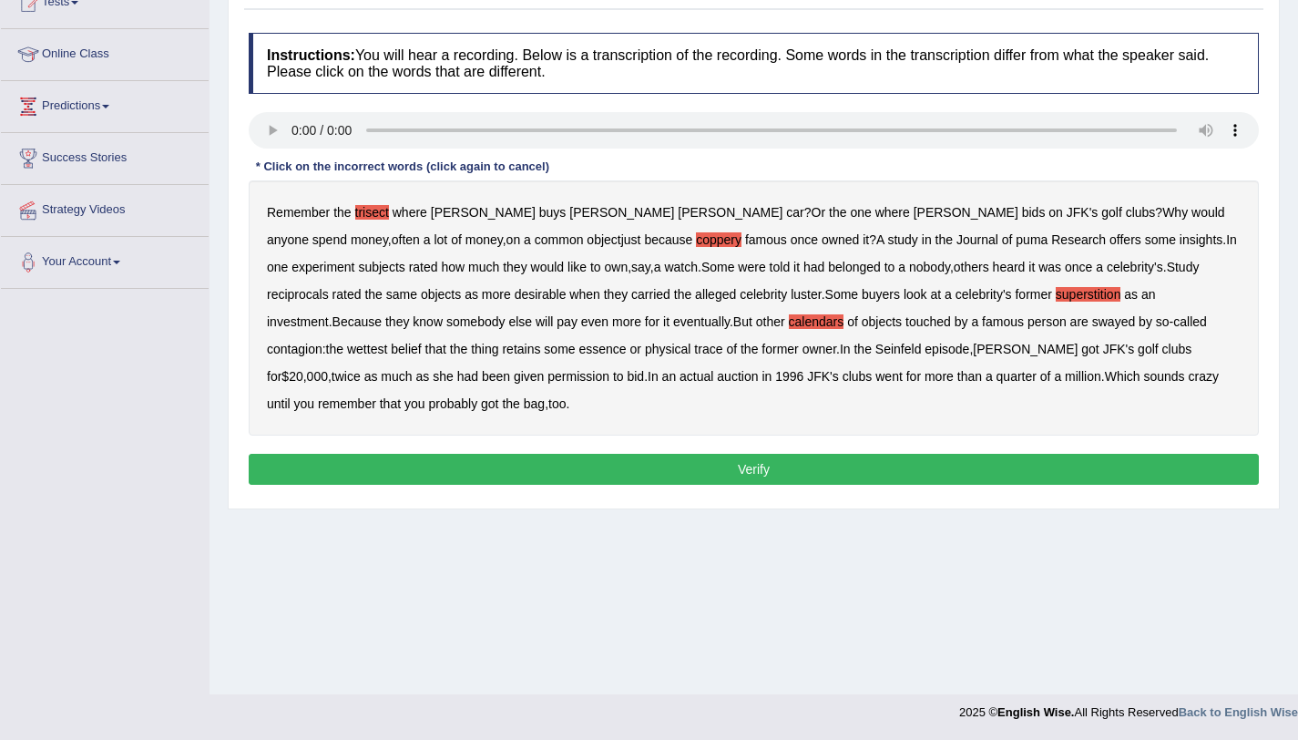
click at [719, 454] on button "Verify" at bounding box center [754, 469] width 1010 height 31
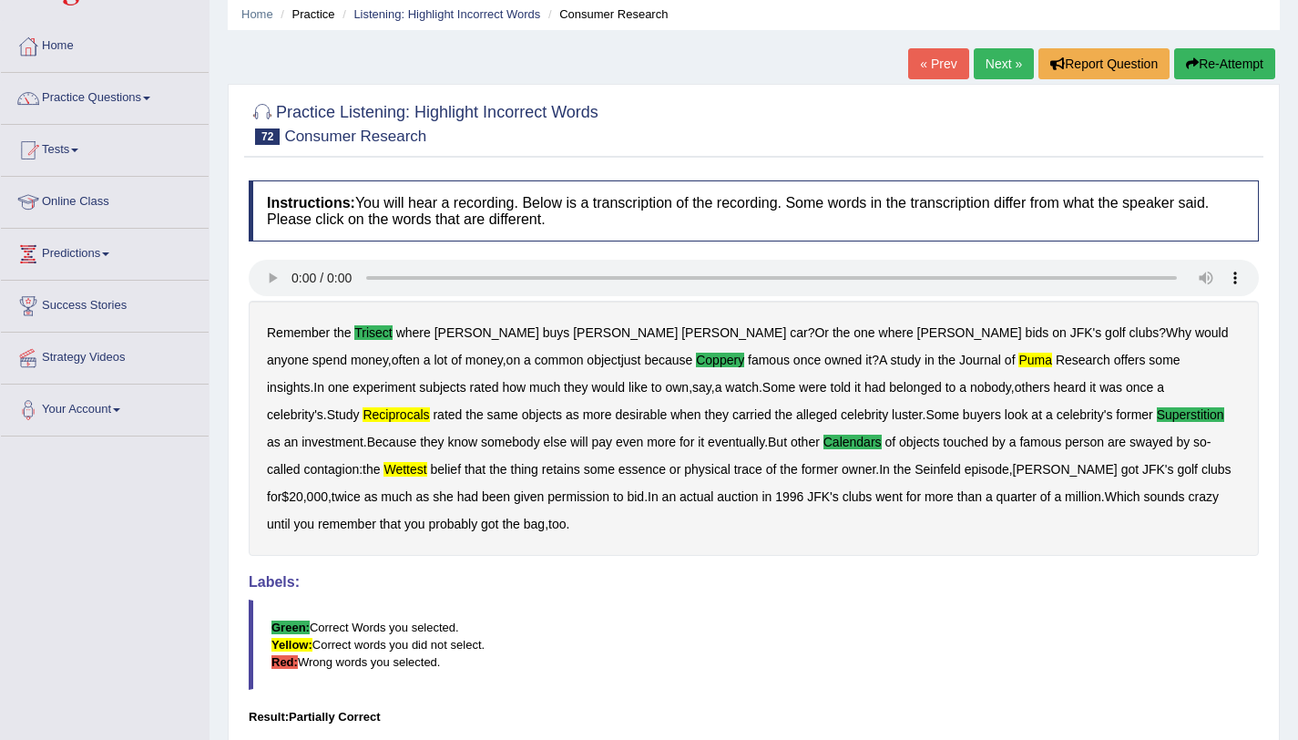
scroll to position [65, 0]
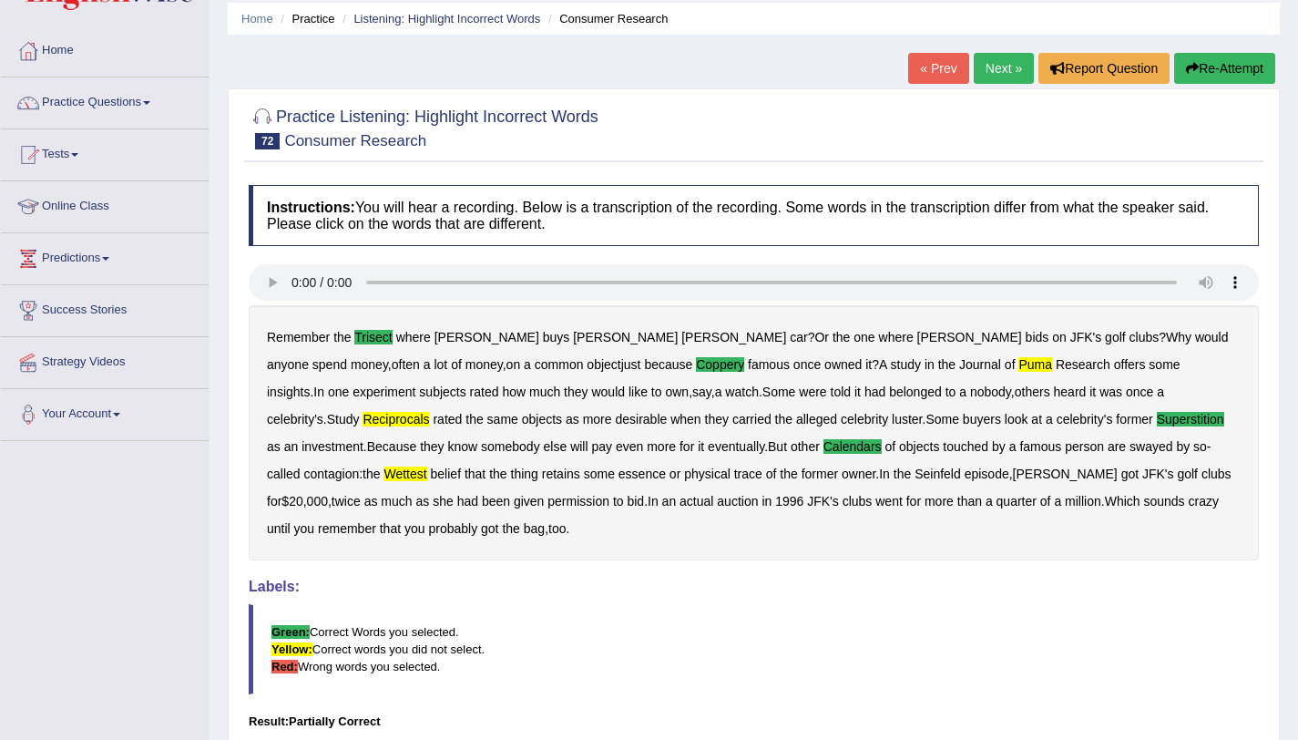
click at [987, 71] on link "Next »" at bounding box center [1004, 68] width 60 height 31
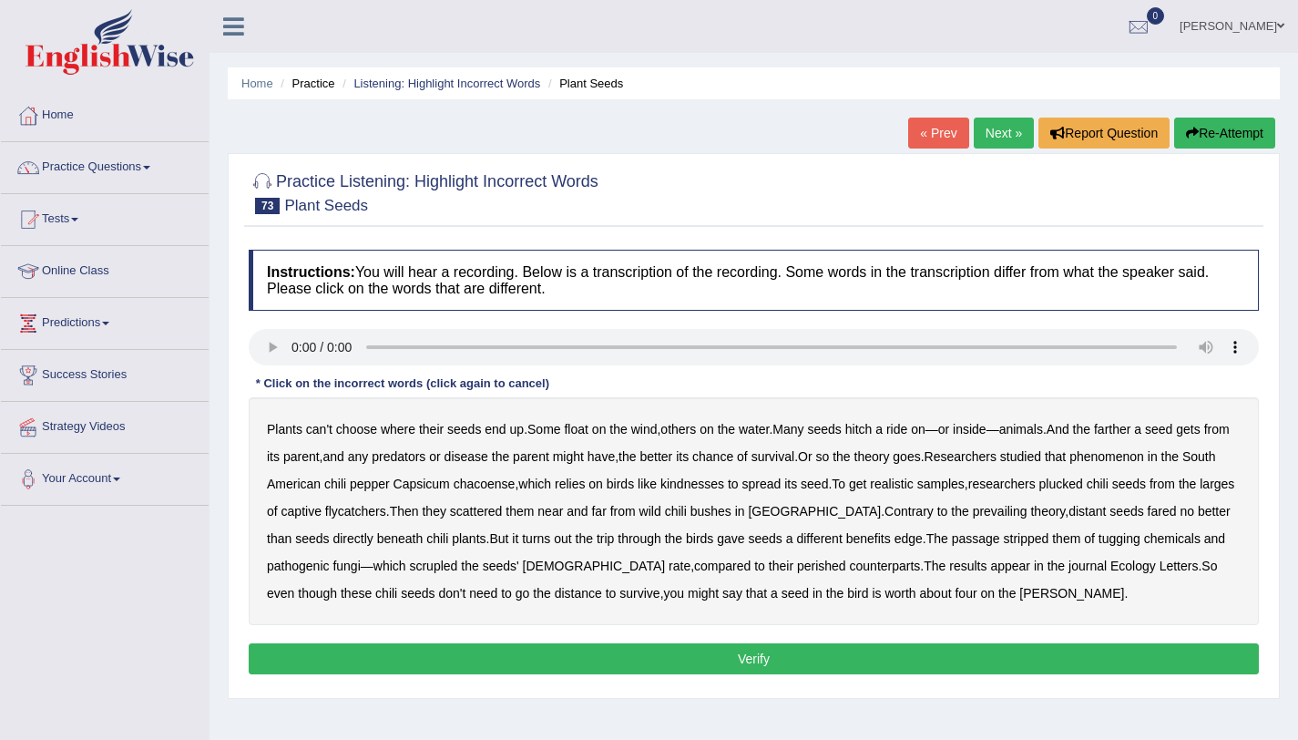
scroll to position [217, 0]
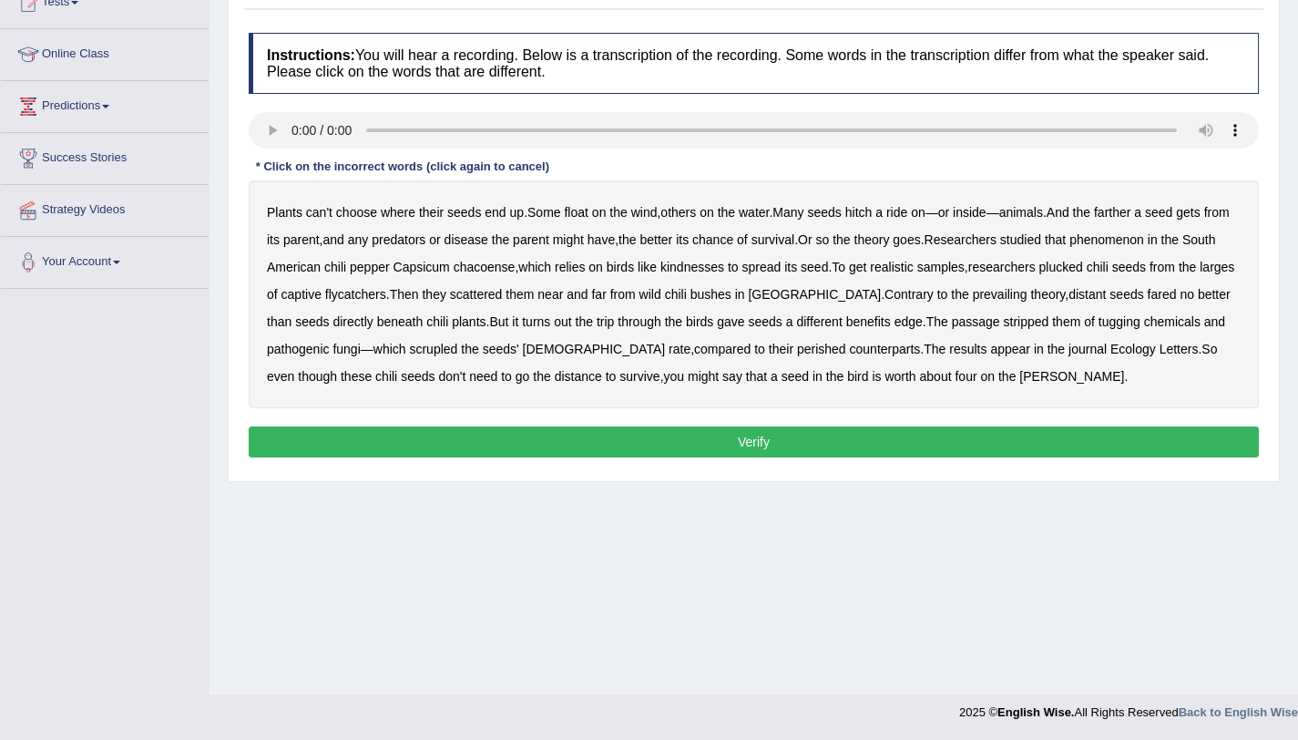
click at [724, 274] on b "kindnesses" at bounding box center [692, 267] width 64 height 15
click at [850, 316] on b "benefits" at bounding box center [868, 321] width 45 height 15
click at [534, 346] on b "bible" at bounding box center [594, 349] width 143 height 15
click at [846, 438] on button "Verify" at bounding box center [754, 441] width 1010 height 31
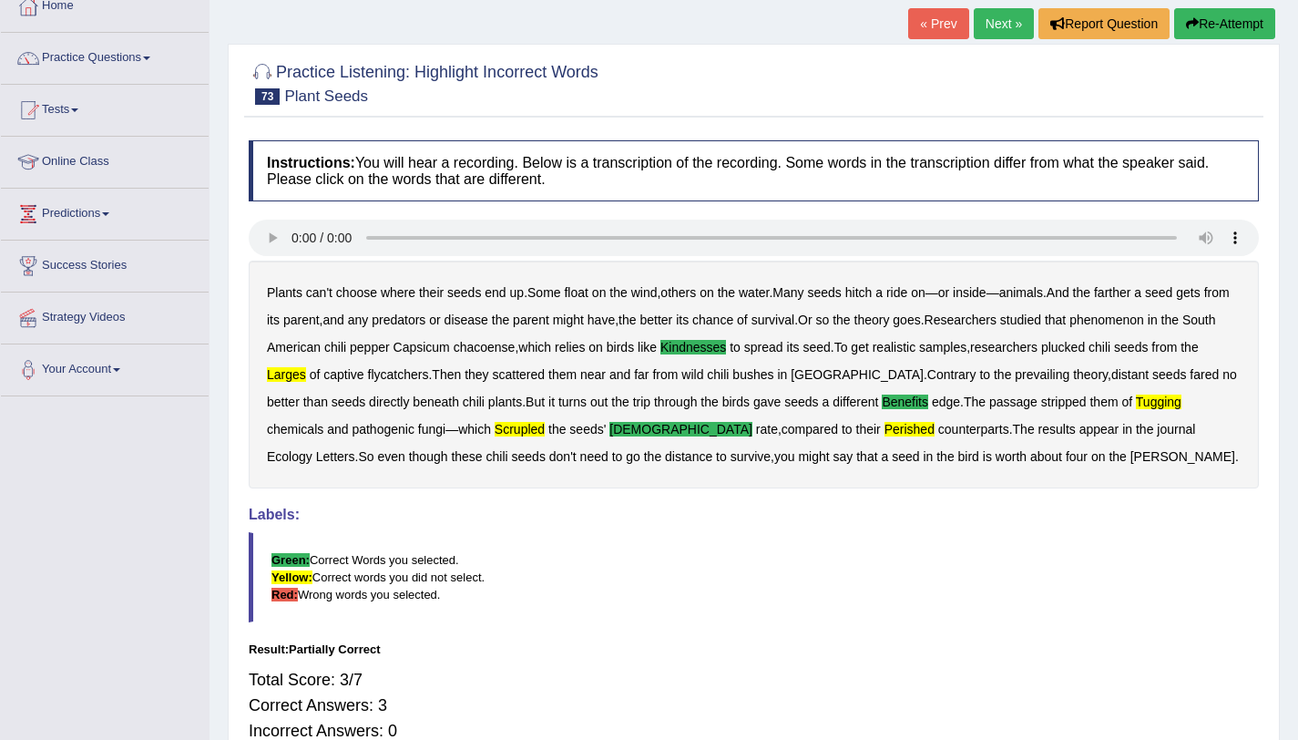
scroll to position [108, 0]
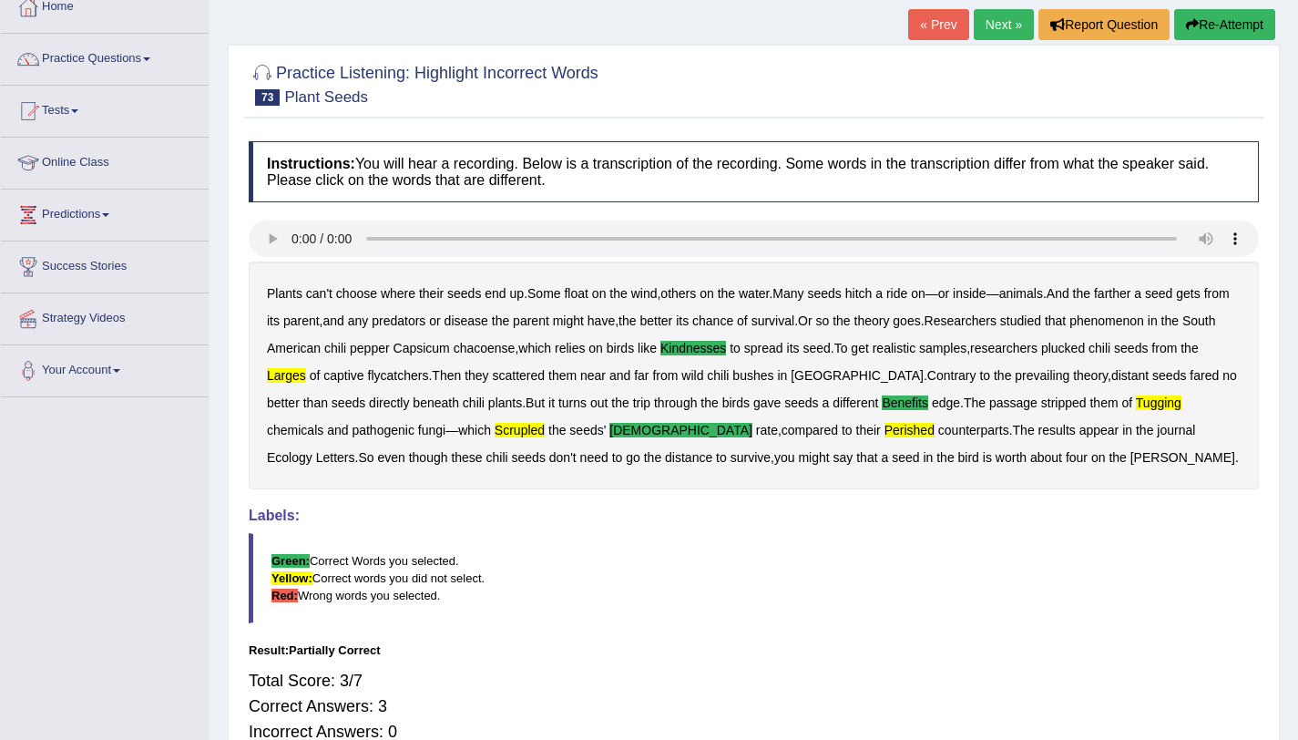
click at [999, 32] on link "Next »" at bounding box center [1004, 24] width 60 height 31
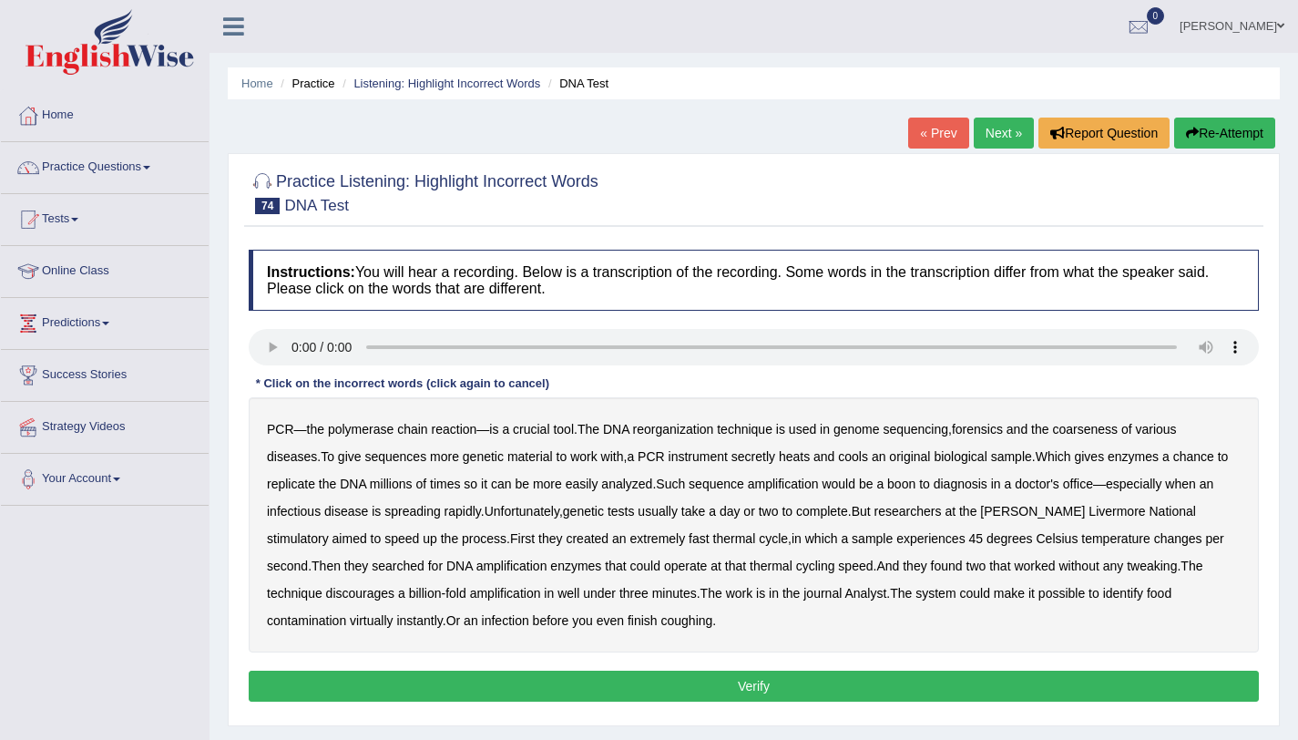
click at [688, 430] on b "reorganization" at bounding box center [673, 429] width 81 height 15
click at [1085, 432] on b "coarseness" at bounding box center [1085, 429] width 66 height 15
click at [420, 460] on b "sequences" at bounding box center [395, 456] width 62 height 15
click at [771, 457] on b "secretly" at bounding box center [754, 456] width 44 height 15
click at [329, 531] on b "stimulatory" at bounding box center [298, 538] width 62 height 15
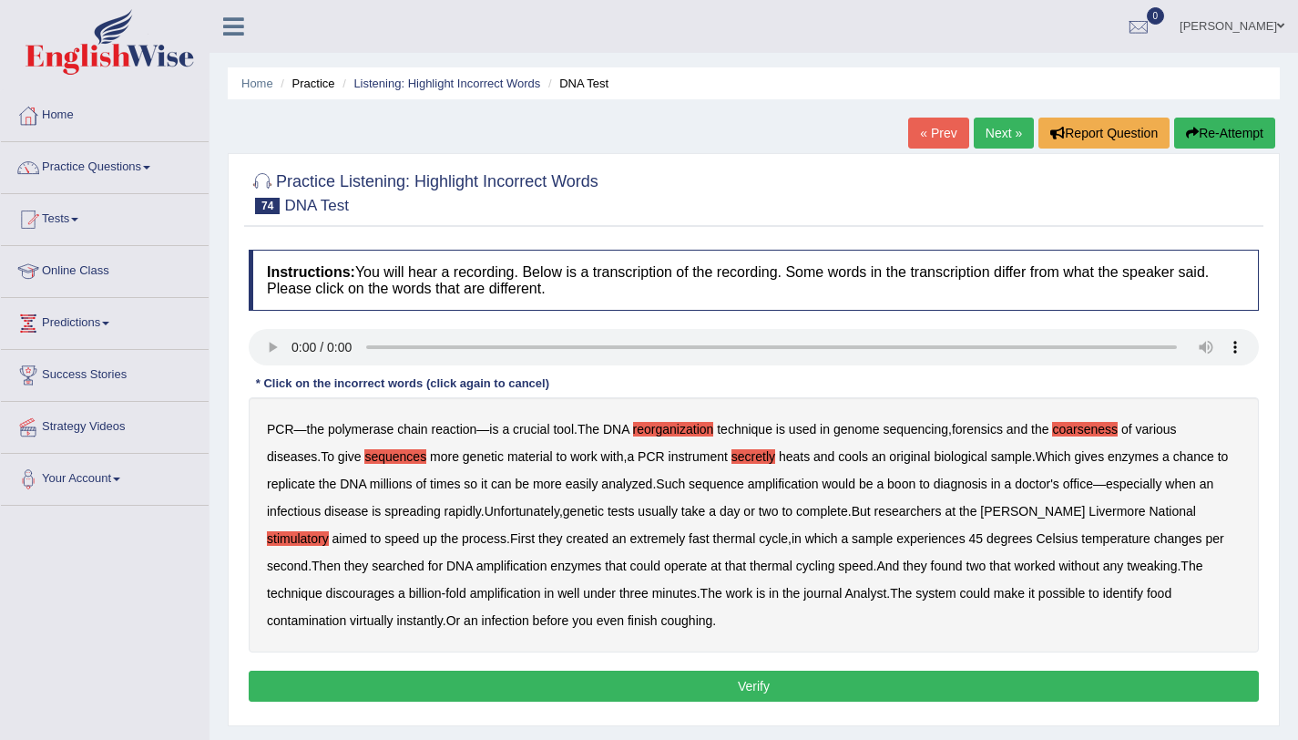
click at [326, 593] on b "discourages" at bounding box center [360, 593] width 69 height 15
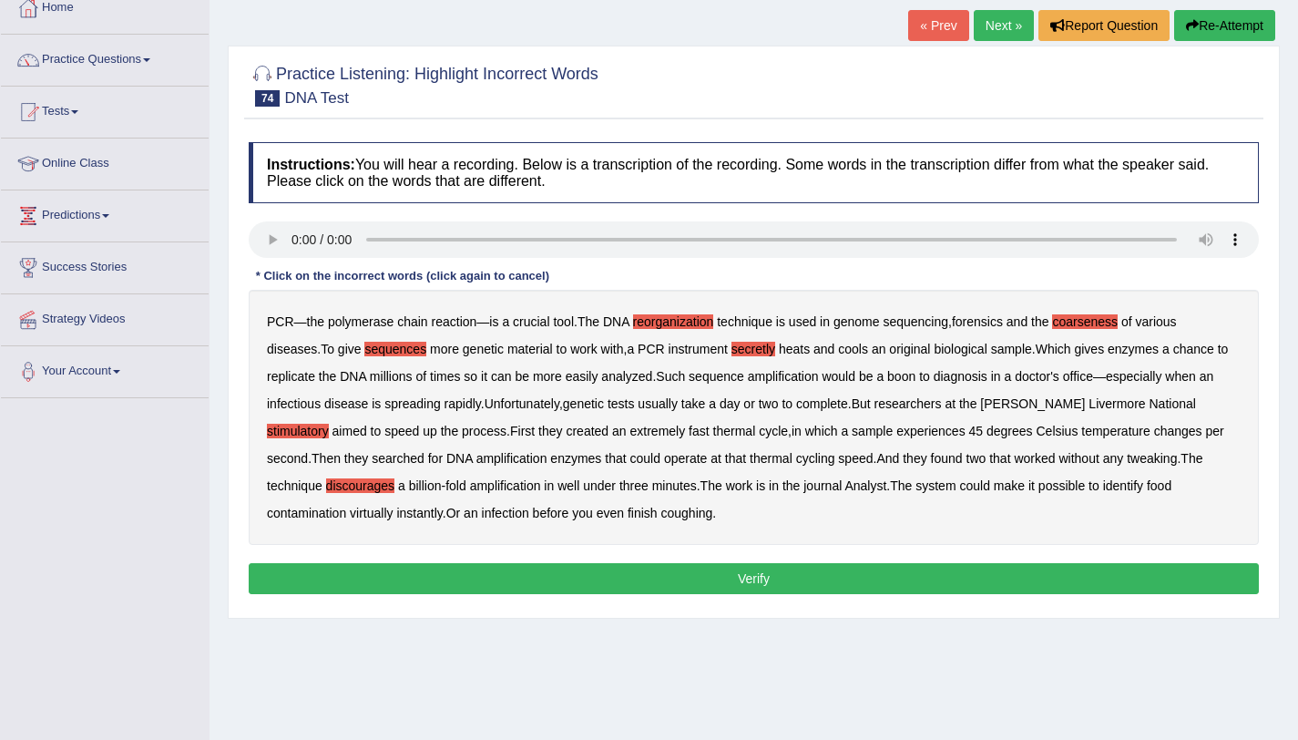
scroll to position [108, 0]
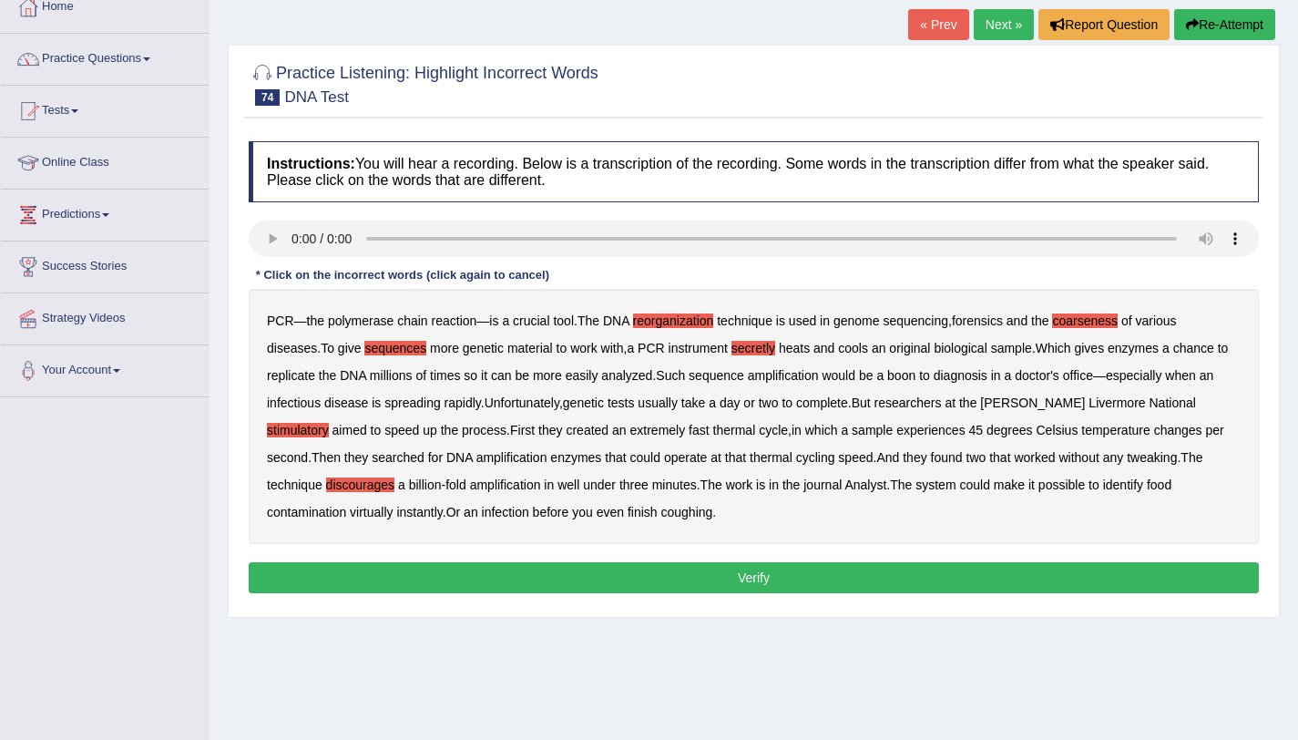
click at [802, 567] on button "Verify" at bounding box center [754, 577] width 1010 height 31
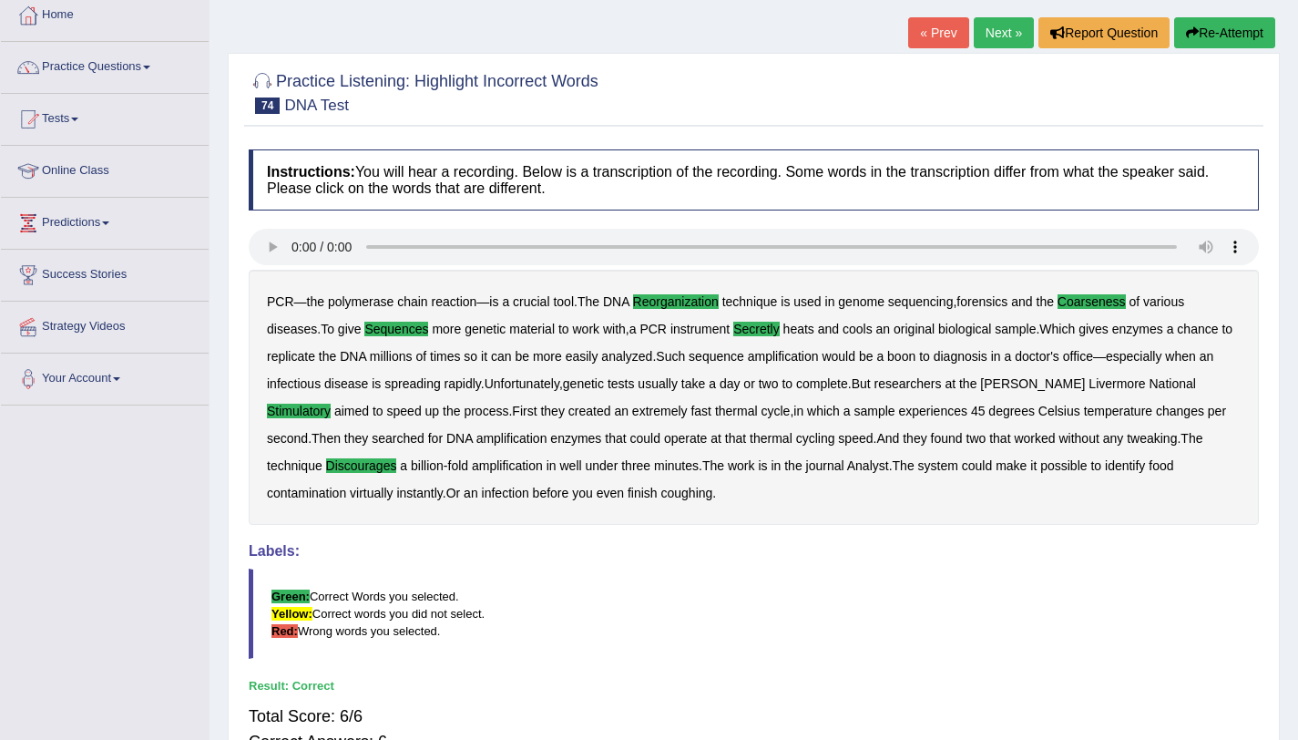
scroll to position [97, 0]
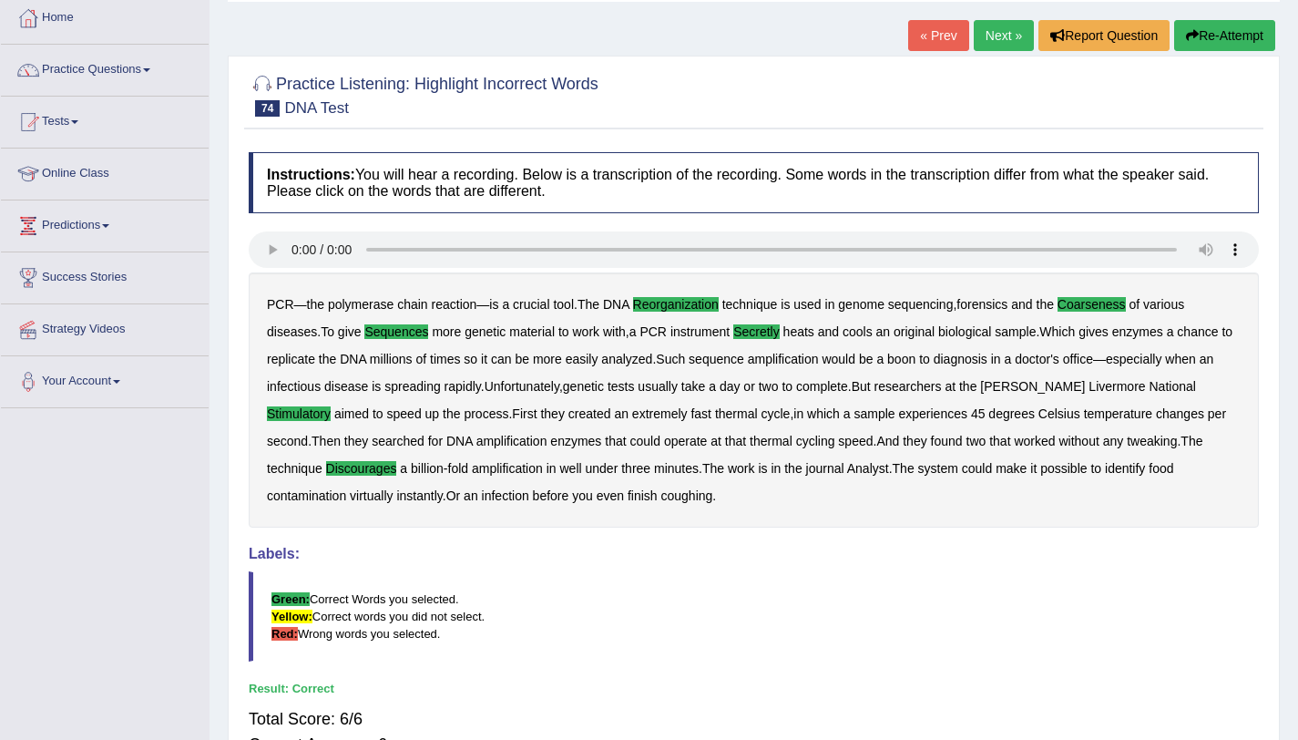
click at [876, 141] on div "Practice Listening: Highlight Incorrect Words 74 DNA Test Instructions: You wil…" at bounding box center [754, 436] width 1052 height 761
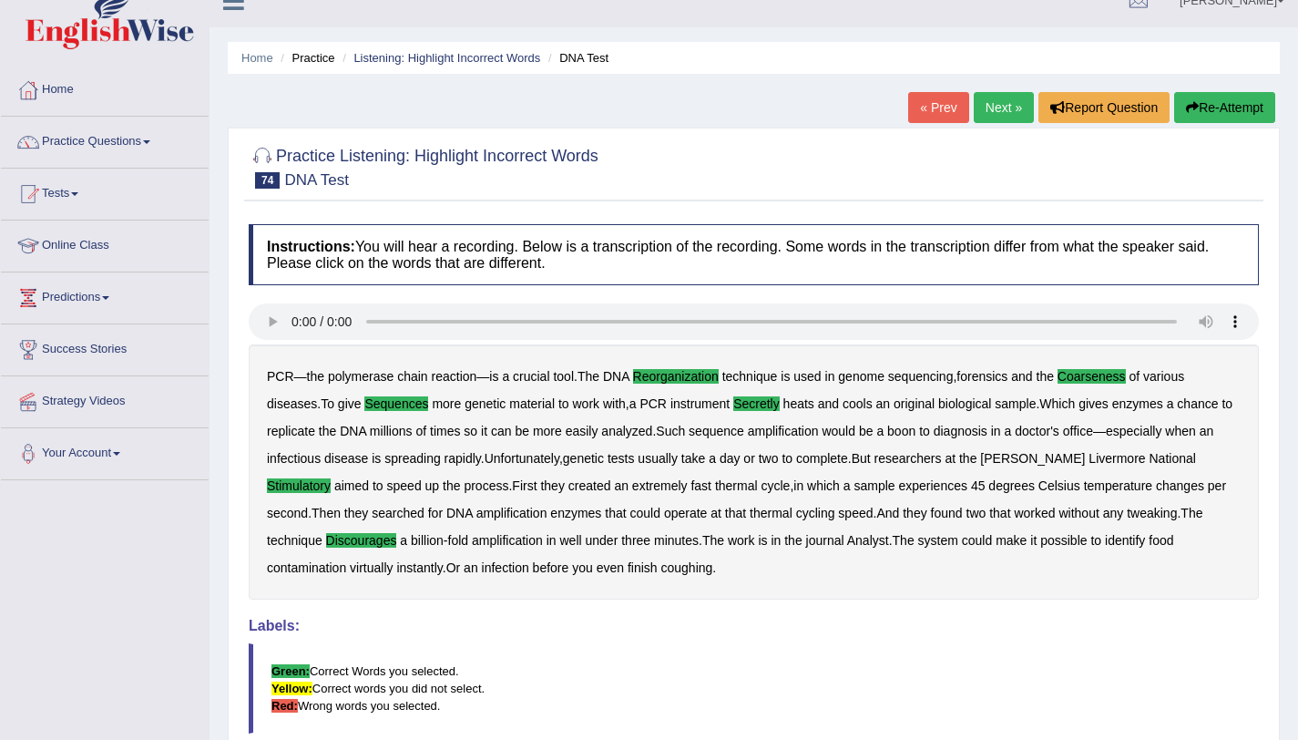
scroll to position [25, 0]
click at [981, 100] on link "Next »" at bounding box center [1004, 108] width 60 height 31
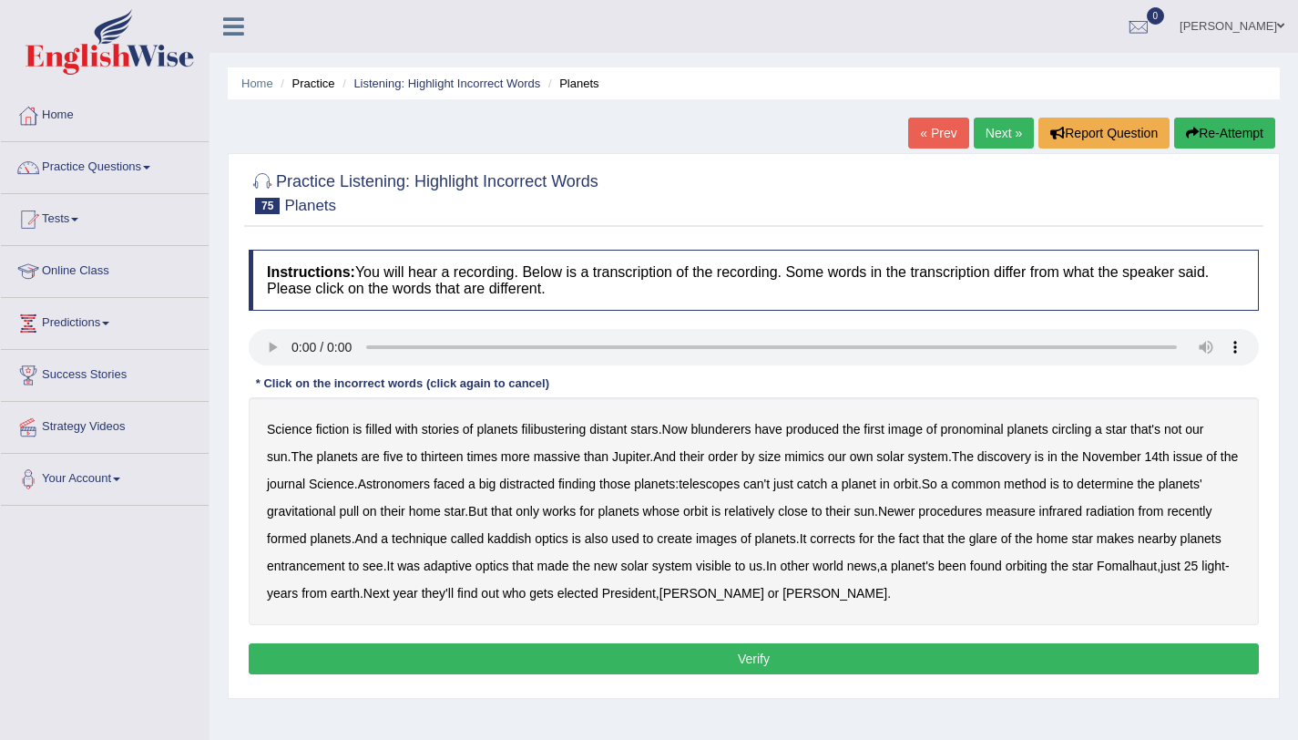
click at [560, 430] on b "filibustering" at bounding box center [553, 429] width 65 height 15
click at [723, 428] on b "blunderers" at bounding box center [721, 429] width 60 height 15
click at [990, 428] on b "pronominal" at bounding box center [971, 429] width 63 height 15
click at [548, 488] on b "distracted" at bounding box center [527, 483] width 56 height 15
click at [522, 539] on b "kaddish" at bounding box center [509, 538] width 44 height 15
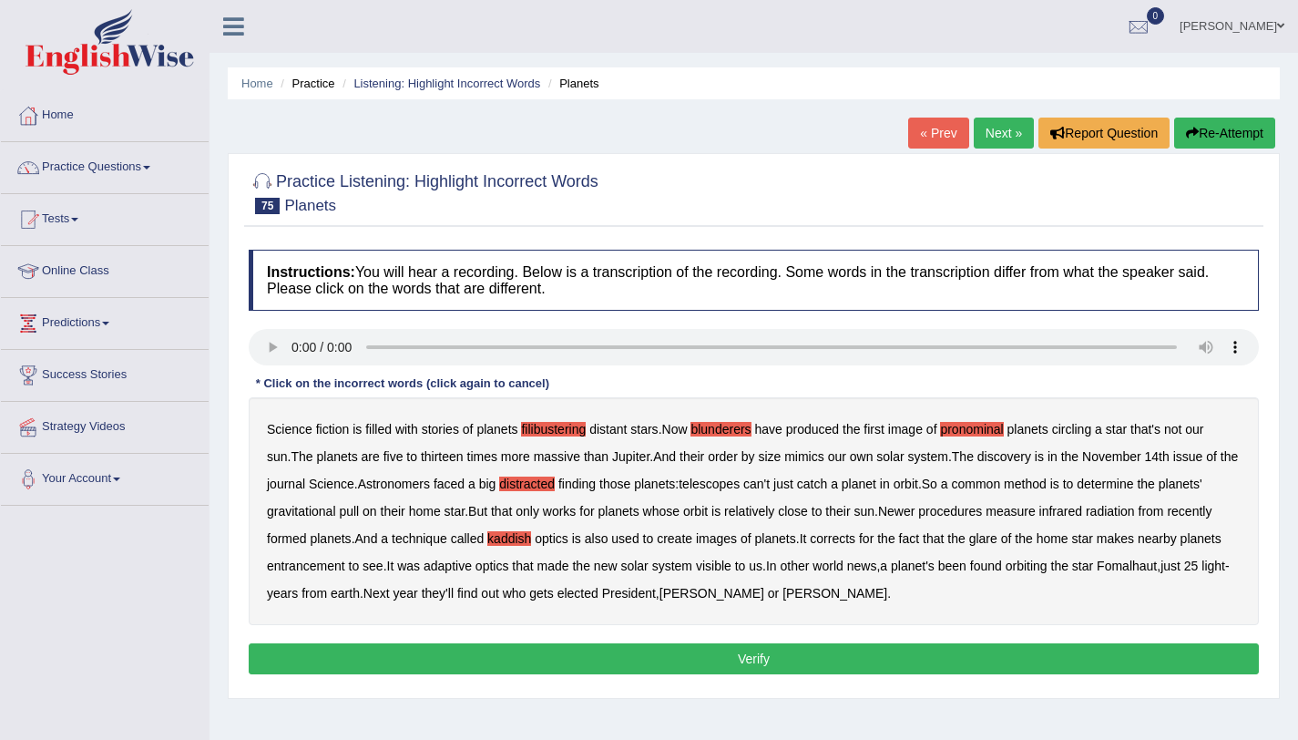
click at [759, 662] on button "Verify" at bounding box center [754, 658] width 1010 height 31
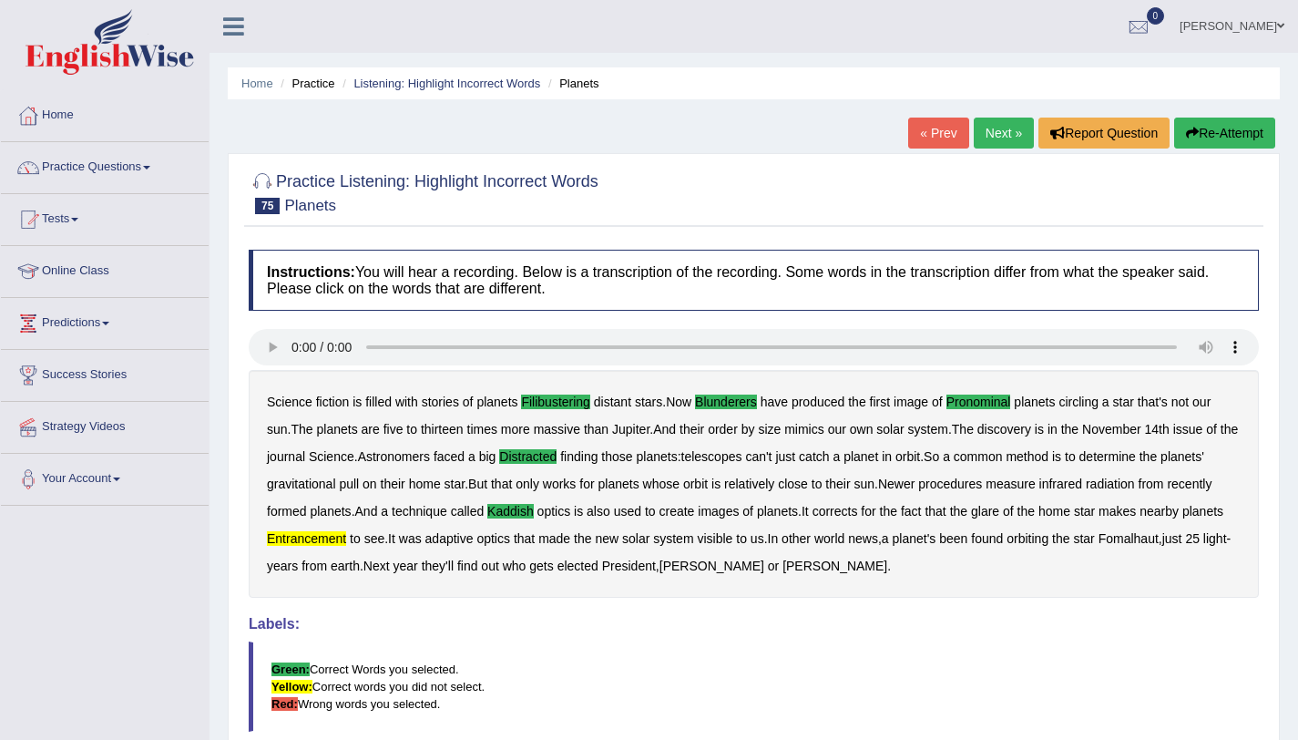
click at [977, 135] on link "Next »" at bounding box center [1004, 133] width 60 height 31
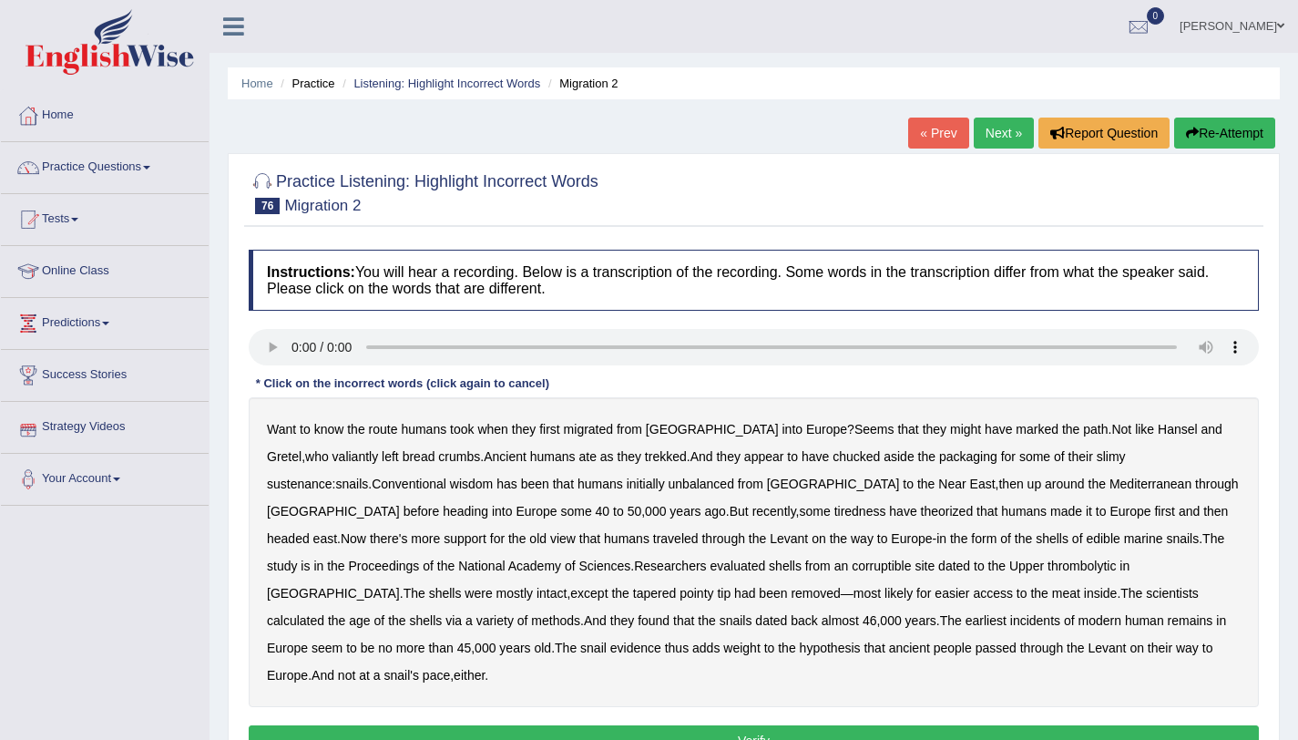
click at [333, 458] on b "valiantly" at bounding box center [356, 456] width 46 height 15
click at [553, 481] on b "that" at bounding box center [563, 483] width 21 height 15
drag, startPoint x: 453, startPoint y: 482, endPoint x: 633, endPoint y: 514, distance: 183.2
click at [633, 514] on div "Want to know the route humans took when they first migrated from Africa into Eu…" at bounding box center [754, 552] width 1010 height 310
click at [834, 514] on b "tiredness" at bounding box center [860, 511] width 52 height 15
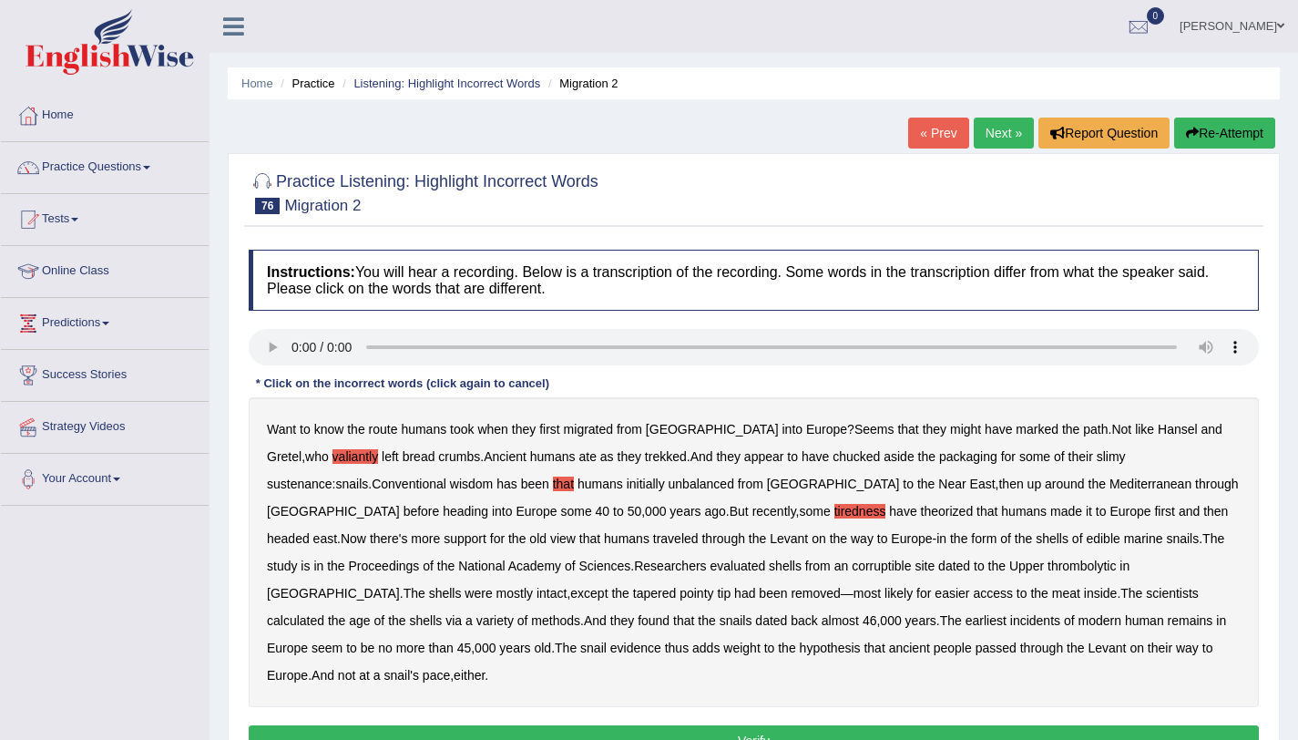
click at [852, 568] on b "corruptible" at bounding box center [881, 565] width 59 height 15
click at [553, 483] on b "that" at bounding box center [563, 483] width 21 height 15
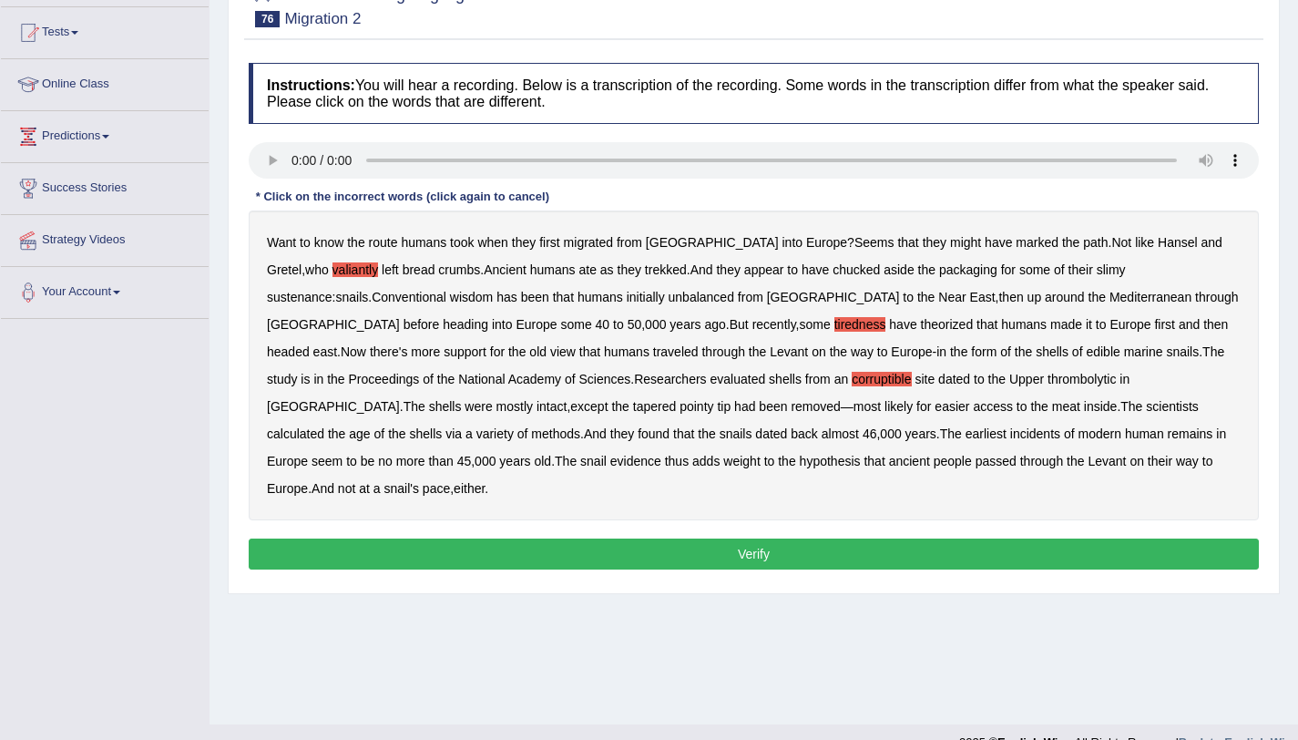
scroll to position [191, 0]
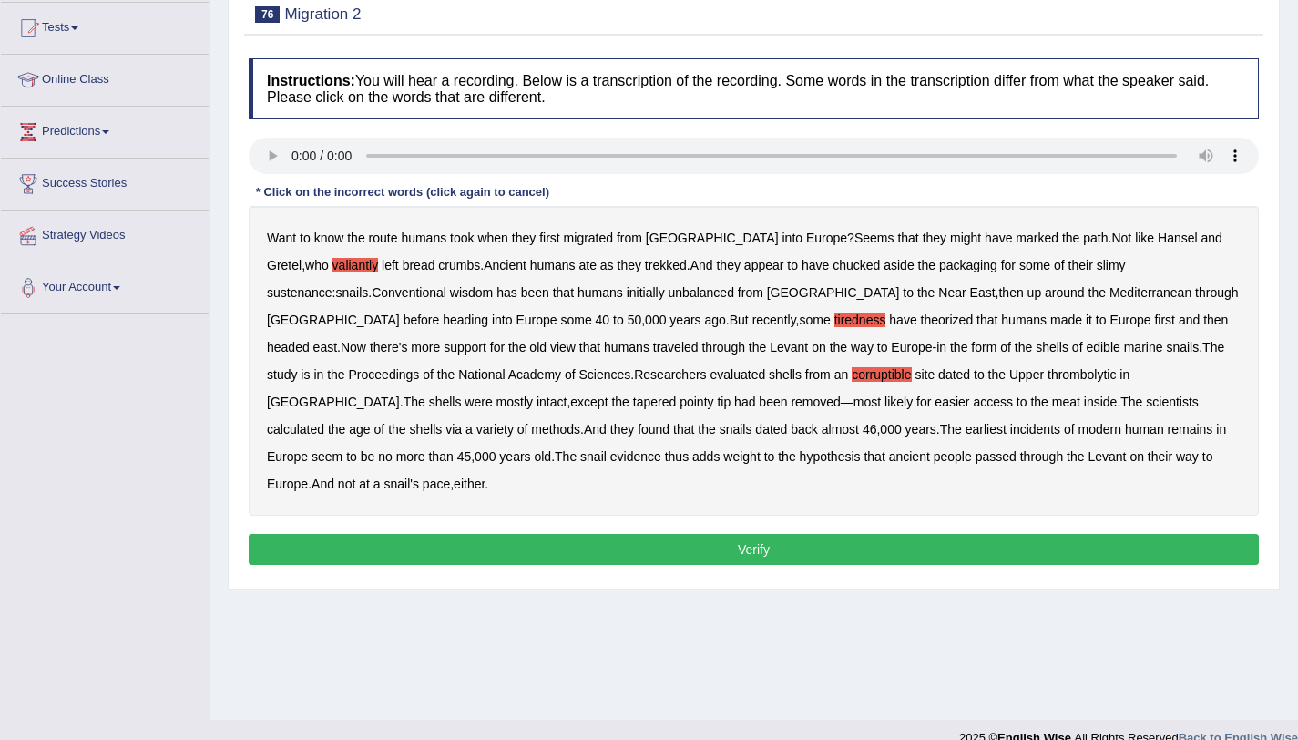
click at [719, 534] on button "Verify" at bounding box center [754, 549] width 1010 height 31
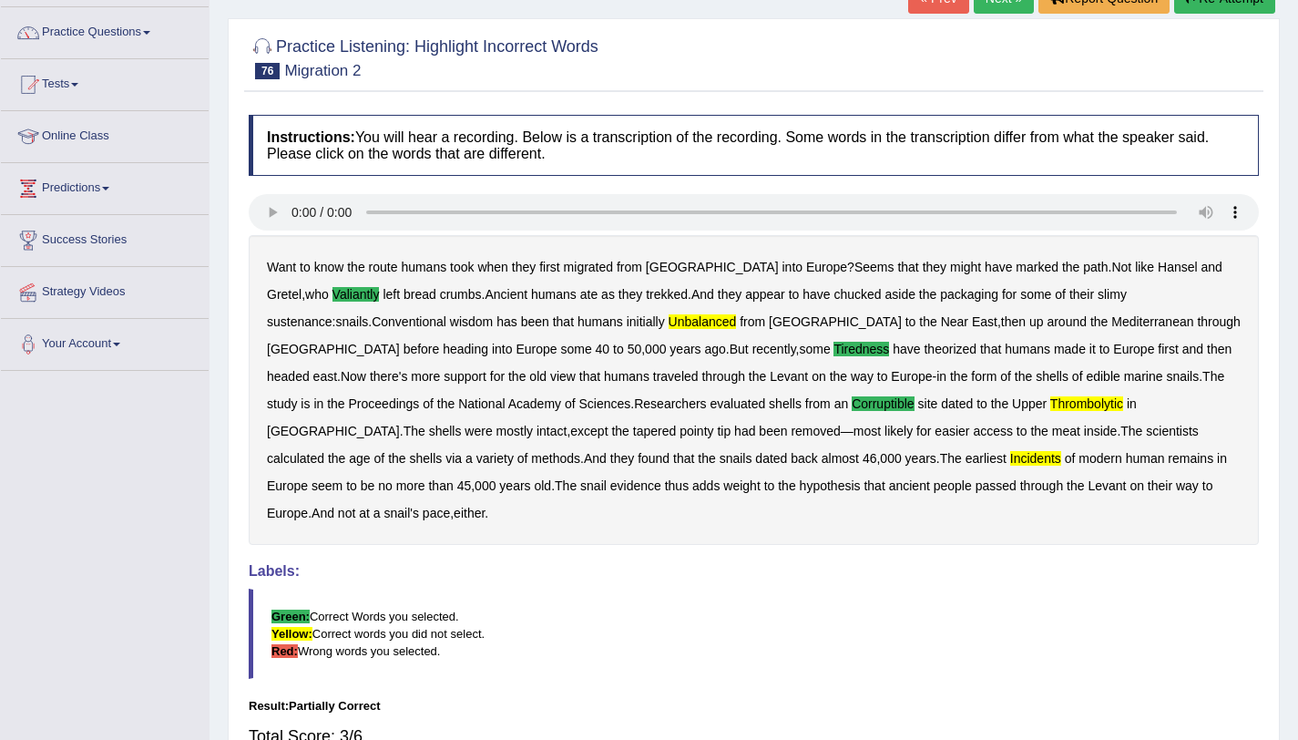
scroll to position [134, 0]
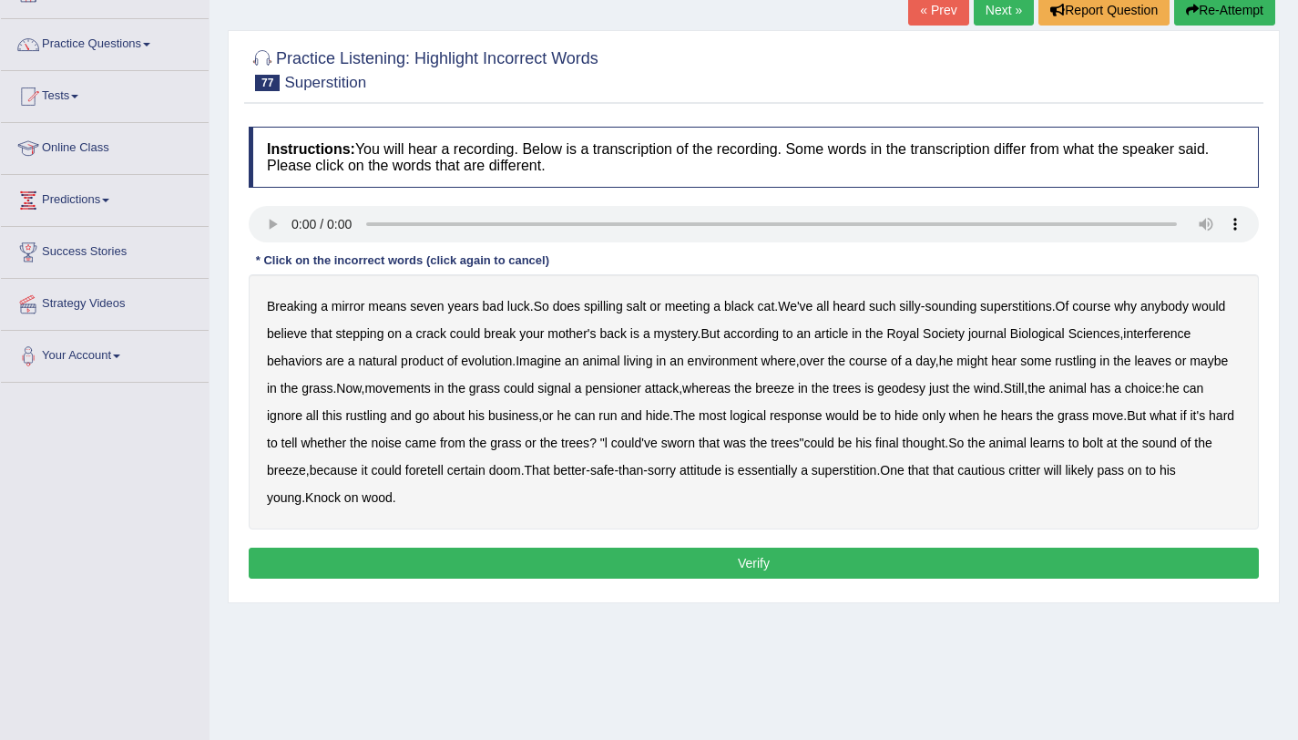
click at [1162, 337] on b "interference" at bounding box center [1156, 333] width 67 height 15
click at [618, 393] on b "pensioner" at bounding box center [613, 388] width 56 height 15
click at [924, 390] on b "geodesy" at bounding box center [901, 388] width 48 height 15
click at [926, 387] on b "geodesy" at bounding box center [901, 388] width 48 height 15
click at [686, 570] on button "Verify" at bounding box center [754, 562] width 1010 height 31
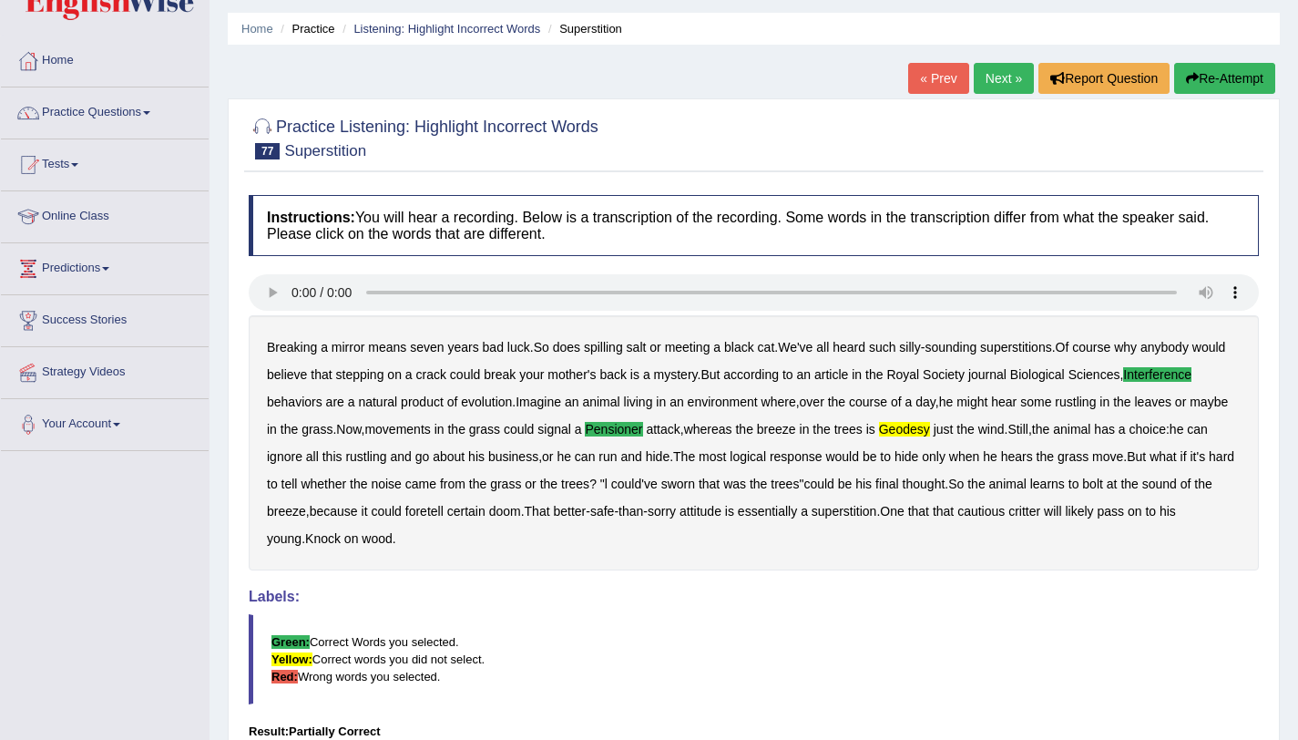
scroll to position [54, 0]
click at [1004, 68] on link "Next »" at bounding box center [1004, 79] width 60 height 31
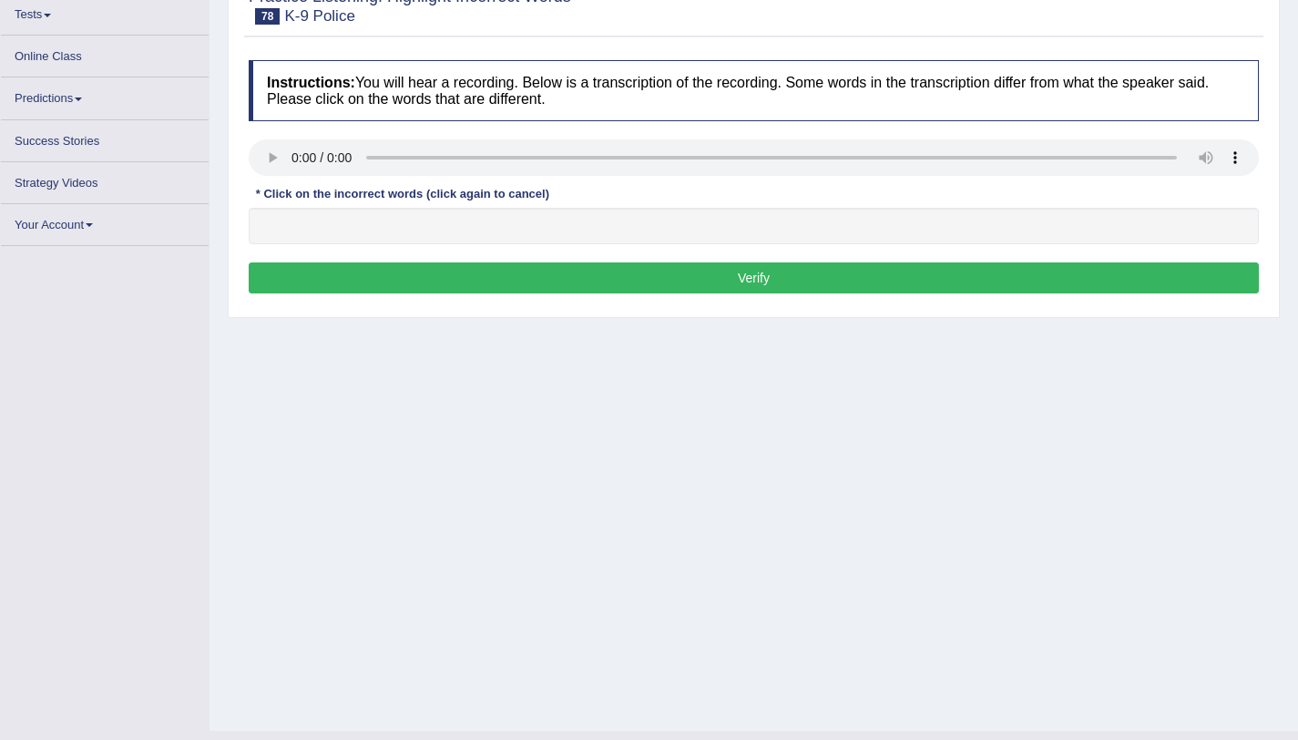
scroll to position [204, 0]
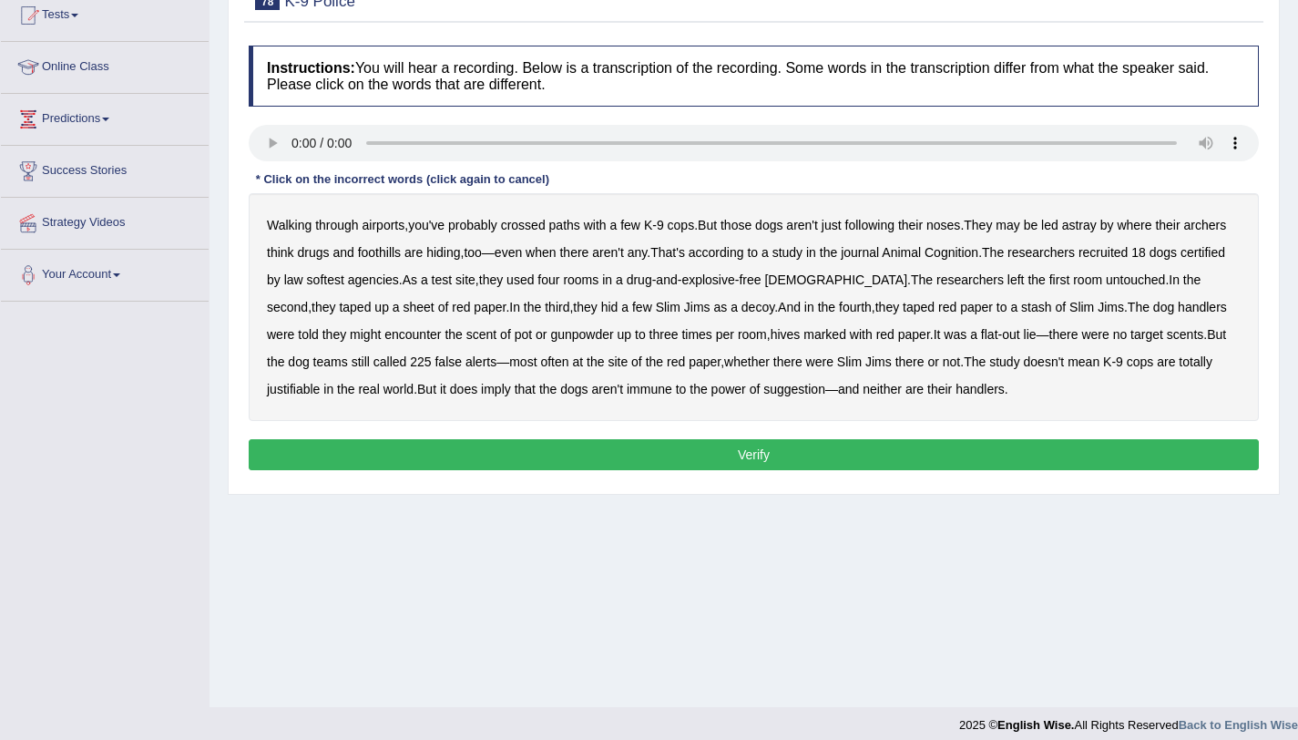
click at [1206, 228] on b "archers" at bounding box center [1205, 225] width 43 height 15
click at [333, 282] on b "softest" at bounding box center [325, 279] width 37 height 15
click at [771, 335] on b "hives" at bounding box center [786, 334] width 30 height 15
click at [320, 382] on b "justifiable" at bounding box center [293, 389] width 53 height 15
click at [795, 466] on button "Verify" at bounding box center [754, 454] width 1010 height 31
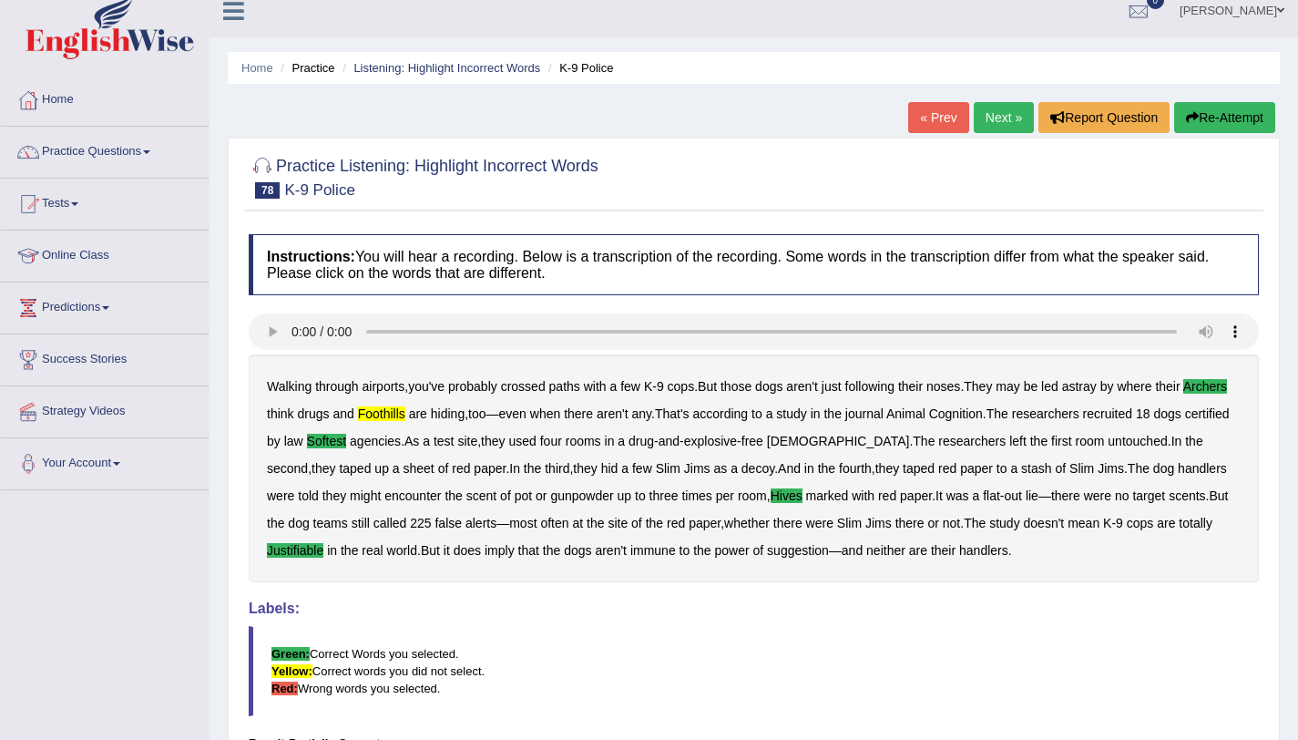
scroll to position [0, 0]
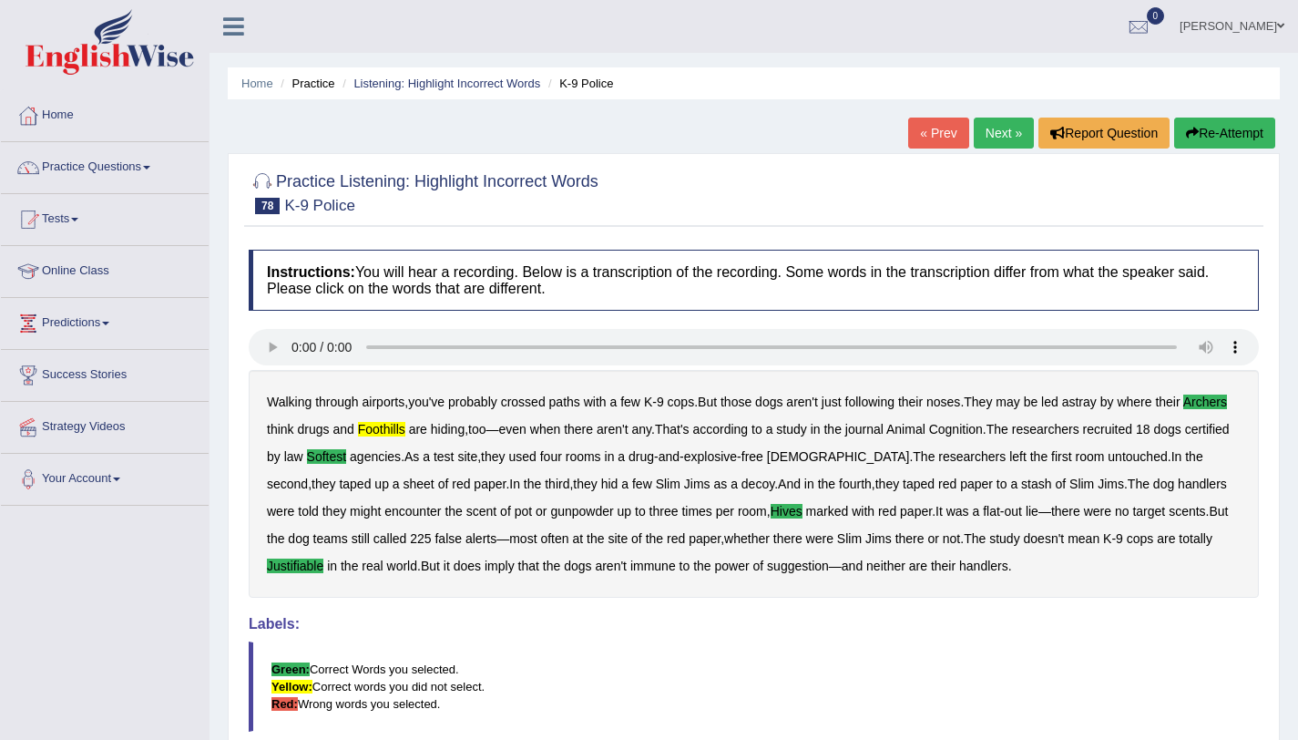
click at [1000, 130] on link "Next »" at bounding box center [1004, 133] width 60 height 31
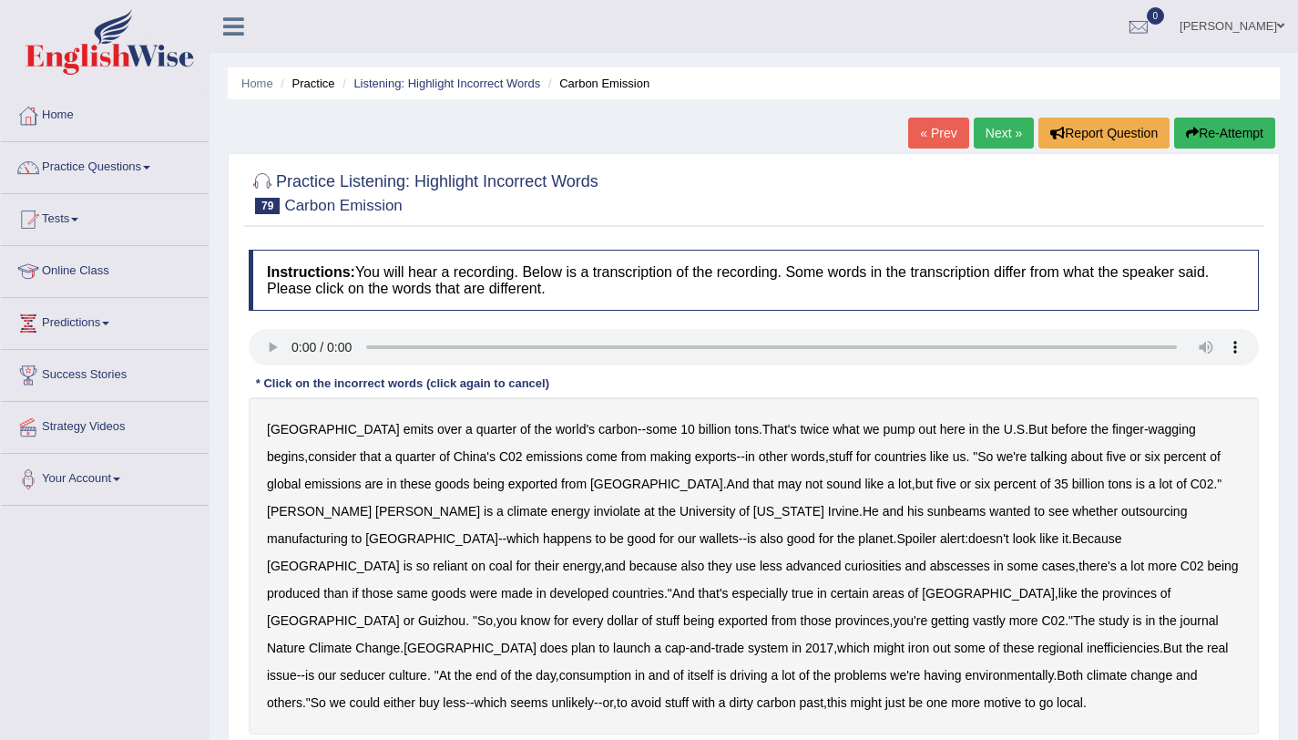
click at [640, 504] on b "inviolate" at bounding box center [617, 511] width 46 height 15
click at [927, 514] on b "sunbeams" at bounding box center [956, 511] width 59 height 15
click at [467, 558] on b "reliant" at bounding box center [450, 565] width 35 height 15
click at [901, 558] on b "curiosities" at bounding box center [872, 565] width 56 height 15
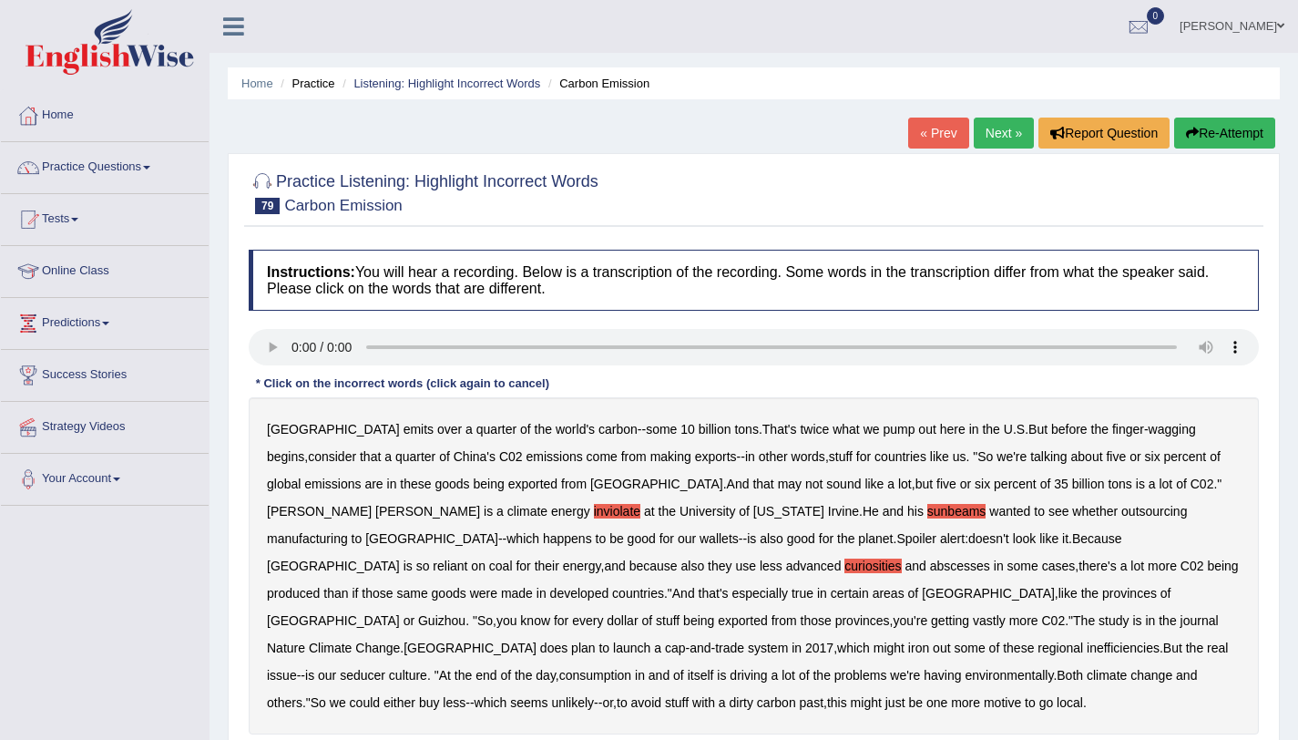
click at [930, 571] on b "abscesses" at bounding box center [960, 565] width 60 height 15
click at [349, 668] on b "seducer" at bounding box center [363, 675] width 46 height 15
click at [384, 695] on b "either" at bounding box center [400, 702] width 32 height 15
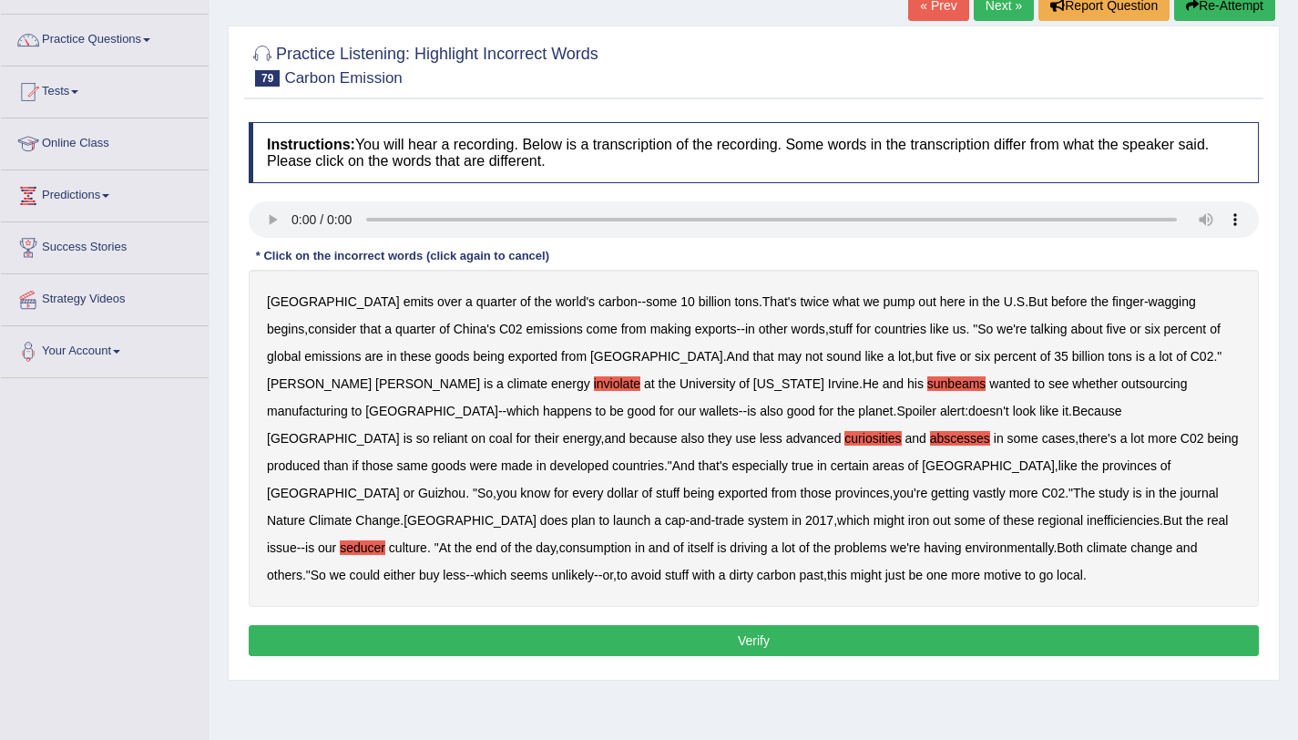
scroll to position [217, 0]
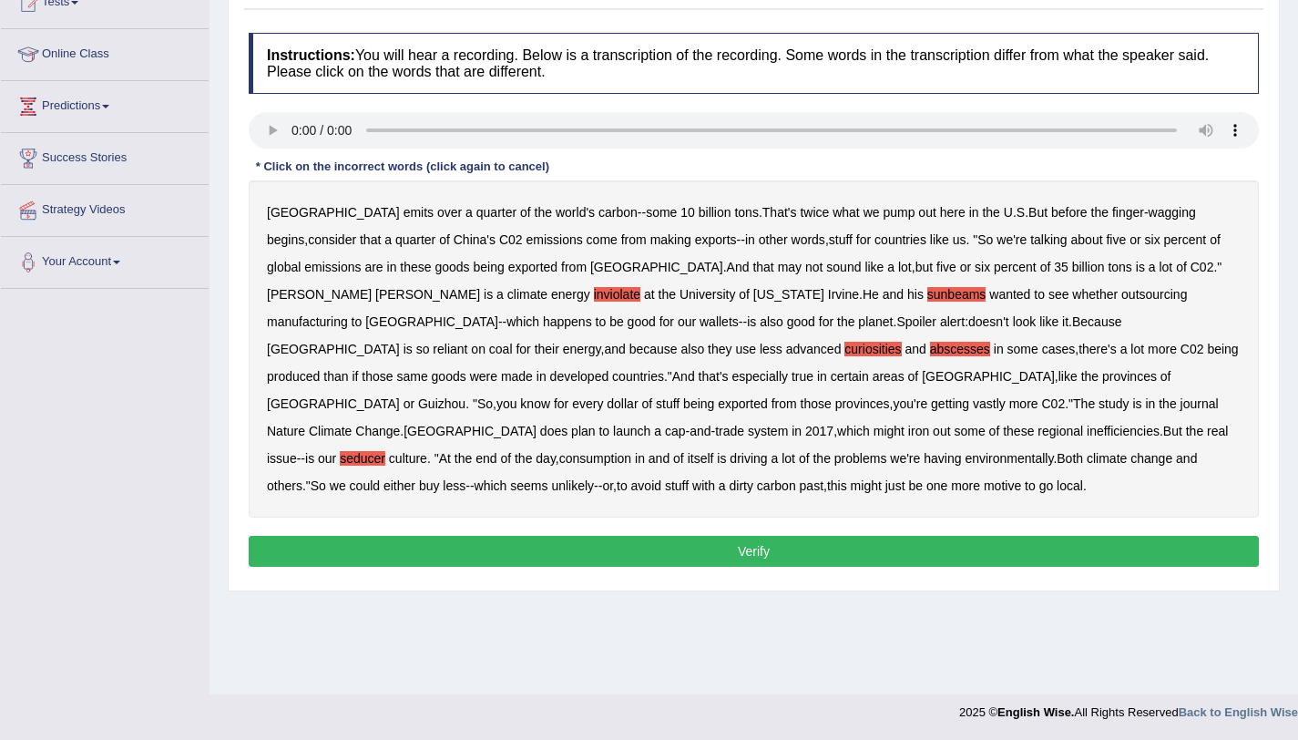
click at [660, 536] on button "Verify" at bounding box center [754, 551] width 1010 height 31
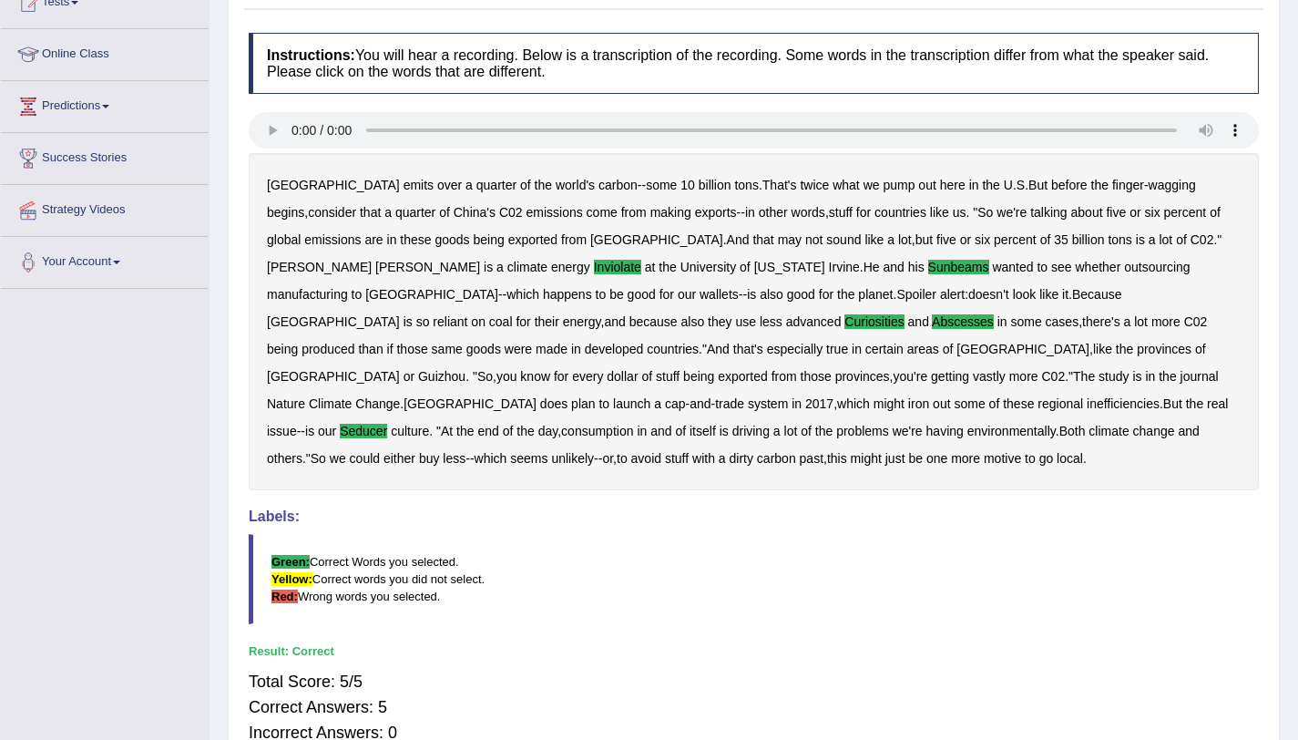
scroll to position [0, 0]
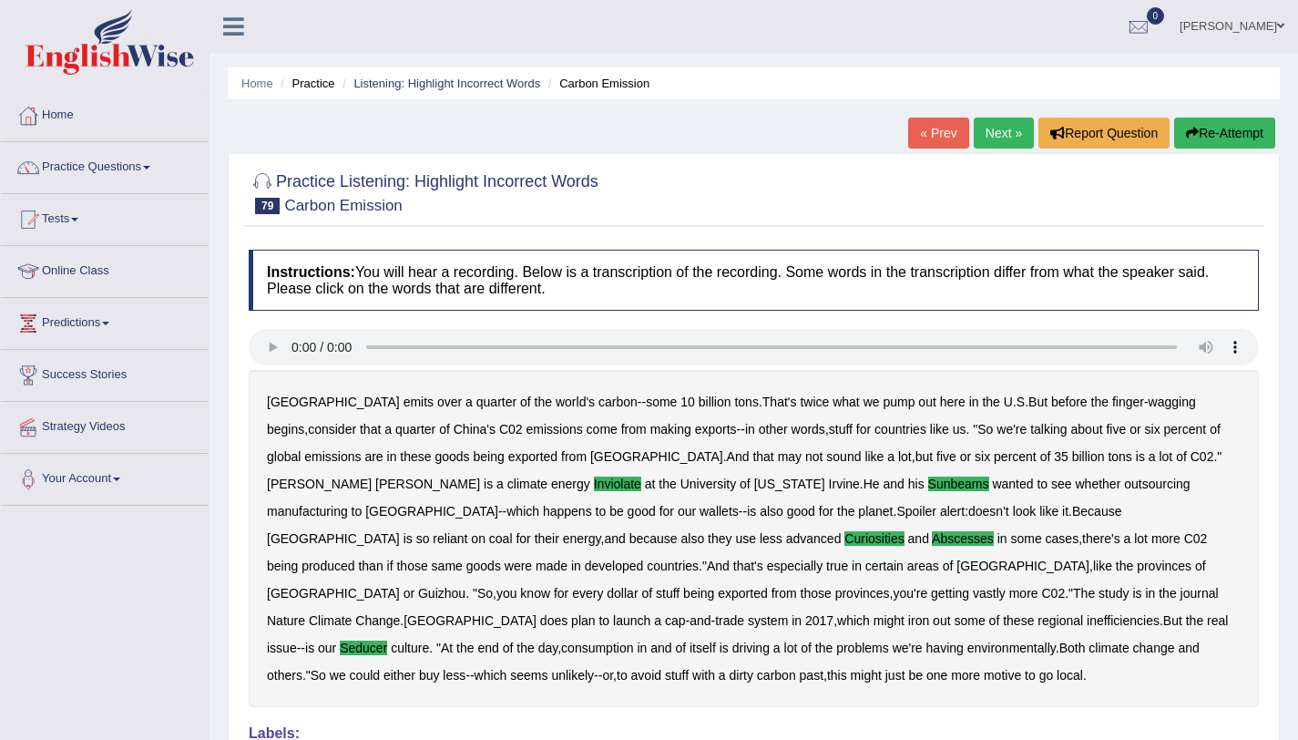
click at [997, 135] on link "Next »" at bounding box center [1004, 133] width 60 height 31
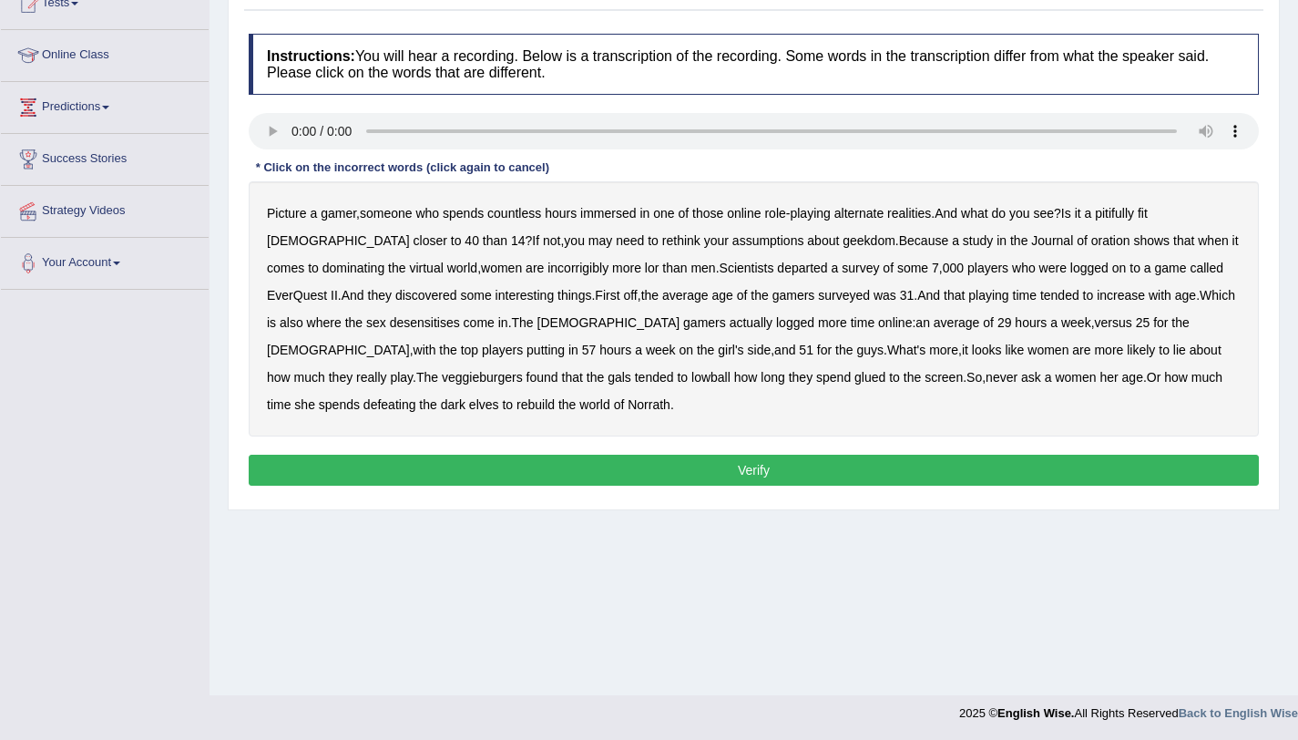
scroll to position [217, 0]
click at [619, 217] on b "immersed" at bounding box center [608, 212] width 56 height 15
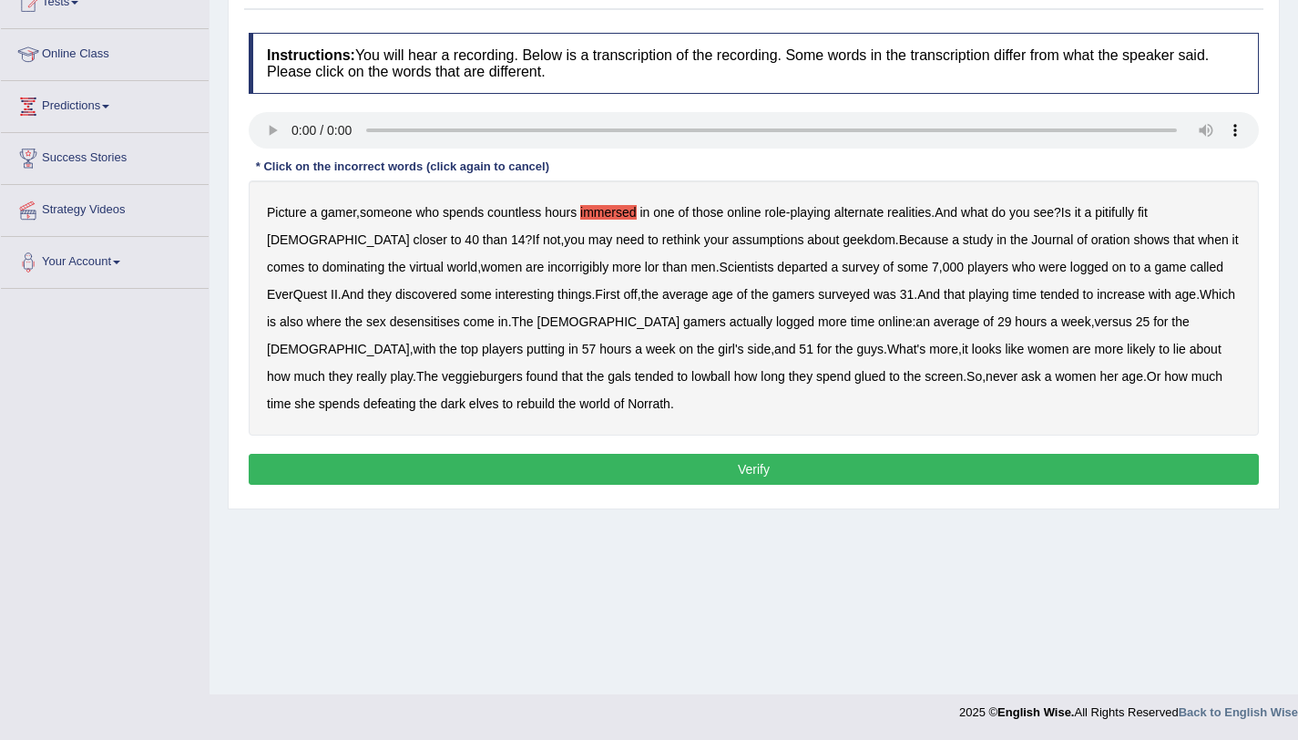
click at [620, 209] on b "immersed" at bounding box center [608, 212] width 56 height 15
click at [1134, 217] on b "pitifully" at bounding box center [1114, 212] width 39 height 15
click at [1091, 244] on b "oration" at bounding box center [1110, 239] width 39 height 15
click at [547, 271] on b "incorrigibly" at bounding box center [577, 267] width 61 height 15
click at [777, 268] on b "departed" at bounding box center [802, 267] width 50 height 15
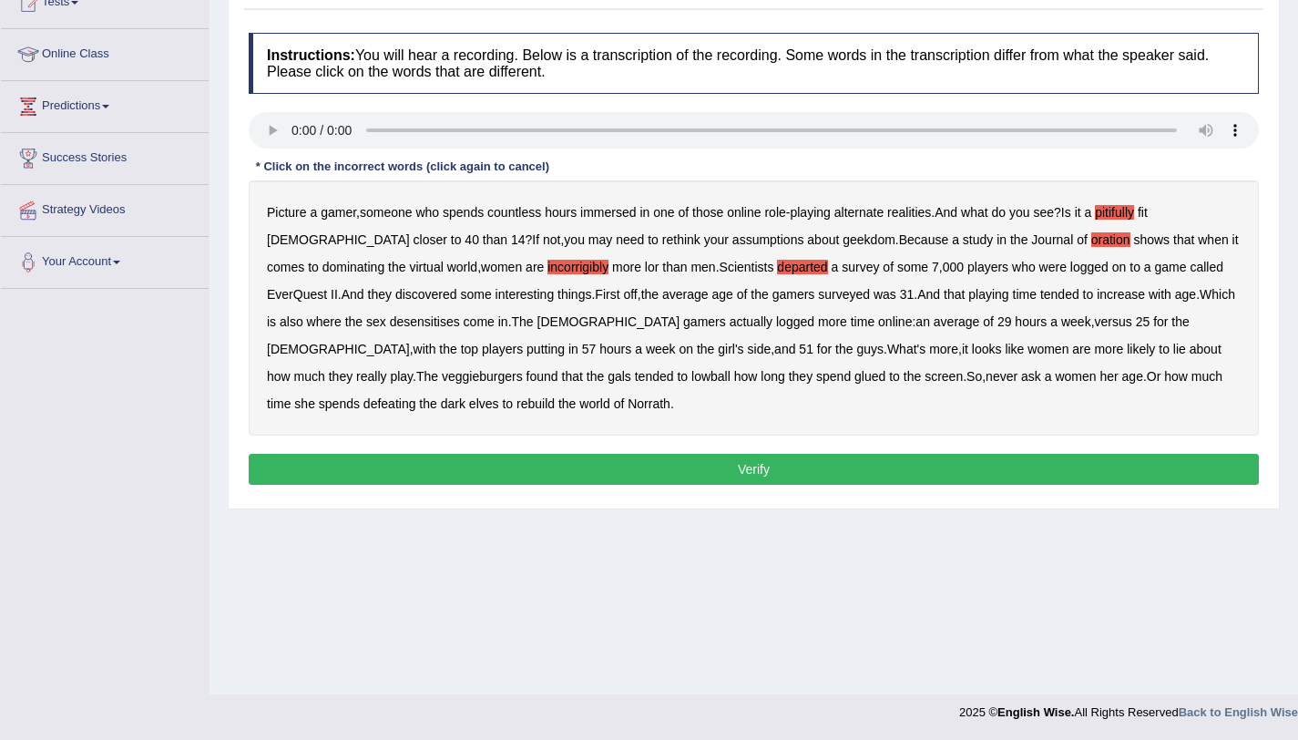
click at [1040, 298] on b "tended" at bounding box center [1059, 294] width 39 height 15
click at [390, 325] on b "desensitises" at bounding box center [425, 321] width 70 height 15
click at [523, 369] on b "veggieburgers" at bounding box center [482, 376] width 81 height 15
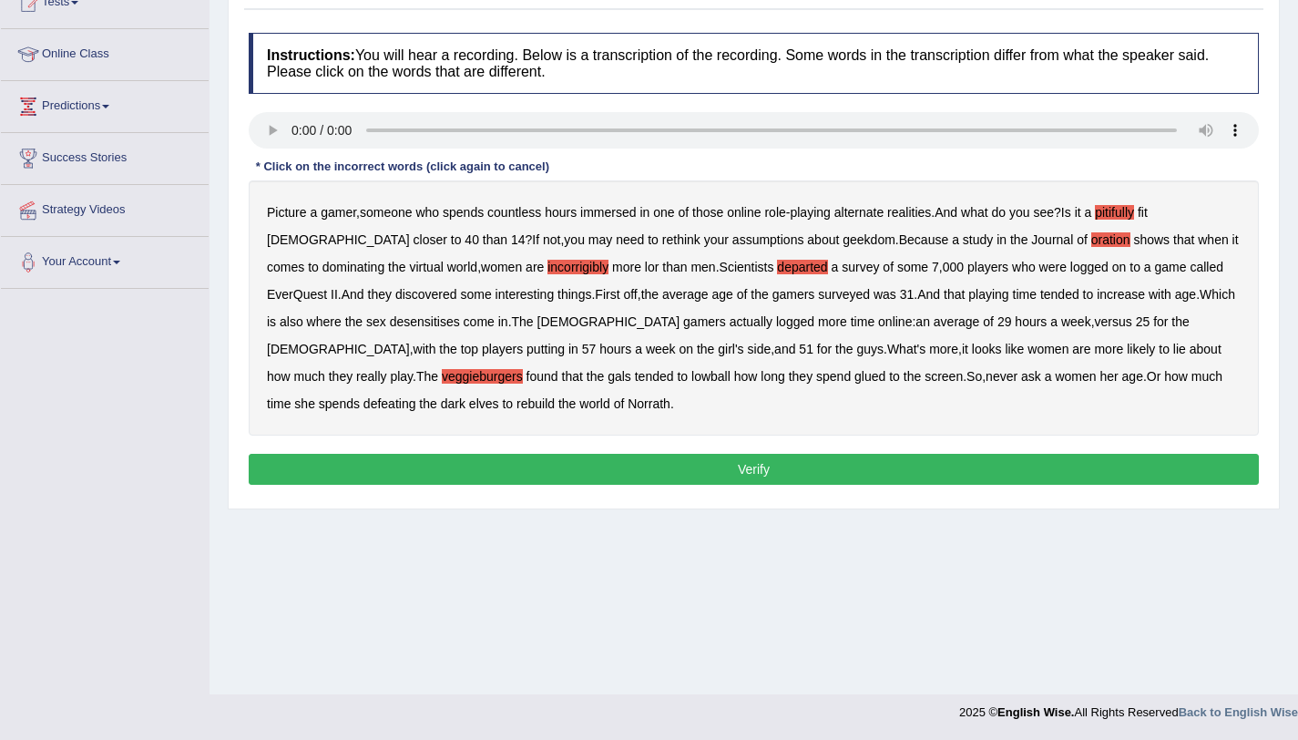
click at [758, 454] on div "Instructions: You will hear a recording. Below is a transcription of the record…" at bounding box center [753, 262] width 1019 height 476
click at [743, 467] on button "Verify" at bounding box center [754, 469] width 1010 height 31
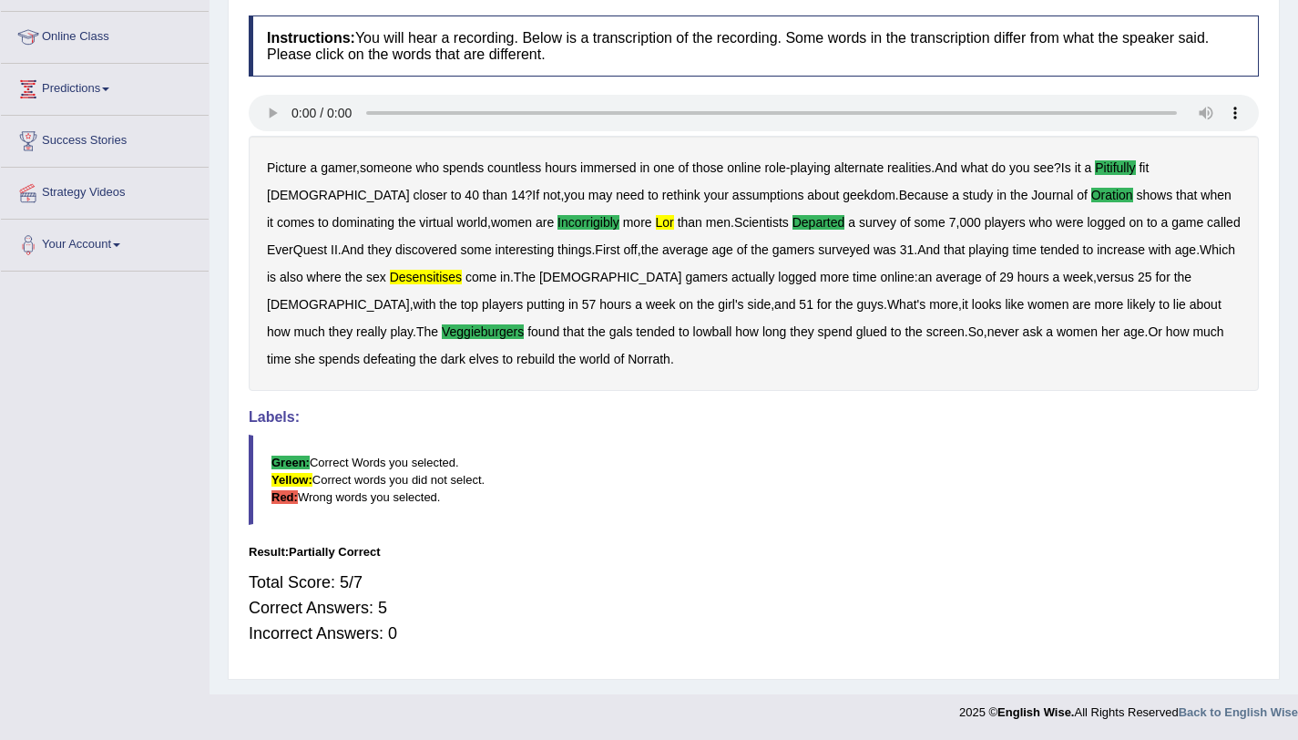
scroll to position [0, 0]
